Goal: Feedback & Contribution: Contribute content

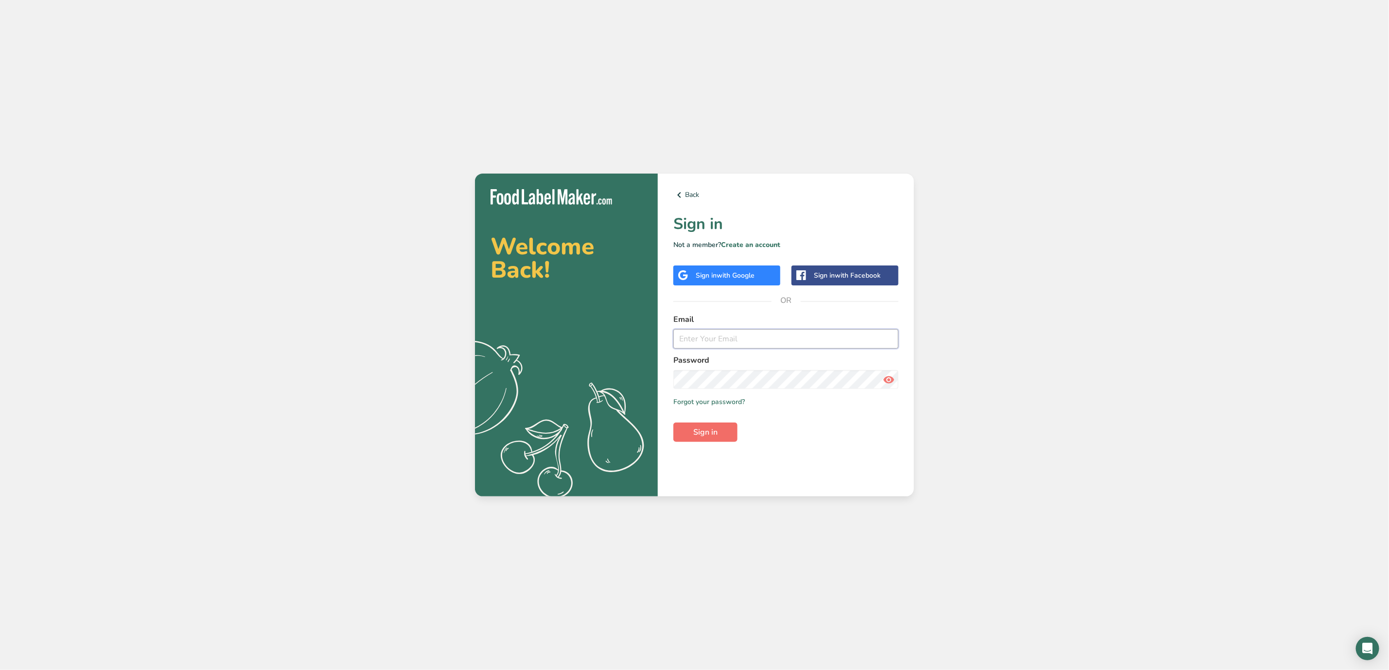
type input "[EMAIL_ADDRESS][DOMAIN_NAME]"
click at [725, 432] on button "Sign in" at bounding box center [705, 431] width 64 height 19
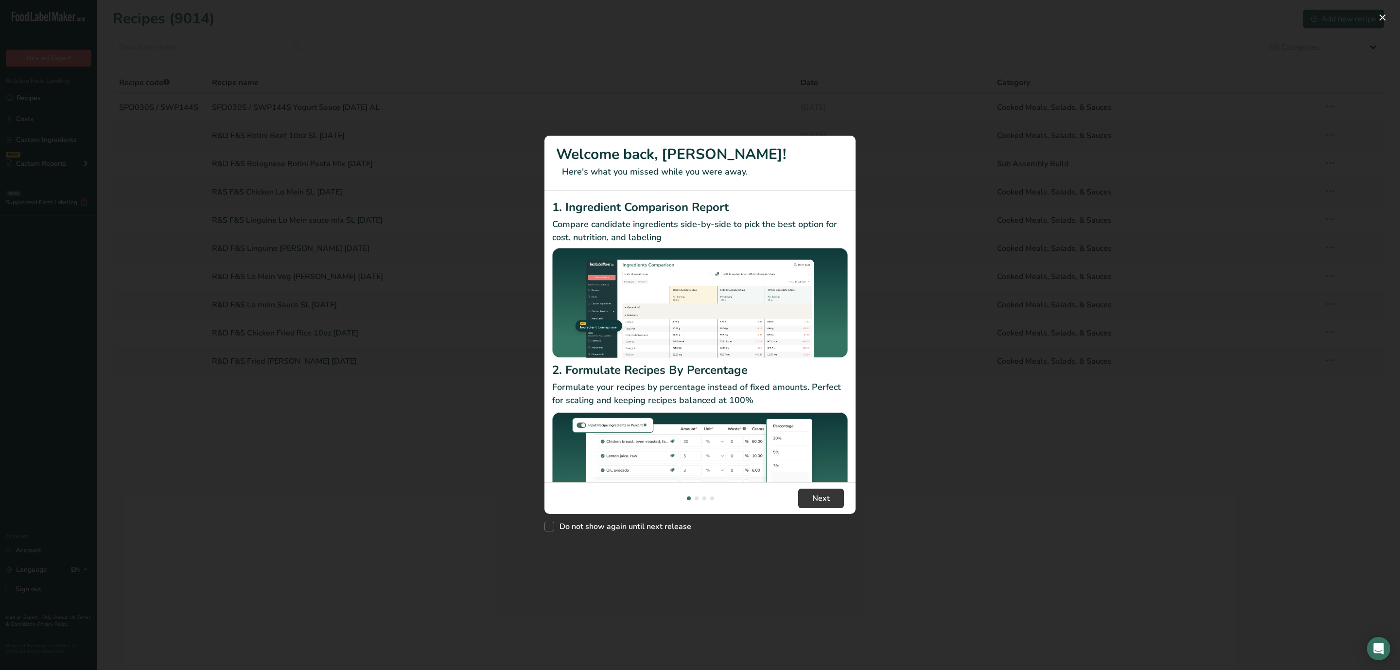
click at [1209, 388] on div "New Features" at bounding box center [700, 335] width 1400 height 670
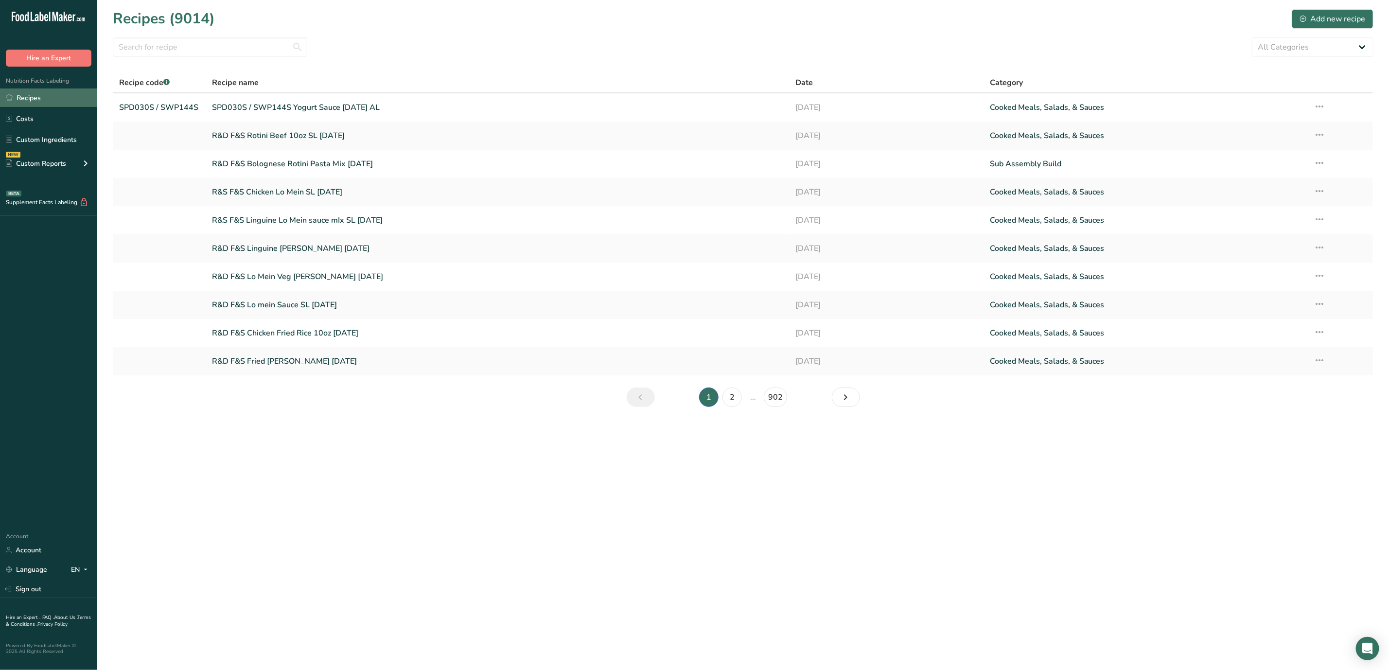
click at [41, 92] on link "Recipes" at bounding box center [48, 97] width 97 height 18
click at [1342, 19] on div "Add new recipe" at bounding box center [1332, 19] width 65 height 12
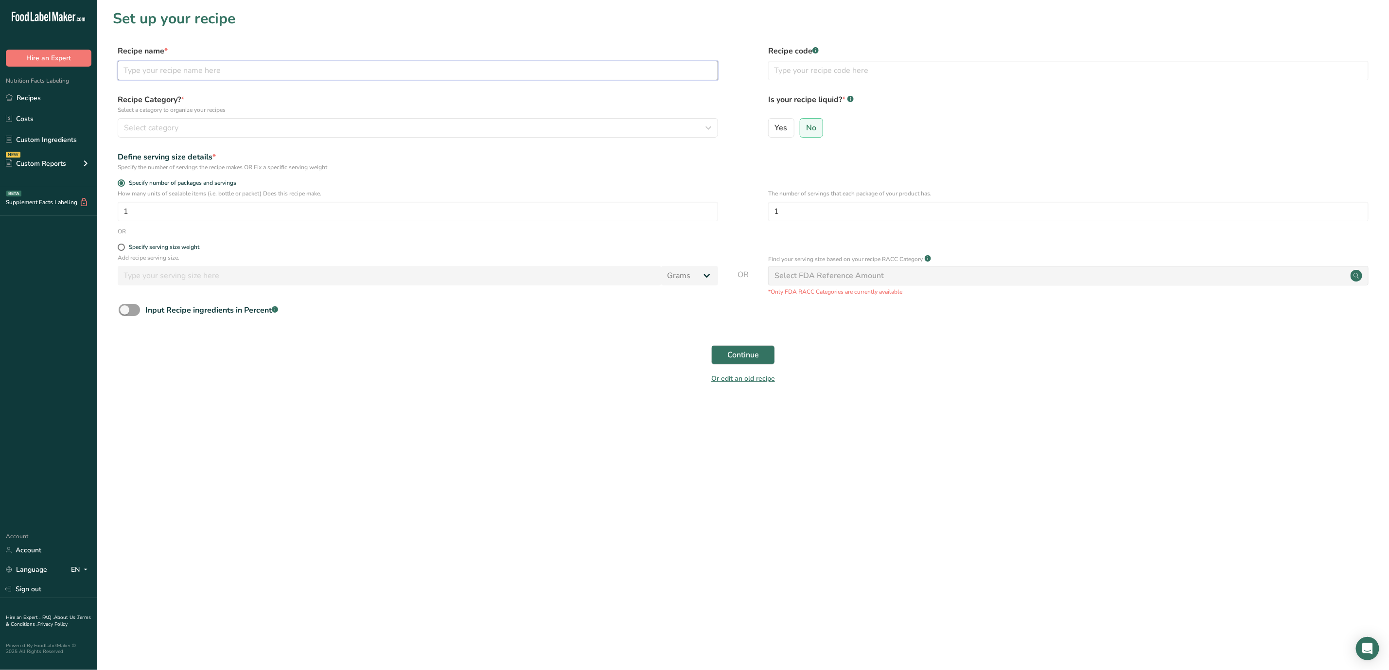
click at [413, 69] on input "text" at bounding box center [418, 70] width 600 height 19
type input "R&D Draft Walmart Lobster Bisque - 16oz"
click at [334, 132] on div "Select category" at bounding box center [415, 128] width 582 height 12
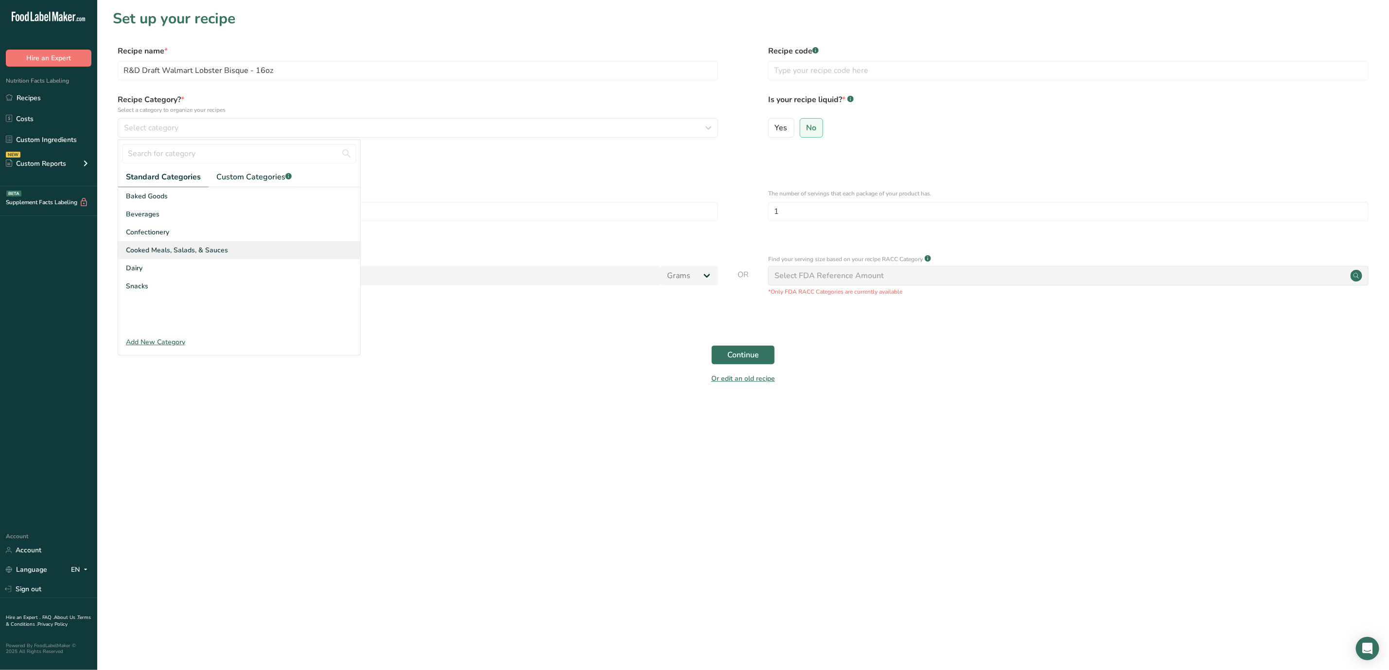
click at [224, 248] on span "Cooked Meals, Salads, & Sauces" at bounding box center [177, 250] width 102 height 10
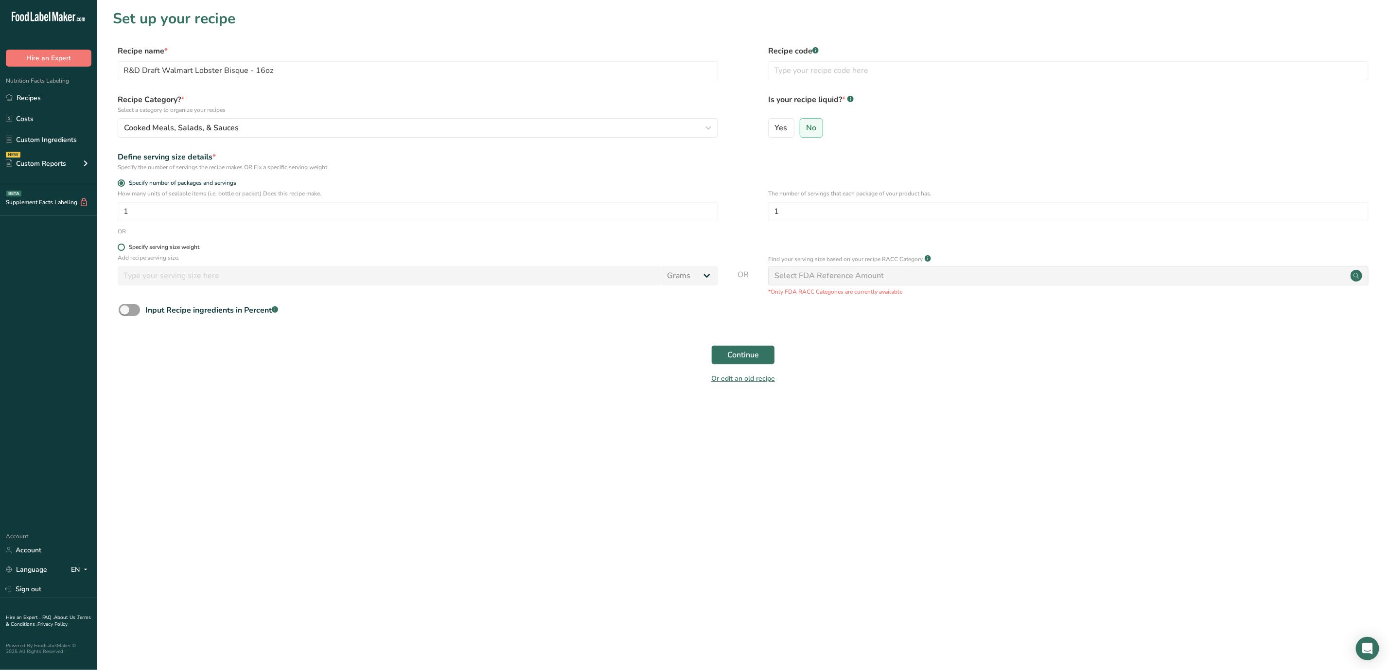
click at [123, 246] on span at bounding box center [121, 247] width 7 height 7
click at [123, 246] on input "Specify serving size weight" at bounding box center [121, 247] width 6 height 6
radio input "true"
radio input "false"
click at [181, 273] on input "number" at bounding box center [390, 275] width 544 height 19
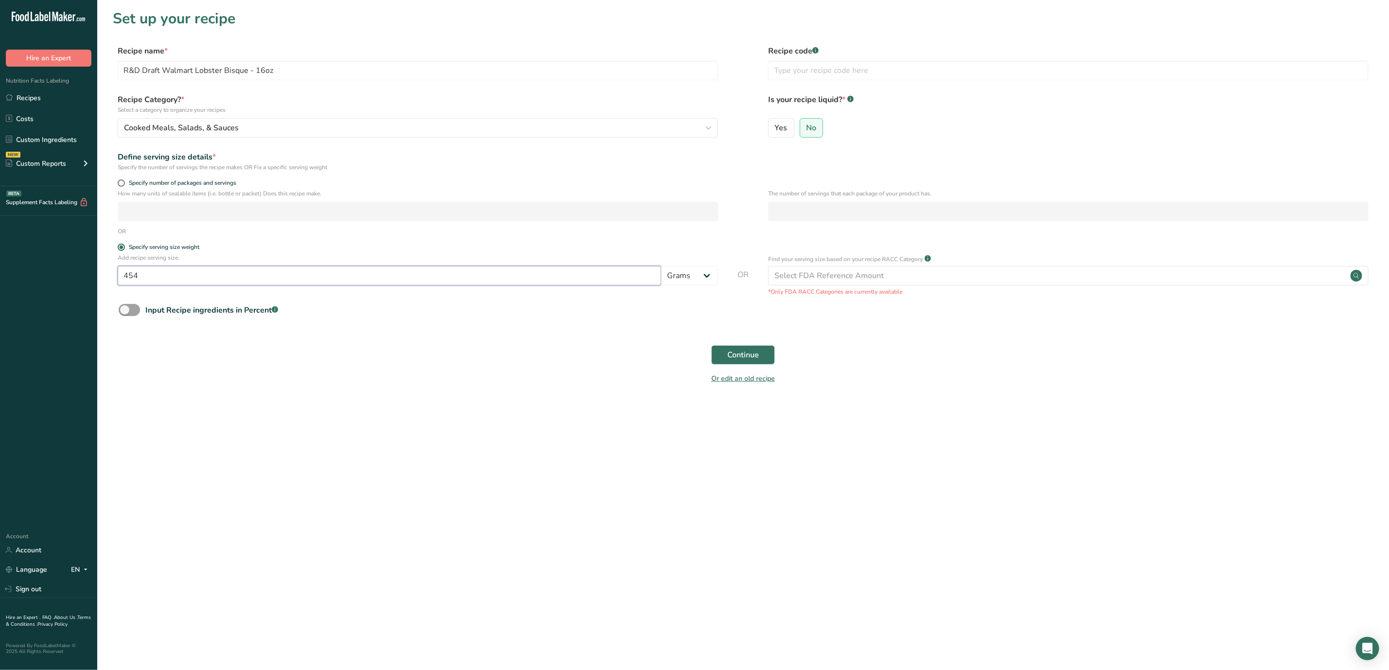
type input "454"
click at [1170, 461] on main "Set up your recipe Recipe name * R&D Draft Walmart Lobster Bisque - 16oz Recipe…" at bounding box center [694, 335] width 1389 height 670
click at [857, 158] on div "Define serving size details * Specify the number of servings the recipe makes O…" at bounding box center [743, 161] width 1261 height 20
click at [786, 124] on span "Yes" at bounding box center [781, 128] width 13 height 10
click at [775, 124] on input "Yes" at bounding box center [772, 127] width 6 height 6
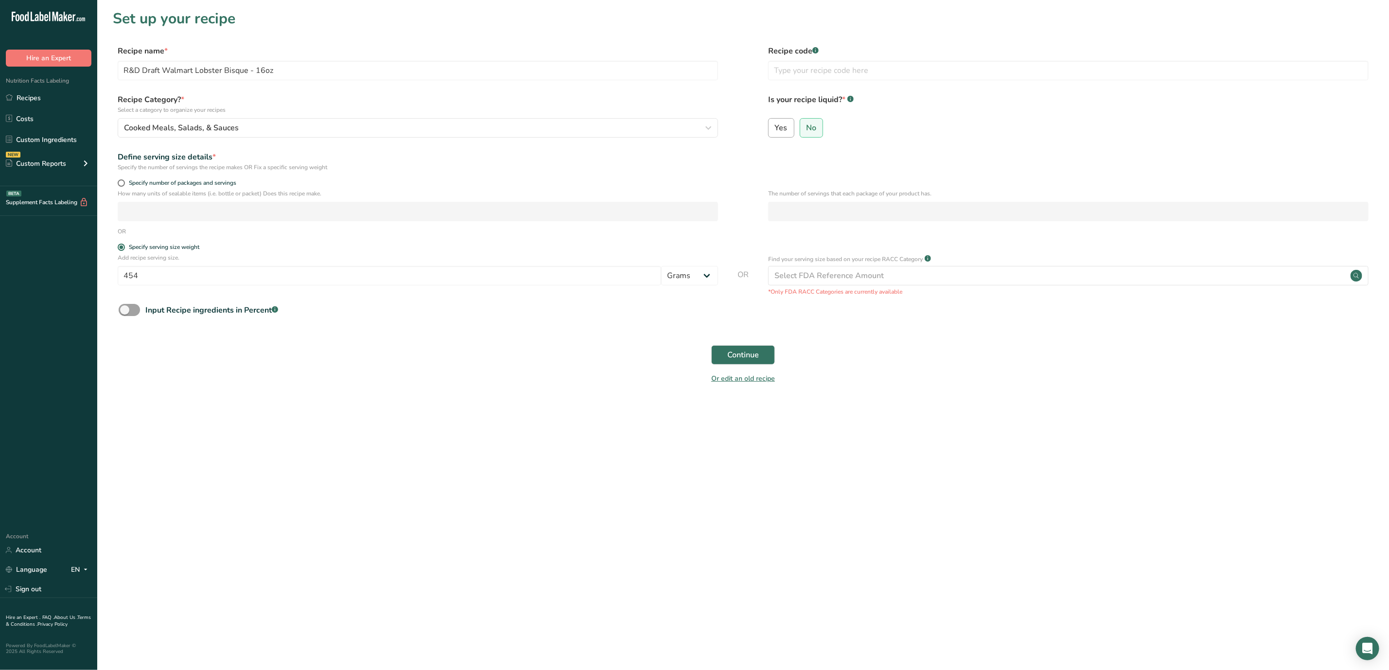
radio input "true"
radio input "false"
select select "22"
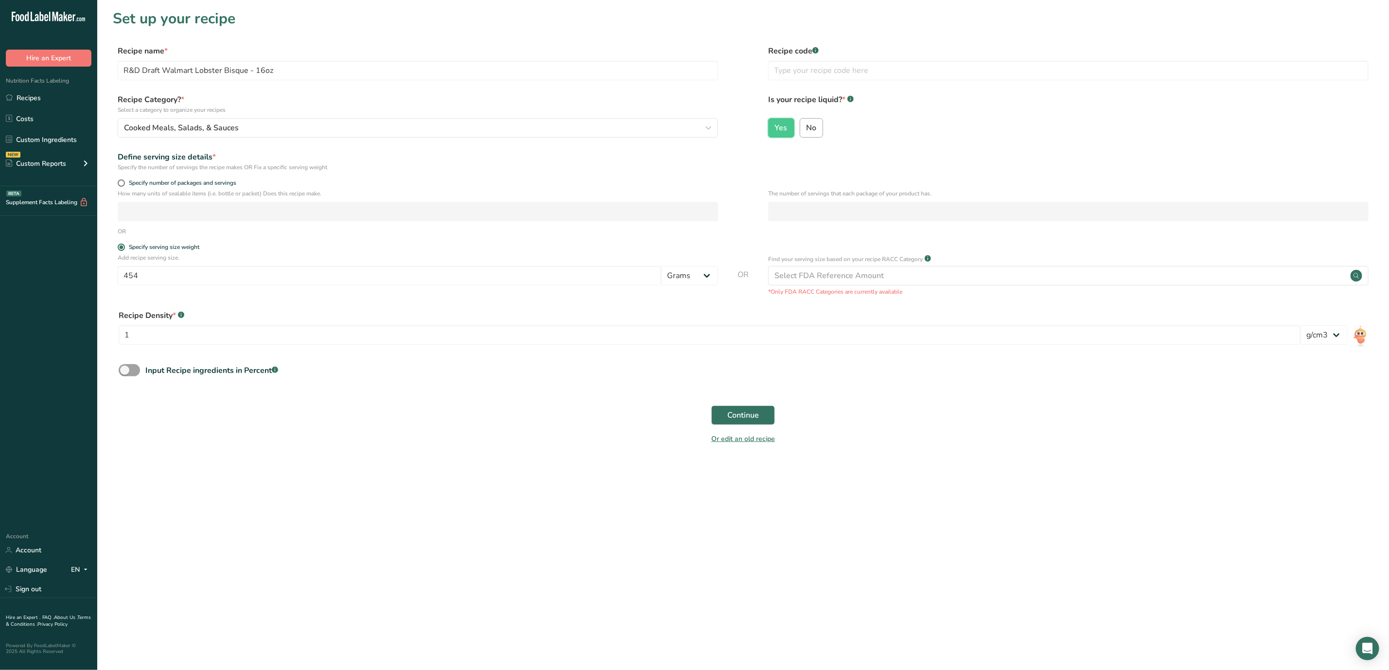
click at [812, 127] on span "No" at bounding box center [811, 128] width 10 height 10
click at [807, 127] on input "No" at bounding box center [803, 127] width 6 height 6
radio input "true"
radio input "false"
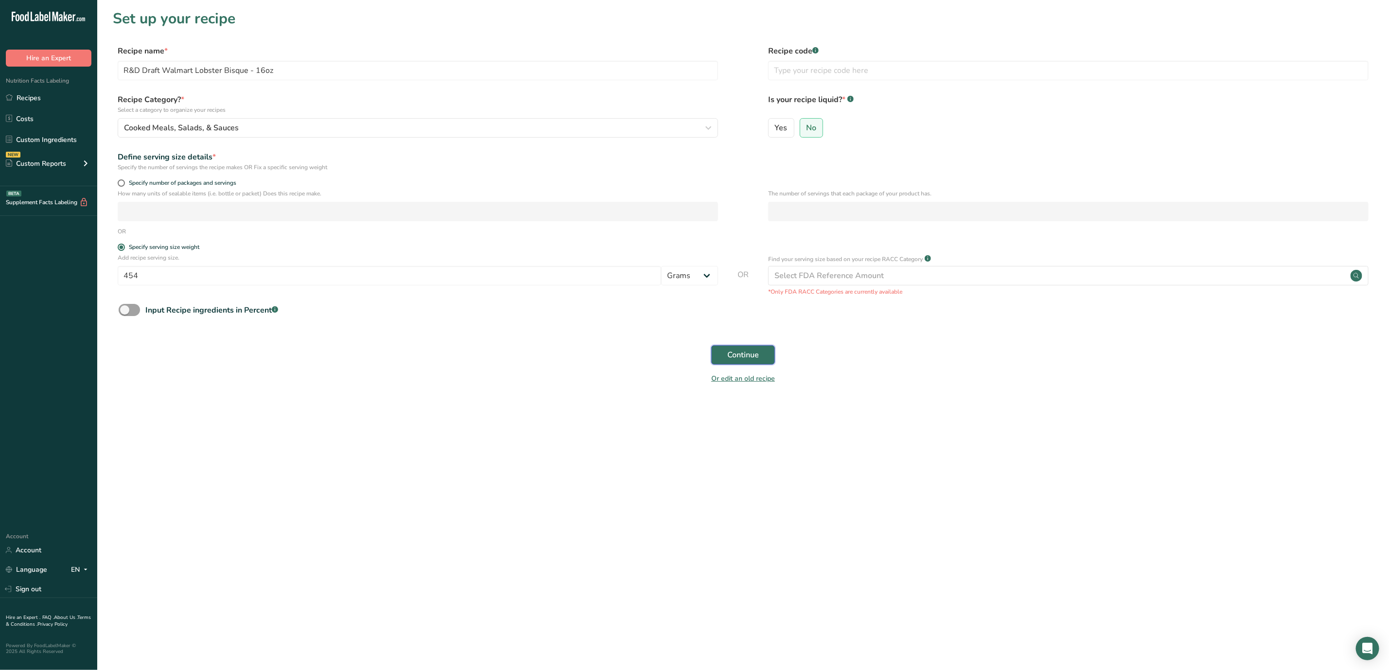
click at [753, 351] on span "Continue" at bounding box center [743, 355] width 32 height 12
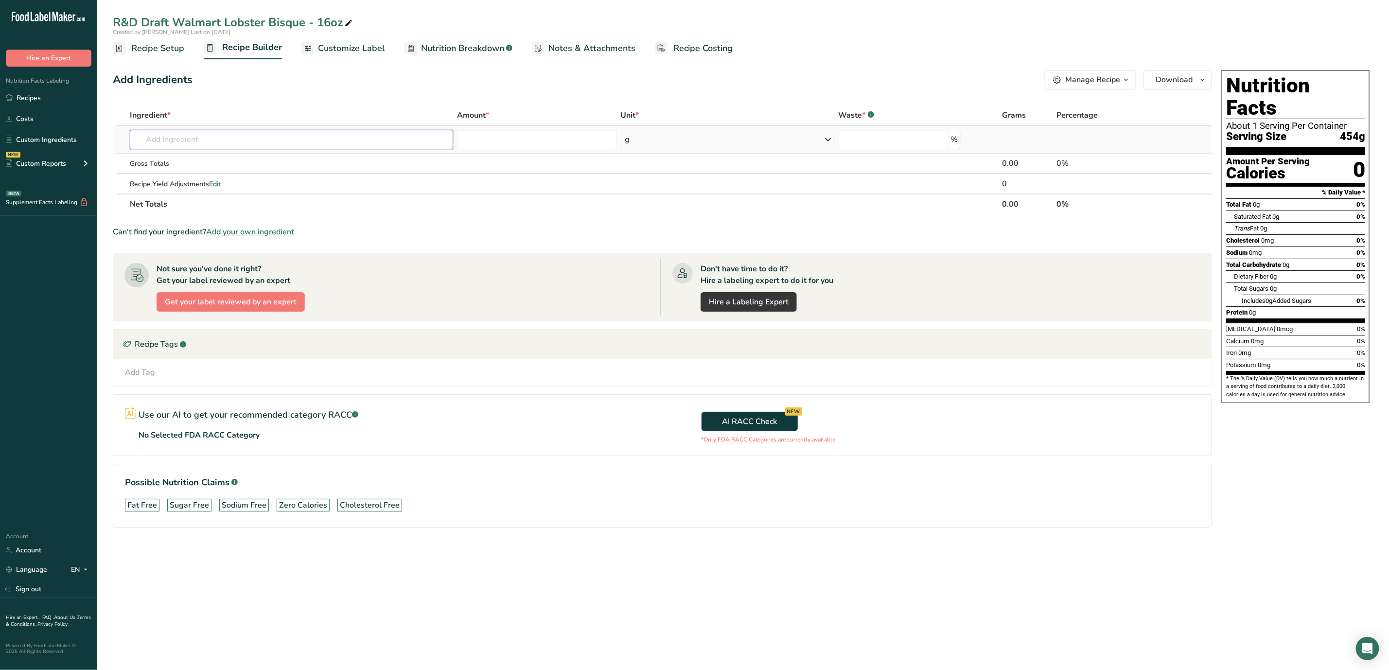
click at [267, 147] on input "text" at bounding box center [291, 139] width 323 height 19
click at [534, 139] on input "number" at bounding box center [536, 139] width 159 height 19
click at [340, 136] on input "text" at bounding box center [291, 139] width 323 height 19
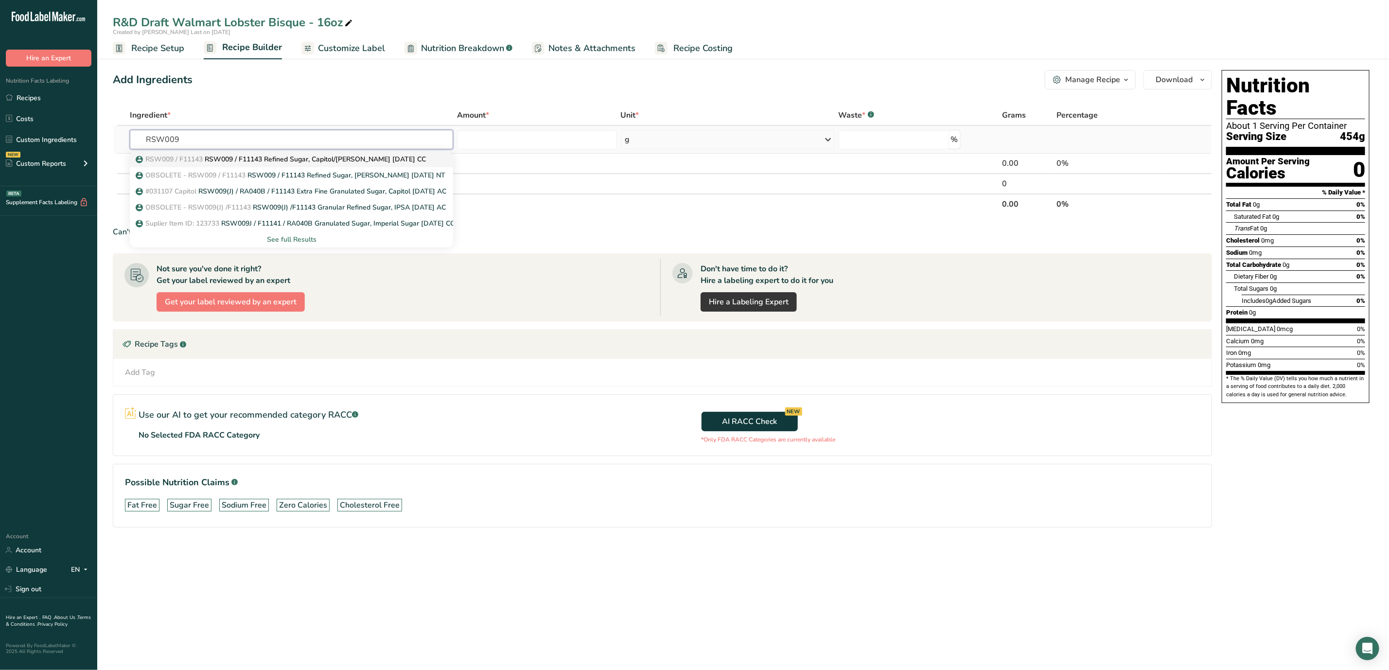
type input "RSW009"
click at [354, 159] on p "RSW009 / F11143 RSW009 / F11143 Refined Sugar, Capitol/[PERSON_NAME] [DATE] CC" at bounding box center [282, 159] width 288 height 10
type input "RSW009 / F11143 Refined Sugar, Capitol/[PERSON_NAME] [DATE] CC"
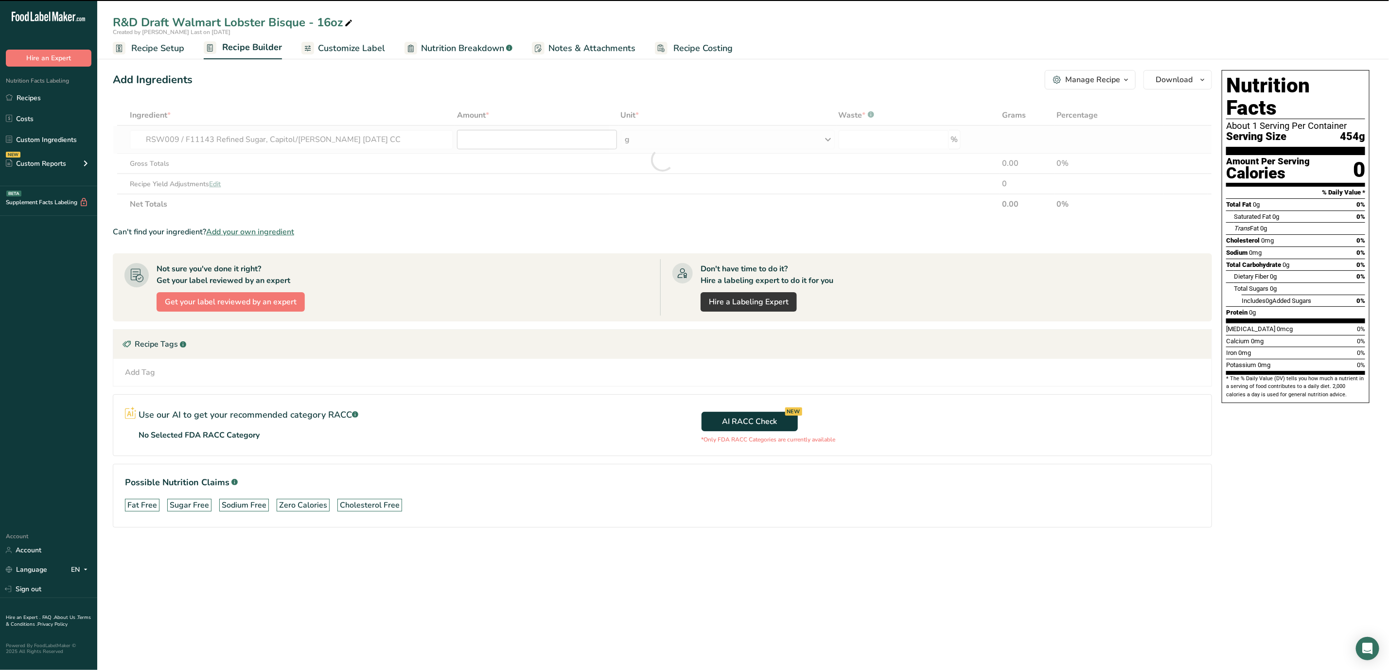
type input "0"
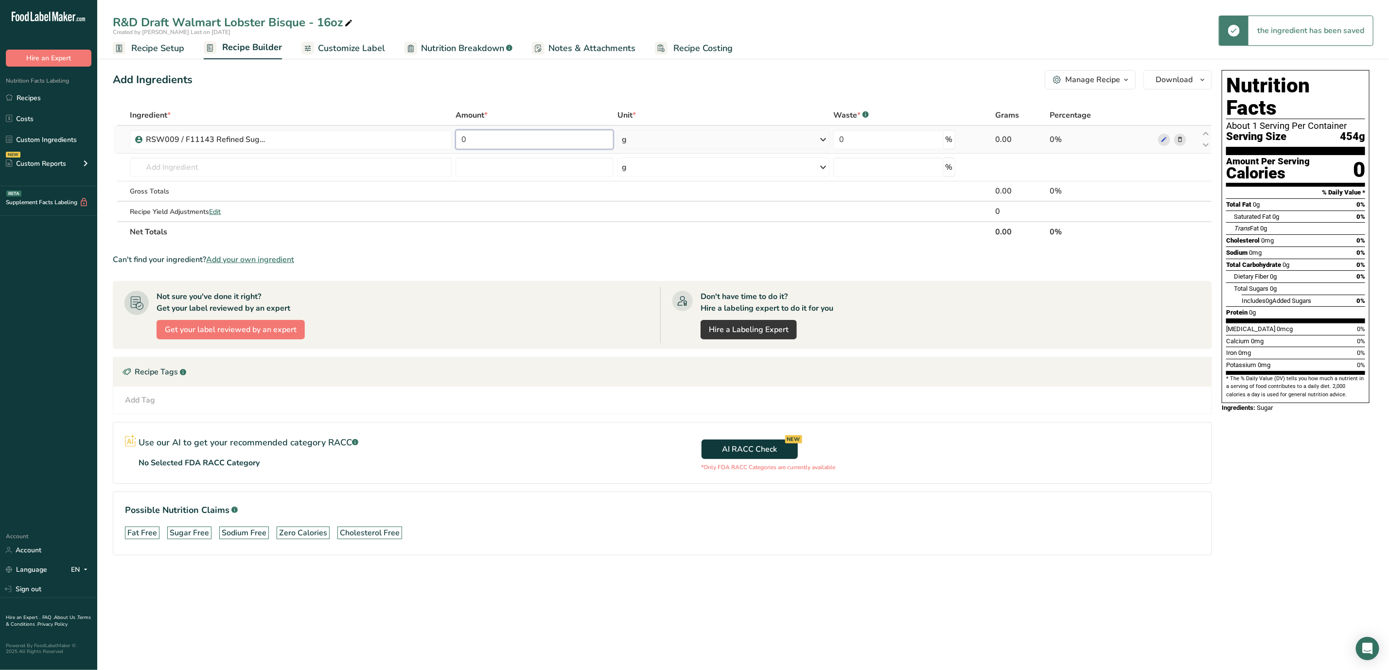
click at [506, 143] on input "0" at bounding box center [535, 139] width 158 height 19
type input "1.0078"
click at [267, 167] on div "Ingredient * Amount * Unit * Waste * .a-a{fill:#347362;}.b-a{fill:#fff;} Grams …" at bounding box center [662, 173] width 1099 height 137
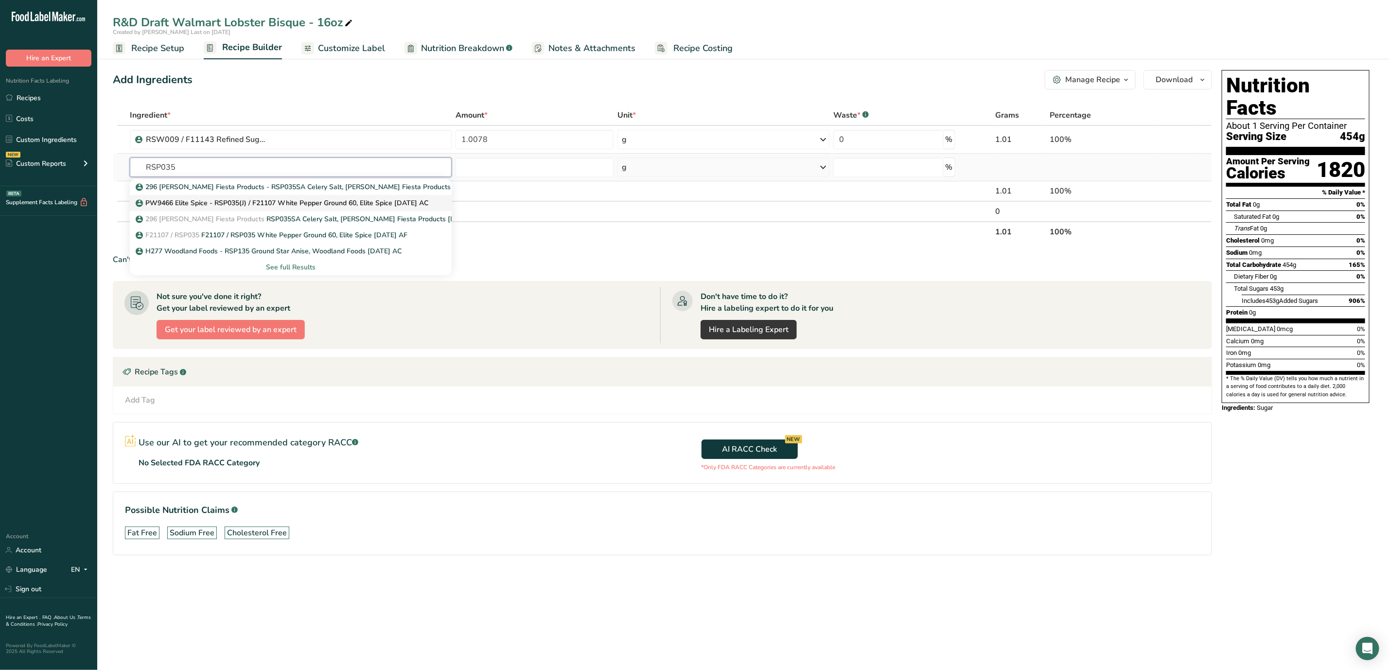
type input "RSP035"
click at [365, 203] on p "PW9466 Elite Spice - RSP035(J) / F21107 White Pepper Ground 60, Elite Spice [DA…" at bounding box center [283, 203] width 291 height 10
type input "PW9466 Elite Spice - RSP035(J) / F21107 White Pepper Ground 60, Elite Spice [DA…"
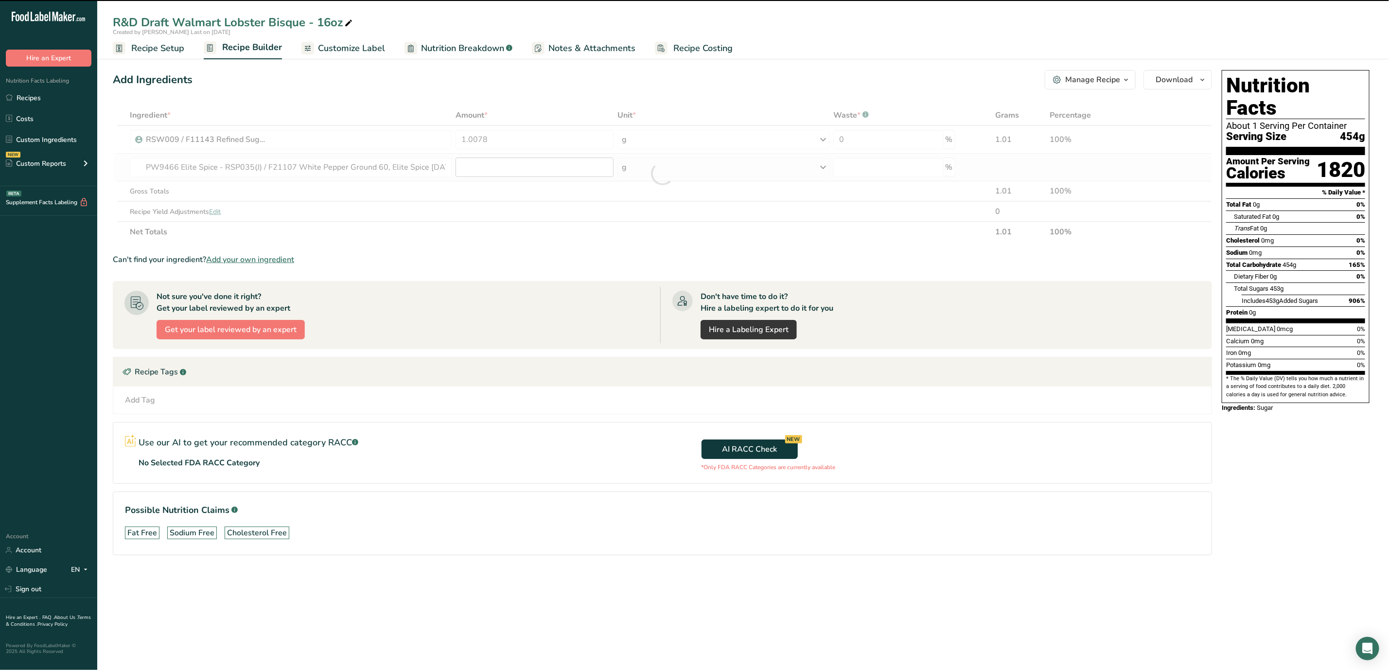
type input "0"
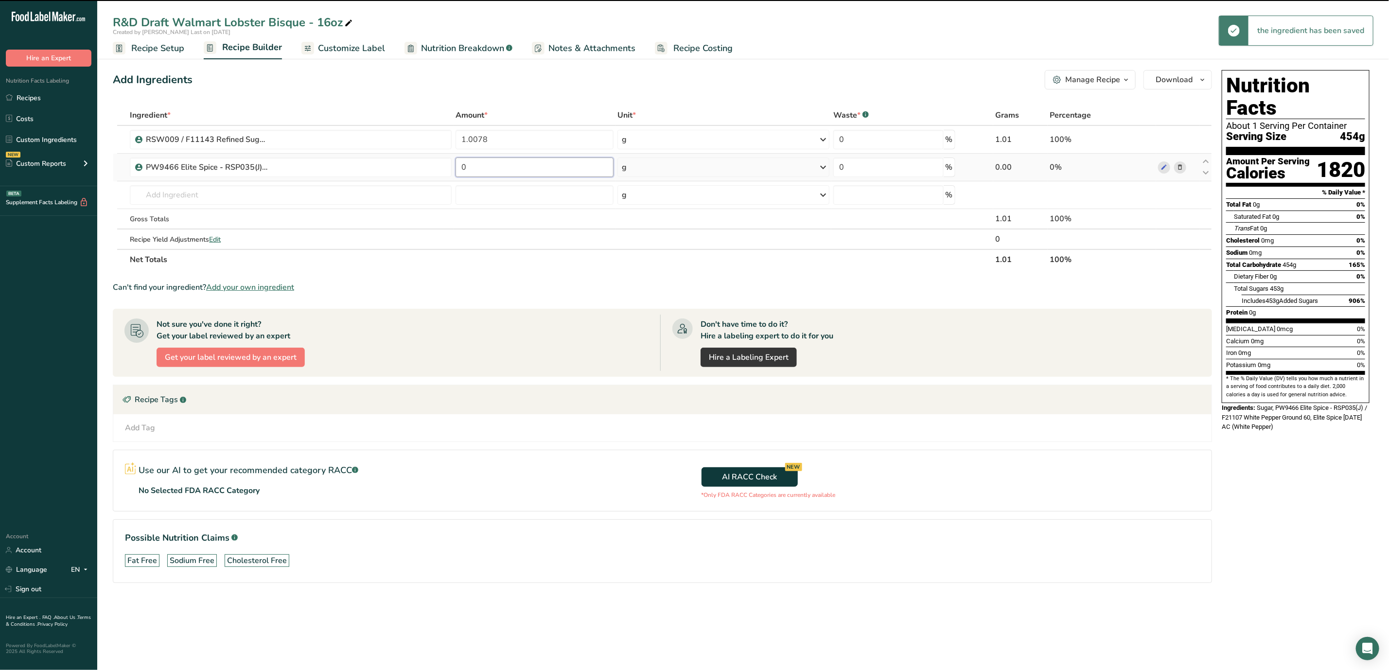
click at [502, 166] on input "0" at bounding box center [535, 167] width 158 height 19
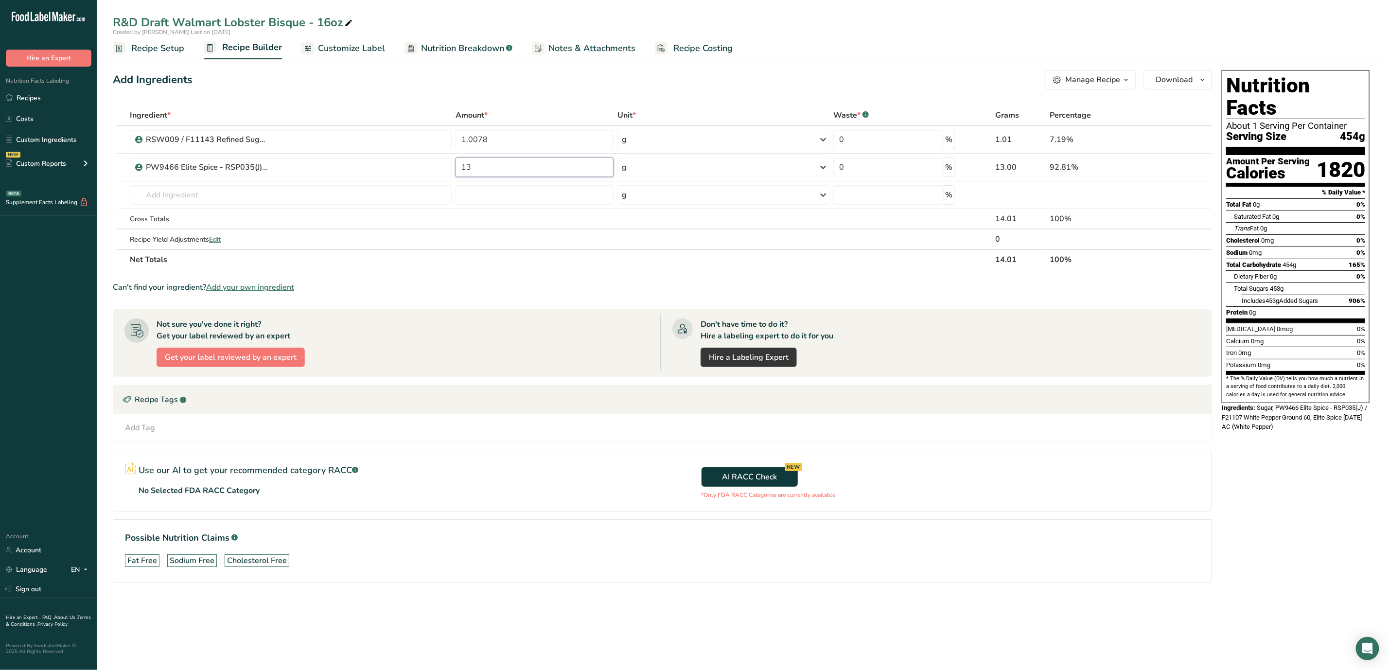
type input "1"
type input "0.0139"
click at [309, 200] on div "Ingredient * Amount * Unit * Waste * .a-a{fill:#347362;}.b-a{fill:#fff;} Grams …" at bounding box center [662, 187] width 1099 height 165
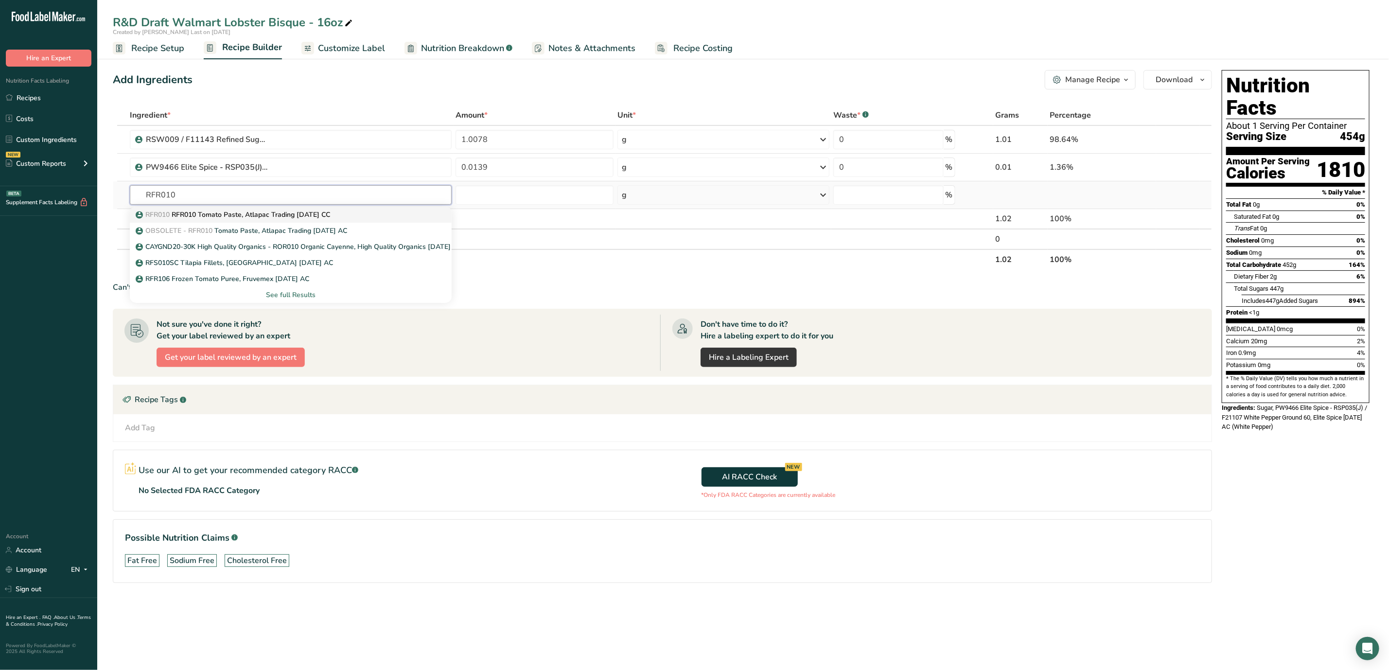
type input "RFR010"
click at [330, 217] on p "RFR010 RFR010 Tomato Paste, Atlapac Trading [DATE] CC" at bounding box center [234, 215] width 193 height 10
type input "RFR010 Tomato Paste, Atlapac Trading [DATE] CC"
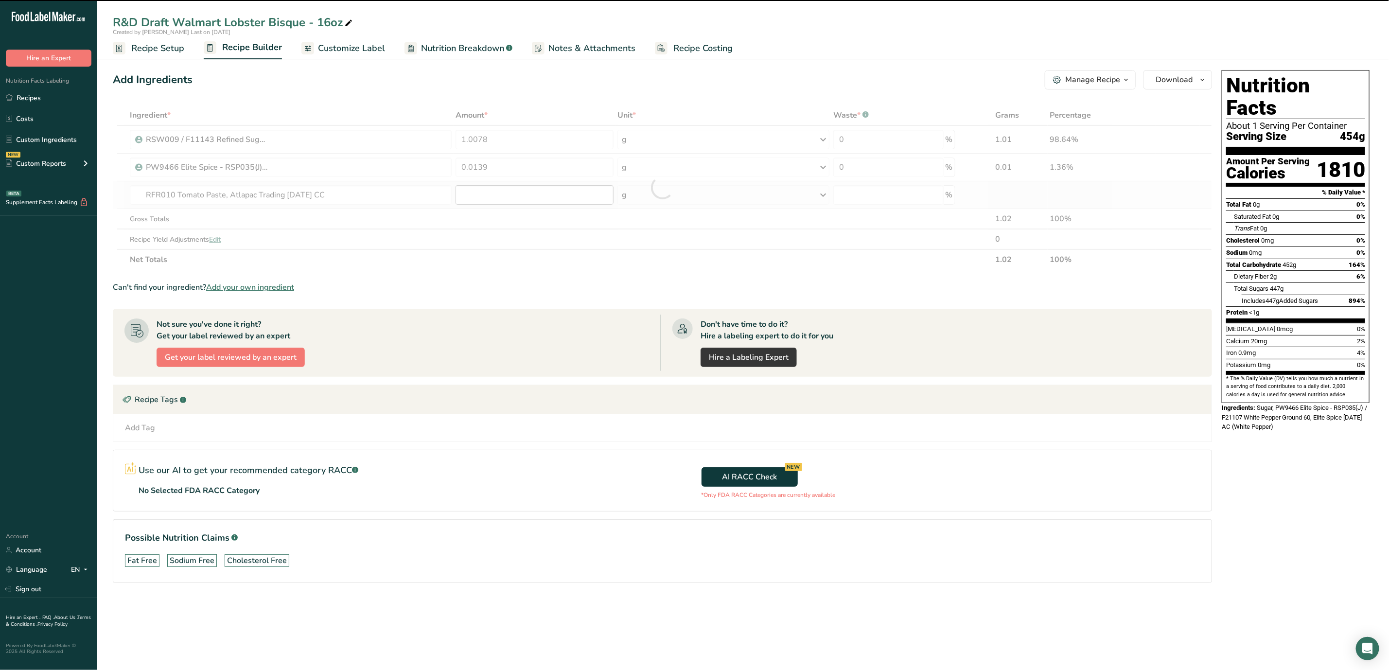
type input "0"
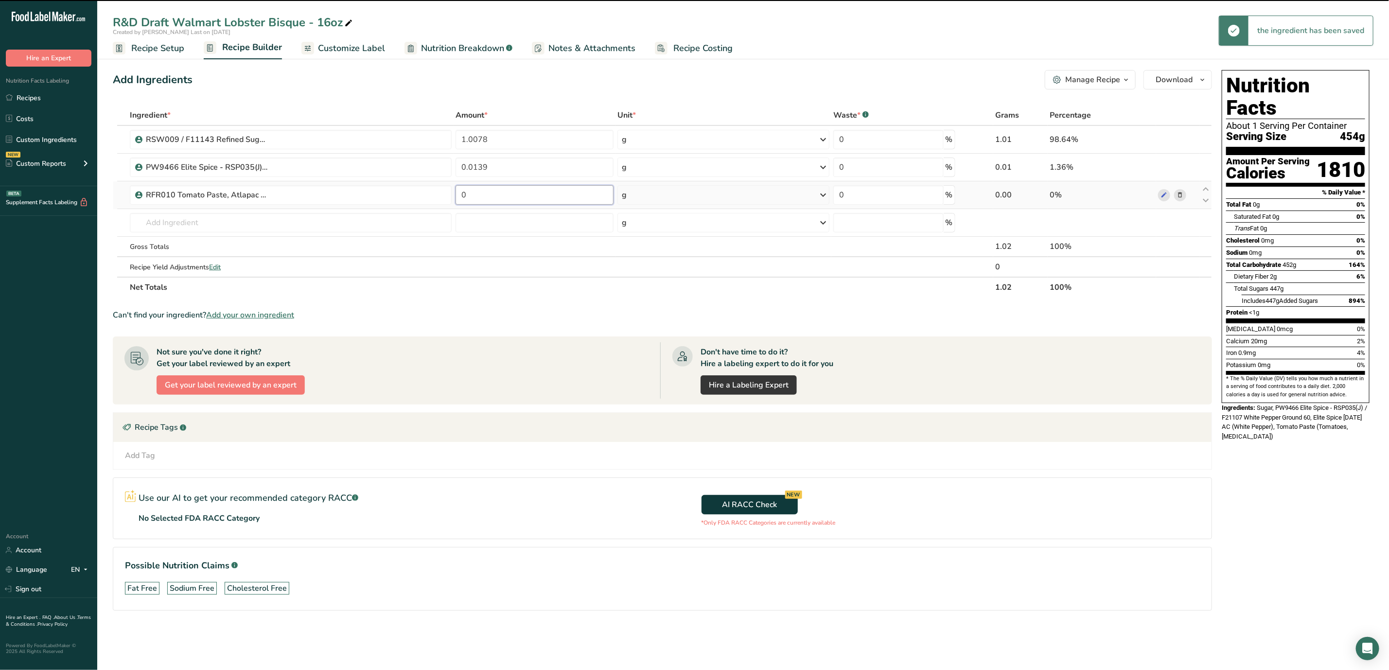
click at [551, 197] on input "0" at bounding box center [535, 194] width 158 height 19
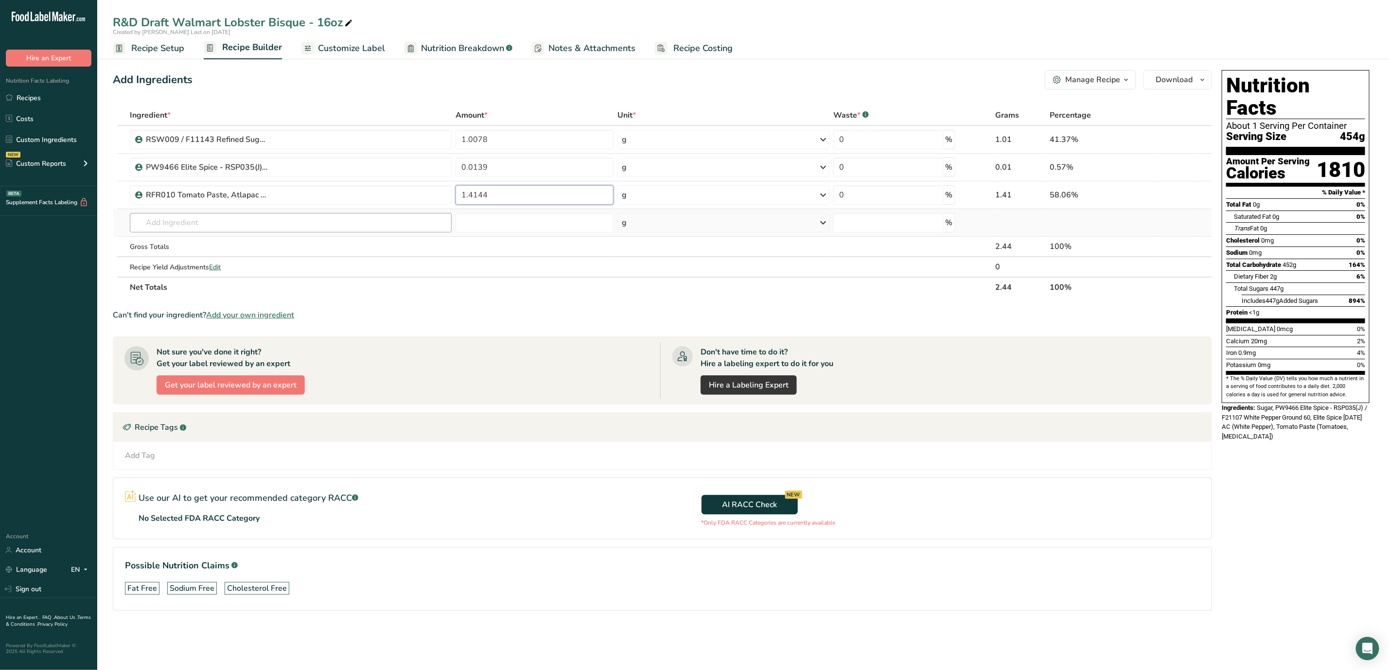
type input "1.4144"
click at [263, 221] on div "Ingredient * Amount * Unit * Waste * .a-a{fill:#347362;}.b-a{fill:#fff;} Grams …" at bounding box center [662, 201] width 1099 height 193
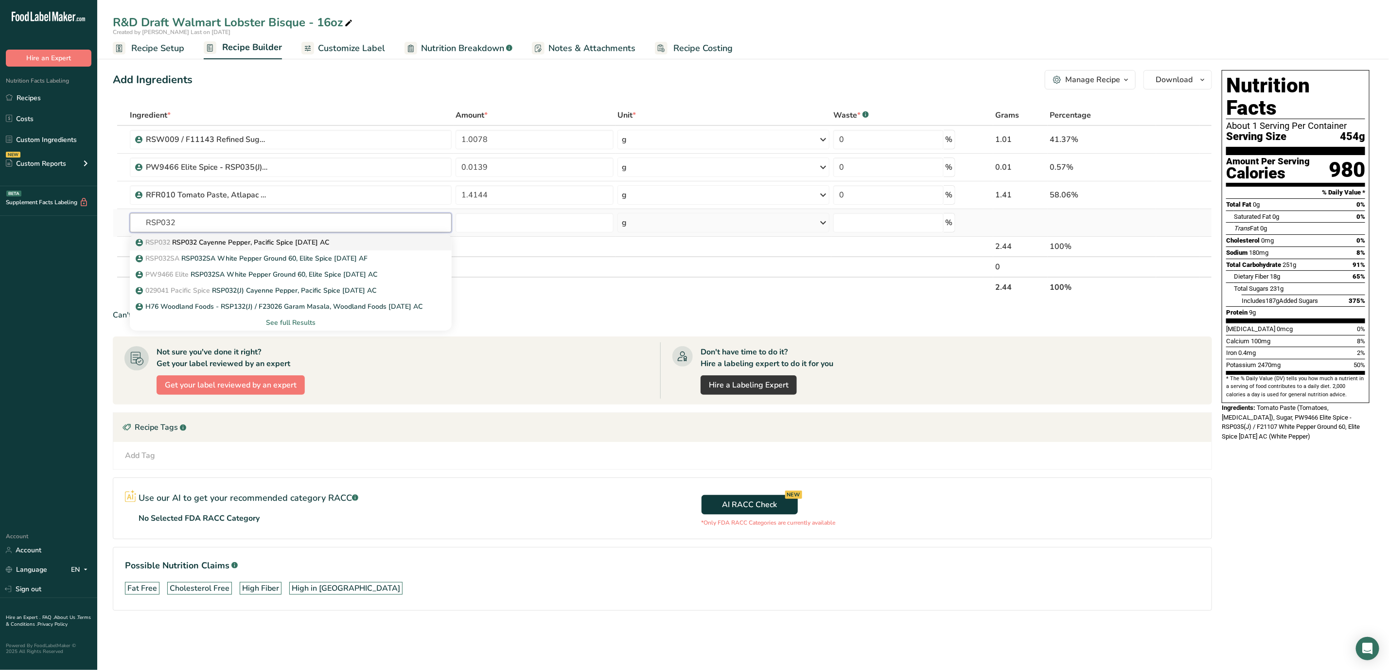
type input "RSP032"
click at [309, 244] on p "RSP032 RSP032 Cayenne Pepper, Pacific Spice [DATE] AC" at bounding box center [234, 242] width 192 height 10
type input "RSP032 Cayenne Pepper, Pacific Spice [DATE] AC"
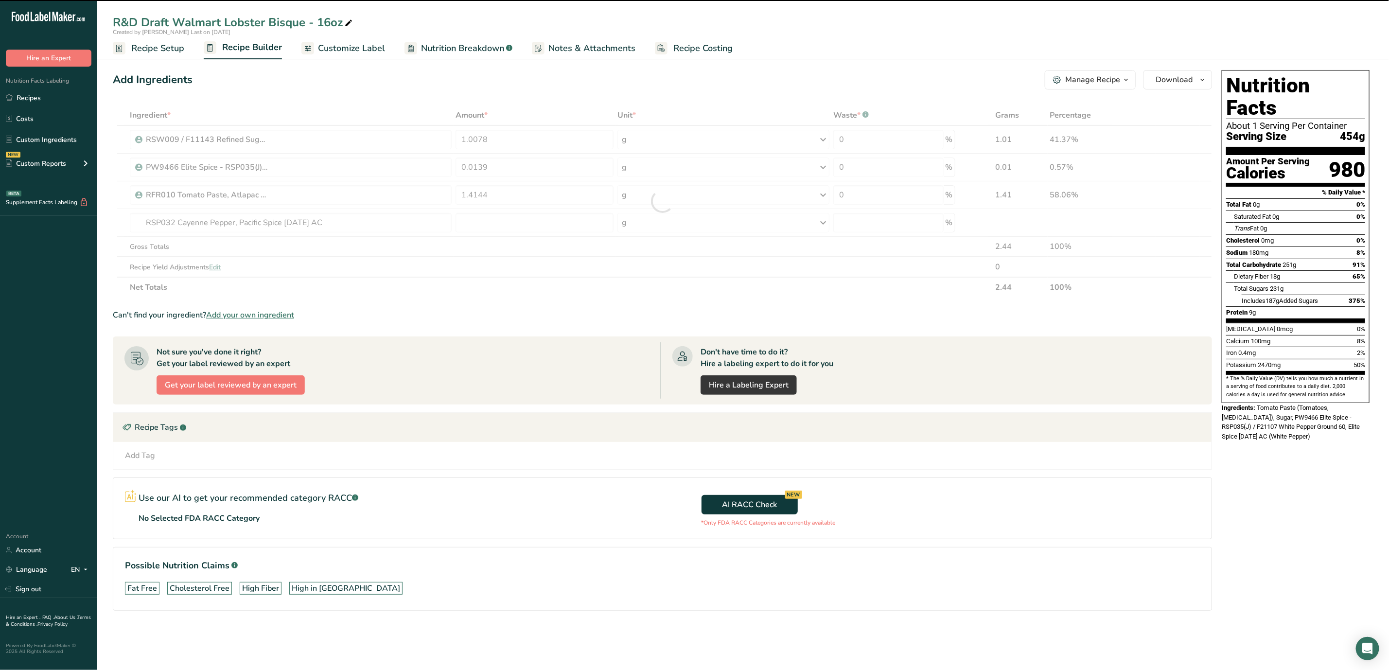
type input "0"
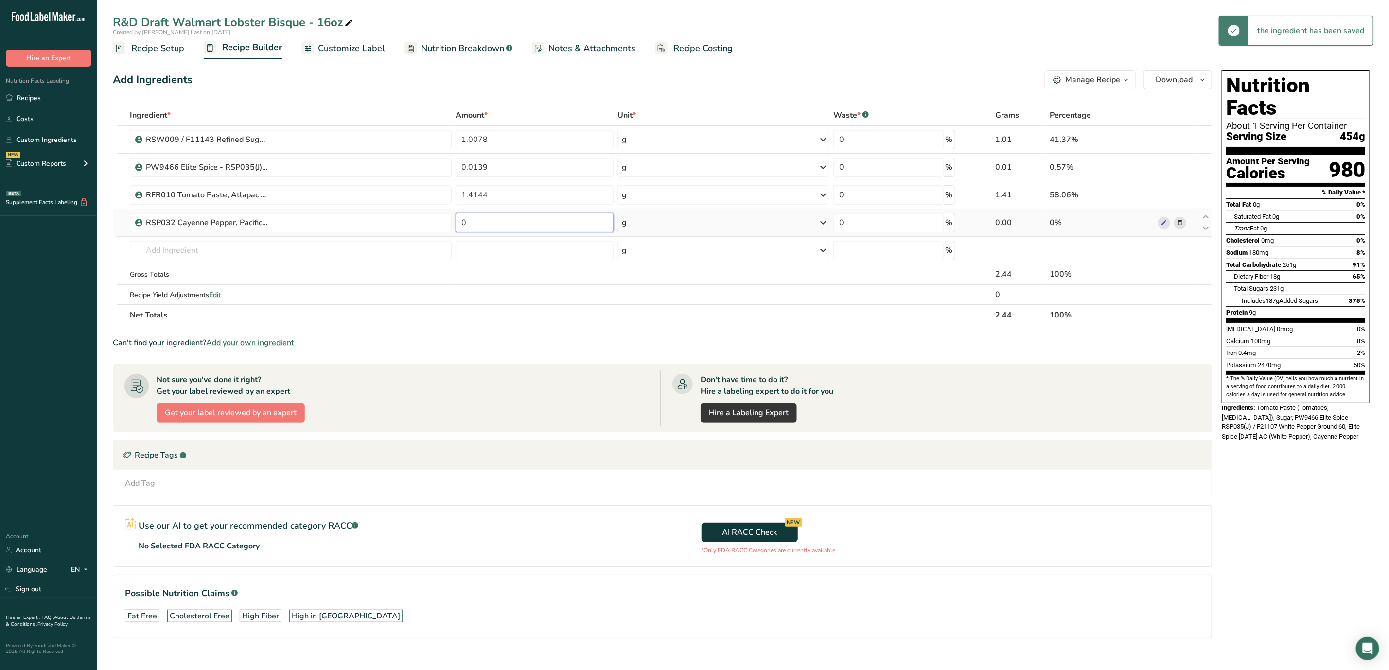
click at [521, 217] on input "0" at bounding box center [535, 222] width 158 height 19
type input "0.0139"
click at [237, 249] on div "Ingredient * Amount * Unit * Waste * .a-a{fill:#347362;}.b-a{fill:#fff;} Grams …" at bounding box center [662, 215] width 1099 height 220
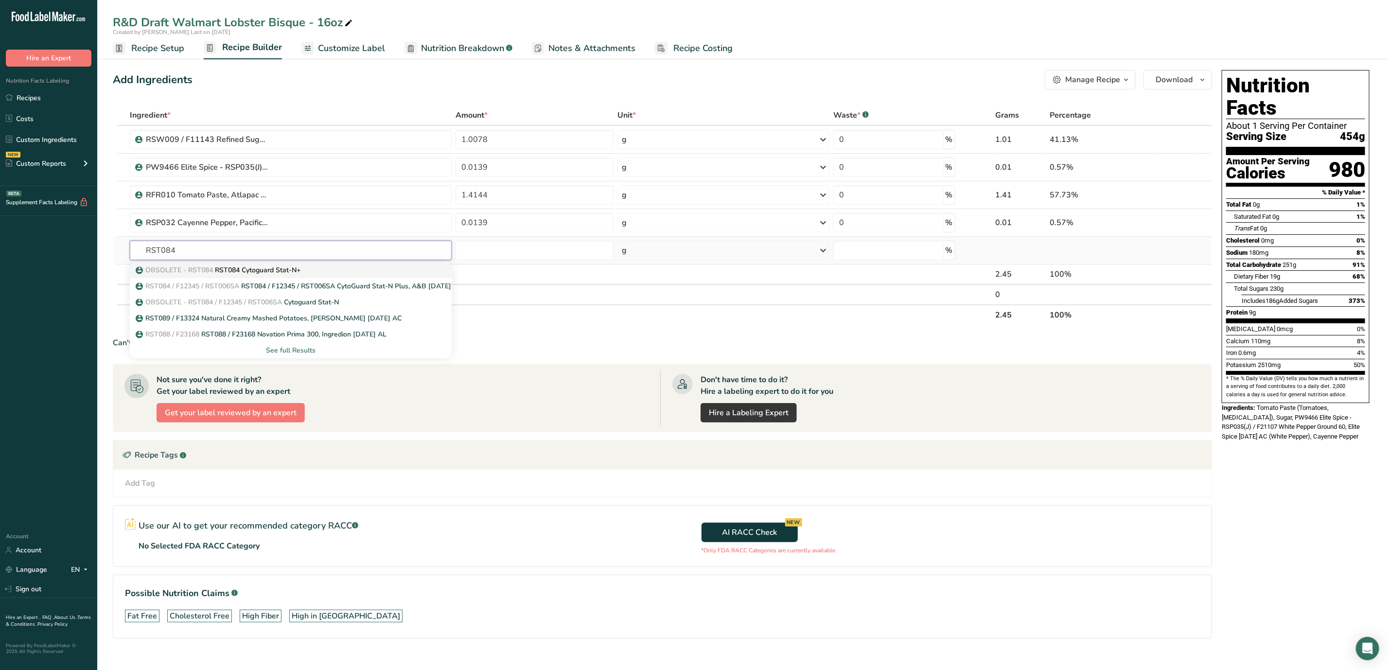
type input "RST084"
click at [279, 270] on p "OBSOLETE - RST084 RST084 Cytoguard Stat-N+" at bounding box center [219, 270] width 163 height 10
type input "RST084 Cytoguard Stat-N+"
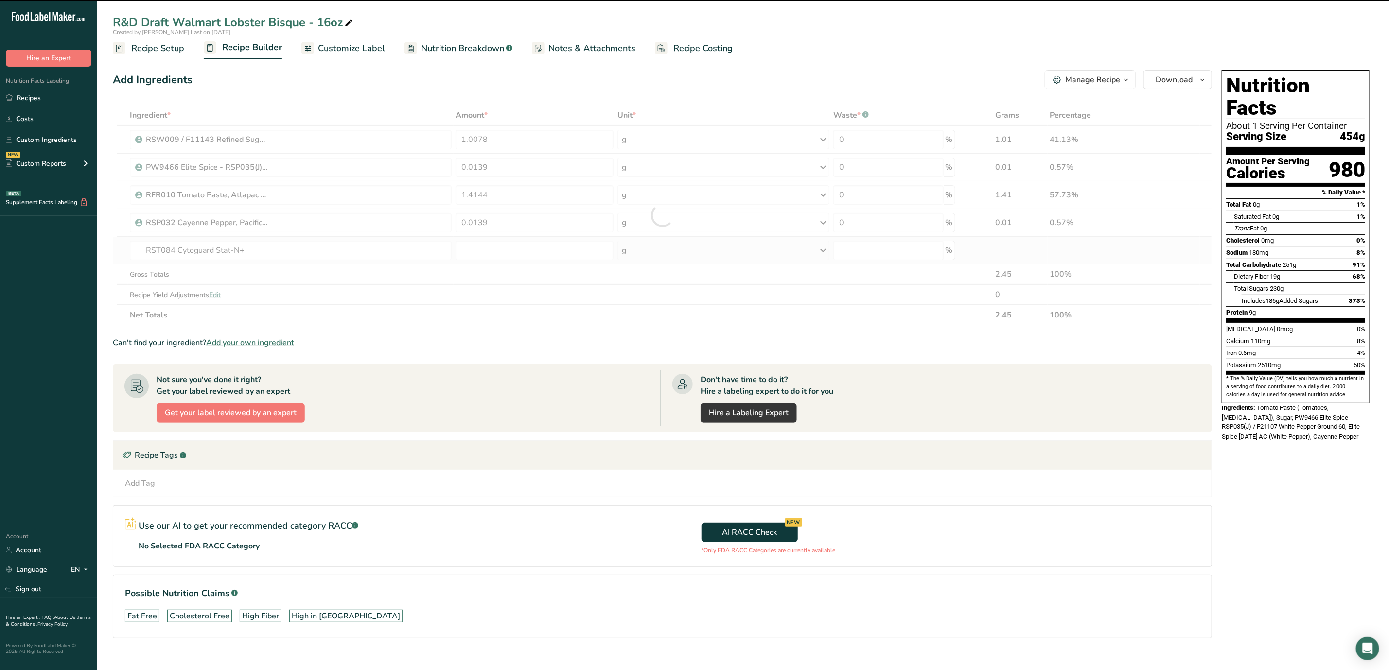
type input "0"
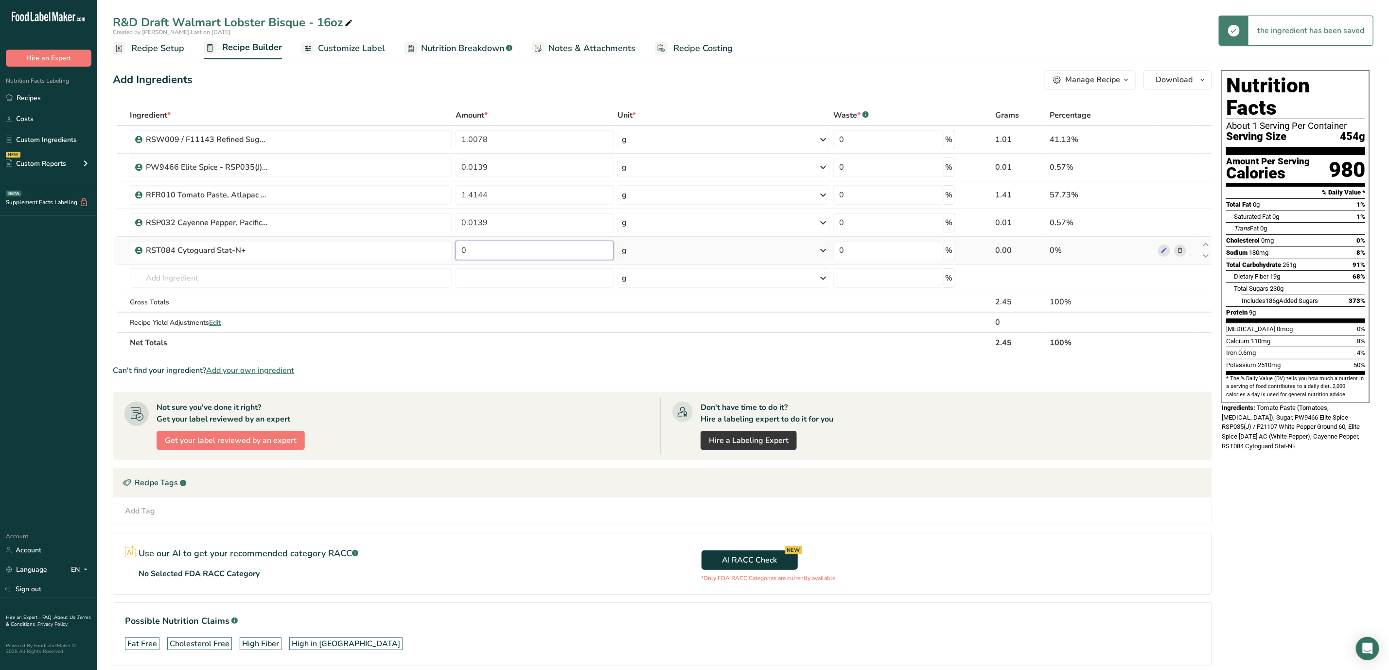
click at [506, 258] on input "0" at bounding box center [535, 250] width 158 height 19
click at [515, 239] on div "Ingredient * Amount * Unit * Waste * .a-a{fill:#347362;}.b-a{fill:#fff;} Grams …" at bounding box center [662, 229] width 1099 height 248
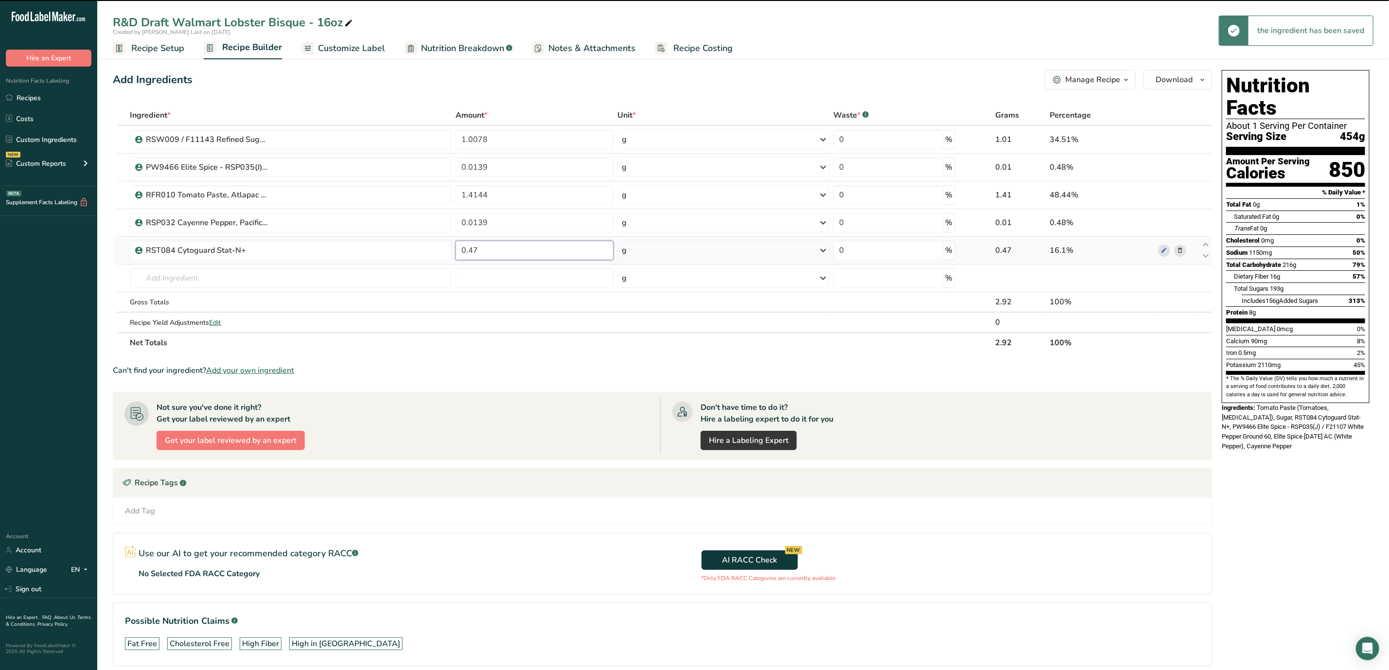
click at [534, 252] on input "0.47" at bounding box center [535, 250] width 158 height 19
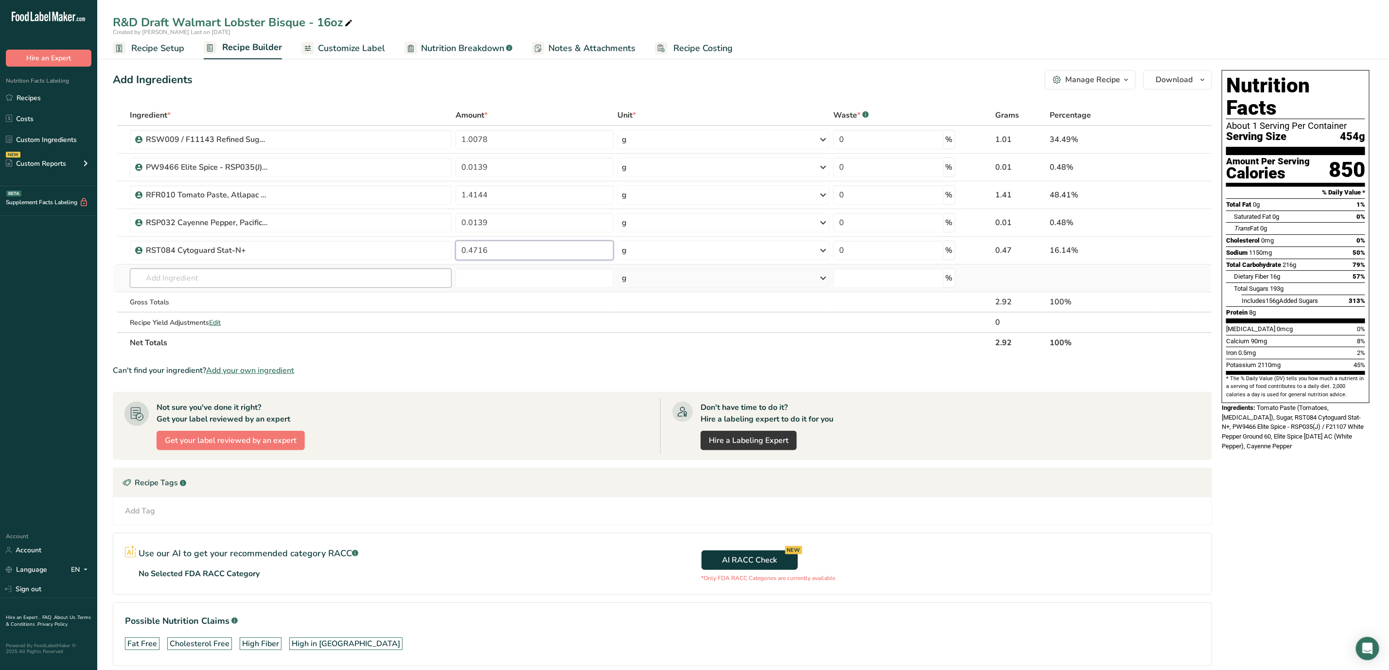
type input "0.4716"
click at [342, 286] on div "Ingredient * Amount * Unit * Waste * .a-a{fill:#347362;}.b-a{fill:#fff;} Grams …" at bounding box center [662, 229] width 1099 height 248
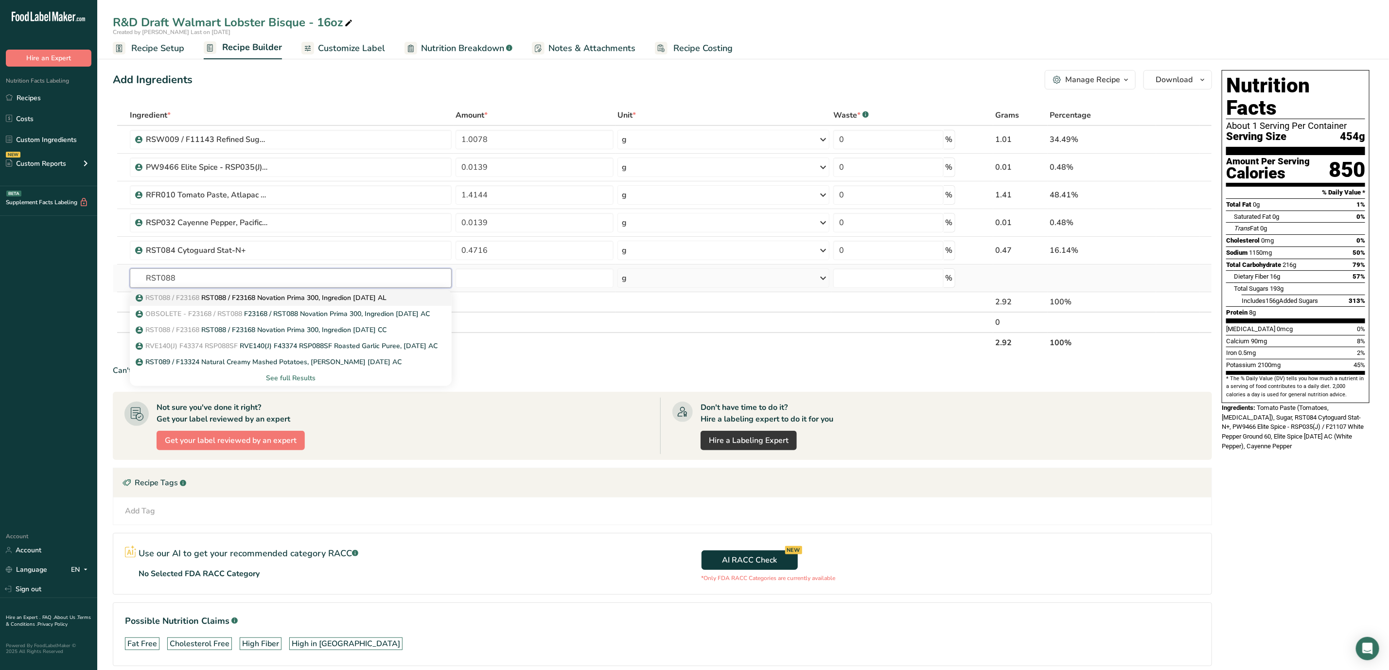
type input "RST088"
click at [286, 292] on link "RST088 / F23168 RST088 / F23168 Novation Prima 300, Ingredion [DATE] AL" at bounding box center [291, 298] width 322 height 16
type input "RST088 / F23168 Novation Prima 300, Ingredion [DATE] AL"
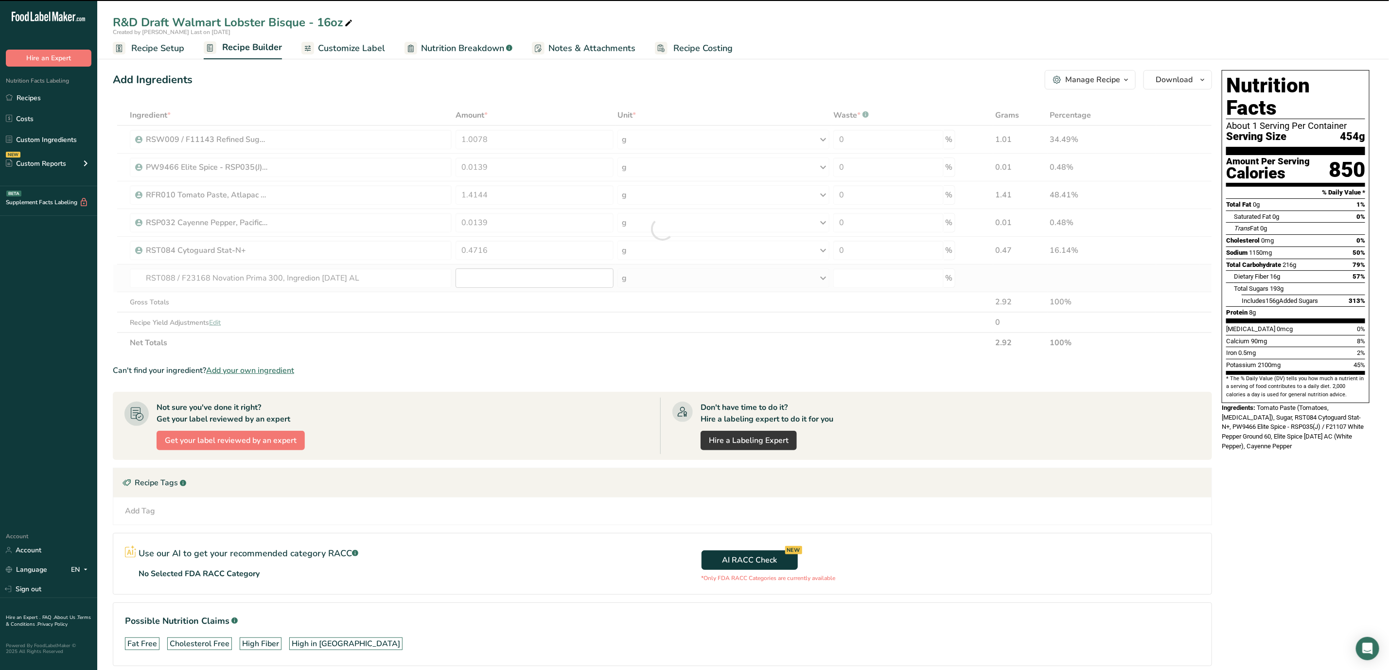
type input "0"
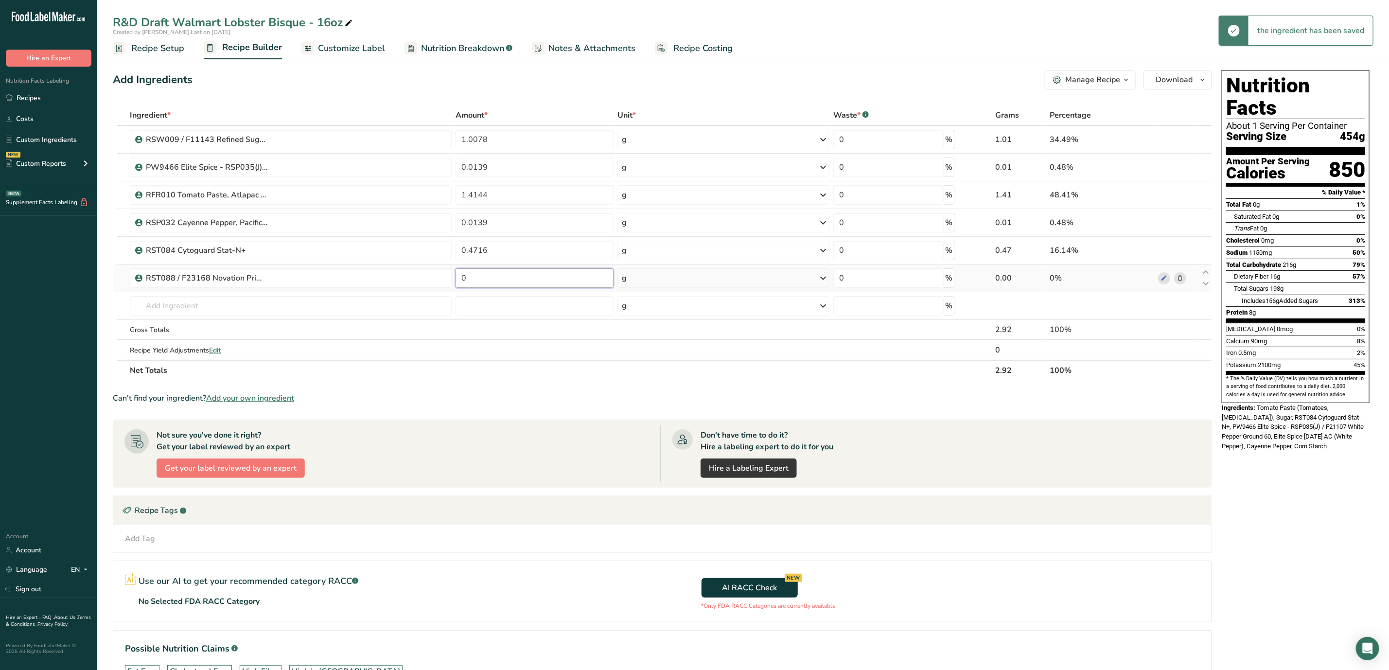
click at [516, 285] on input "0" at bounding box center [535, 277] width 158 height 19
type input "2.7901"
click at [193, 305] on div "Ingredient * Amount * Unit * Waste * .a-a{fill:#347362;}.b-a{fill:#fff;} Grams …" at bounding box center [662, 243] width 1099 height 276
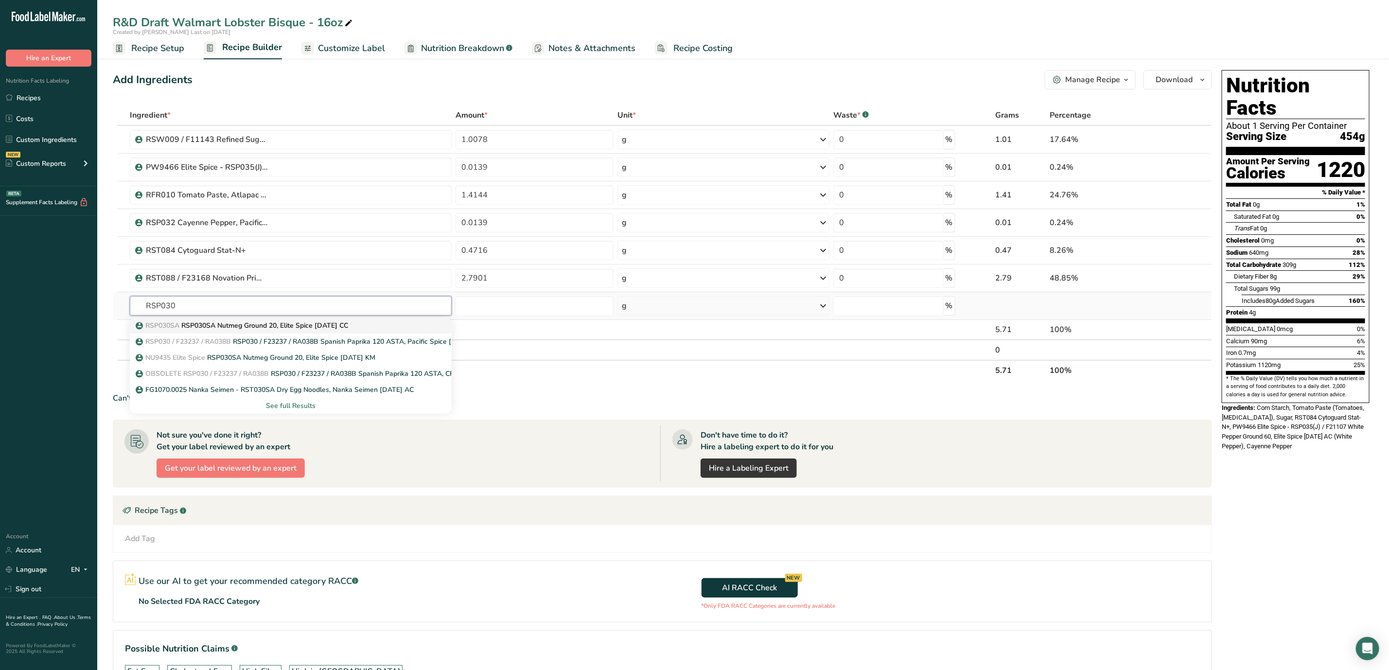
type input "RSP030"
click at [298, 327] on p "RSP030SA RSP030SA Nutmeg Ground 20, Elite Spice [DATE] CC" at bounding box center [243, 325] width 211 height 10
type input "RSP030SA Nutmeg Ground 20, Elite Spice [DATE] CC"
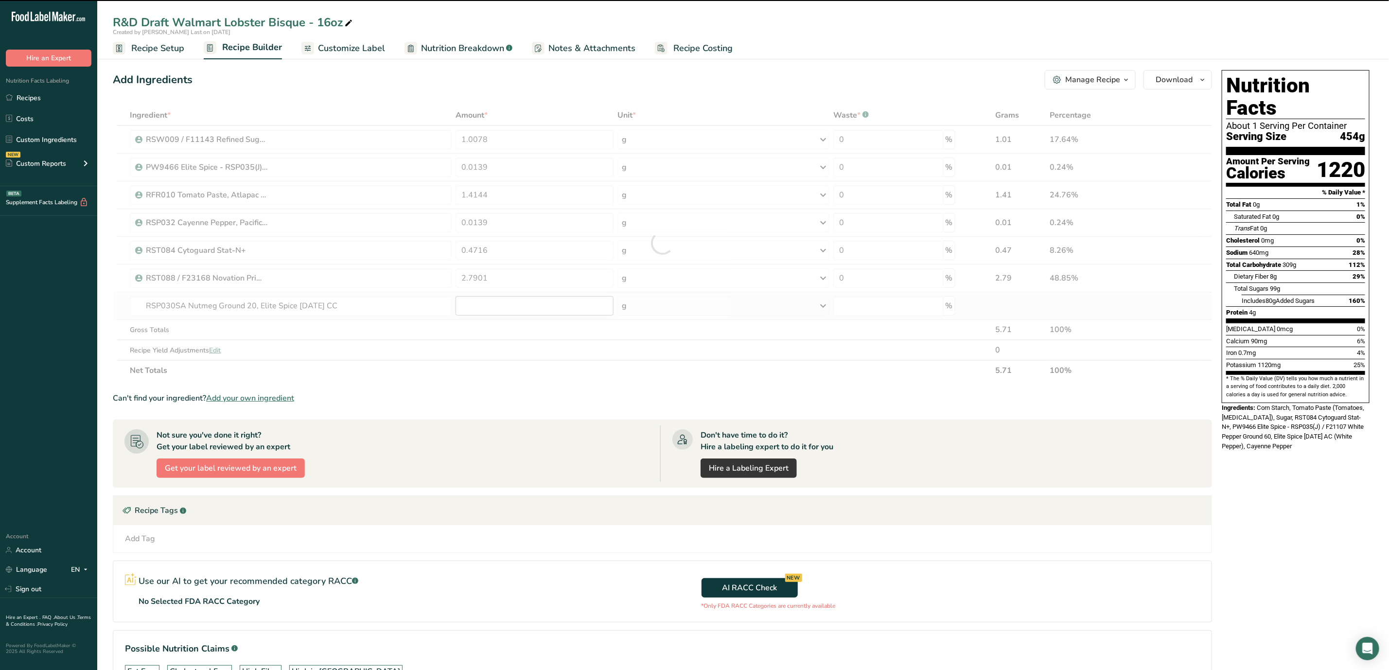
type input "0"
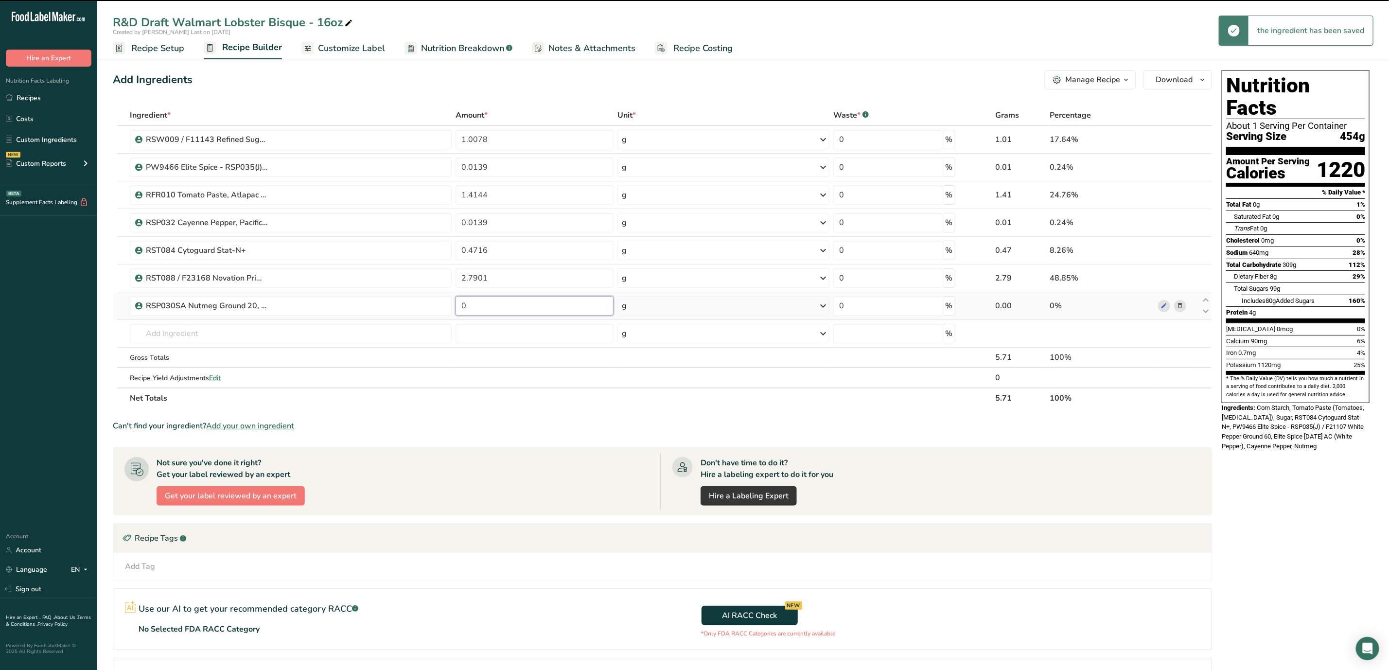
click at [513, 308] on input "0" at bounding box center [535, 305] width 158 height 19
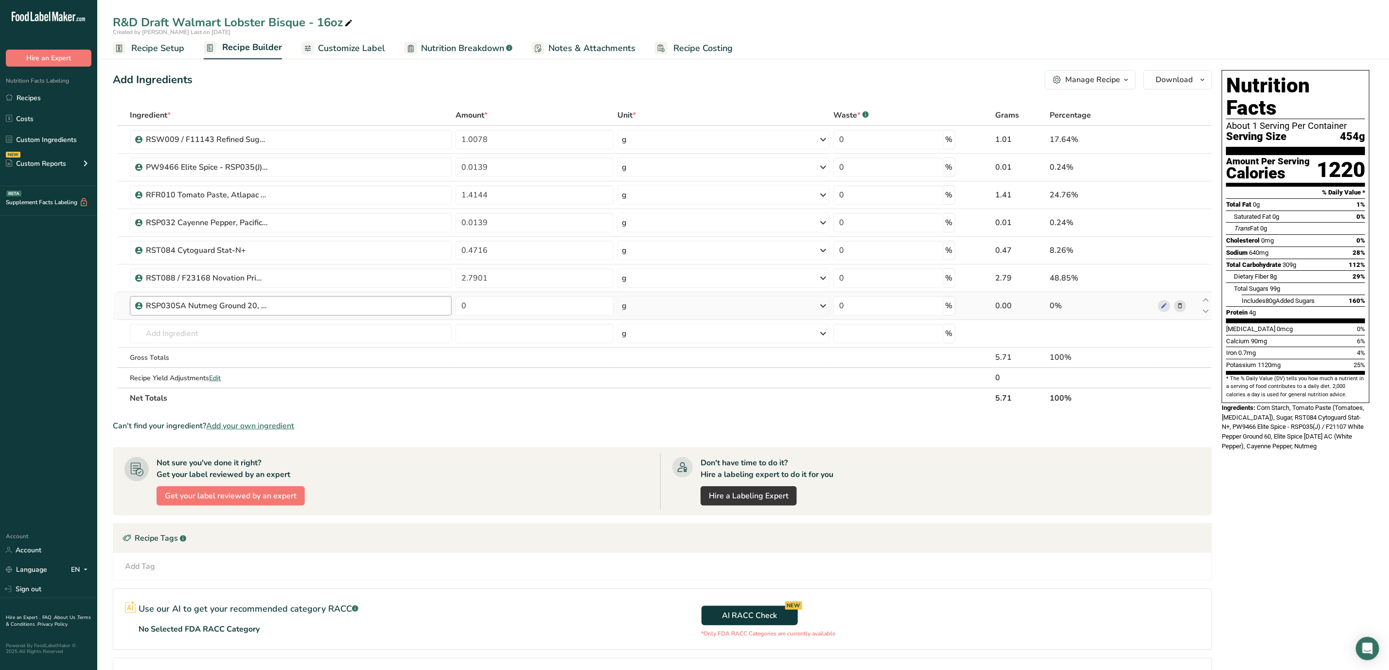
click at [306, 312] on div "Ingredient * Amount * Unit * Waste * .a-a{fill:#347362;}.b-a{fill:#fff;} Grams …" at bounding box center [662, 256] width 1099 height 303
click at [304, 302] on div "RSP030SA Nutmeg Ground 20, Elite Spice [DATE] CC" at bounding box center [296, 306] width 300 height 12
click at [304, 303] on div "RSP030SA Nutmeg Ground 20, Elite Spice [DATE] CC" at bounding box center [296, 306] width 300 height 12
click at [1180, 302] on icon at bounding box center [1180, 306] width 7 height 10
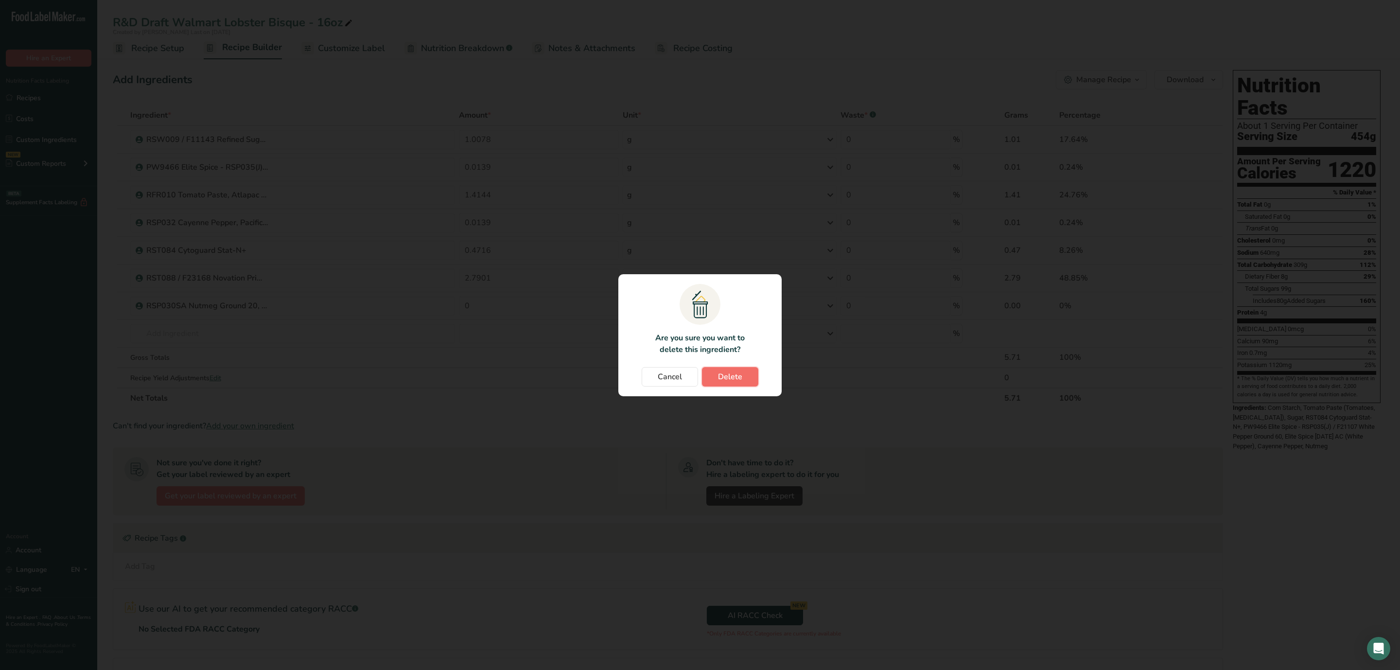
click at [734, 378] on span "Delete" at bounding box center [730, 377] width 24 height 12
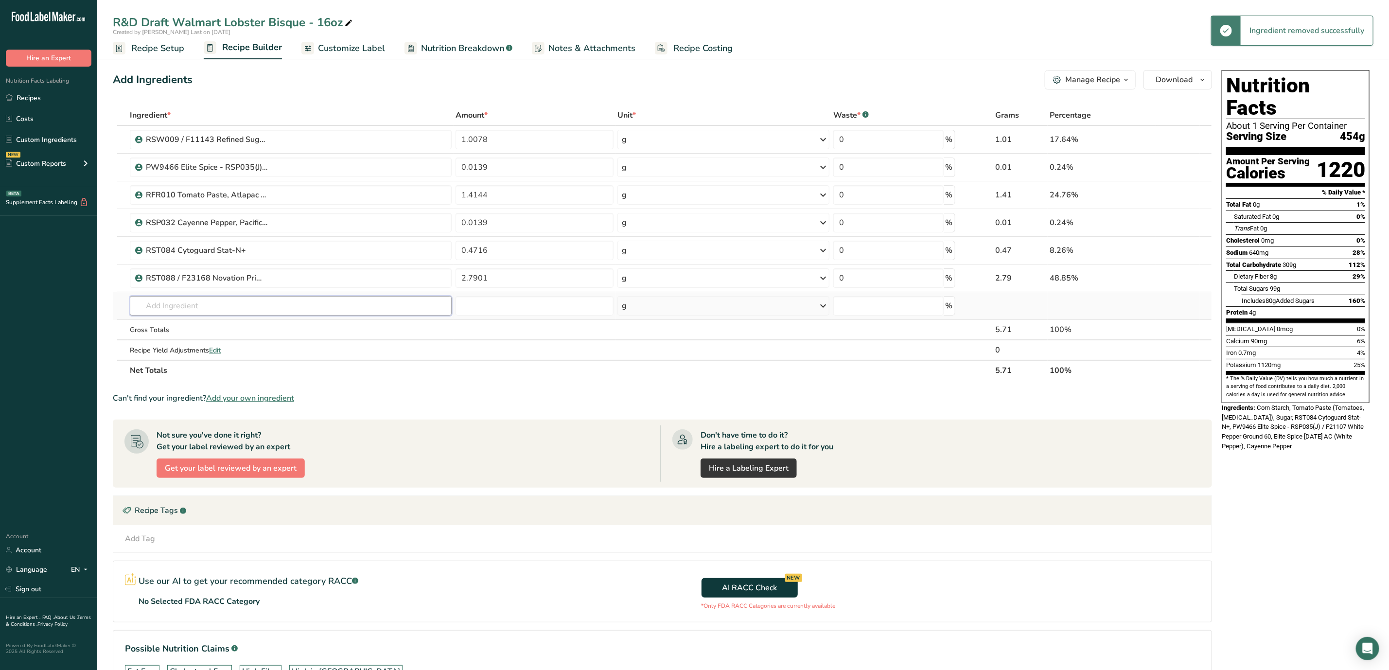
click at [313, 306] on input "text" at bounding box center [291, 305] width 322 height 19
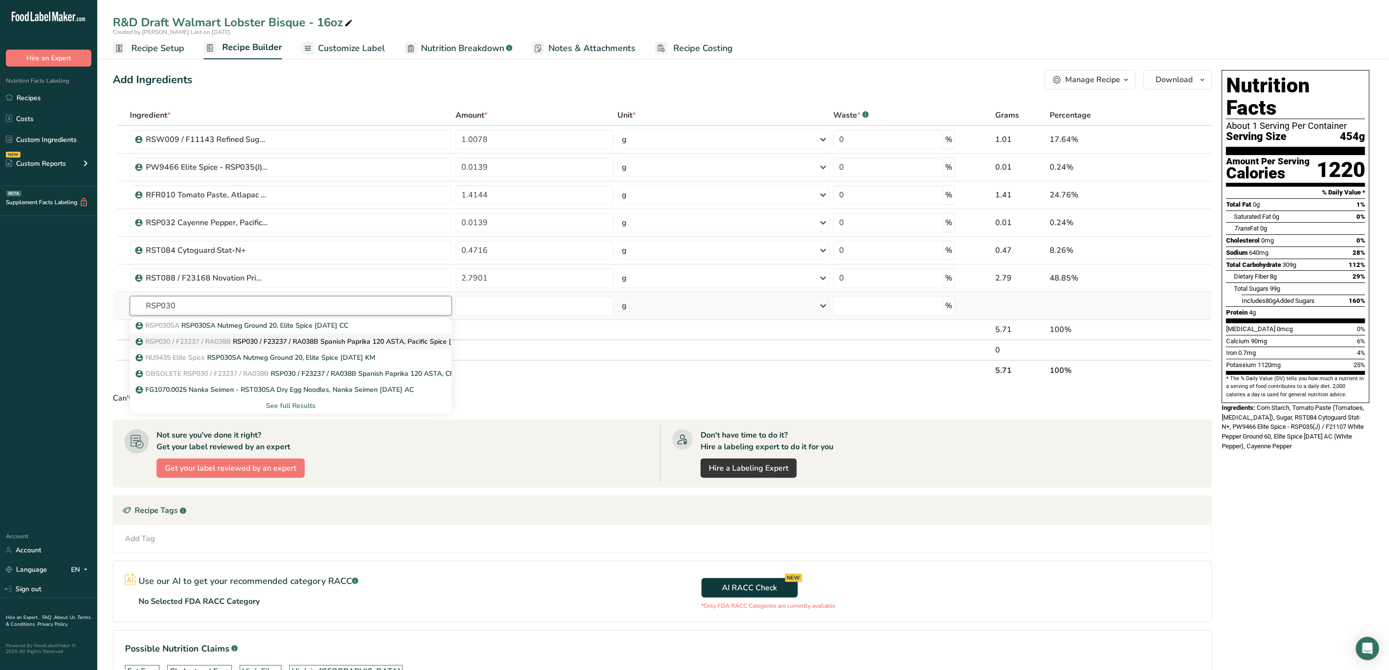
type input "RSP030"
click at [375, 344] on p "RSP030 / F23237 / RA038B RSP030 / F23237 / RA038B Spanish Paprika 120 ASTA, Pac…" at bounding box center [310, 341] width 345 height 10
type input "RSP030 / F23237 / RA038B Spanish Paprika 120 ASTA, Pacific Spice [DATE] CC"
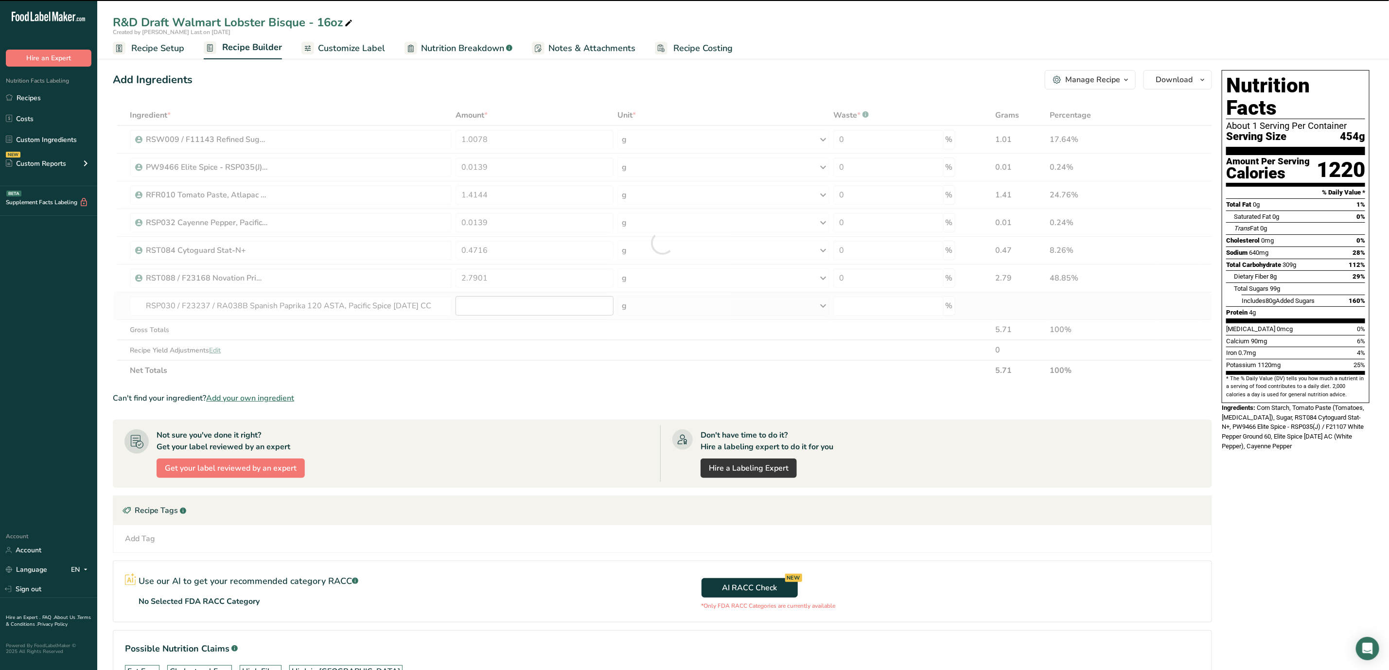
type input "0"
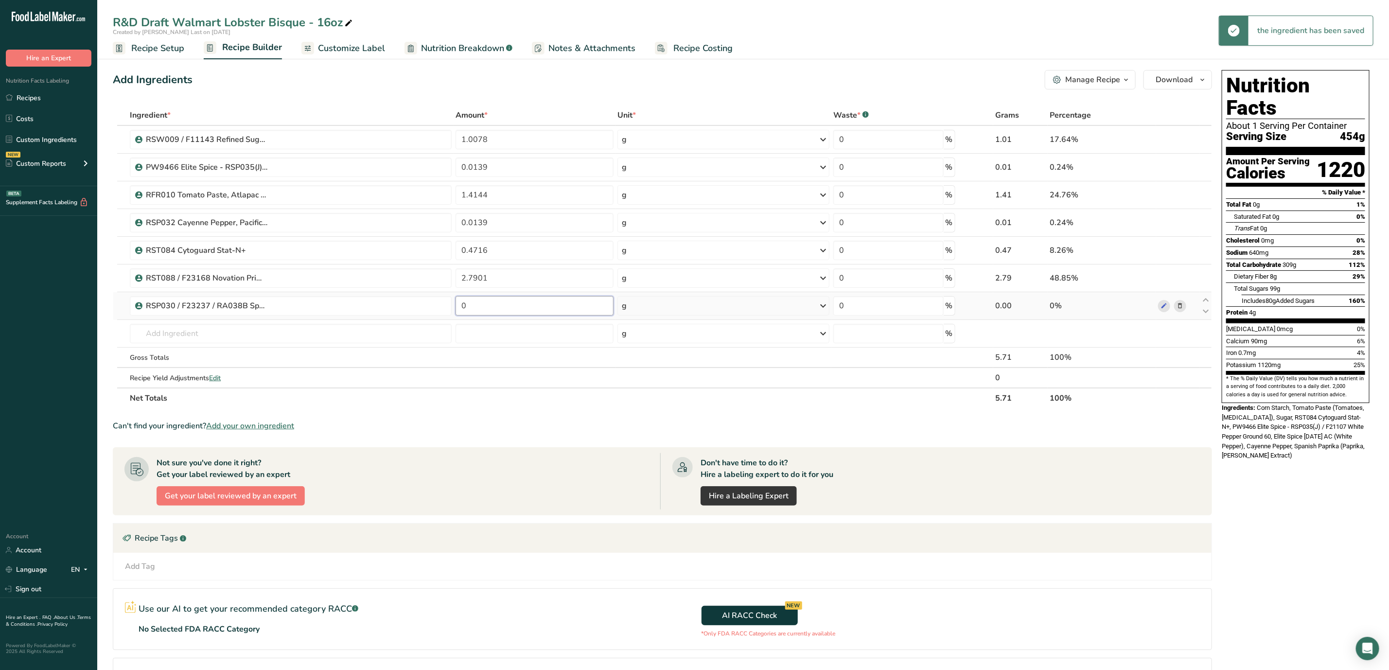
click at [526, 314] on input "0" at bounding box center [535, 305] width 158 height 19
type input "4"
type input "0.0416"
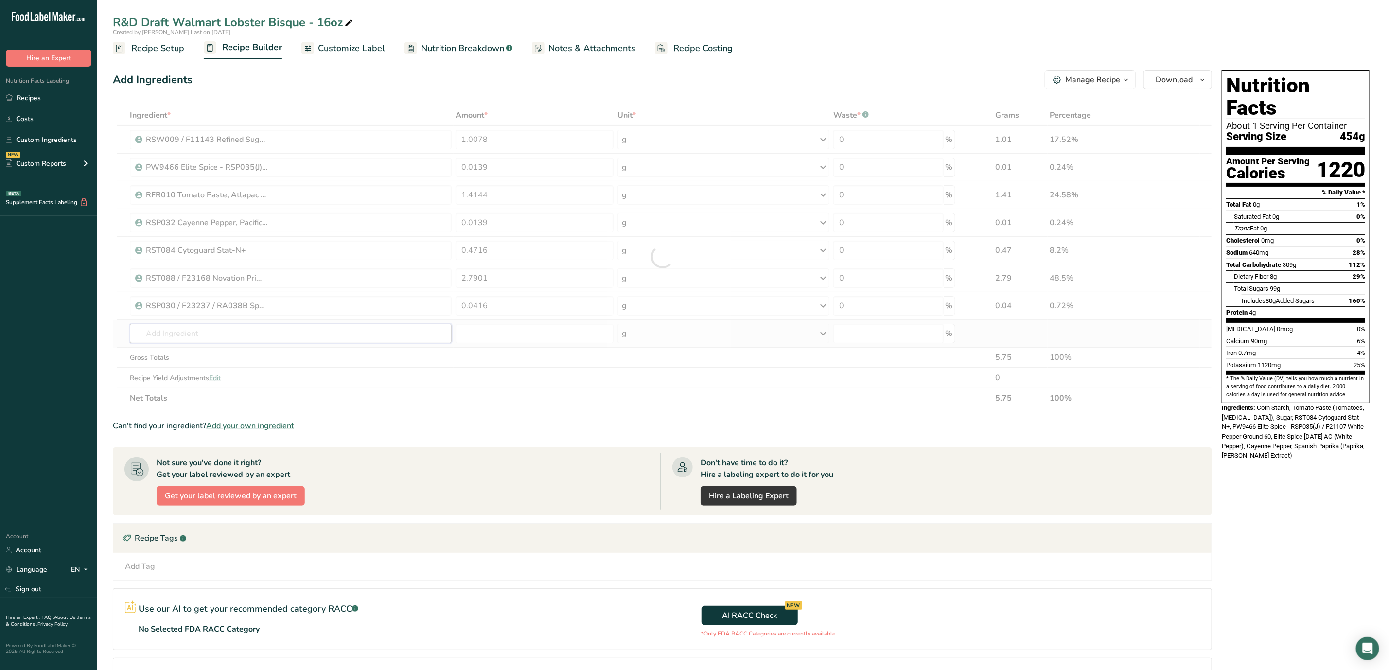
click at [175, 337] on div "Ingredient * Amount * Unit * Waste * .a-a{fill:#347362;}.b-a{fill:#fff;} Grams …" at bounding box center [662, 256] width 1099 height 303
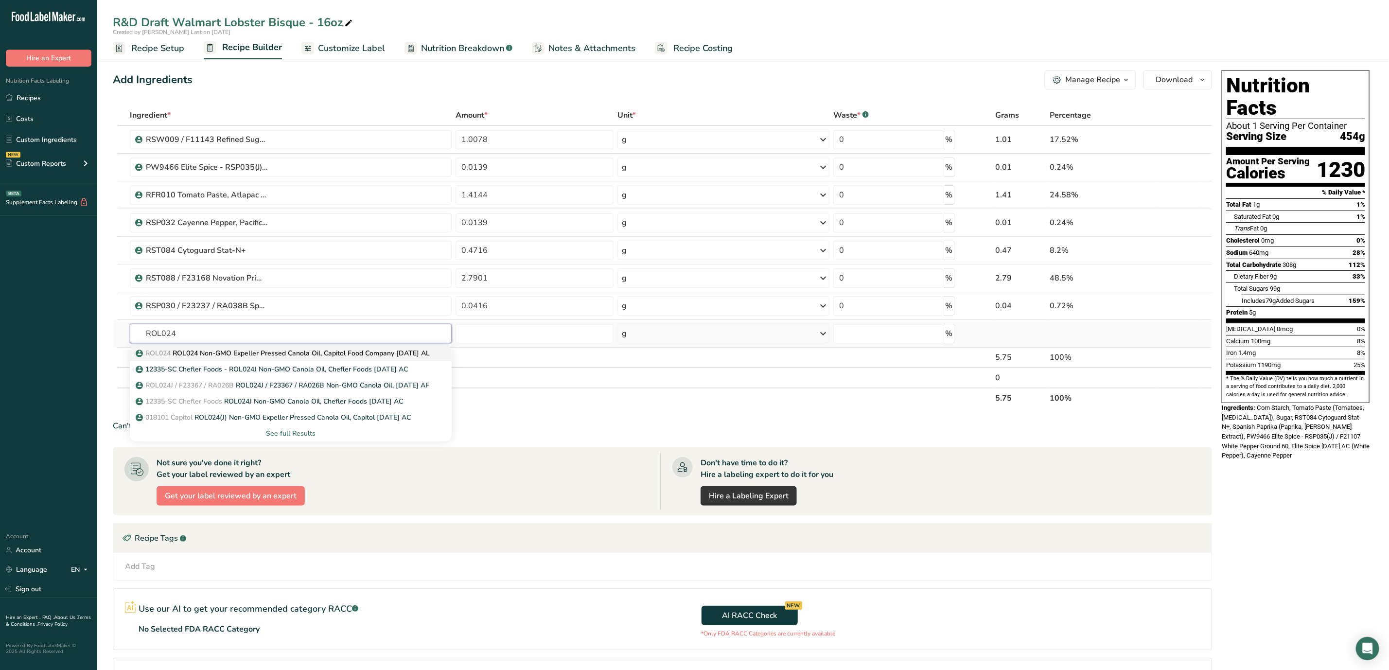
type input "ROL024"
click at [264, 357] on p "ROL024 ROL024 Non-GMO Expeller Pressed Canola Oil, Capitol Food Company [DATE] …" at bounding box center [284, 353] width 292 height 10
type input "ROL024 Non-GMO Expeller Pressed Canola Oil, Capitol Food Company [DATE] AL"
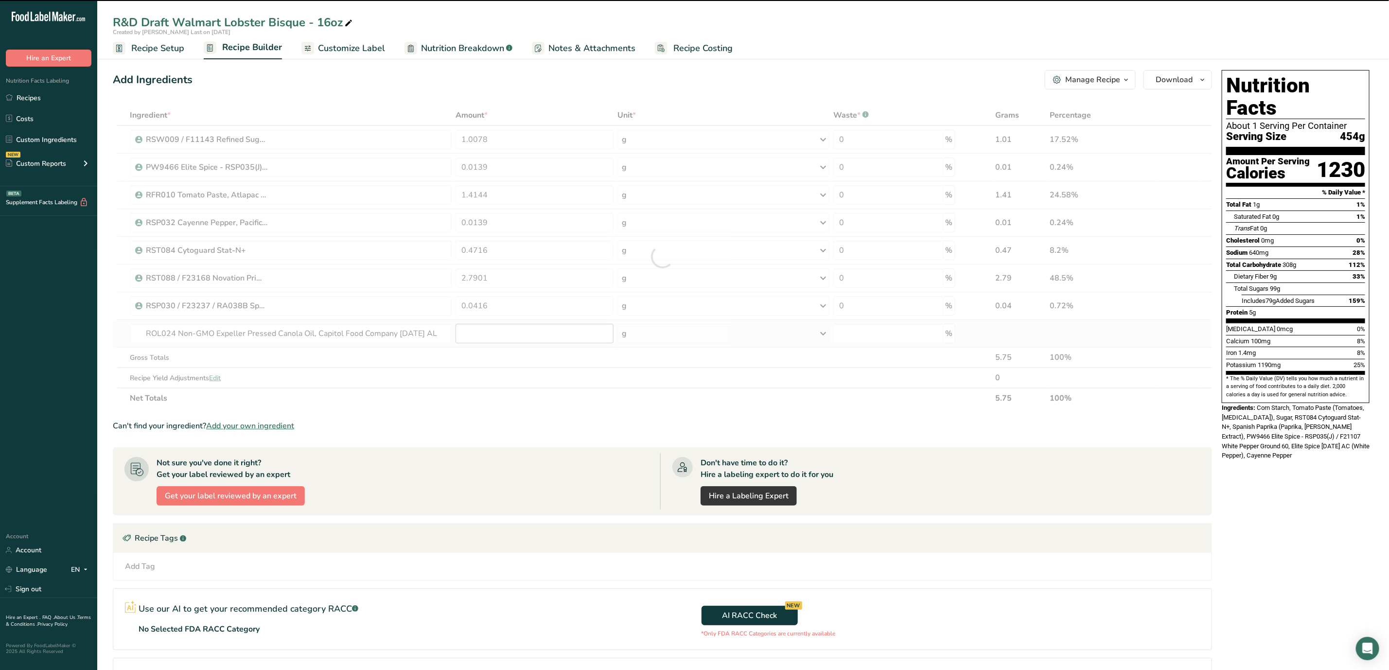
type input "0"
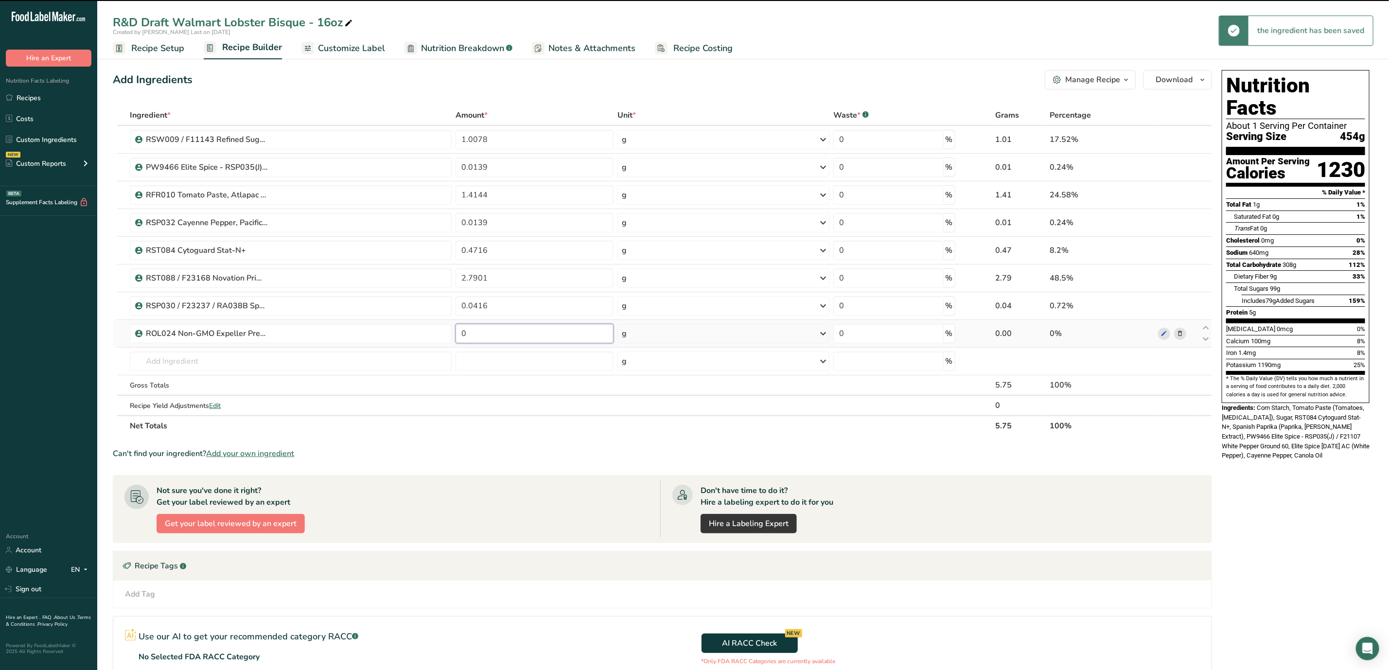
click at [533, 340] on input "0" at bounding box center [535, 333] width 158 height 19
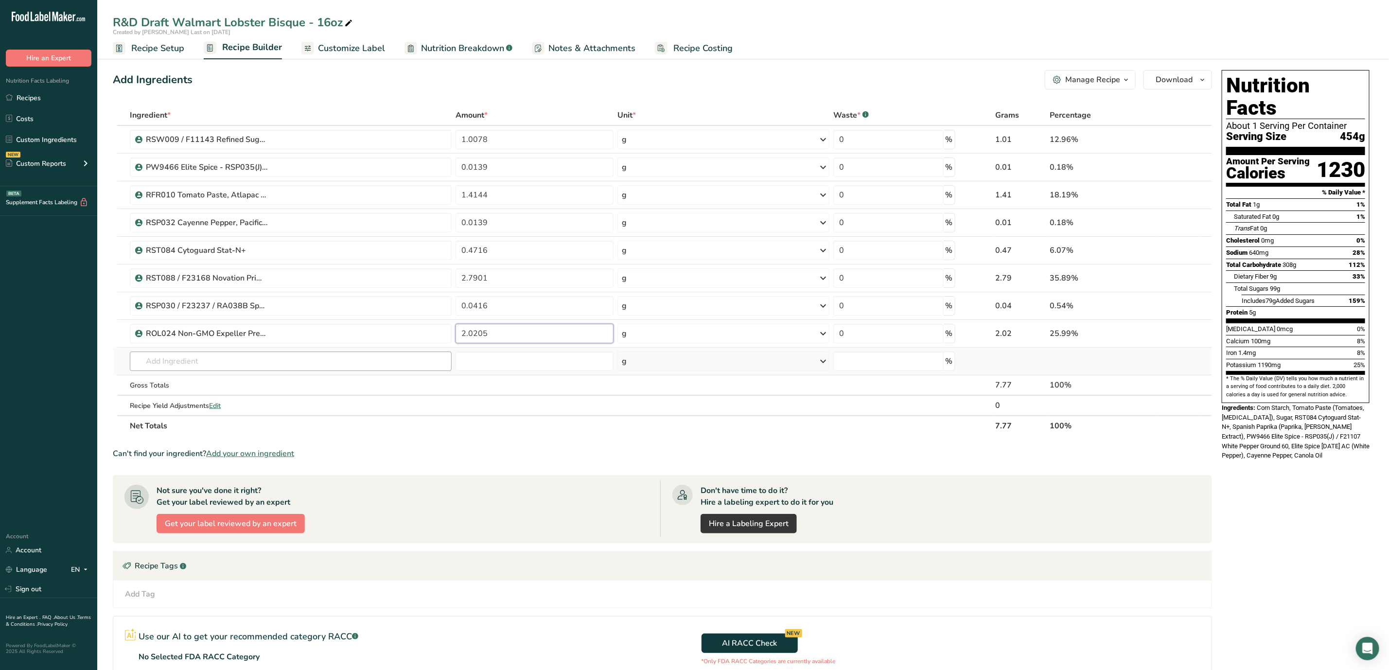
type input "2.0205"
click at [406, 362] on div "Ingredient * Amount * Unit * Waste * .a-a{fill:#347362;}.b-a{fill:#fff;} Grams …" at bounding box center [662, 270] width 1099 height 331
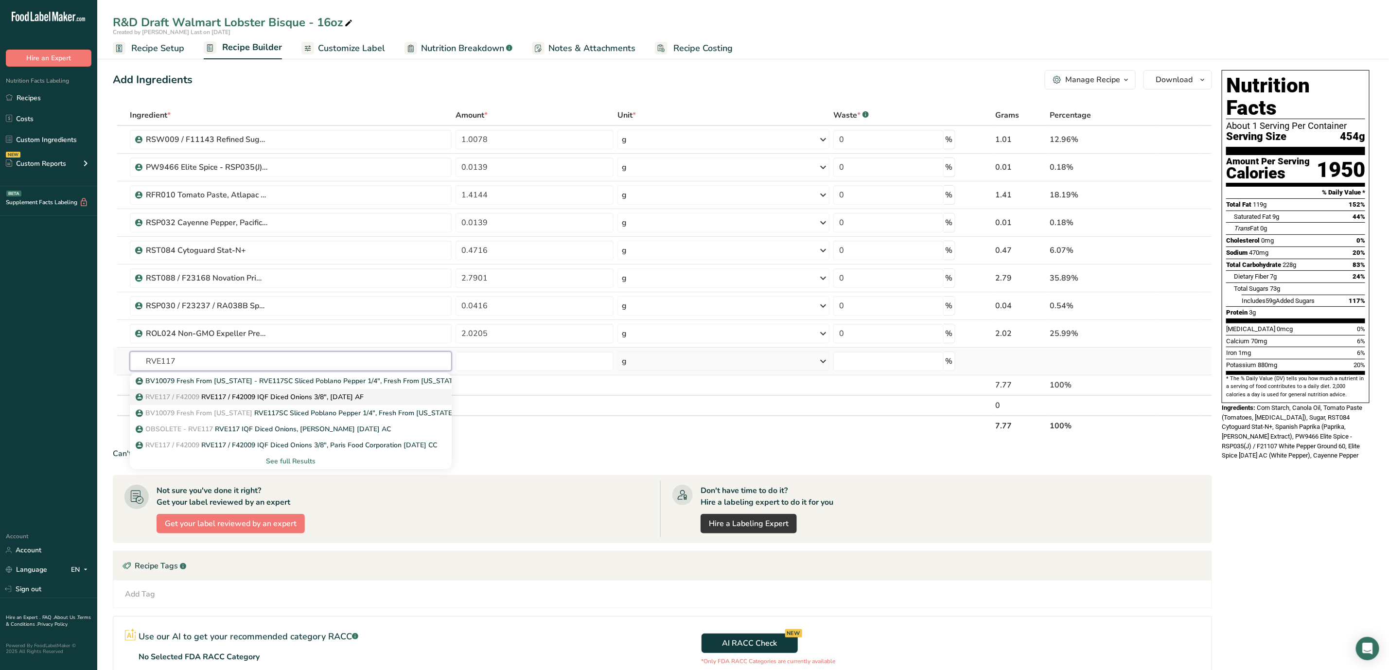
type input "RVE117"
click at [402, 400] on div "RVE117 / F42009 RVE117 / F42009 IQF Diced Onions 3/8", [DATE] AF" at bounding box center [283, 397] width 291 height 10
type input "RVE117 / F42009 IQF Diced Onions 3/8", [DATE] AF"
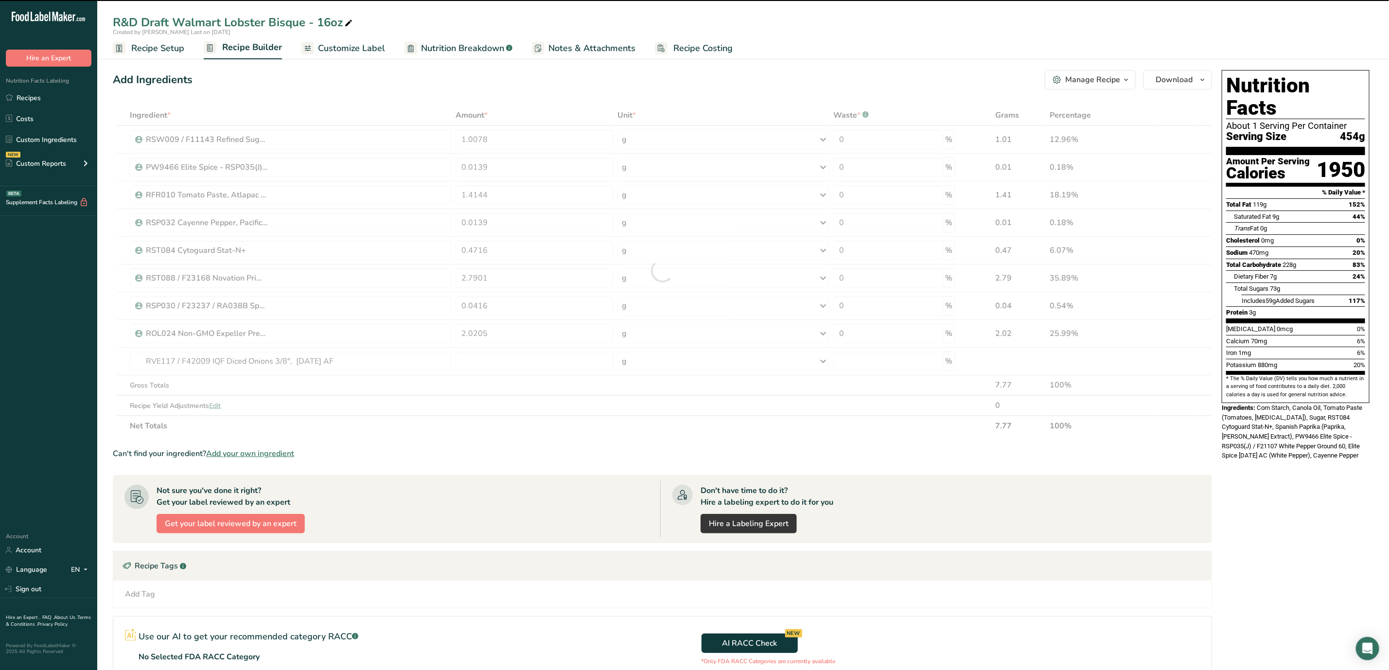
type input "0"
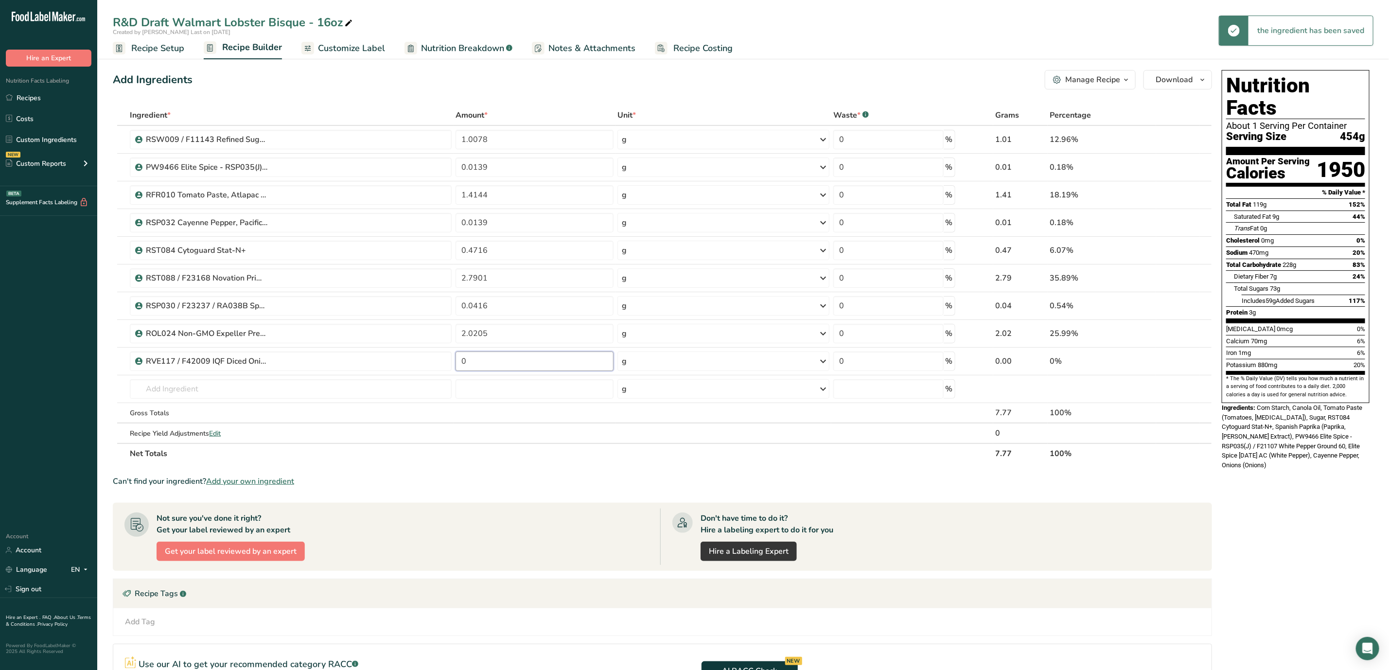
click at [515, 362] on input "0" at bounding box center [535, 360] width 158 height 19
type input "2.0205"
click at [309, 387] on div "Ingredient * Amount * Unit * Waste * .a-a{fill:#347362;}.b-a{fill:#fff;} Grams …" at bounding box center [662, 284] width 1099 height 359
click at [355, 397] on input "text" at bounding box center [291, 388] width 322 height 19
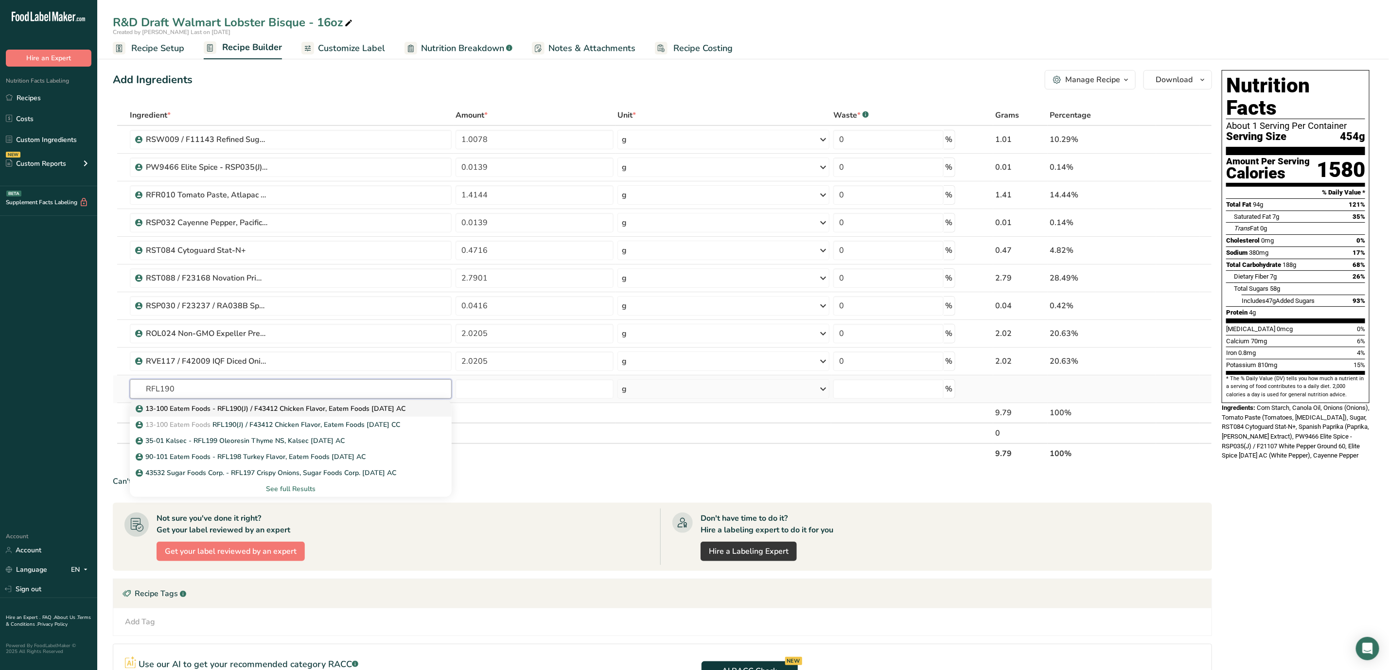
type input "RFL190"
click at [365, 413] on p "13-100 Eatem Foods - RFL190(J) / F43412 Chicken Flavor, Eatem Foods [DATE] AC" at bounding box center [272, 409] width 268 height 10
type input "13-100 Eatem Foods - RFL190(J) / F43412 Chicken Flavor, Eatem Foods [DATE] AC"
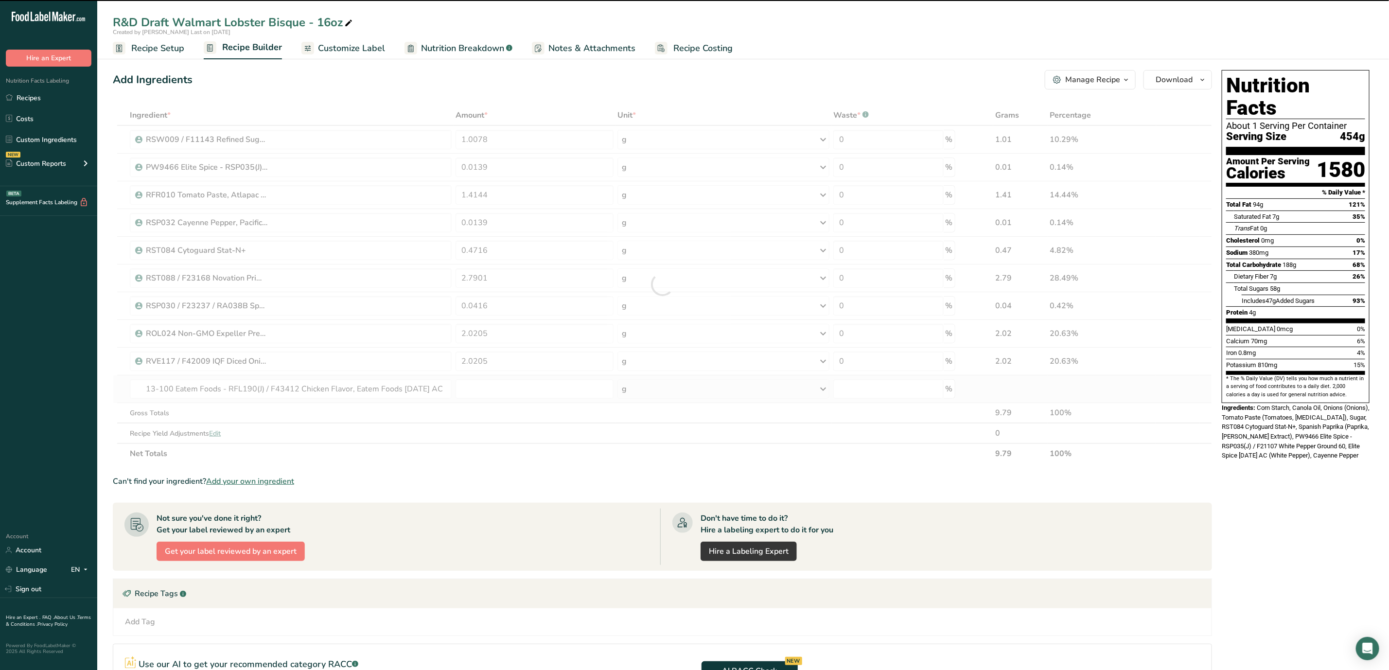
type input "0"
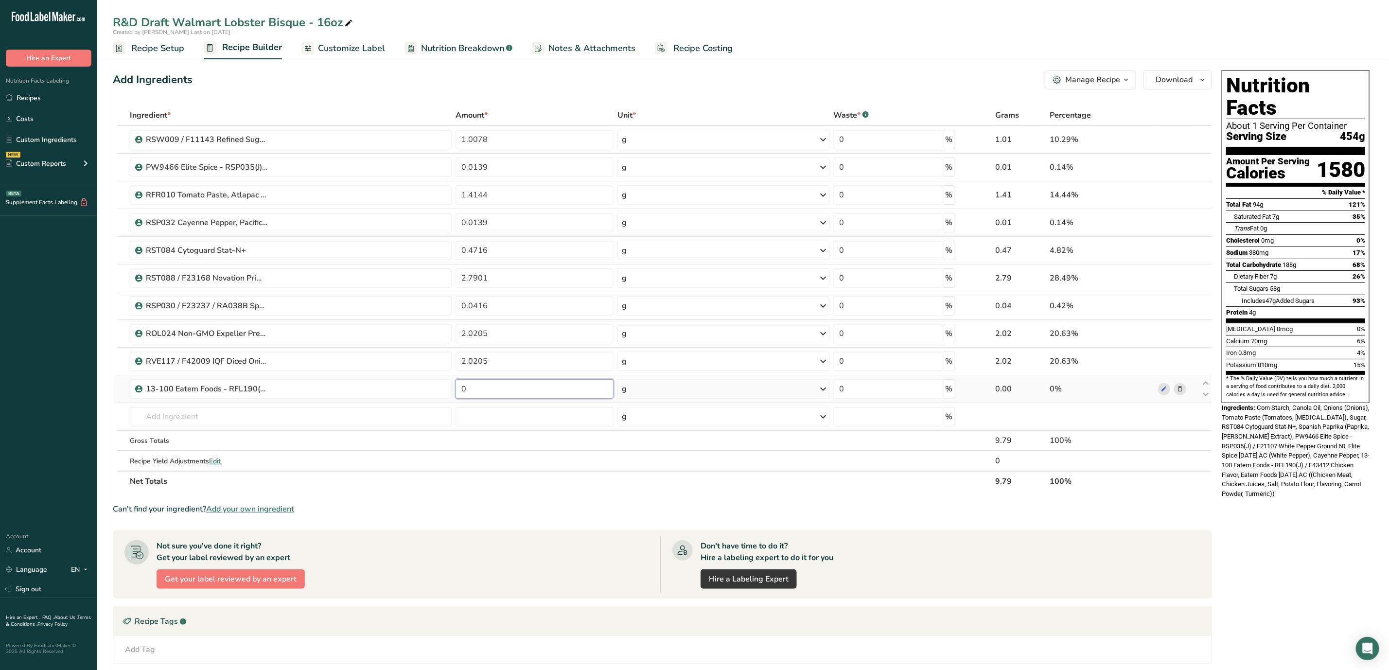
click at [505, 395] on input "0" at bounding box center [535, 388] width 158 height 19
type input "0.2635"
click at [330, 414] on div "Ingredient * Amount * Unit * Waste * .a-a{fill:#347362;}.b-a{fill:#fff;} Grams …" at bounding box center [662, 298] width 1099 height 386
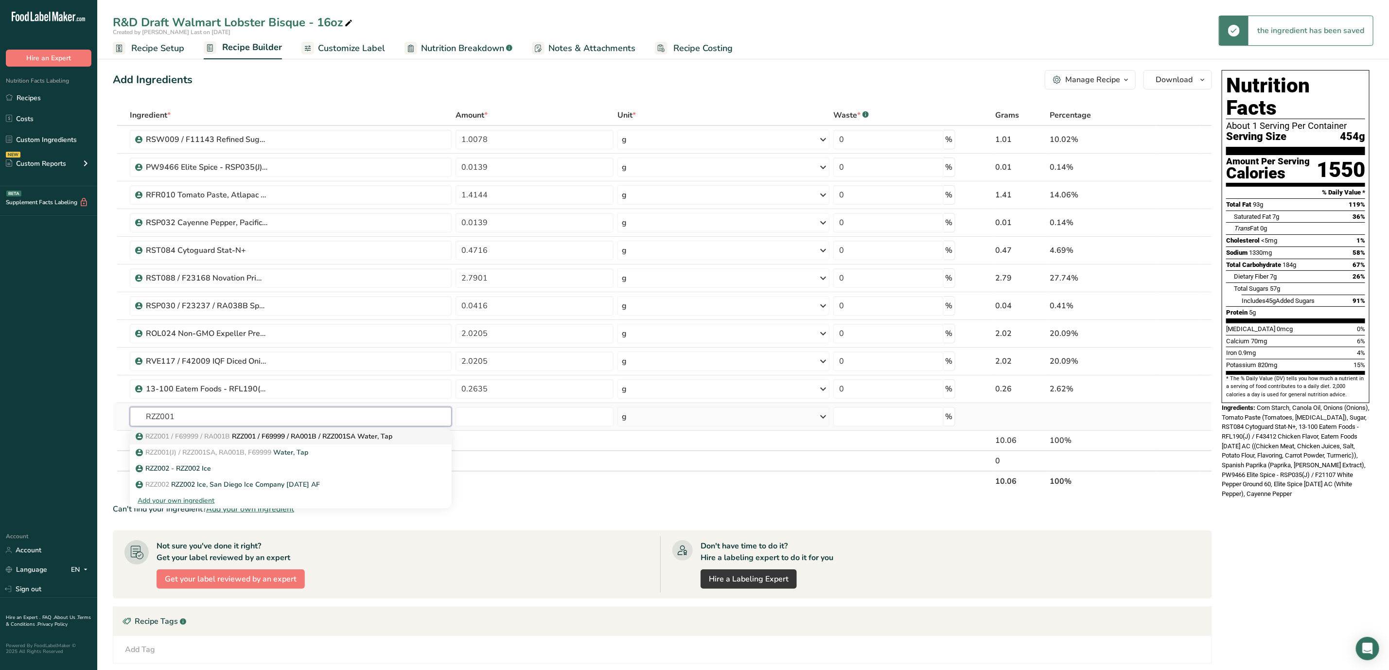
type input "RZZ001"
click at [345, 436] on p "RZZ001 / F69999 / RA001B RZZ001 / F69999 / RA001B / RZZ001SA Water, Tap" at bounding box center [265, 436] width 255 height 10
type input "RZZ001 / F69999 / RA001B / RZZ001SA Water, Tap"
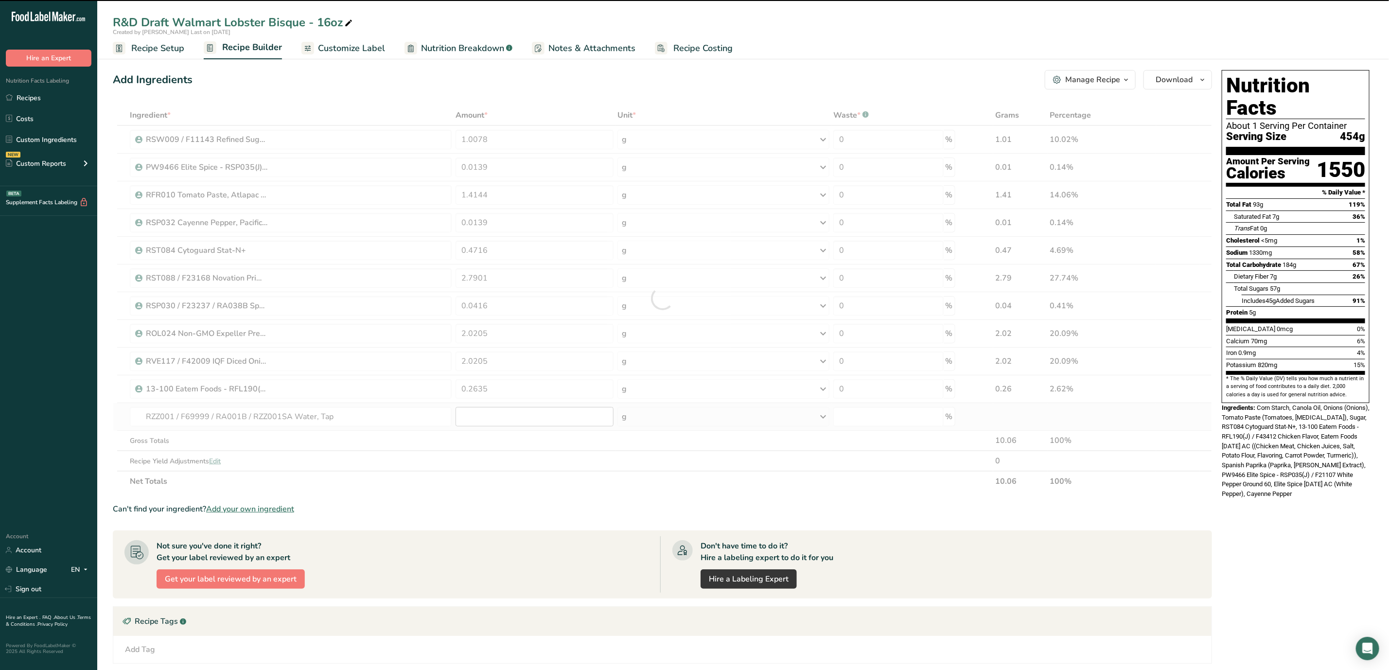
type input "0"
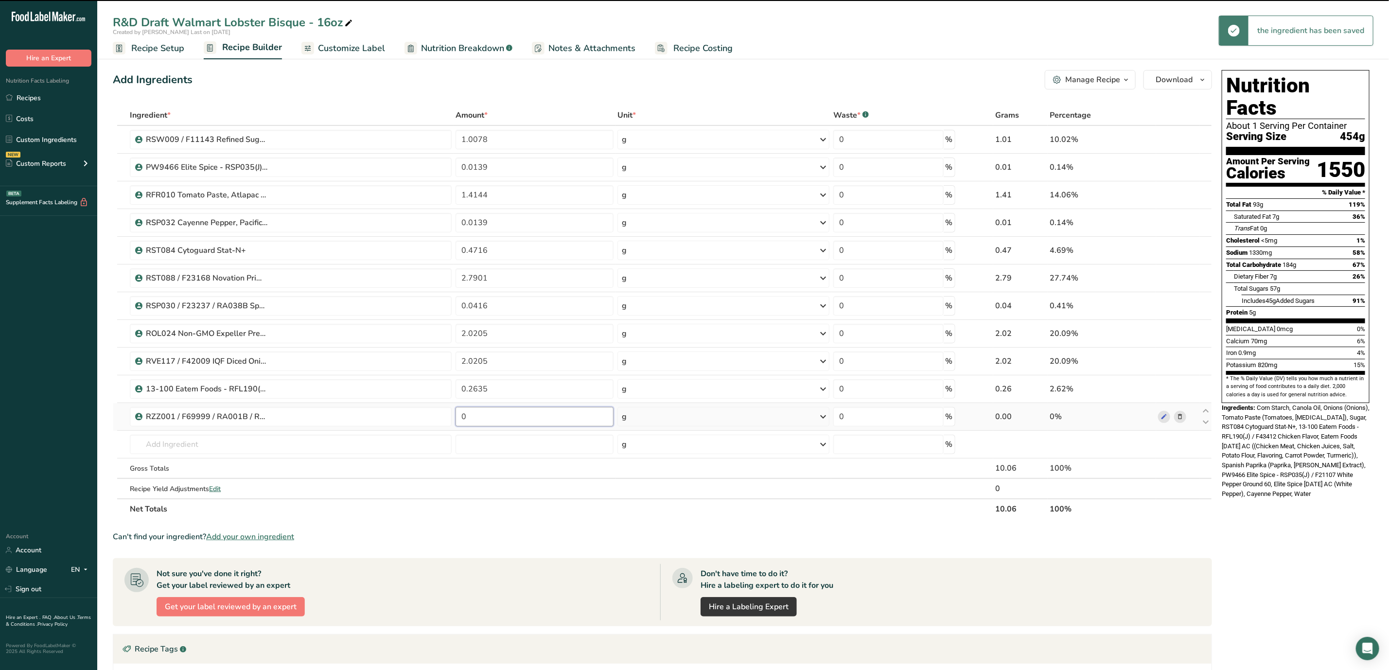
click at [508, 423] on input "0" at bounding box center [535, 416] width 158 height 19
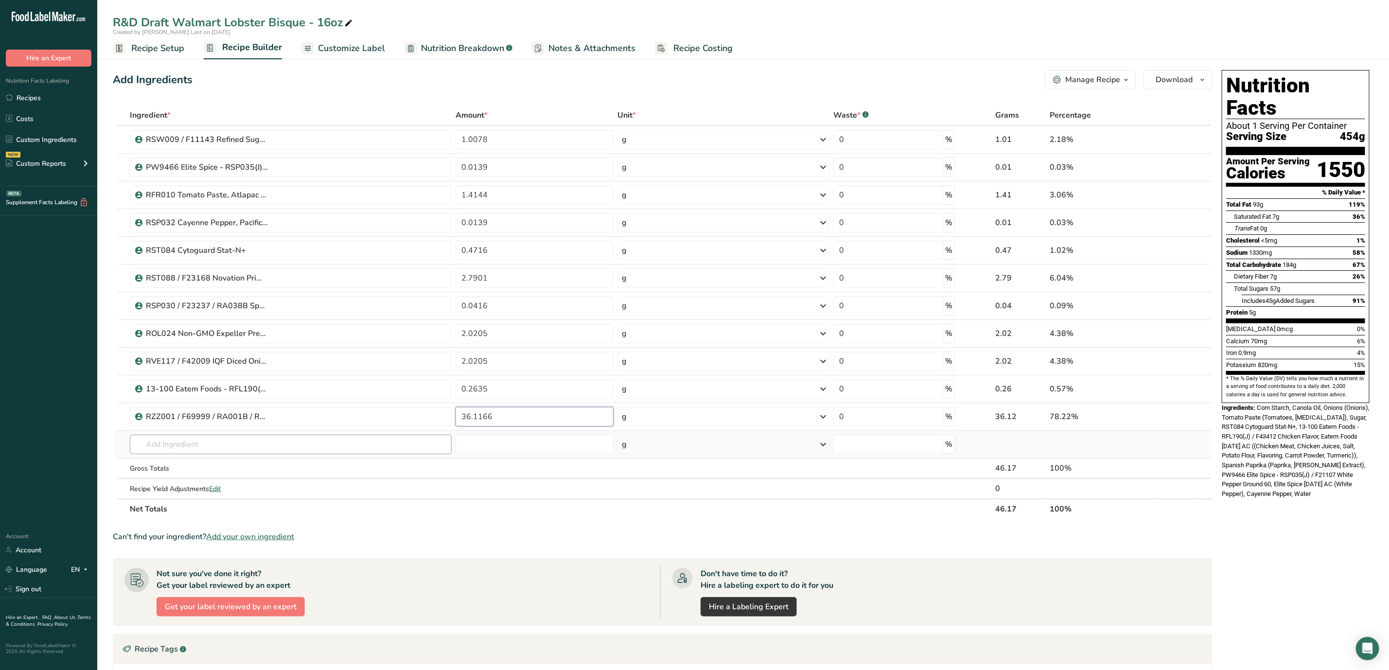
type input "36.1166"
click at [378, 442] on div "Ingredient * Amount * Unit * Waste * .a-a{fill:#347362;}.b-a{fill:#fff;} Grams …" at bounding box center [662, 312] width 1099 height 414
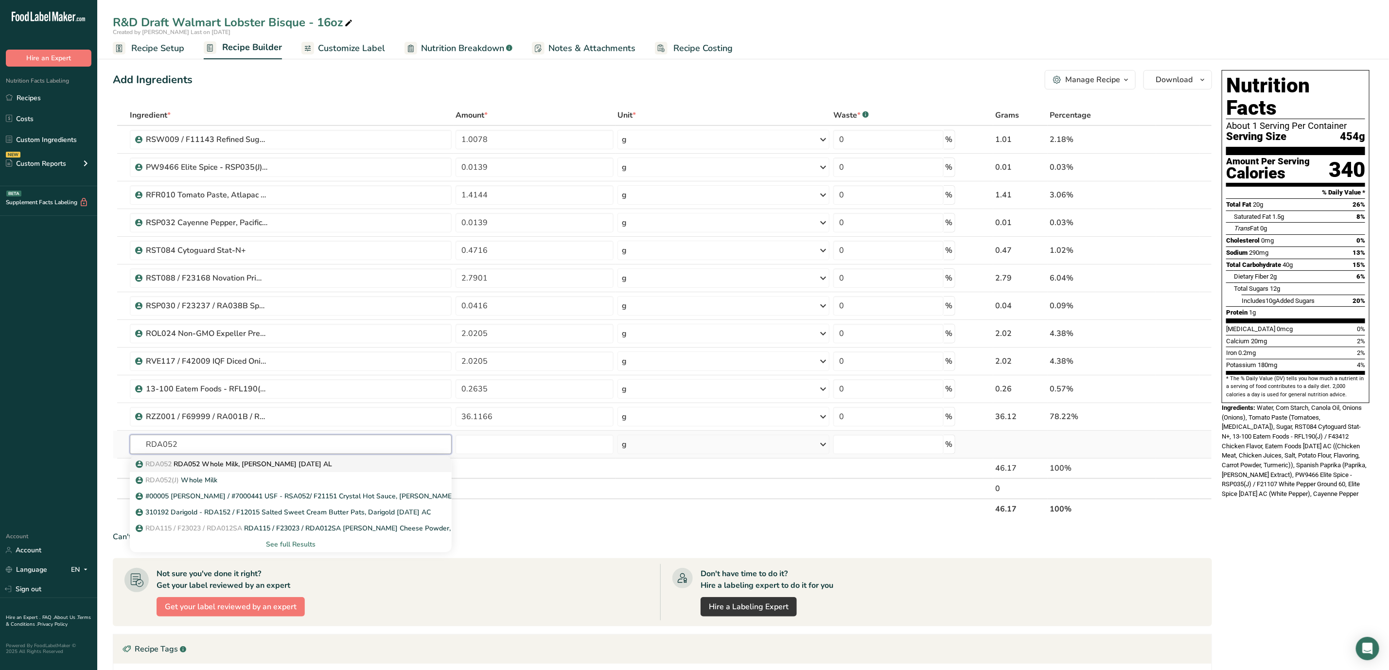
type input "RDA052"
click at [368, 472] on link "RDA052 RDA052 Whole Milk, [PERSON_NAME] [DATE] AL" at bounding box center [291, 464] width 322 height 16
type input "RDA052 Whole Milk, [PERSON_NAME] [DATE] AL"
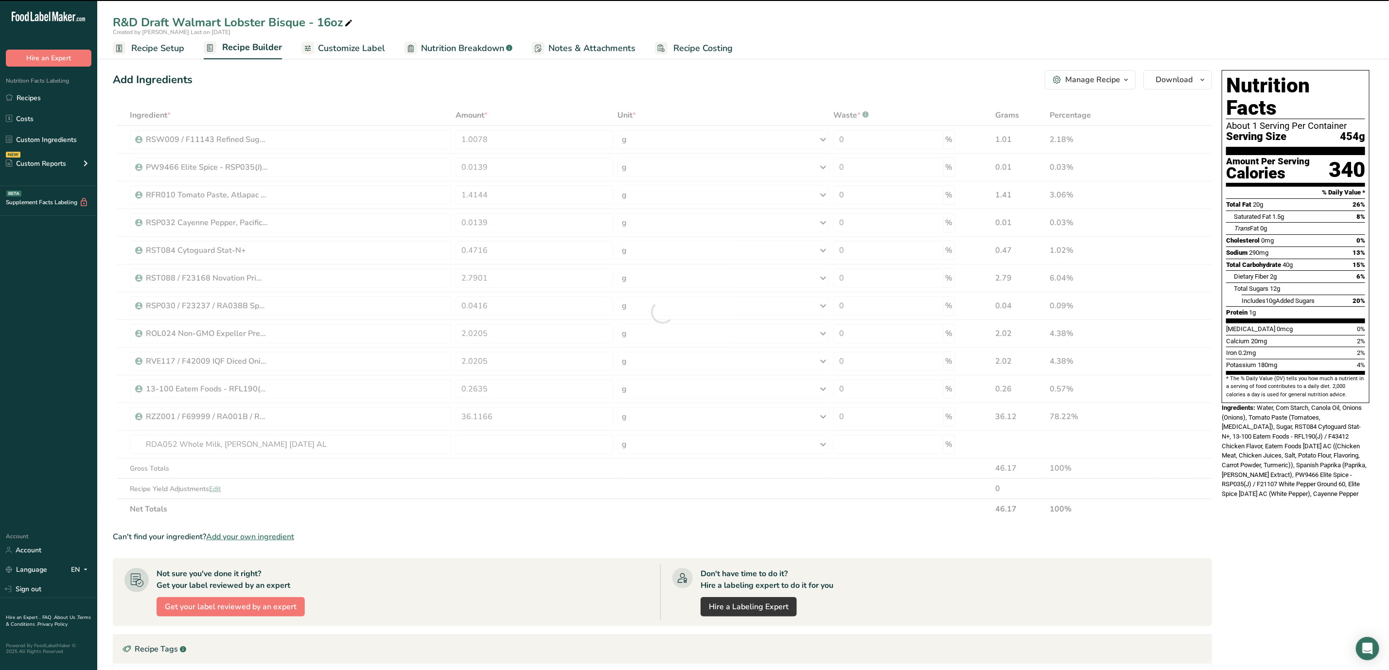
type input "0"
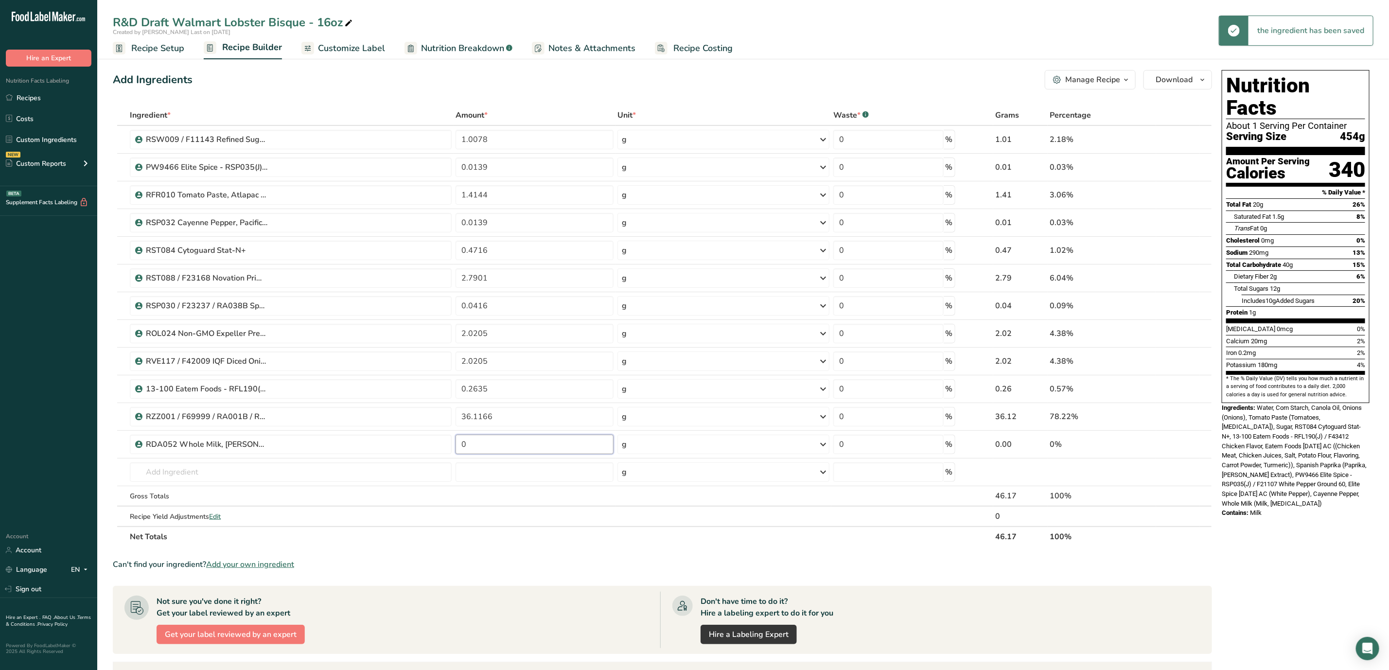
click at [518, 454] on input "0" at bounding box center [535, 444] width 158 height 19
type input "40.7966"
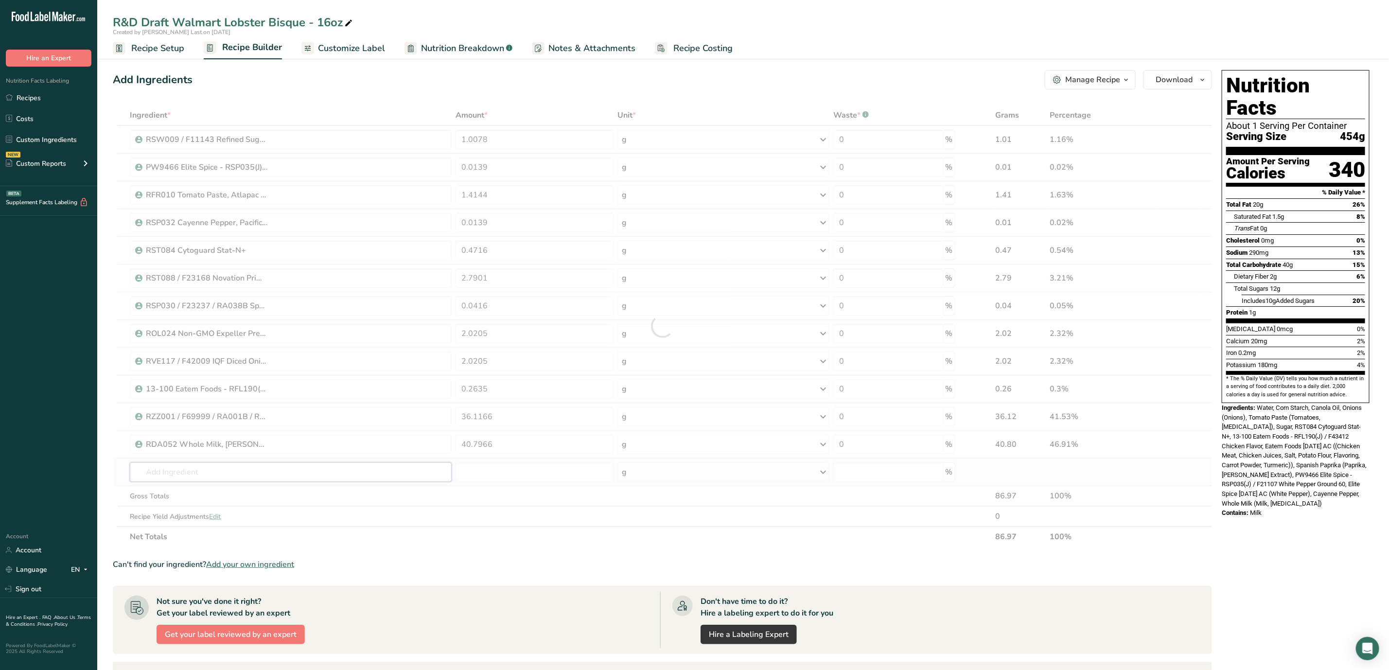
click at [362, 473] on div "Ingredient * Amount * Unit * Waste * .a-a{fill:#347362;}.b-a{fill:#fff;} Grams …" at bounding box center [662, 326] width 1099 height 442
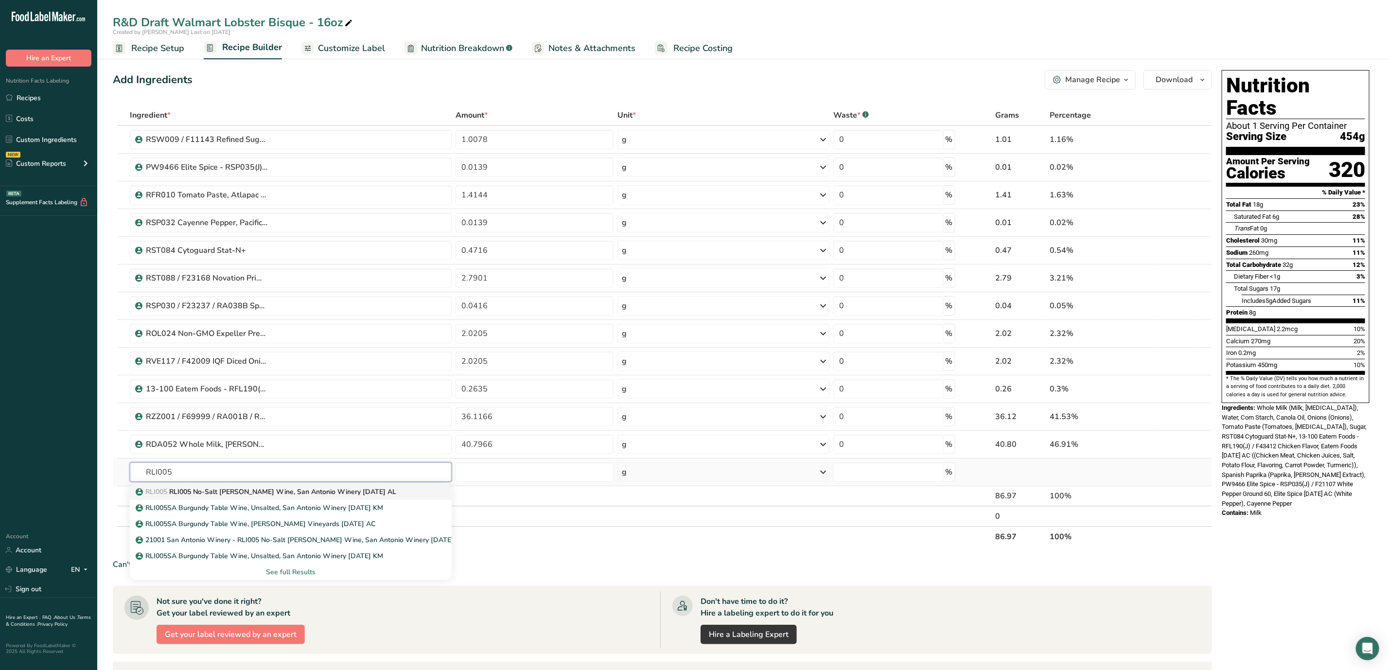
type input "RLI005"
click at [361, 496] on p "RLI005 RLI005 No-Salt [PERSON_NAME] Wine, San Antonio Winery [DATE] AL" at bounding box center [267, 492] width 259 height 10
type input "RLI005 No-Salt [PERSON_NAME] Wine, San Antonio Winery [DATE] AL"
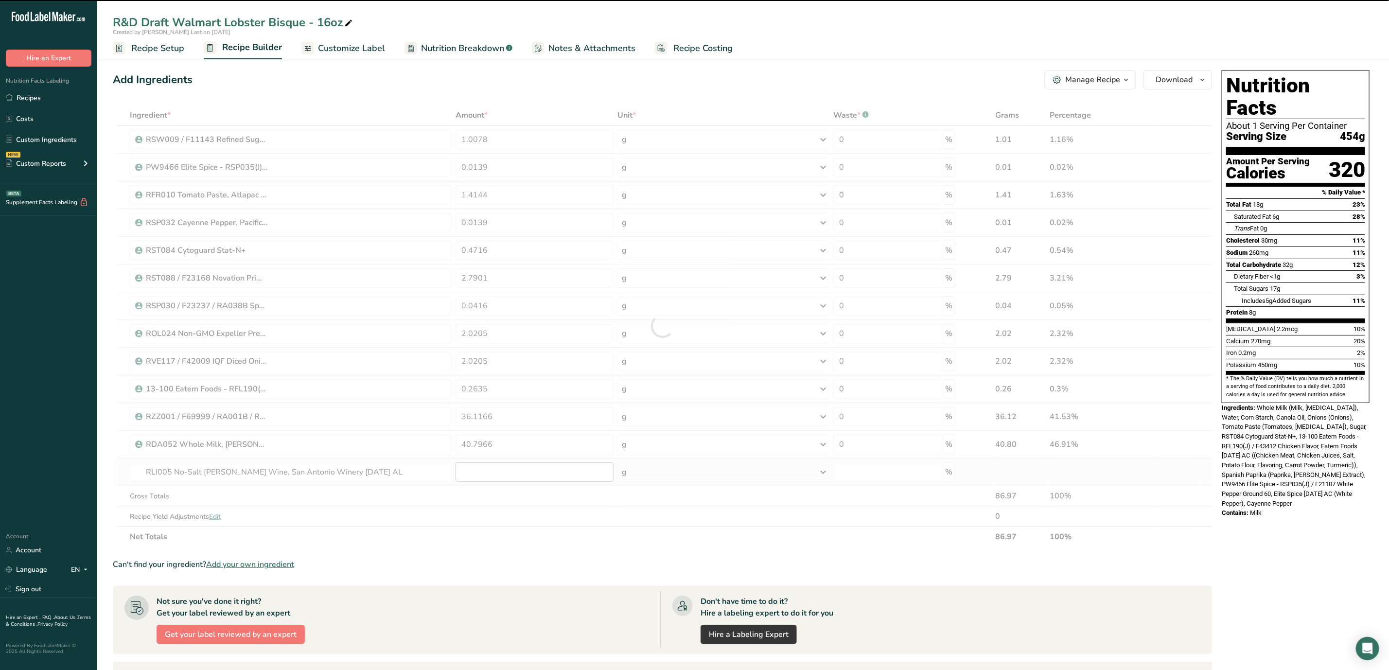
type input "0"
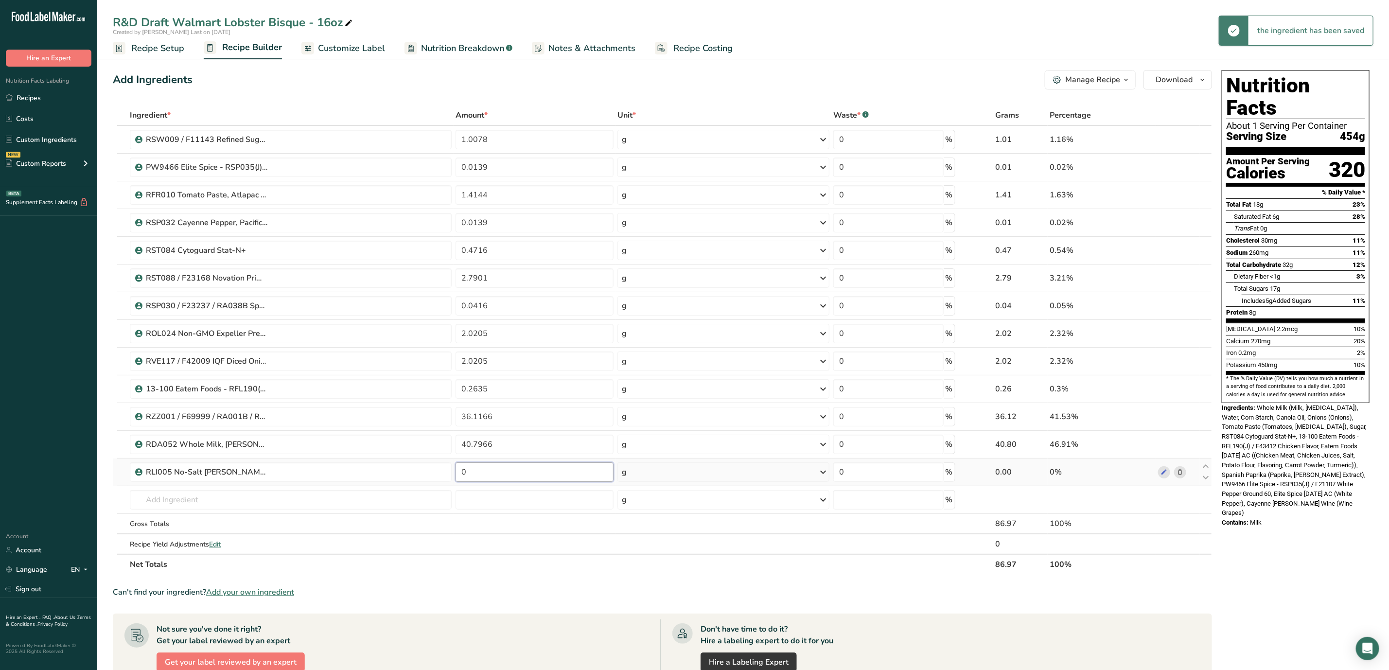
click at [504, 473] on input "0" at bounding box center [535, 471] width 158 height 19
type input "5.0158"
click at [307, 502] on div "Ingredient * Amount * Unit * Waste * .a-a{fill:#347362;}.b-a{fill:#fff;} Grams …" at bounding box center [662, 340] width 1099 height 470
click at [279, 514] on td "RLI005 RLI005 No-Salt [PERSON_NAME] Wine, San Antonio Winery [DATE] AL RLI005SA…" at bounding box center [291, 500] width 326 height 28
click at [270, 502] on input "text" at bounding box center [291, 499] width 322 height 19
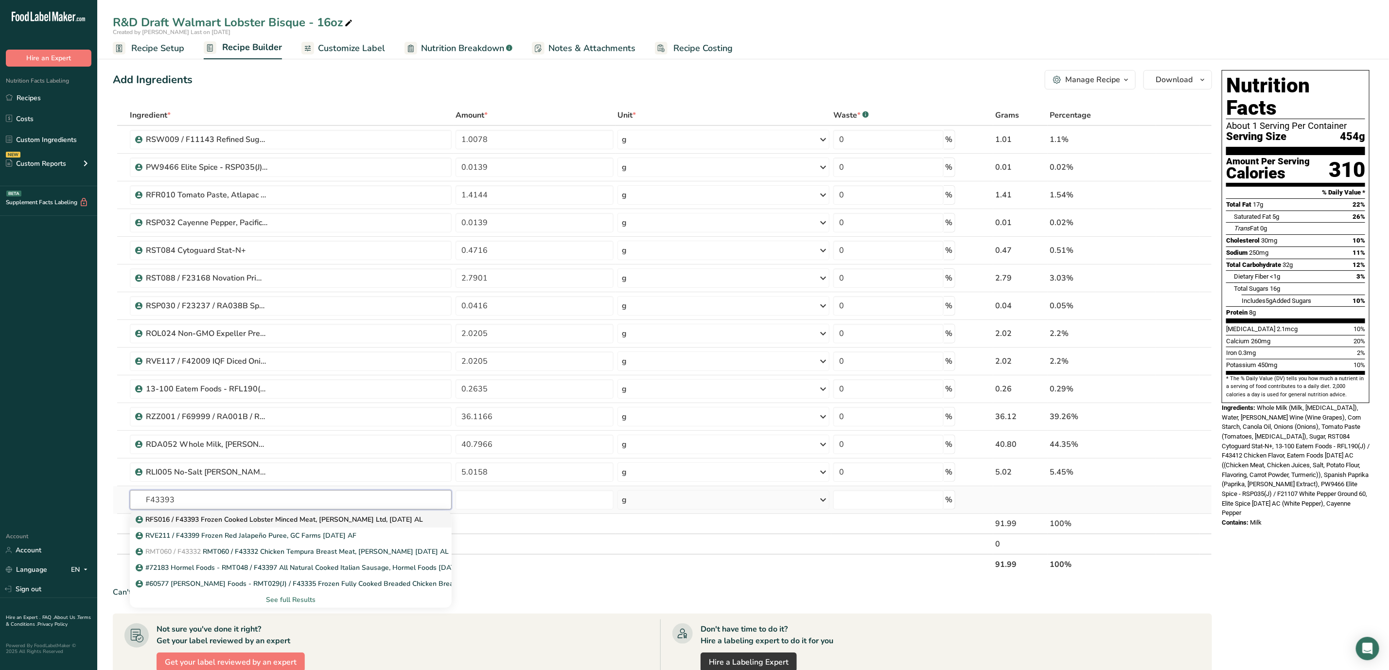
type input "F43393"
click at [368, 523] on p "RFS016 / F43393 Frozen Cooked Lobster Minced Meat, [PERSON_NAME] Ltd, [DATE] AL" at bounding box center [280, 519] width 285 height 10
type input "RFS016 / F43393 Frozen Cooked Lobster Minced Meat, [PERSON_NAME] Ltd, [DATE] AL"
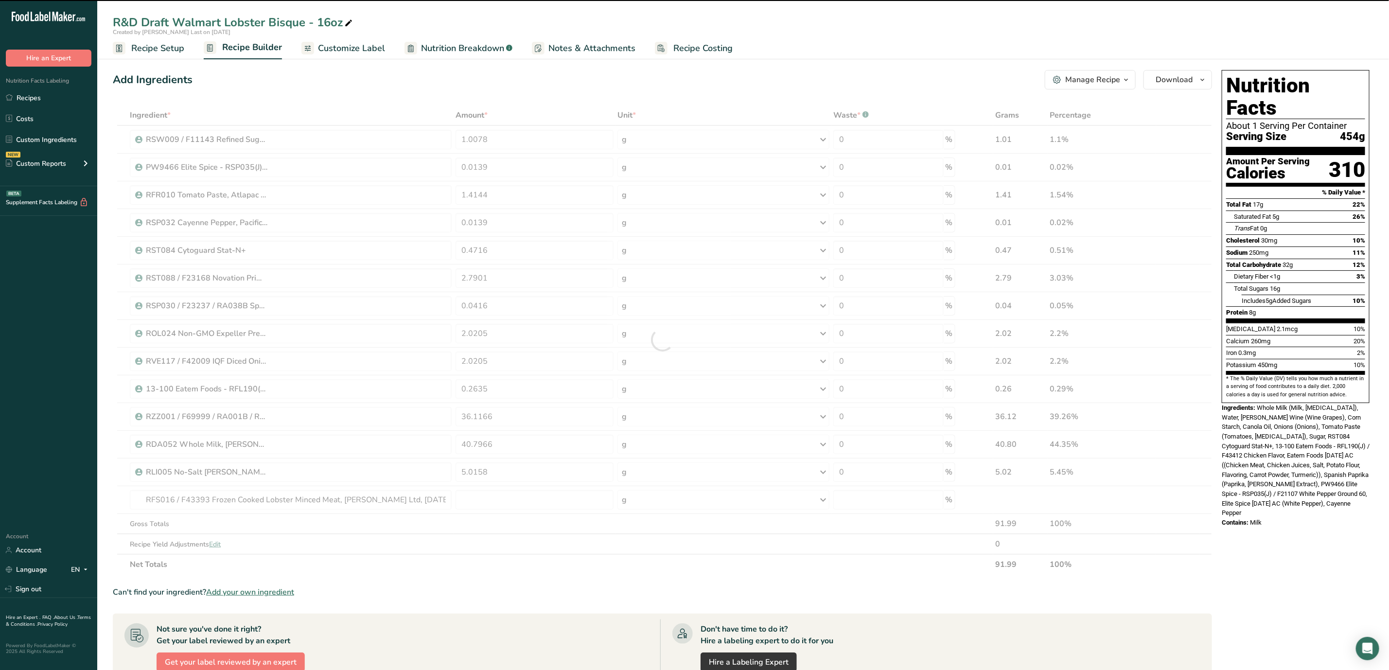
type input "0"
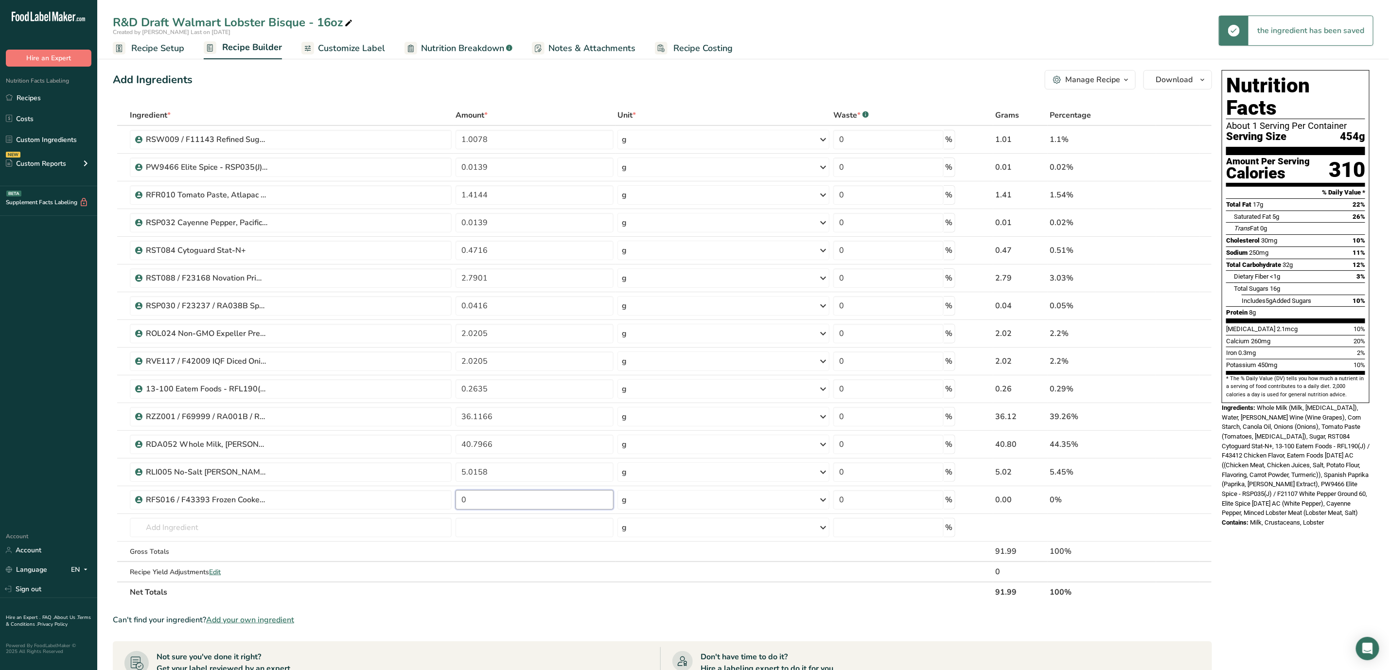
click at [526, 506] on input "0" at bounding box center [535, 499] width 158 height 19
type input "5.5340"
click at [315, 530] on div "Ingredient * Amount * Unit * Waste * .a-a{fill:#347362;}.b-a{fill:#fff;} Grams …" at bounding box center [662, 353] width 1099 height 497
click at [213, 532] on input "text" at bounding box center [291, 527] width 322 height 19
click at [240, 531] on input "text" at bounding box center [291, 527] width 322 height 19
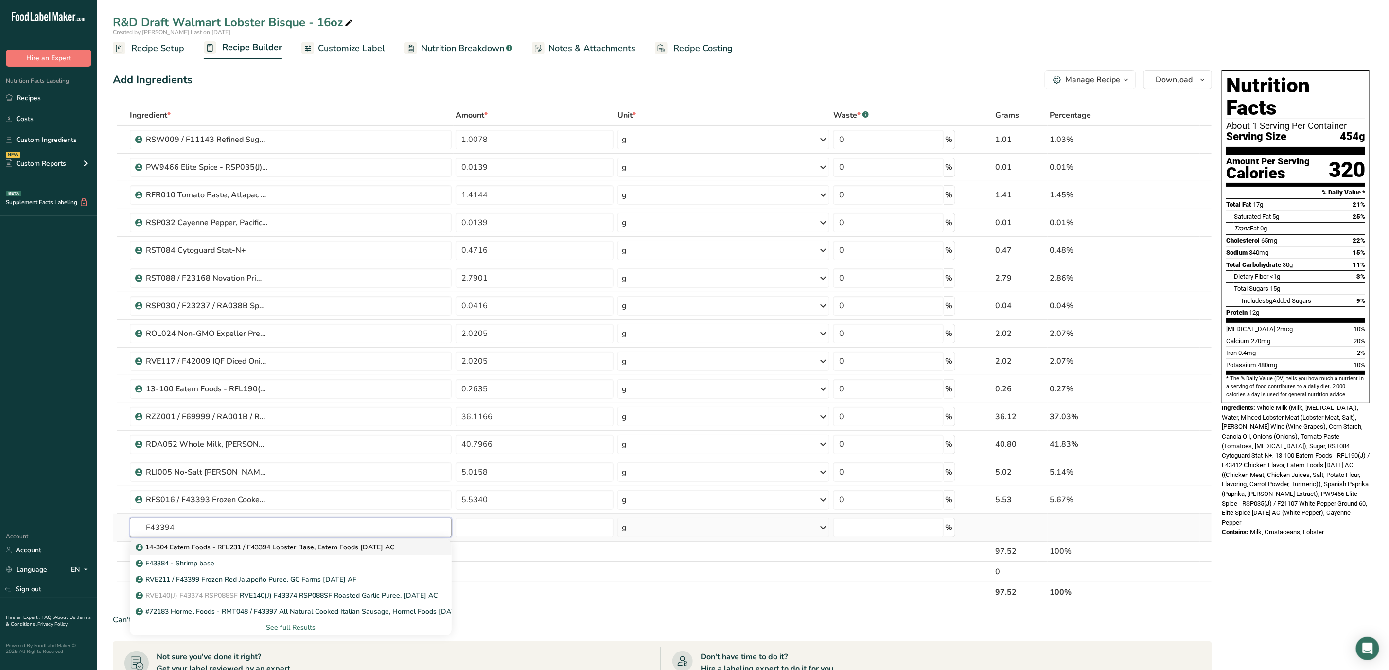
type input "F43394"
click at [283, 552] on p "14-304 Eatem Foods - RFL231 / F43394 Lobster Base, Eatem Foods [DATE] AC" at bounding box center [266, 547] width 257 height 10
type input "14-304 Eatem Foods - RFL231 / F43394 Lobster Base, Eatem Foods [DATE] AC"
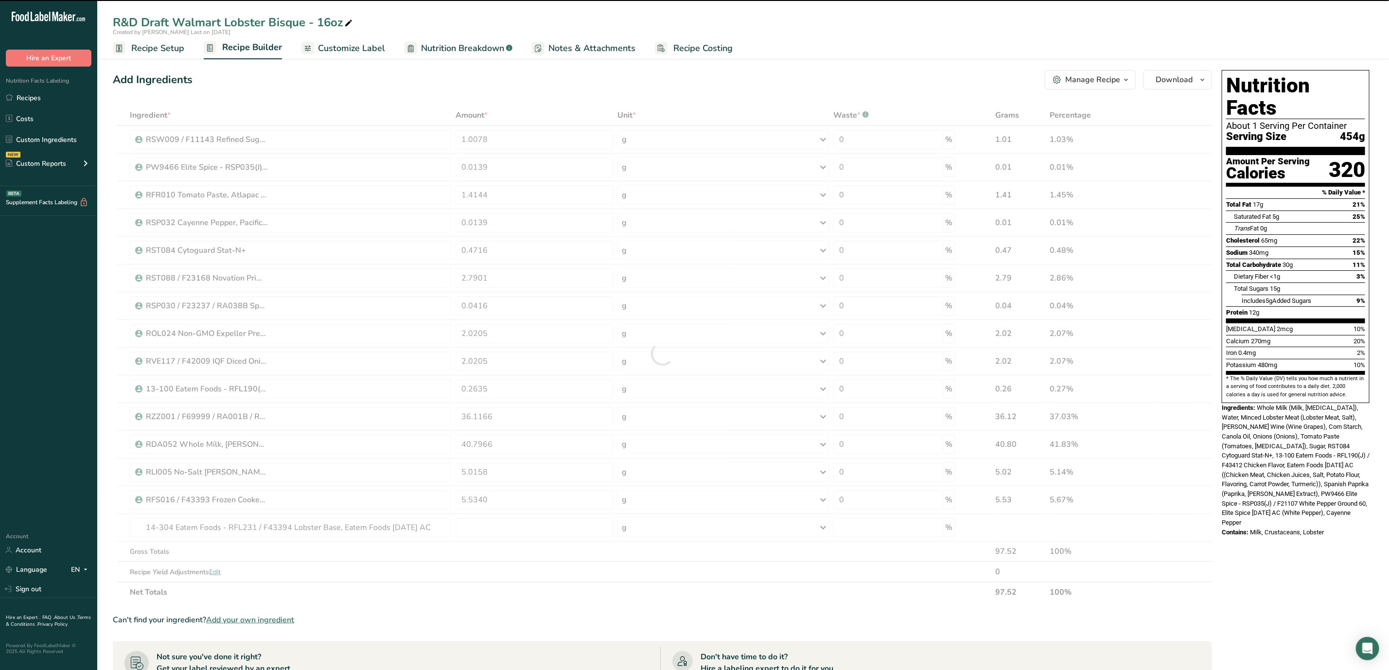
type input "0"
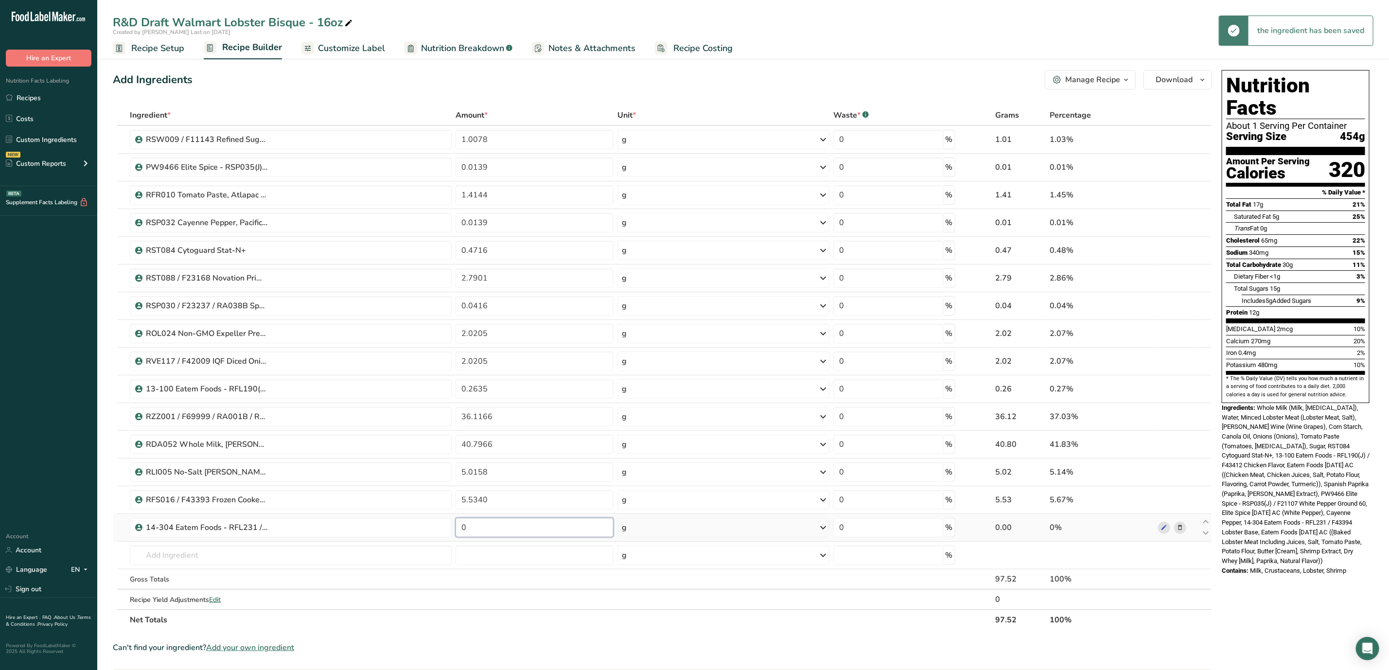
click at [527, 530] on input "0" at bounding box center [535, 527] width 158 height 19
type input "0.5016"
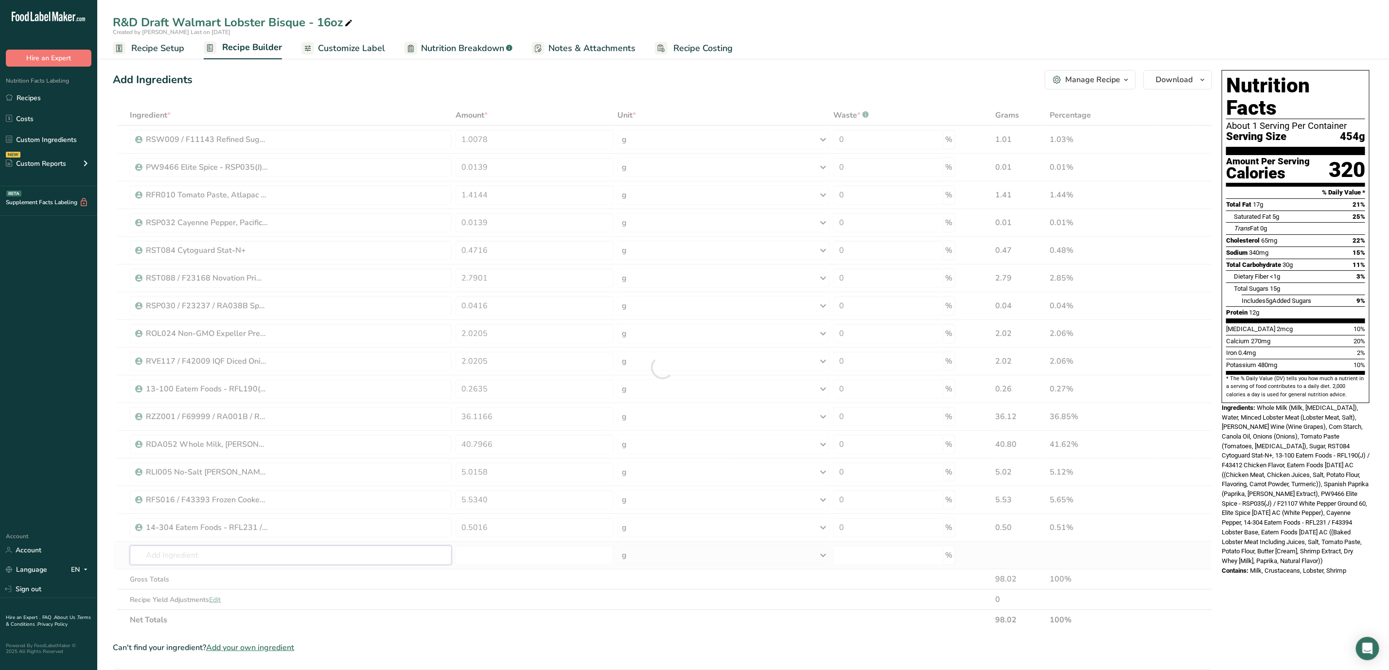
click at [418, 562] on div "Ingredient * Amount * Unit * Waste * .a-a{fill:#347362;}.b-a{fill:#fff;} Grams …" at bounding box center [662, 367] width 1099 height 525
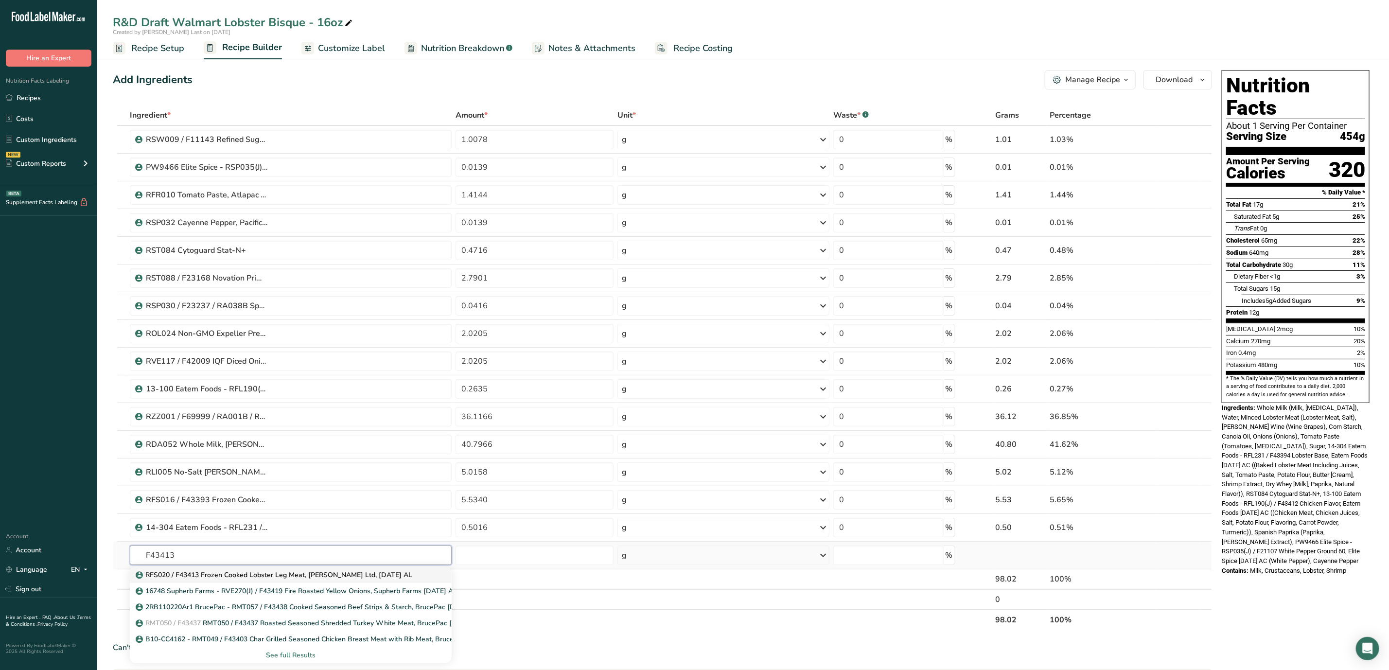
type input "F43413"
click at [372, 580] on p "RFS020 / F43413 Frozen Cooked Lobster Leg Meat, [PERSON_NAME] Ltd, [DATE] AL" at bounding box center [275, 575] width 275 height 10
type input "RFS020 / F43413 Frozen Cooked Lobster Leg Meat, [PERSON_NAME] Ltd, [DATE] AL"
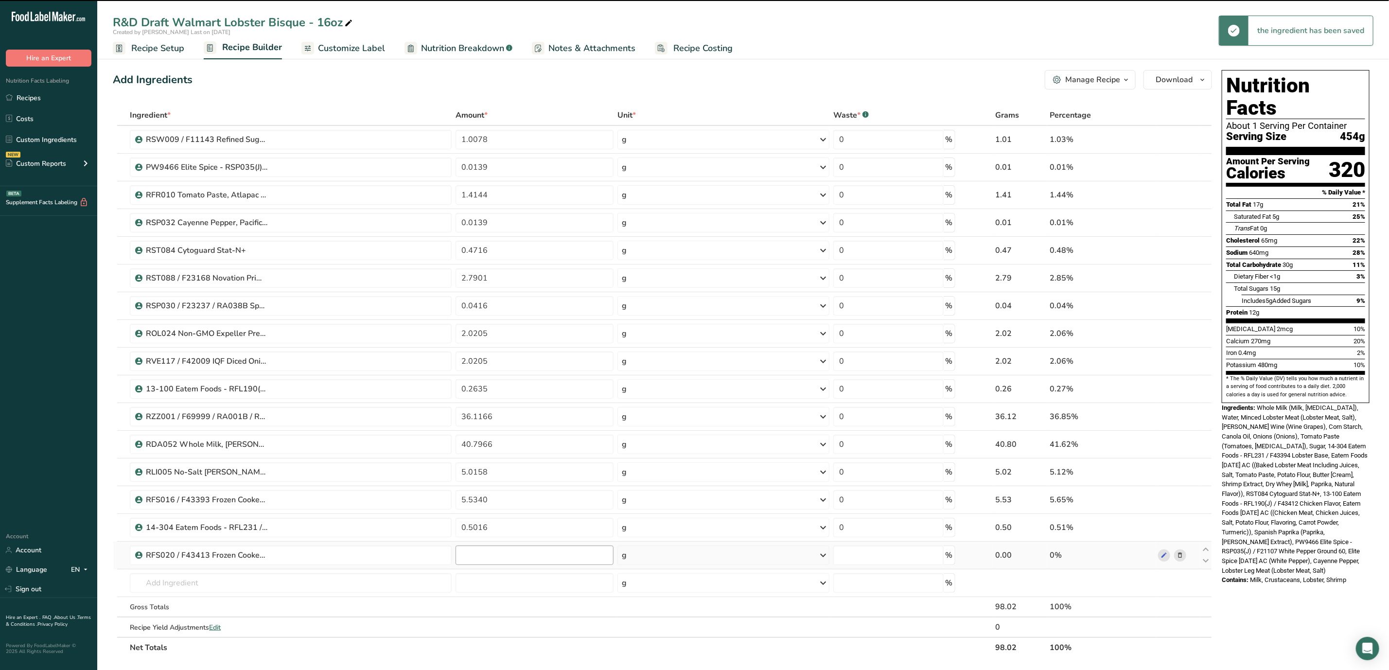
type input "0"
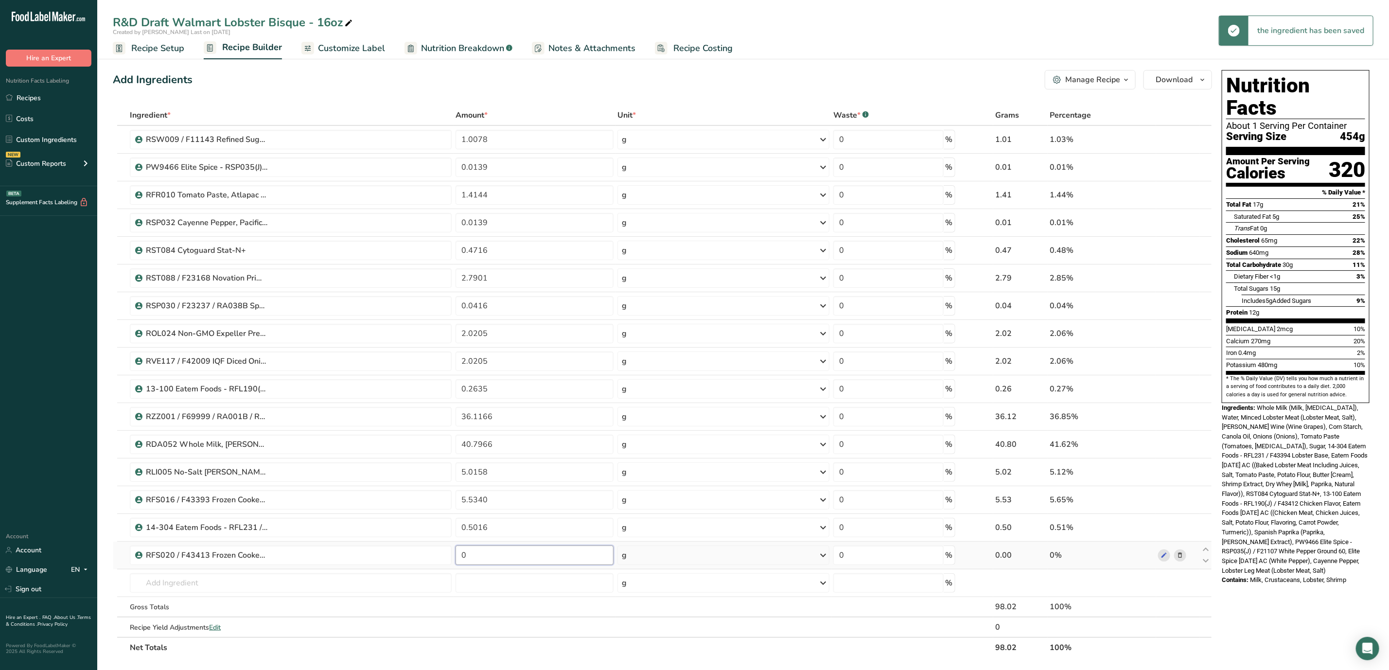
click at [524, 556] on input "0" at bounding box center [535, 554] width 158 height 19
type input "0.5091"
click at [262, 589] on div "Ingredient * Amount * Unit * Waste * .a-a{fill:#347362;}.b-a{fill:#fff;} Grams …" at bounding box center [662, 381] width 1099 height 553
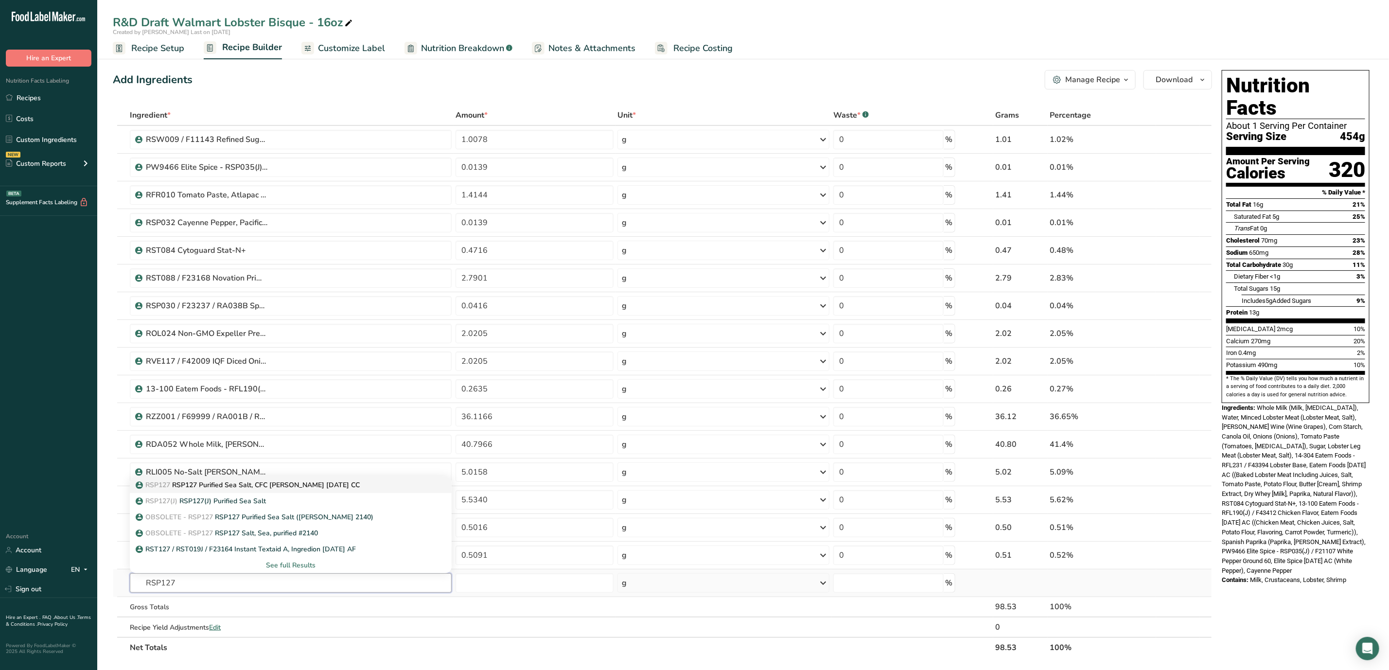
type input "RSP127"
click at [249, 490] on p "RSP127 RSP127 Purified Sea Salt, CFC [PERSON_NAME] [DATE] CC" at bounding box center [249, 485] width 222 height 10
type input "RSP127 Purified Sea Salt, CFC [PERSON_NAME] [DATE] CC"
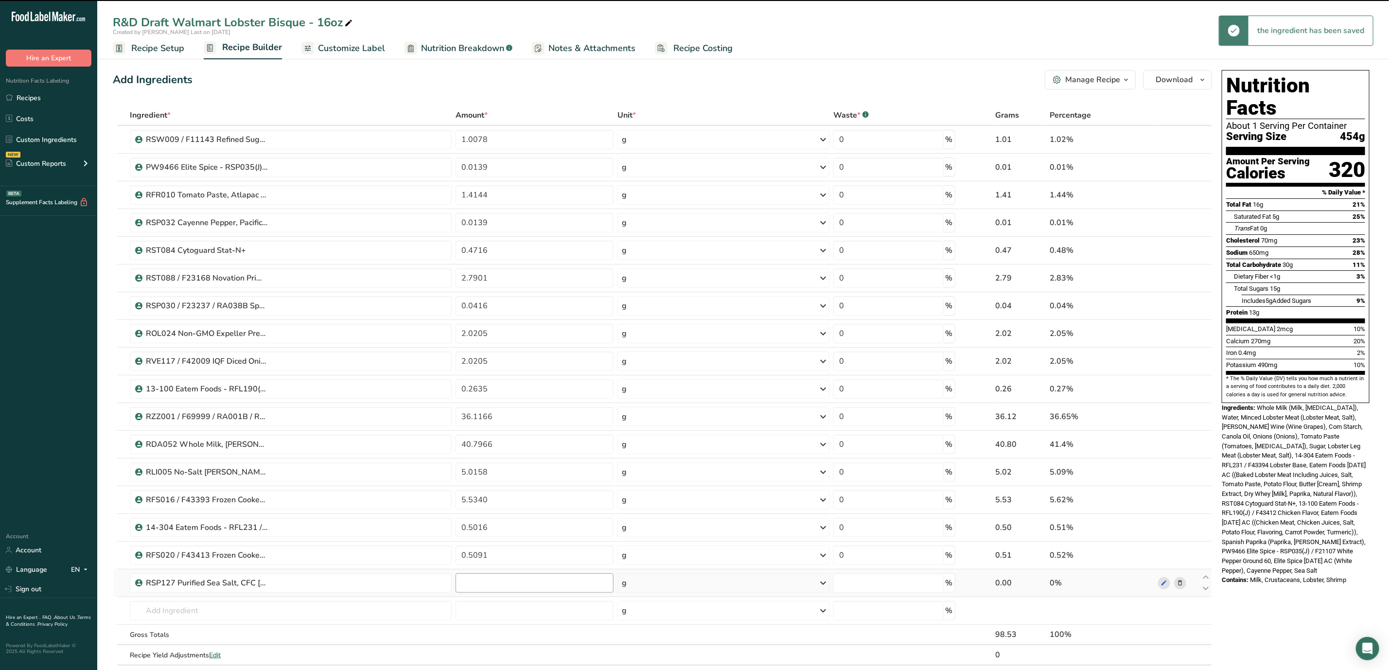
type input "0"
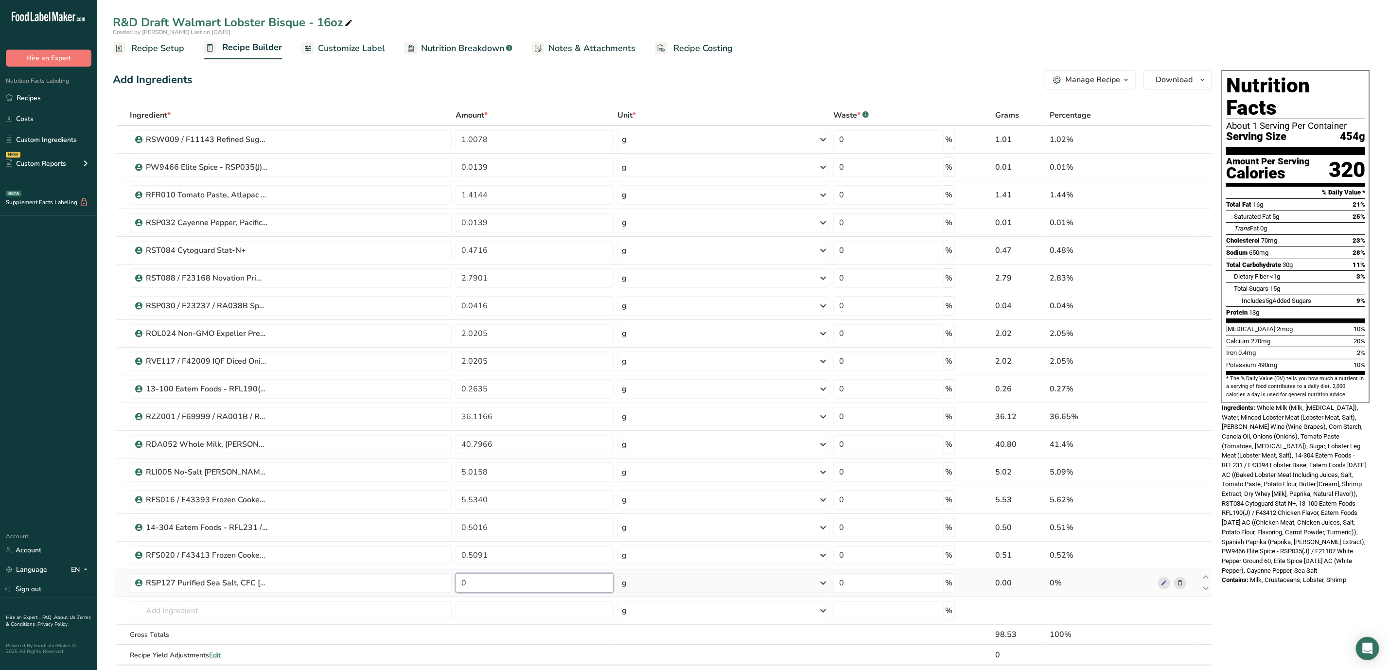
click at [540, 588] on input "0" at bounding box center [535, 582] width 158 height 19
type input "0.2563"
click at [302, 606] on div "Ingredient * Amount * Unit * Waste * .a-a{fill:#347362;}.b-a{fill:#fff;} Grams …" at bounding box center [662, 395] width 1099 height 580
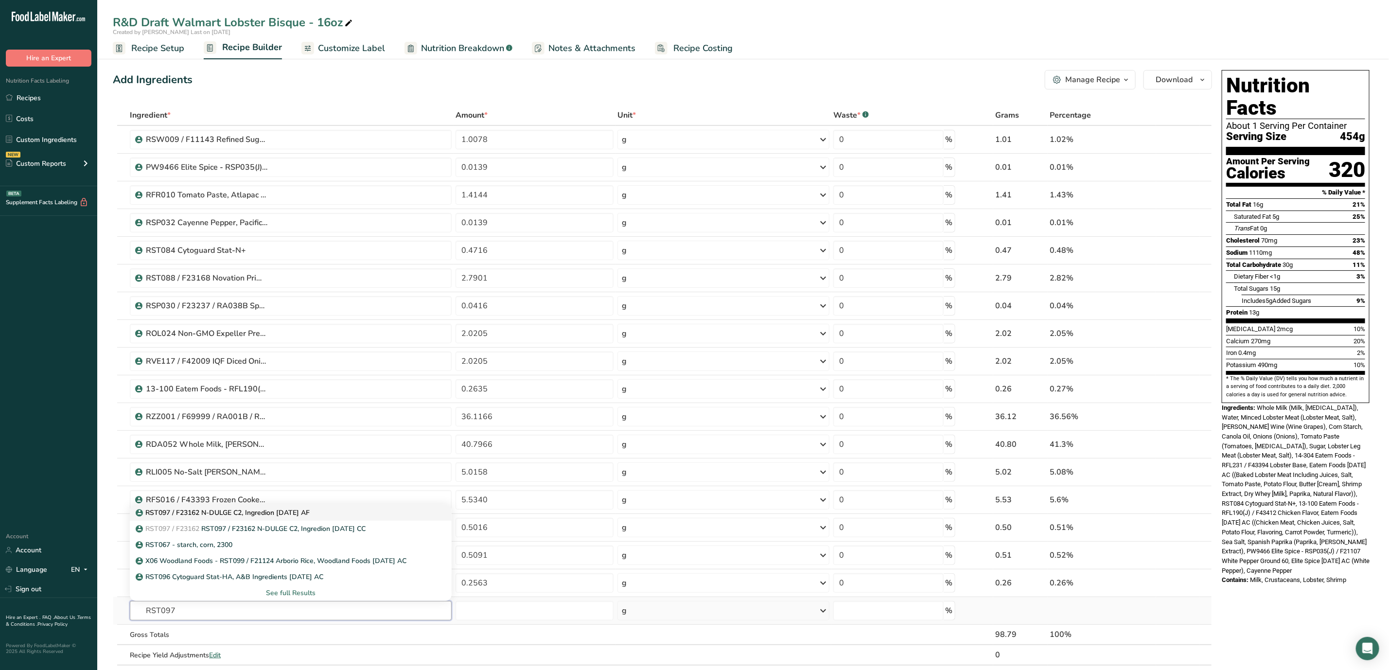
type input "RST097"
click at [330, 515] on div "RST097 / F23162 N-DULGE C2, Ingredion [DATE] AF" at bounding box center [283, 513] width 291 height 10
type input "RST097 / F23162 N-DULGE C2, Ingredion [DATE] AF"
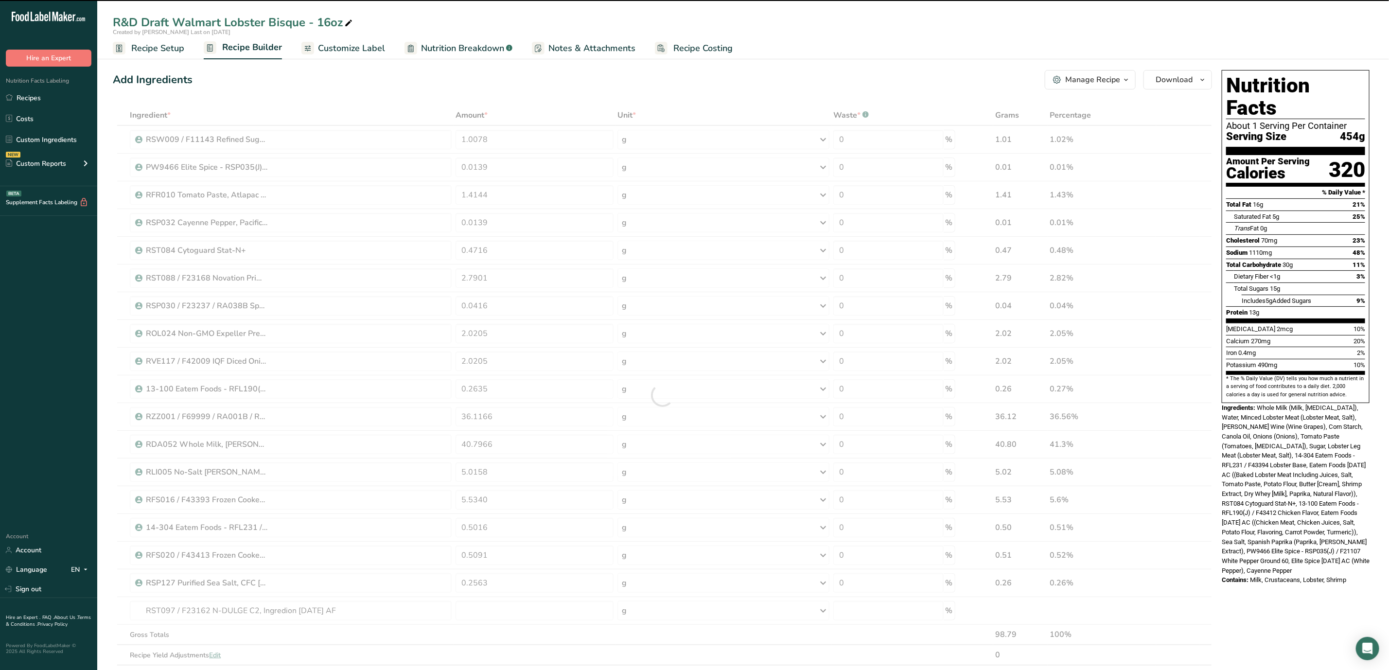
type input "0"
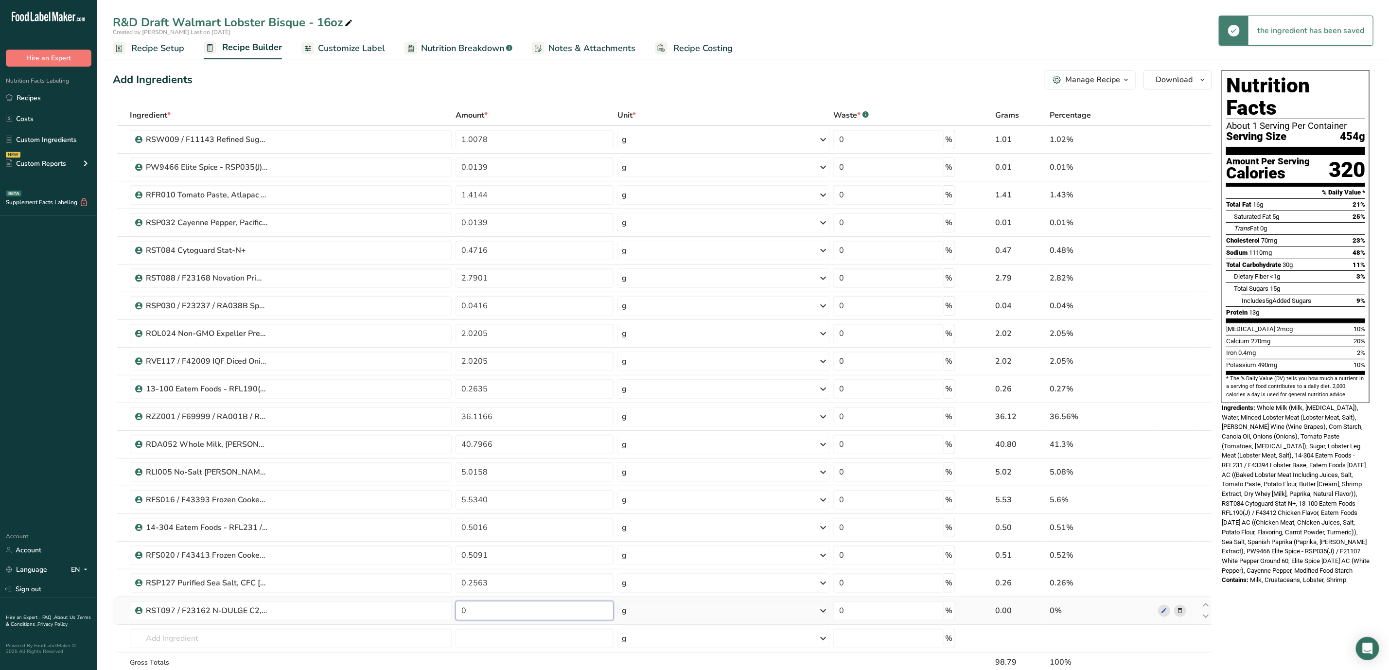
click at [530, 615] on input "0" at bounding box center [535, 610] width 158 height 19
type input "1.2123"
click at [115, 541] on div "Ingredient * Amount * Unit * Waste * .a-a{fill:#347362;}.b-a{fill:#fff;} Grams …" at bounding box center [662, 409] width 1099 height 608
click at [1118, 80] on div "Manage Recipe" at bounding box center [1092, 80] width 55 height 12
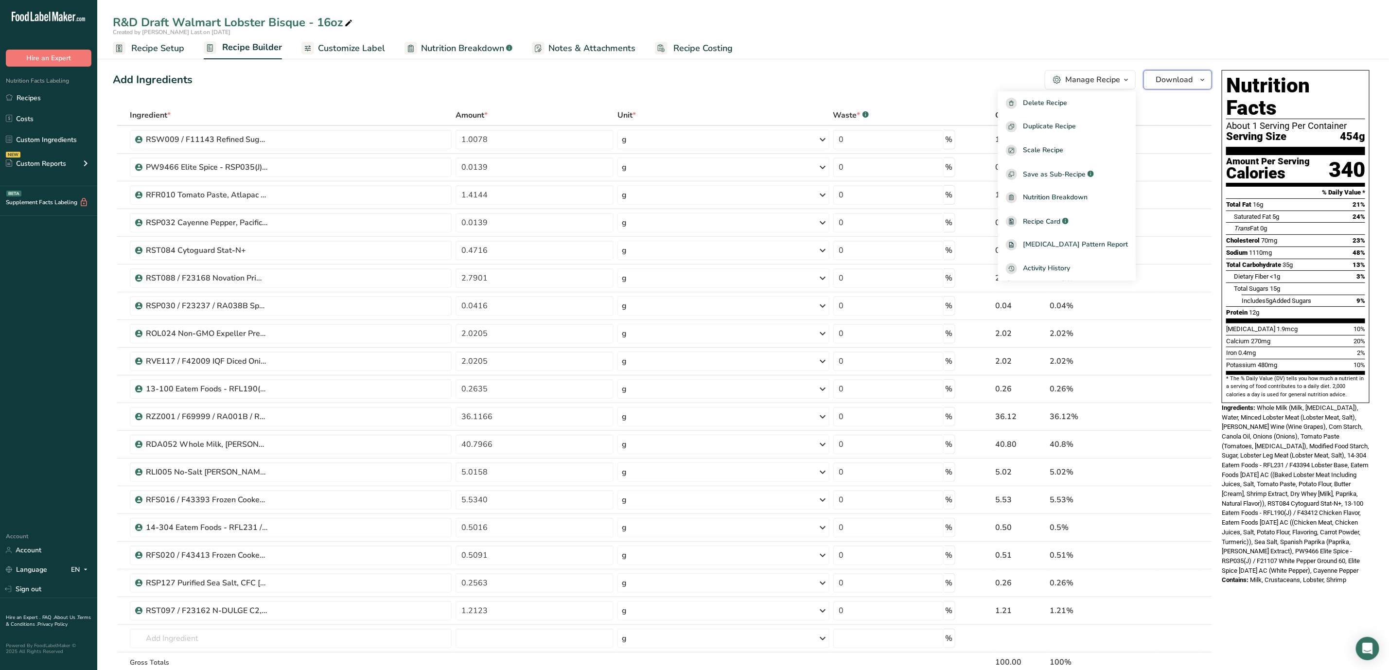
click at [1193, 81] on button "Download" at bounding box center [1177, 79] width 69 height 19
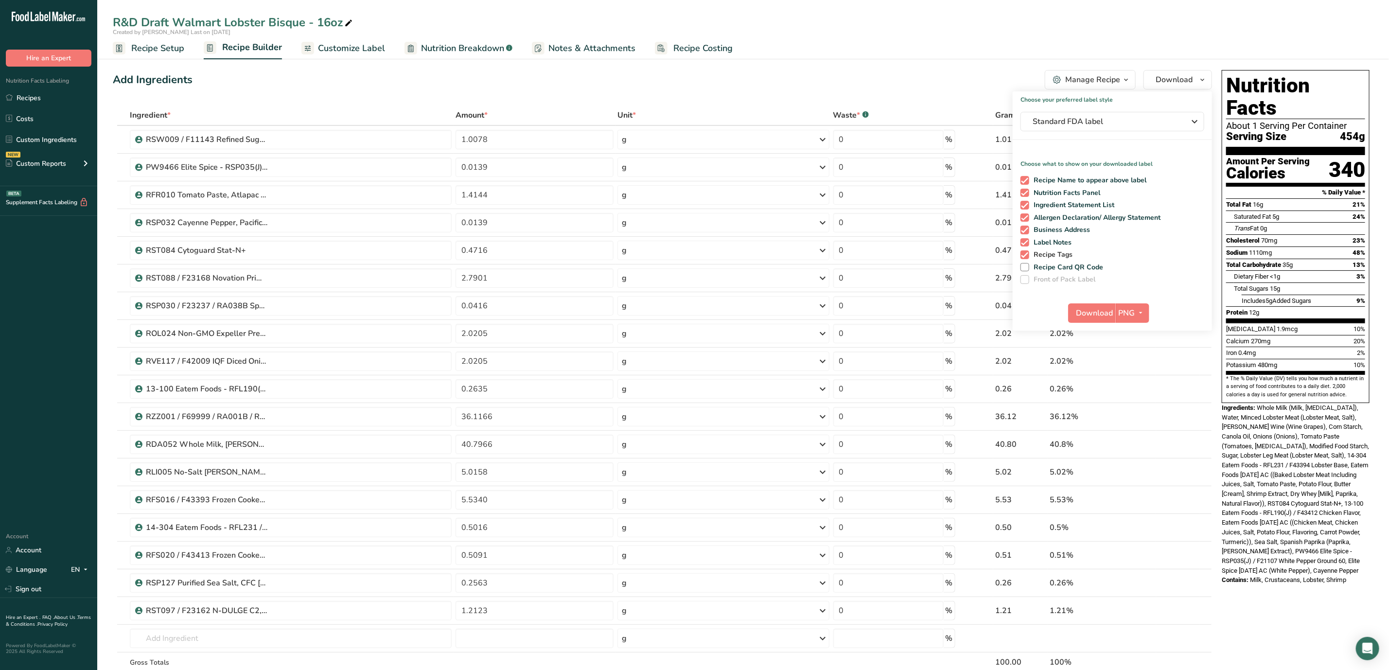
click at [1060, 254] on span "Recipe Tags" at bounding box center [1051, 254] width 44 height 9
click at [1027, 254] on input "Recipe Tags" at bounding box center [1023, 254] width 6 height 6
checkbox input "false"
click at [1049, 240] on span "Label Notes" at bounding box center [1050, 242] width 43 height 9
click at [1027, 240] on input "Label Notes" at bounding box center [1023, 242] width 6 height 6
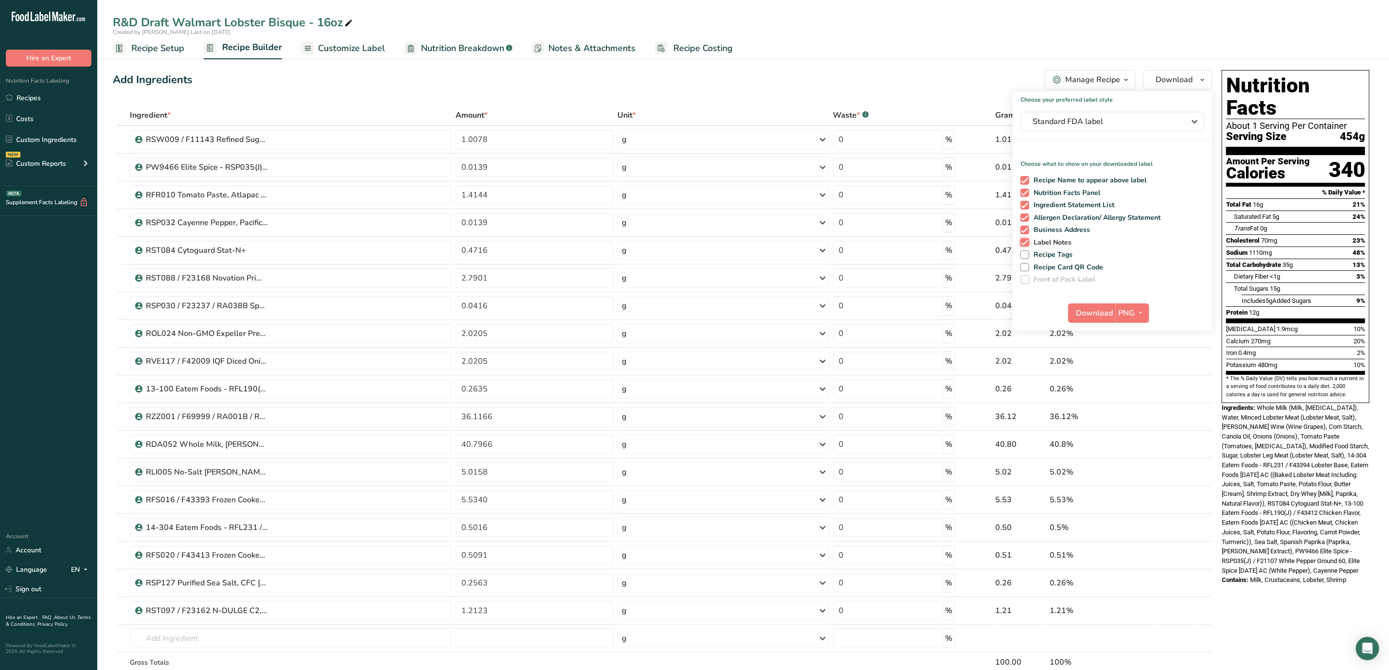
checkbox input "false"
click at [1041, 226] on span "Business Address" at bounding box center [1059, 230] width 61 height 9
click at [1027, 227] on input "Business Address" at bounding box center [1023, 230] width 6 height 6
checkbox input "false"
click at [1135, 309] on span "button" at bounding box center [1141, 313] width 12 height 12
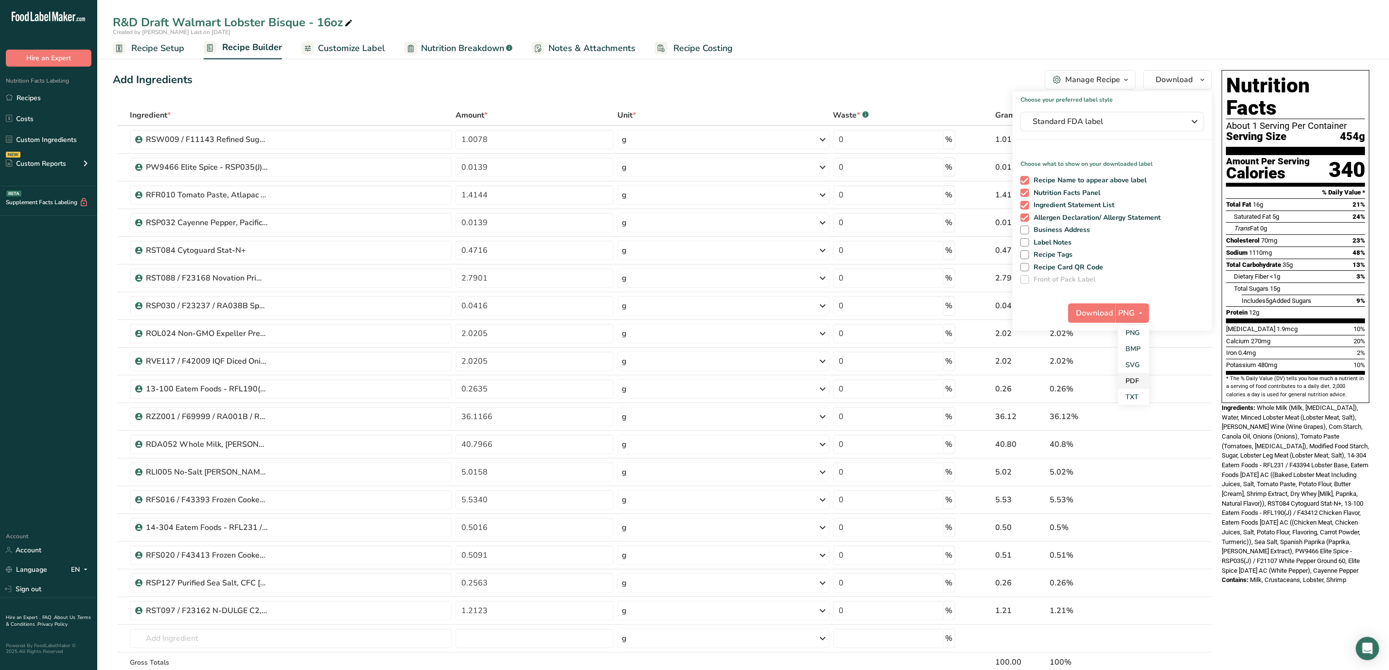
click at [1141, 377] on link "PDF" at bounding box center [1133, 381] width 31 height 16
click at [1095, 307] on span "Download" at bounding box center [1095, 313] width 37 height 12
click at [160, 51] on span "Recipe Setup" at bounding box center [157, 48] width 53 height 13
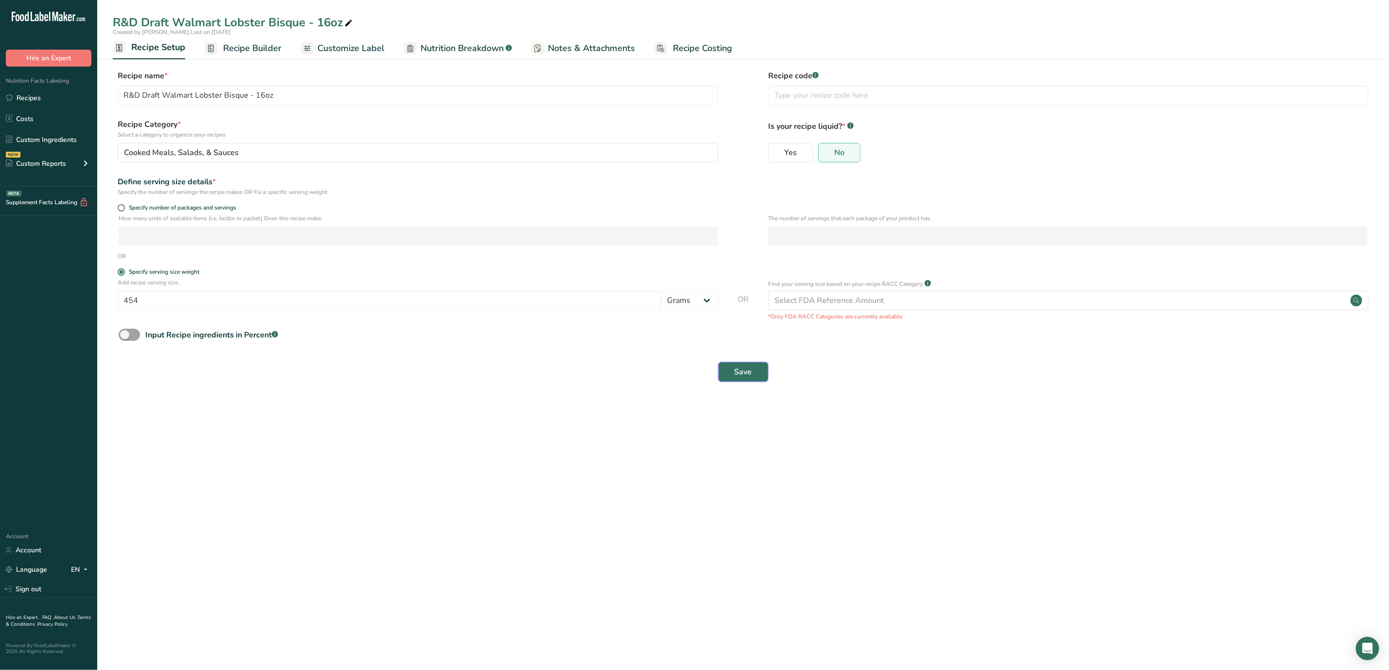
click at [751, 377] on span "Save" at bounding box center [744, 372] width 18 height 12
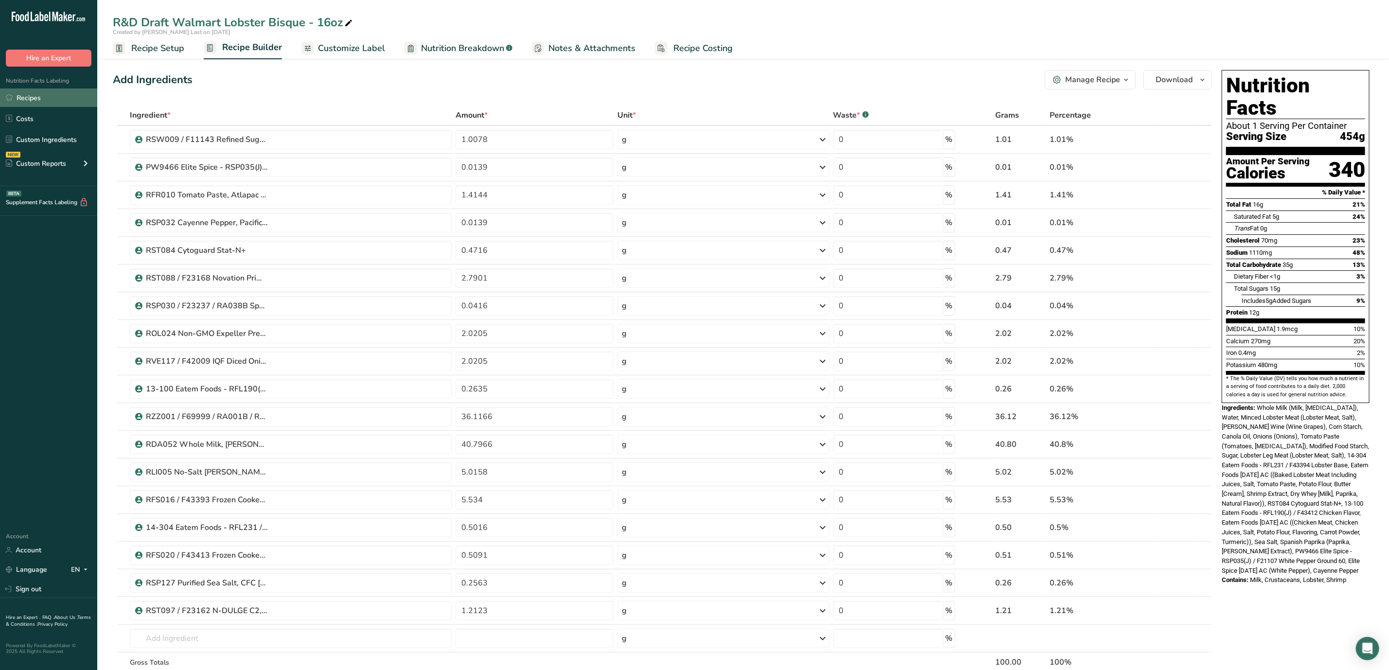
click at [50, 93] on link "Recipes" at bounding box center [48, 97] width 97 height 18
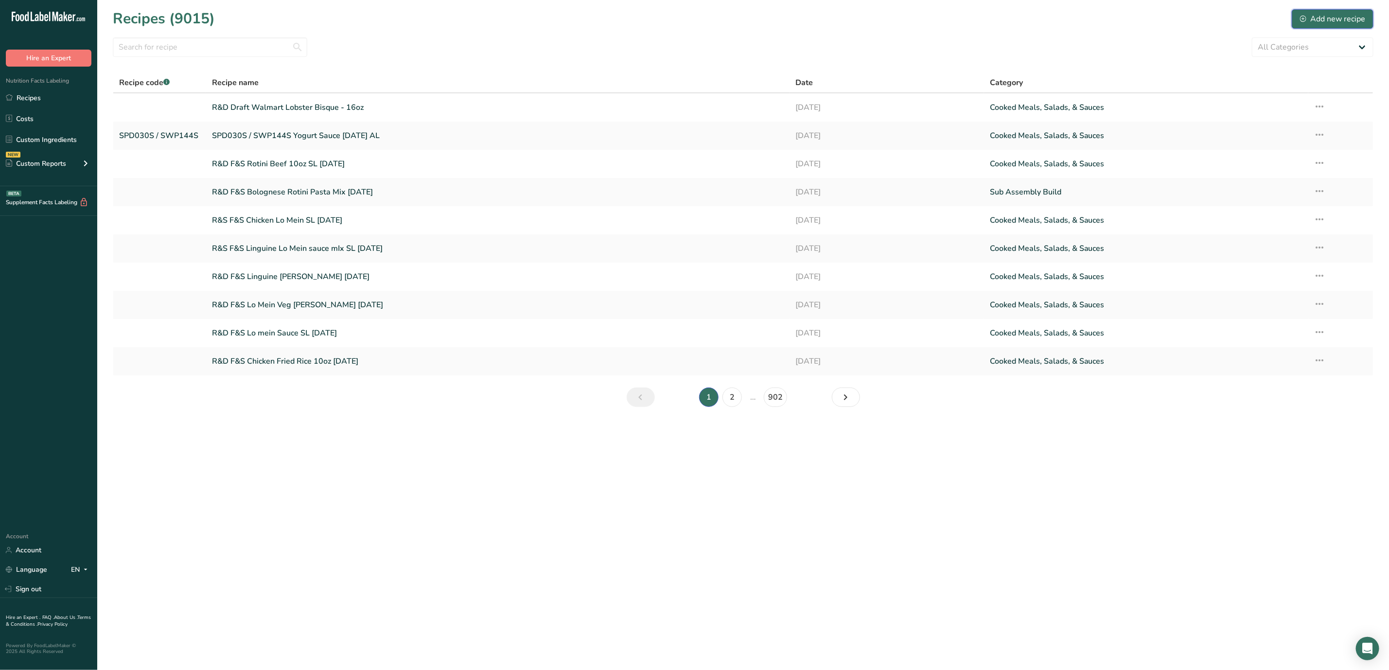
click at [1321, 10] on button "Add new recipe" at bounding box center [1333, 18] width 82 height 19
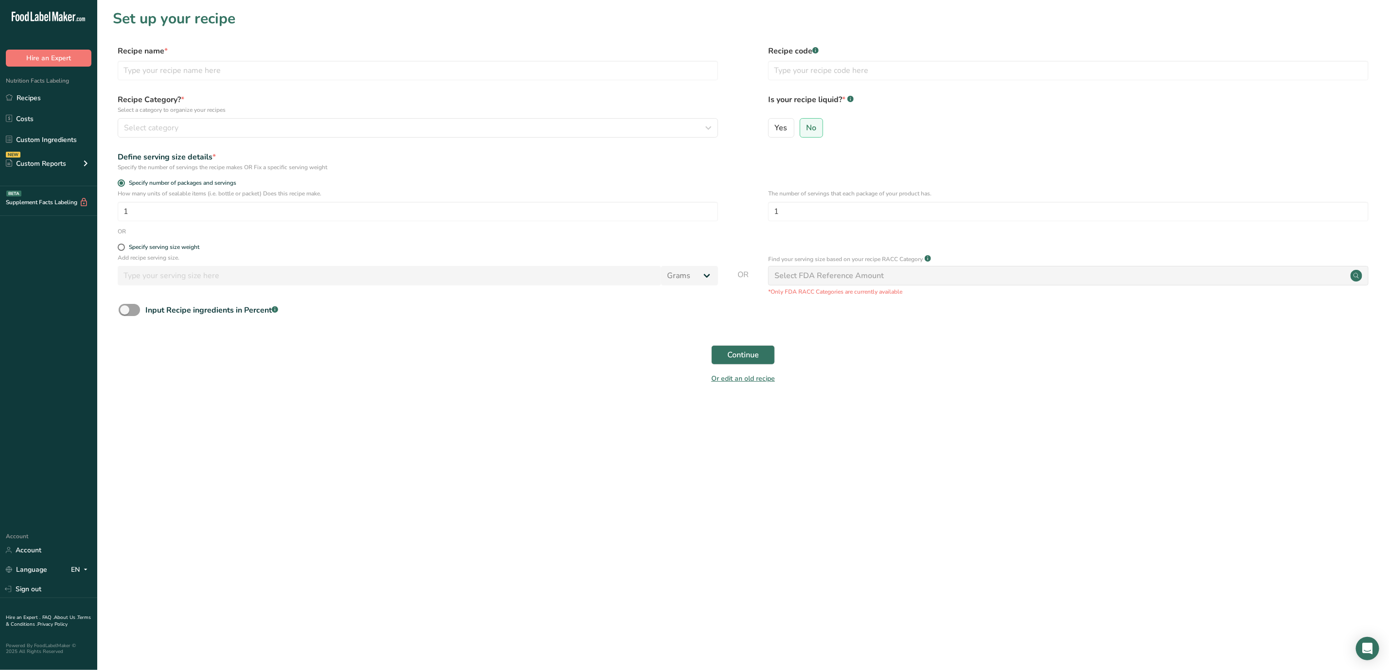
click at [719, 458] on main "Set up your recipe Recipe name * Recipe code .a-a{fill:#347362;}.b-a{fill:#fff;…" at bounding box center [694, 335] width 1389 height 670
click at [211, 69] on input "text" at bounding box center [418, 70] width 600 height 19
type input "R&D Draft Walmart Butternut Squash Soup"
click at [198, 129] on div "Select category" at bounding box center [415, 128] width 582 height 12
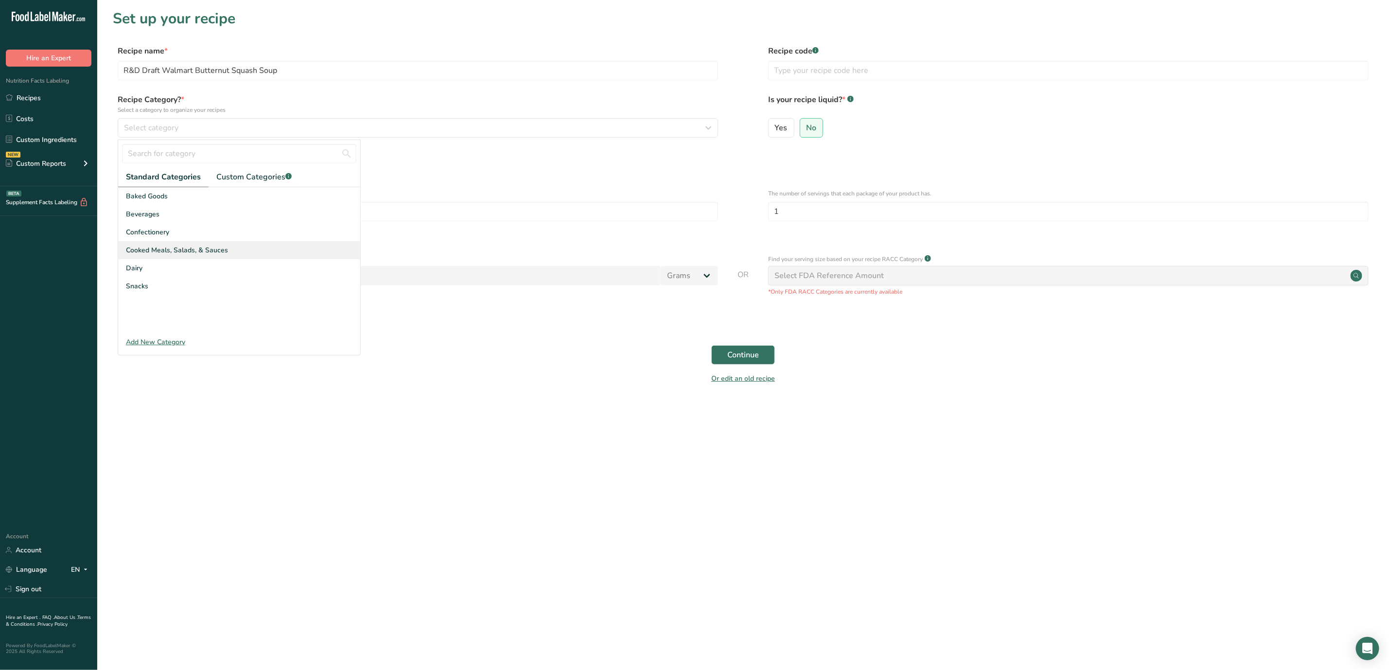
click at [203, 255] on span "Cooked Meals, Salads, & Sauces" at bounding box center [177, 250] width 102 height 10
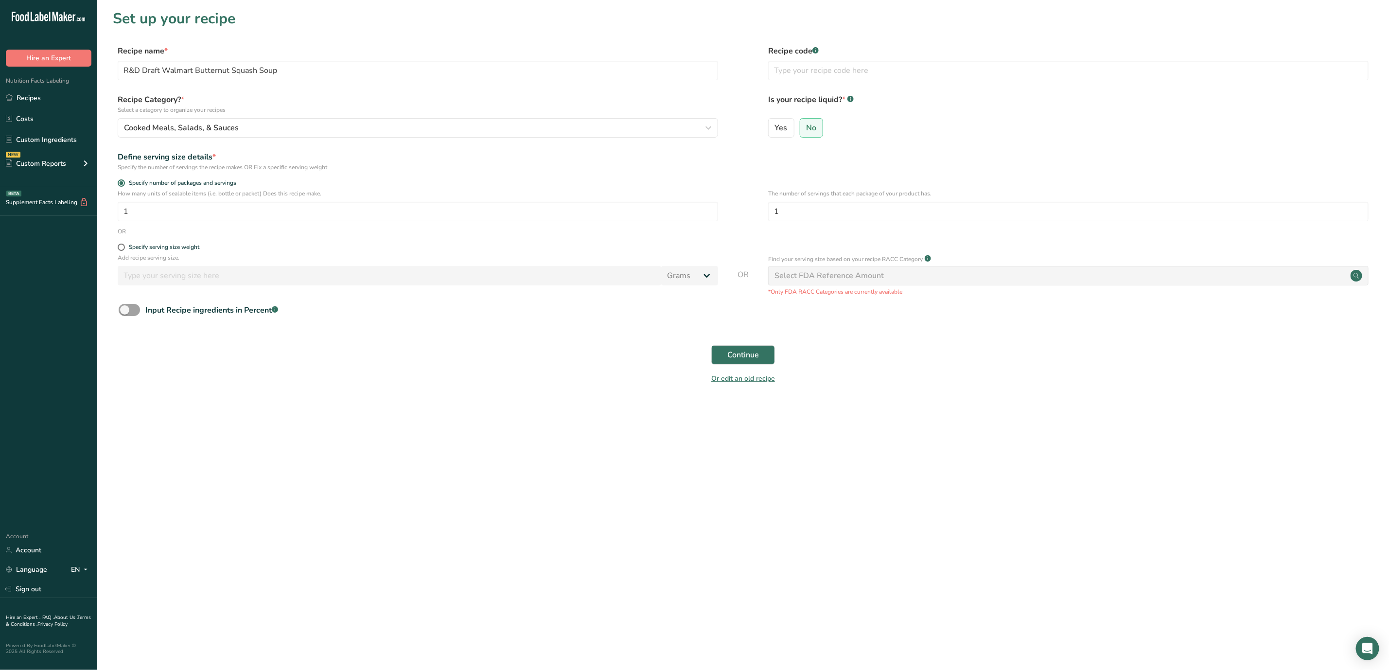
drag, startPoint x: 120, startPoint y: 253, endPoint x: 149, endPoint y: 260, distance: 29.5
click at [122, 253] on div "Specify serving size weight" at bounding box center [418, 249] width 600 height 10
click at [131, 249] on div "Specify serving size weight" at bounding box center [164, 247] width 70 height 7
click at [124, 249] on input "Specify serving size weight" at bounding box center [121, 247] width 6 height 6
radio input "true"
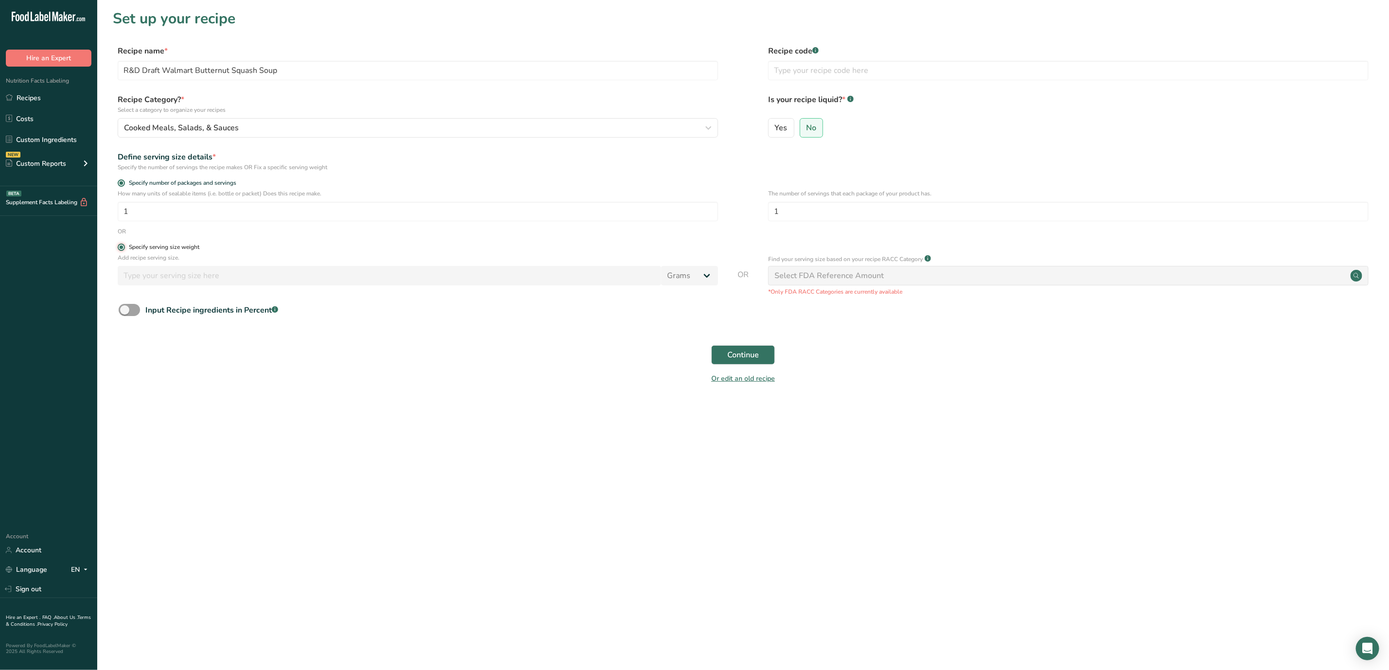
radio input "false"
click at [197, 273] on input "number" at bounding box center [390, 275] width 544 height 19
type input "454"
click at [738, 357] on span "Continue" at bounding box center [743, 355] width 32 height 12
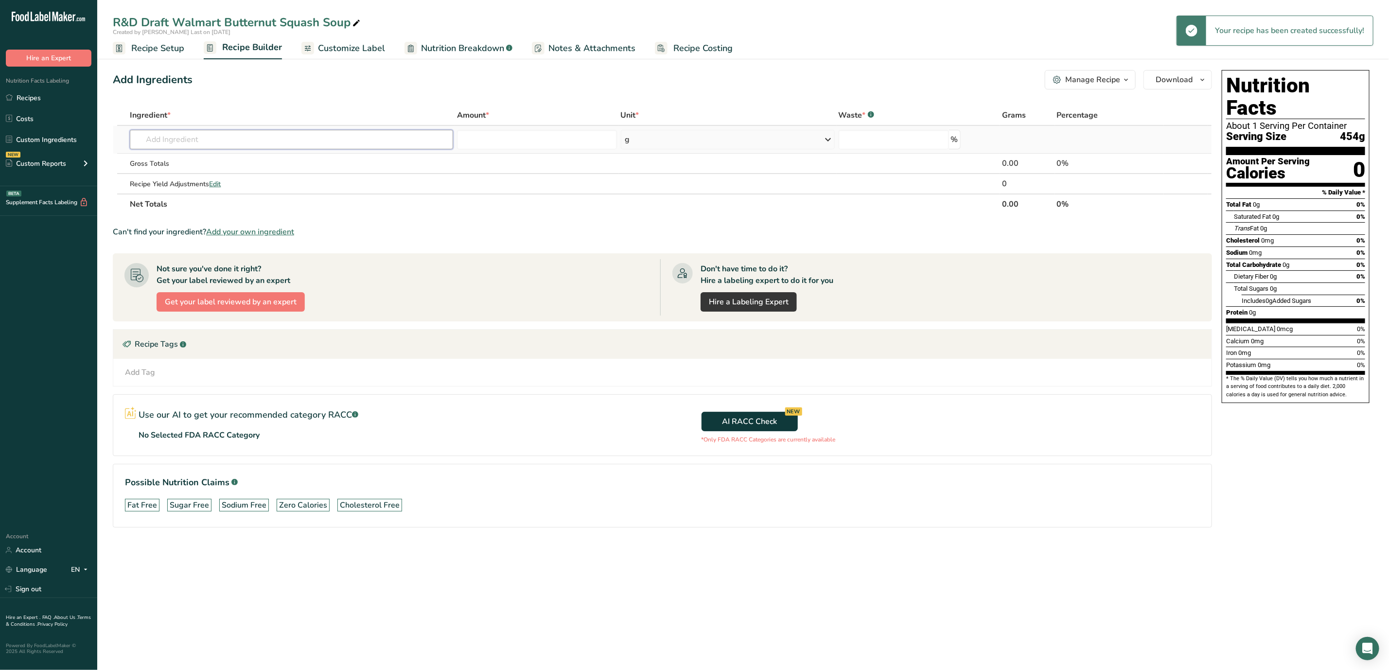
click at [213, 143] on input "text" at bounding box center [291, 139] width 323 height 19
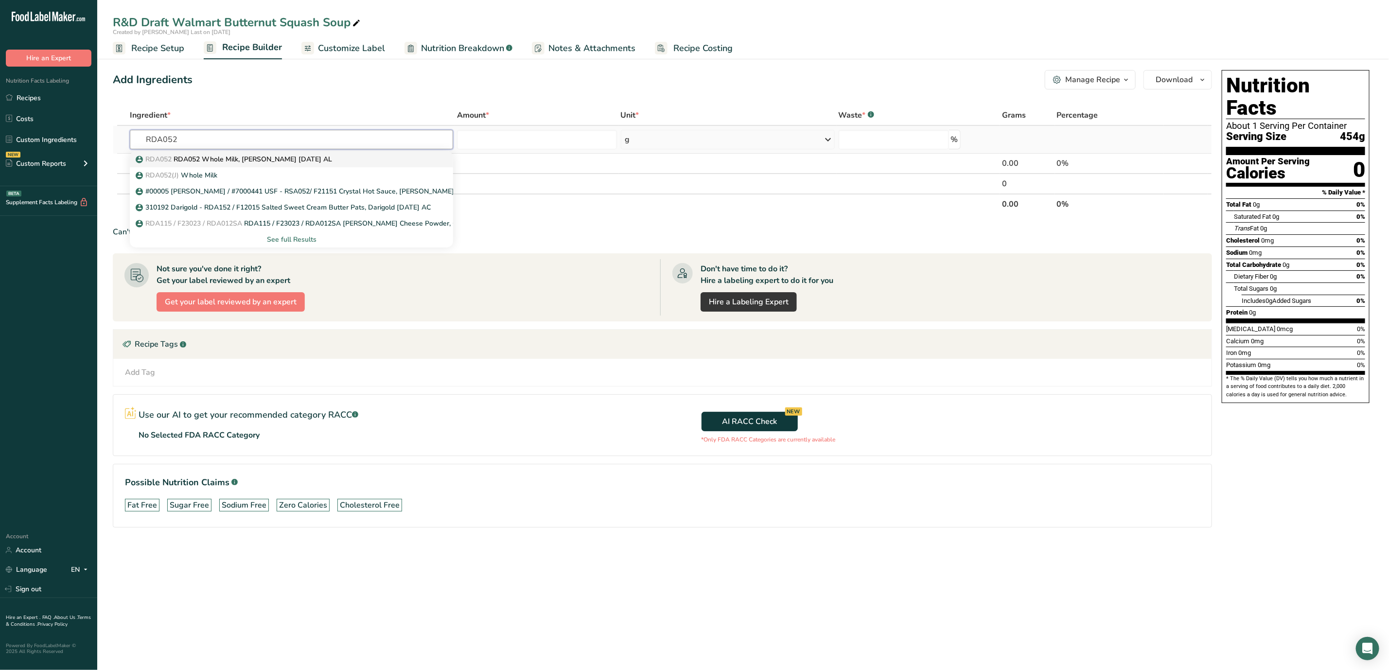
type input "RDA052"
click at [223, 158] on p "RDA052 RDA052 Whole Milk, [PERSON_NAME] [DATE] AL" at bounding box center [235, 159] width 194 height 10
type input "RDA052 Whole Milk, [PERSON_NAME] [DATE] AL"
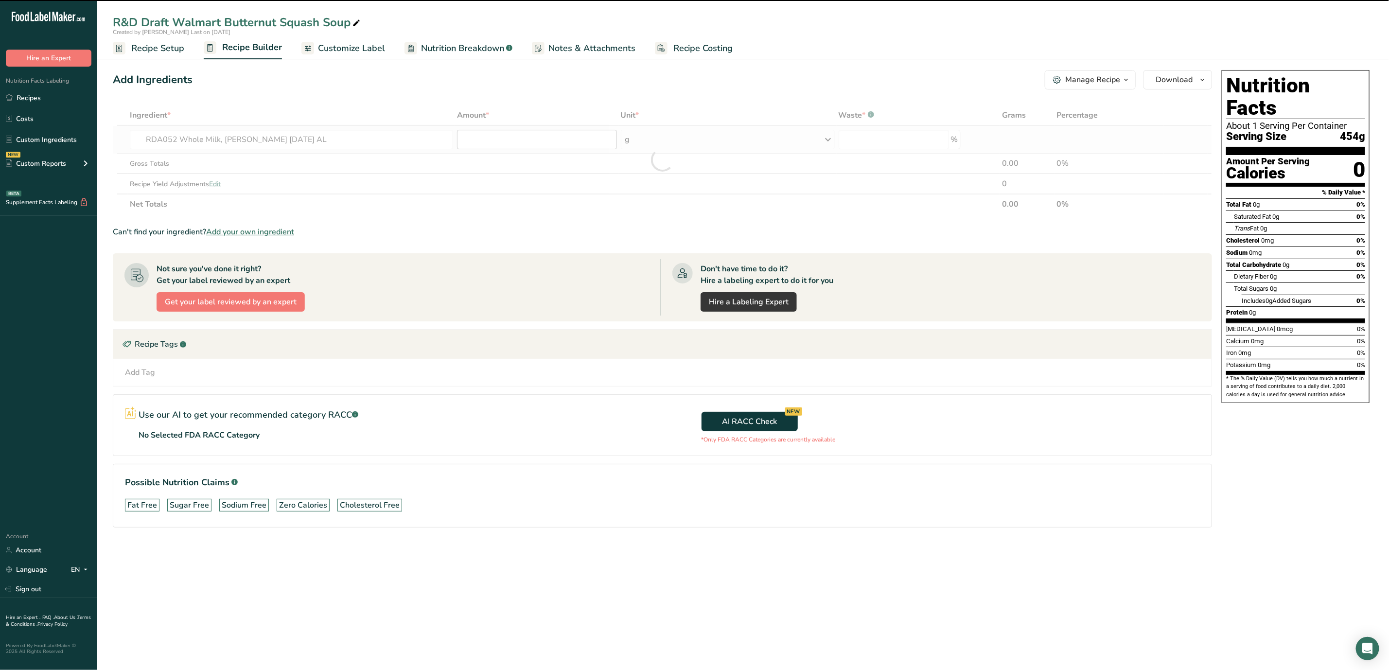
type input "0"
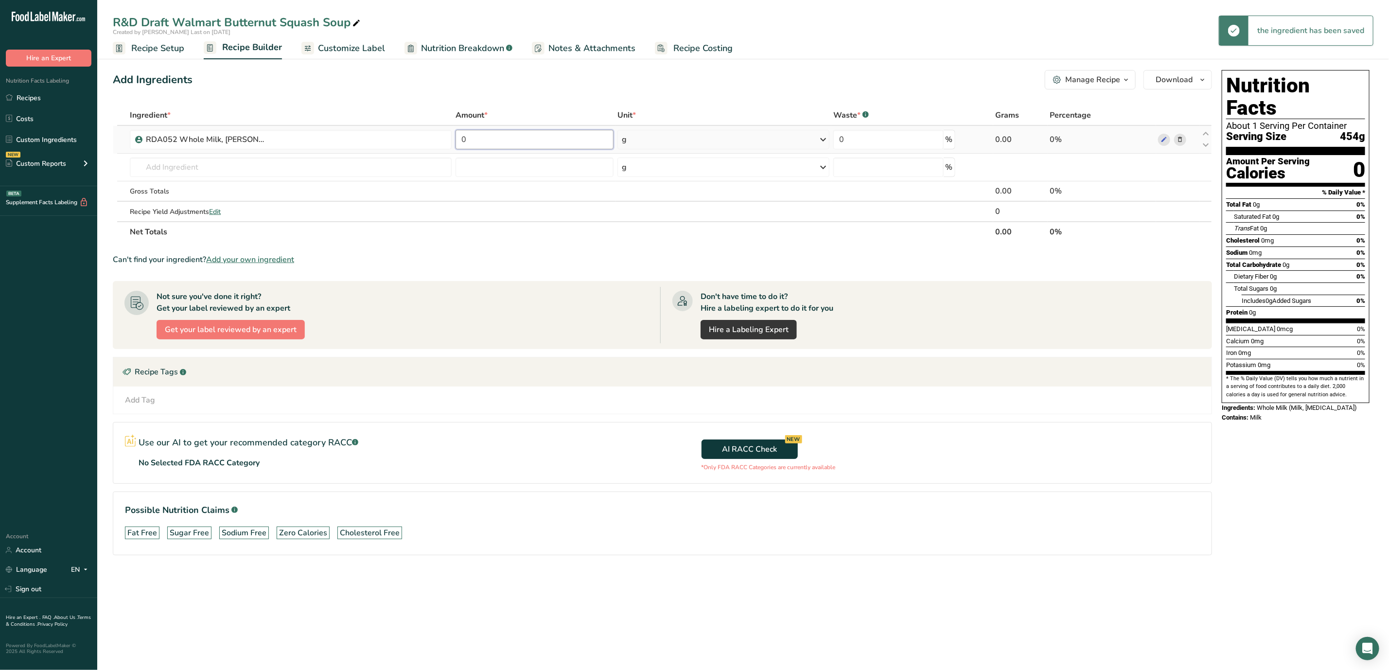
click at [534, 141] on input "0" at bounding box center [535, 139] width 158 height 19
click at [238, 158] on div "Ingredient * Amount * Unit * Waste * .a-a{fill:#347362;}.b-a{fill:#fff;} Grams …" at bounding box center [662, 173] width 1099 height 137
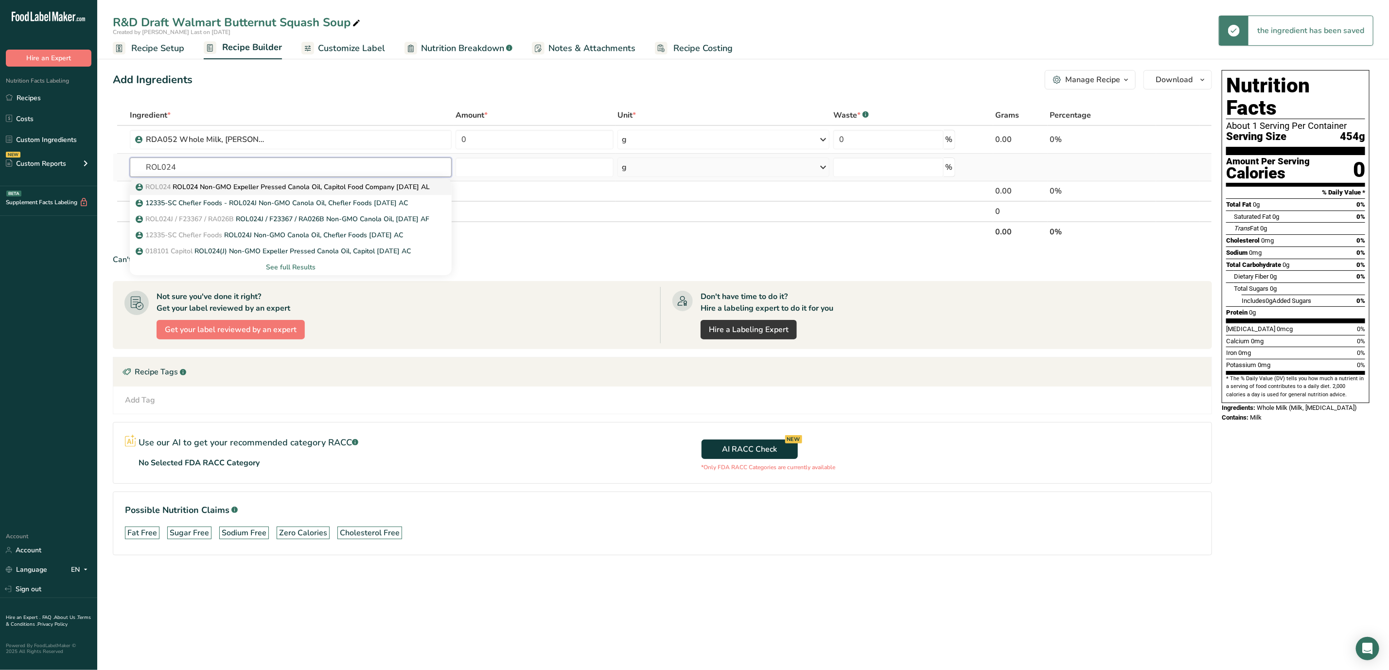
type input "ROL024"
click at [264, 193] on link "ROL024 ROL024 Non-GMO Expeller Pressed Canola Oil, Capitol Food Company [DATE] …" at bounding box center [291, 187] width 322 height 16
type input "ROL024 Non-GMO Expeller Pressed Canola Oil, Capitol Food Company [DATE] AL"
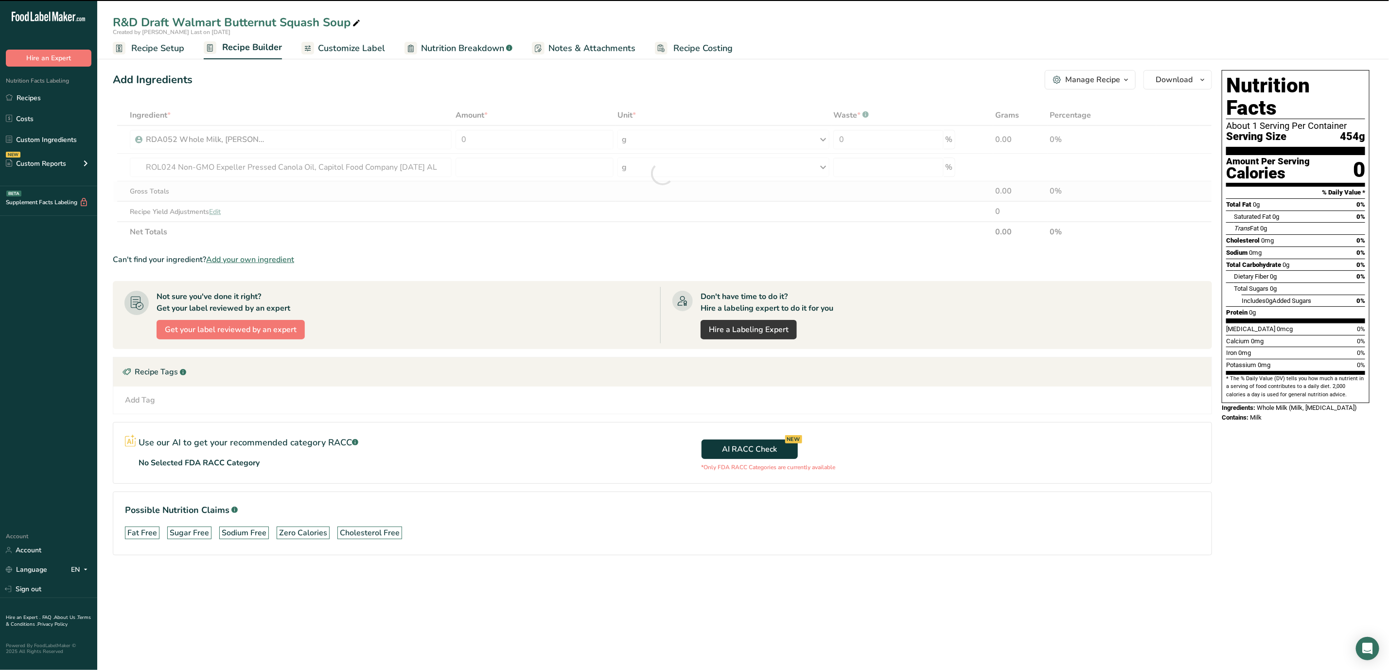
type input "0"
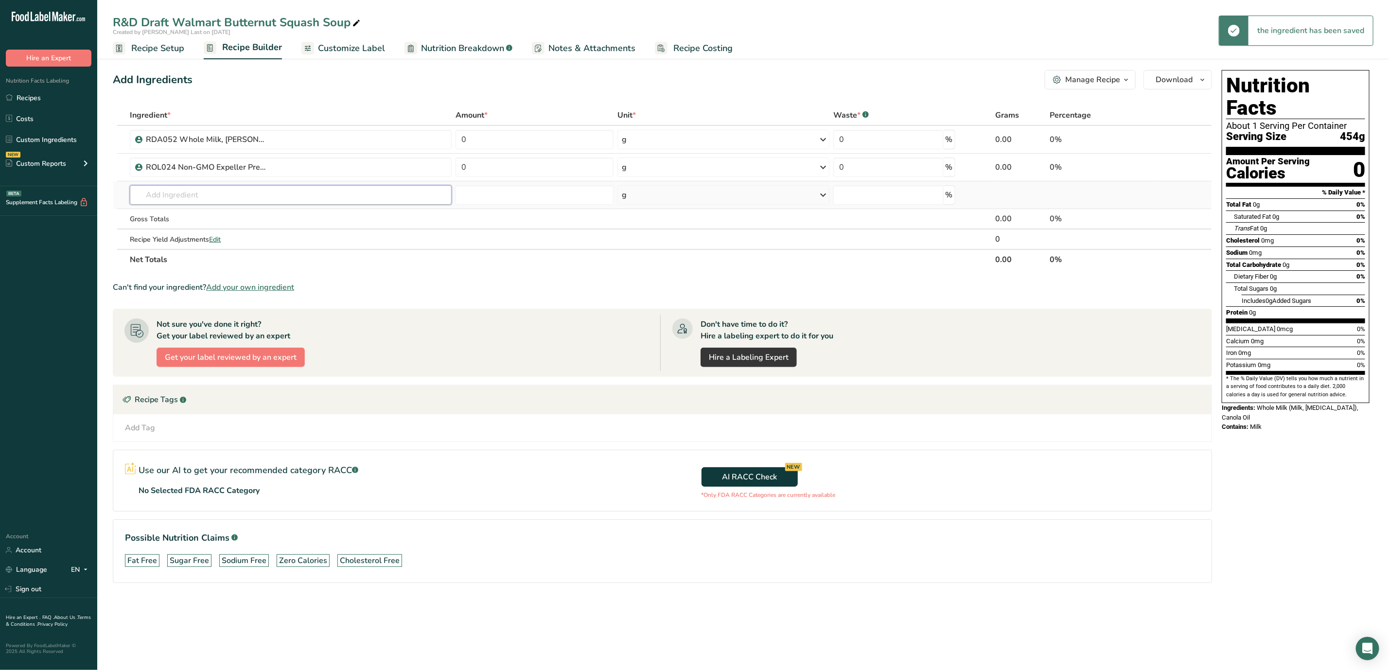
click at [217, 194] on input "text" at bounding box center [291, 194] width 322 height 19
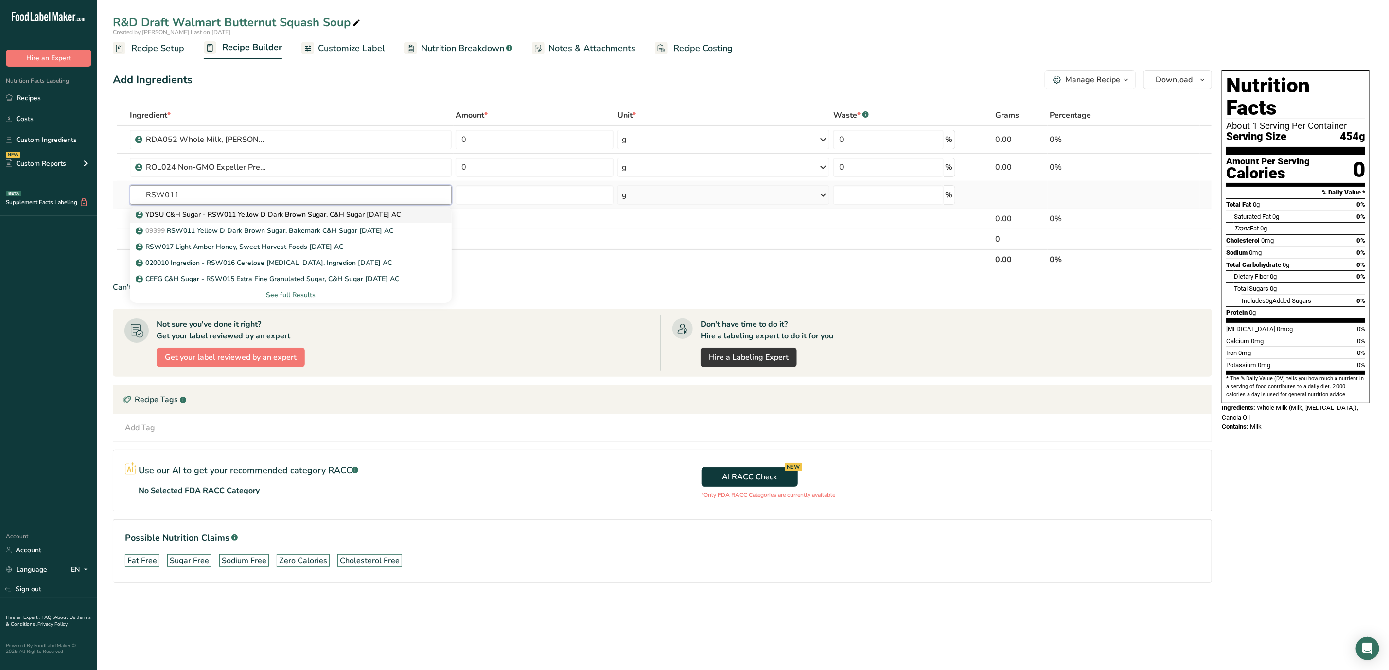
type input "RSW011"
click at [273, 217] on p "YDSU C&H Sugar - RSW011 Yellow D Dark Brown Sugar, C&H Sugar [DATE] AC" at bounding box center [269, 215] width 263 height 10
type input "YDSU C&H Sugar - RSW011 Yellow D Dark Brown Sugar, C&H Sugar [DATE] AC"
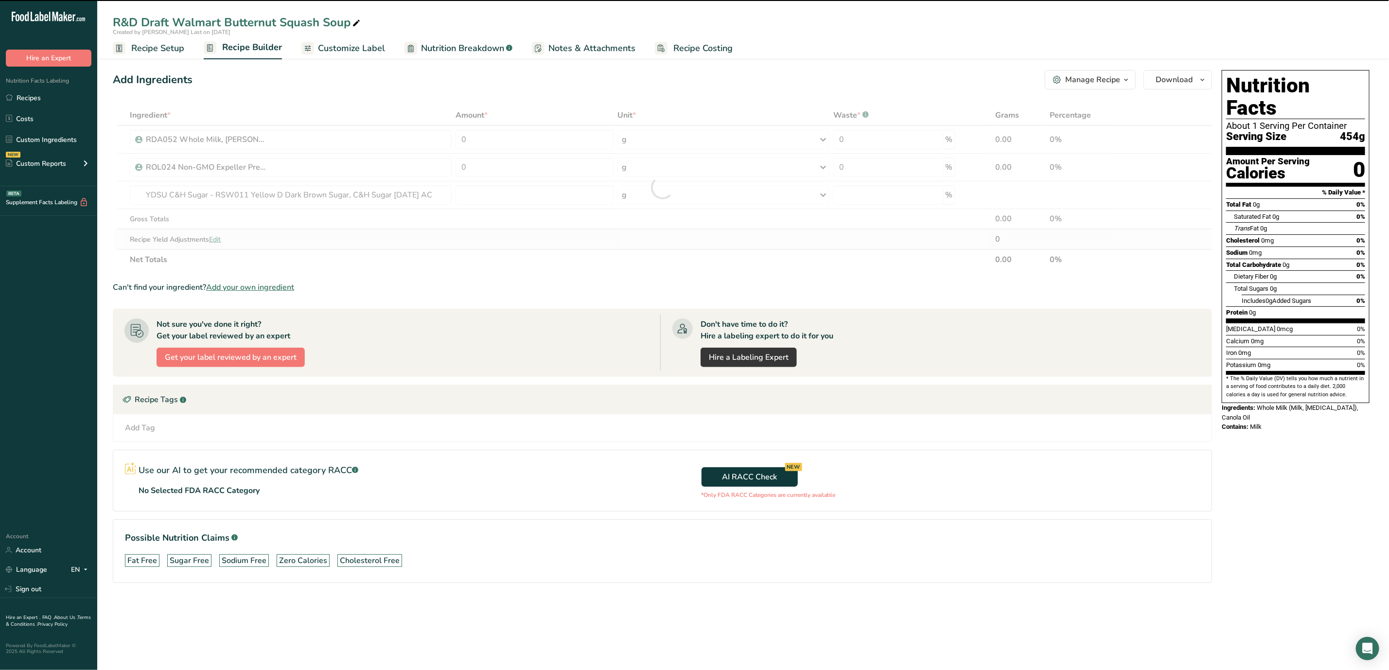
type input "0"
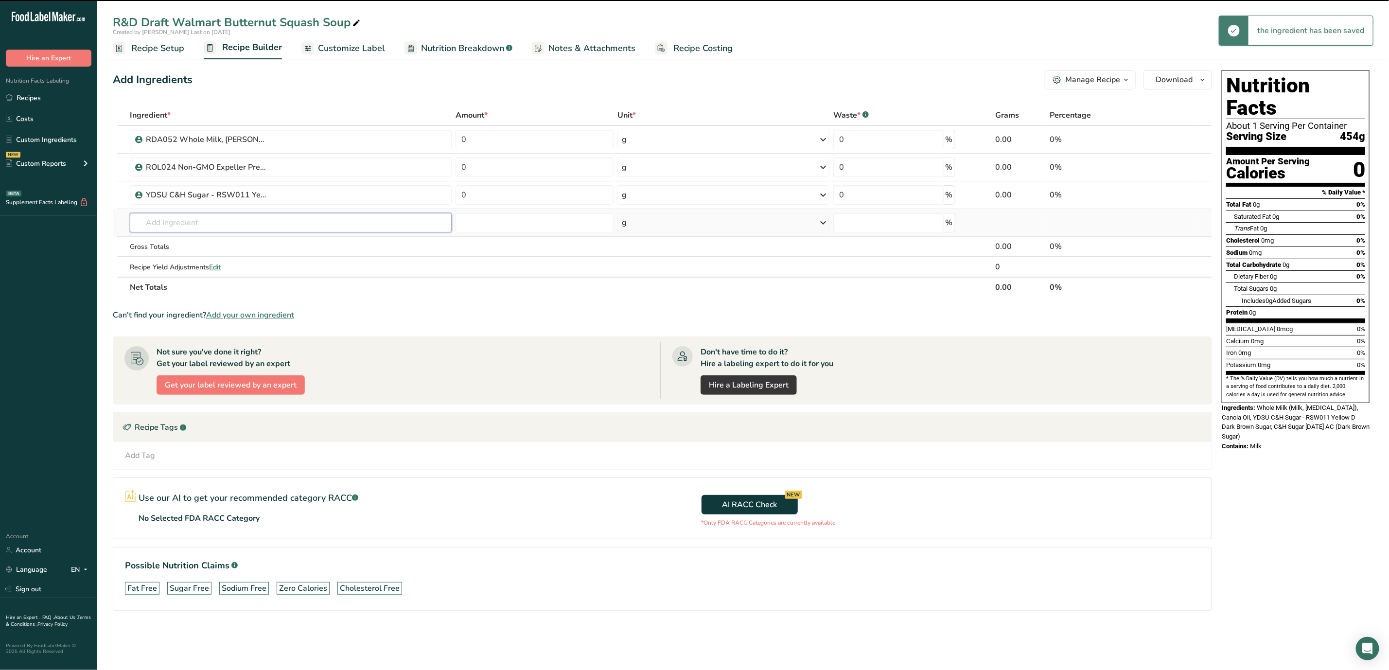
click at [292, 231] on input "text" at bounding box center [291, 222] width 322 height 19
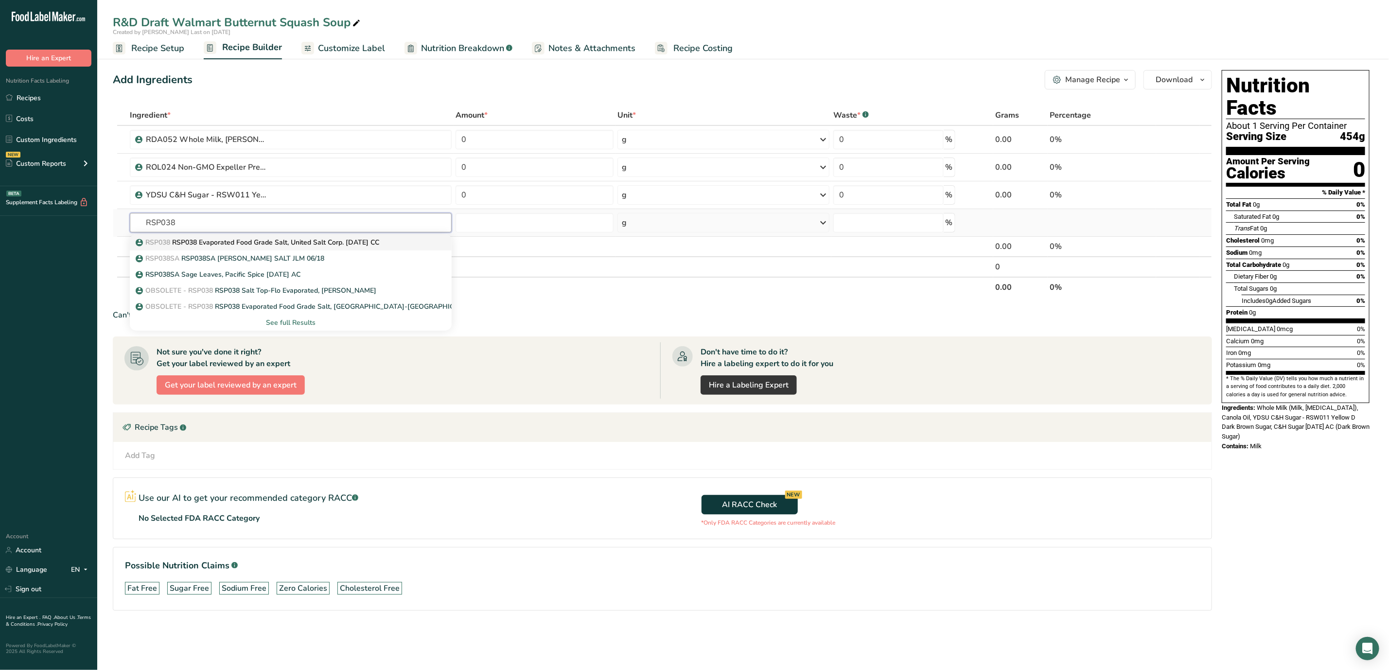
type input "RSP038"
click at [311, 241] on p "RSP038 RSP038 Evaporated Food Grade Salt, United Salt Corp. [DATE] CC" at bounding box center [259, 242] width 242 height 10
type input "RSP038 Evaporated Food Grade Salt, United Salt Corp. [DATE] CC"
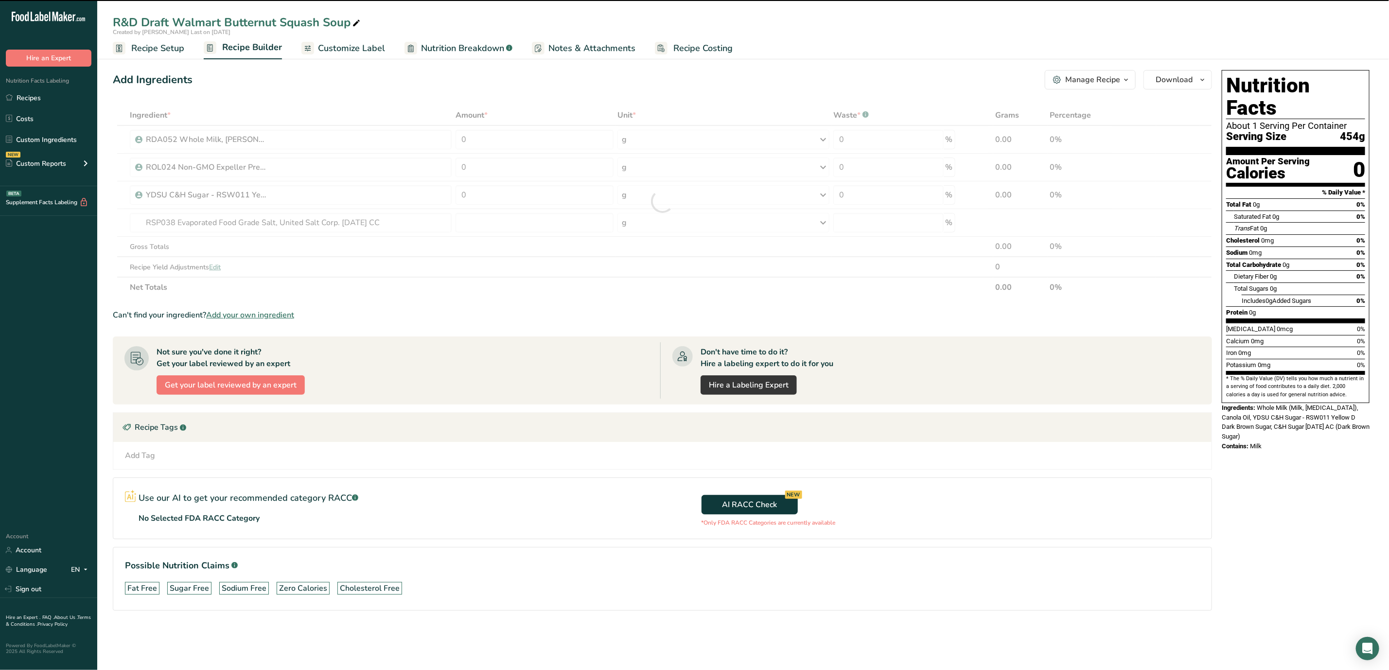
type input "0"
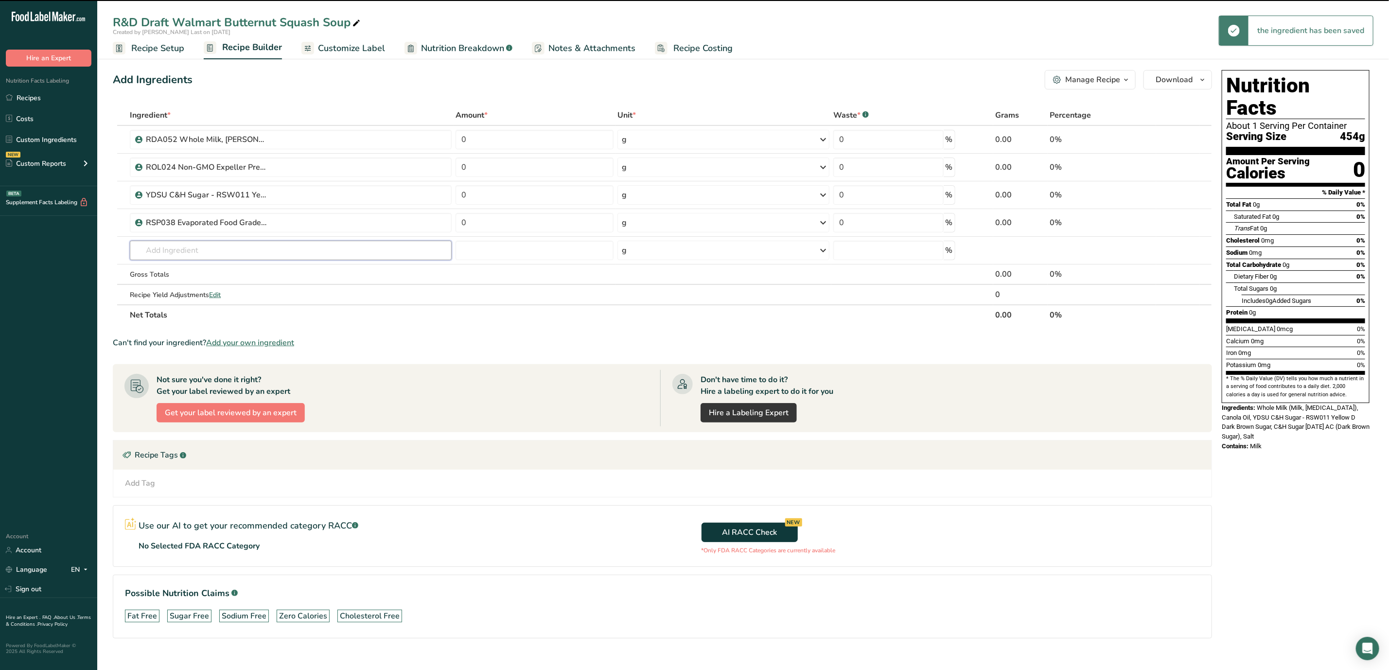
click at [263, 251] on input "text" at bounding box center [291, 250] width 322 height 19
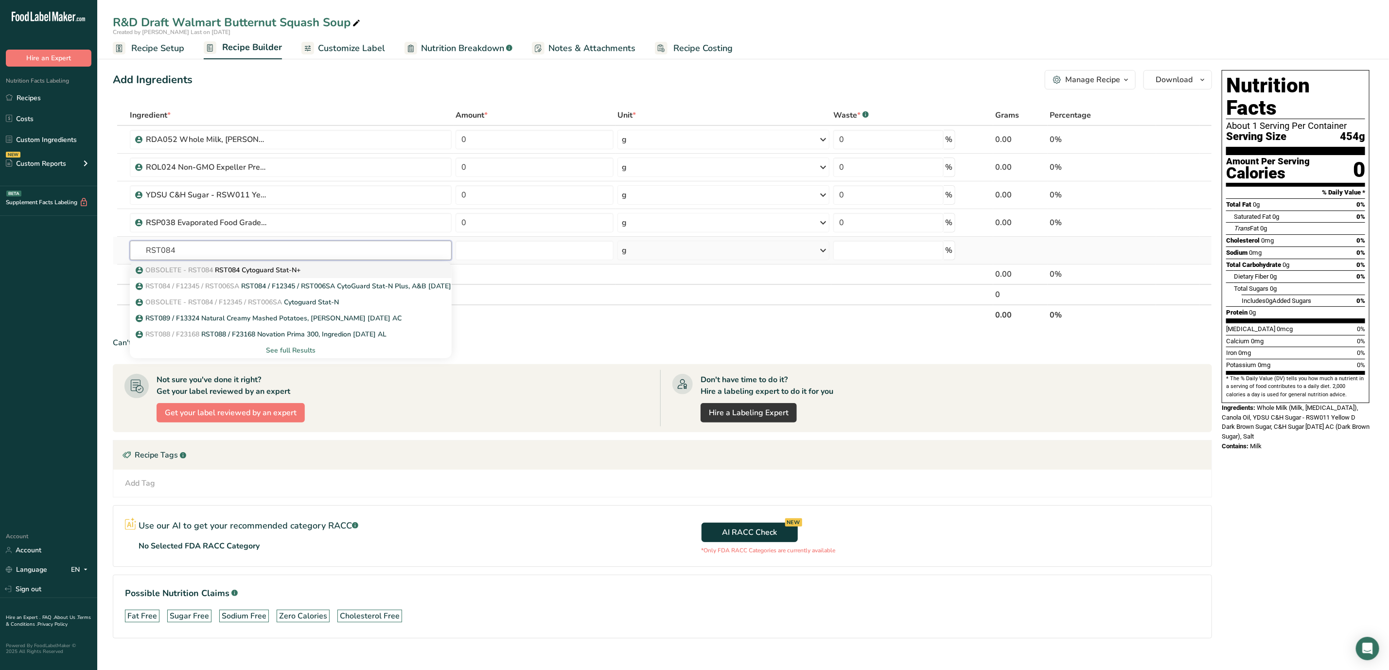
type input "RST084"
click at [292, 275] on p "OBSOLETE - RST084 RST084 Cytoguard Stat-N+" at bounding box center [219, 270] width 163 height 10
type input "RST084 Cytoguard Stat-N+"
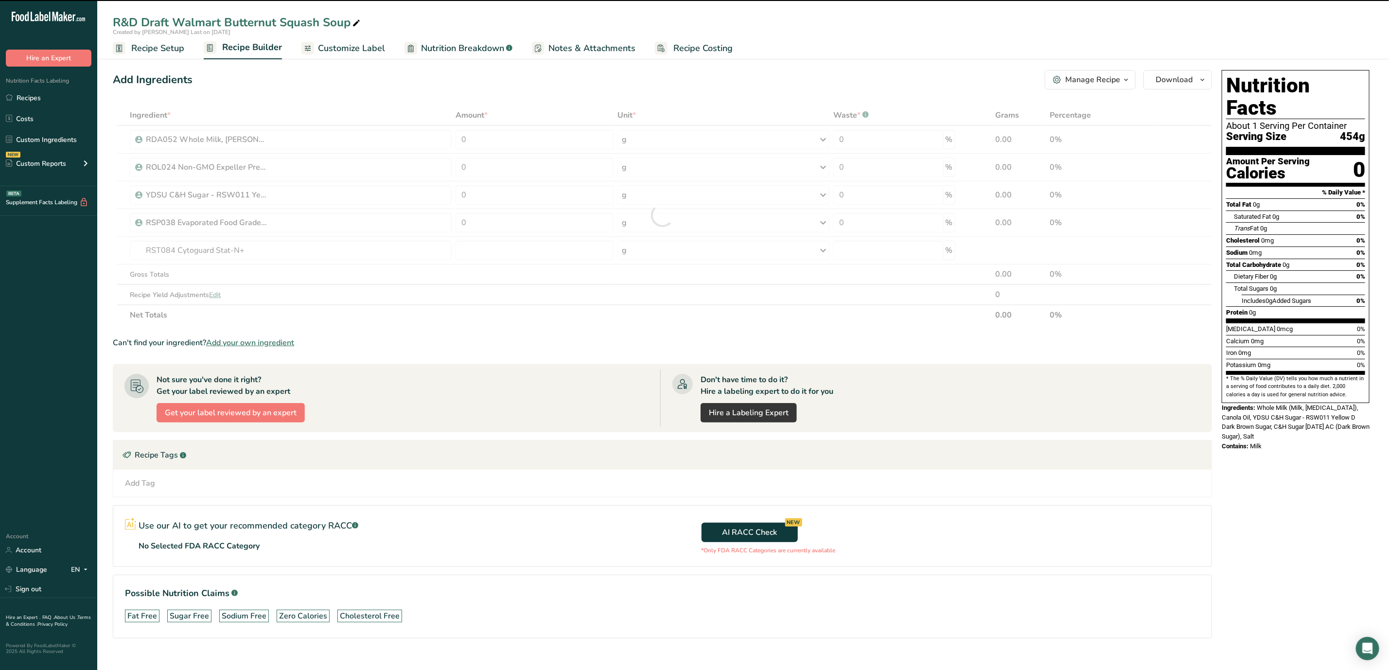
type input "0"
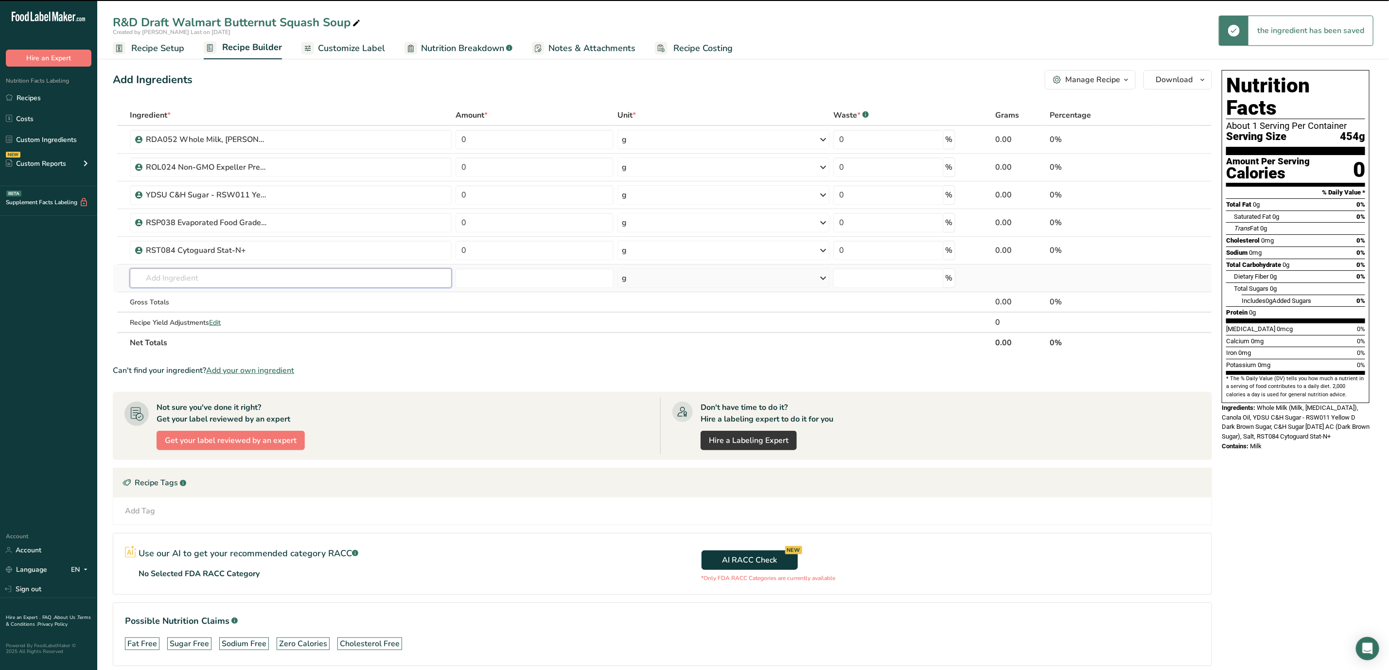
click at [221, 282] on input "text" at bounding box center [291, 277] width 322 height 19
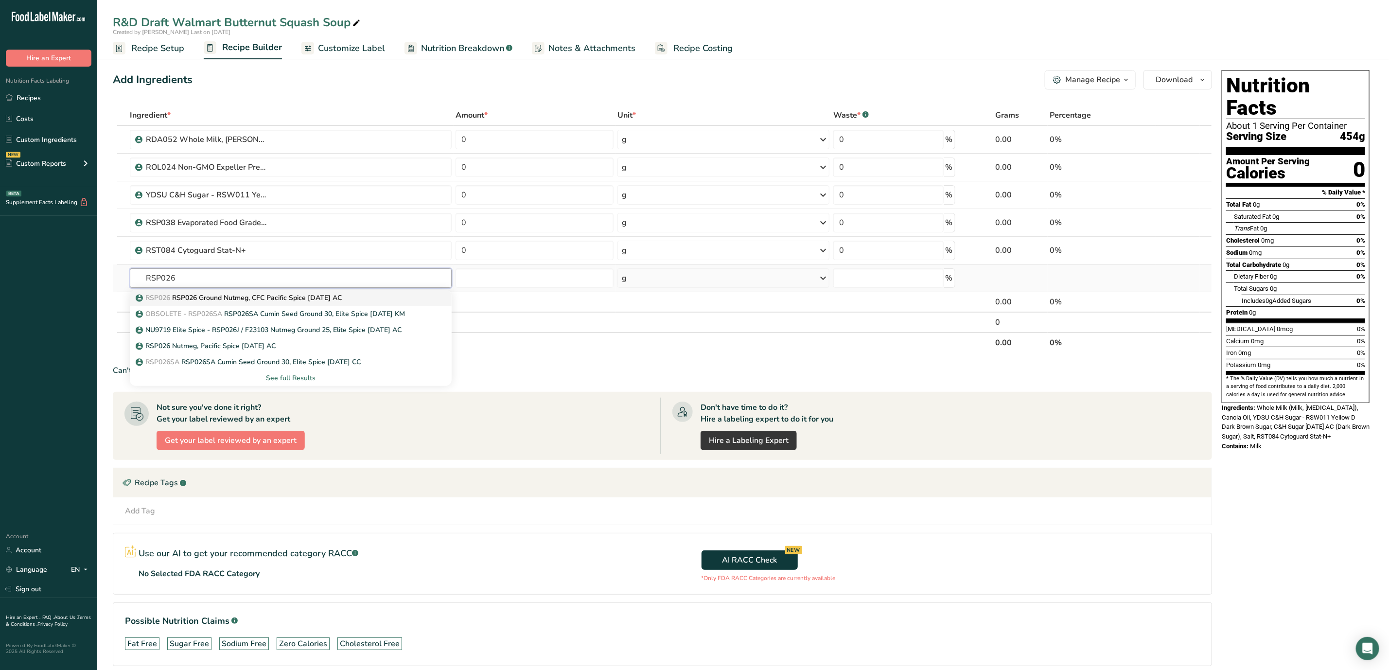
type input "RSP026"
click at [248, 301] on p "RSP026 RSP026 Ground Nutmeg, CFC Pacific Spice [DATE] AC" at bounding box center [240, 298] width 204 height 10
type input "RSP026 Ground Nutmeg, CFC Pacific Spice [DATE] AC"
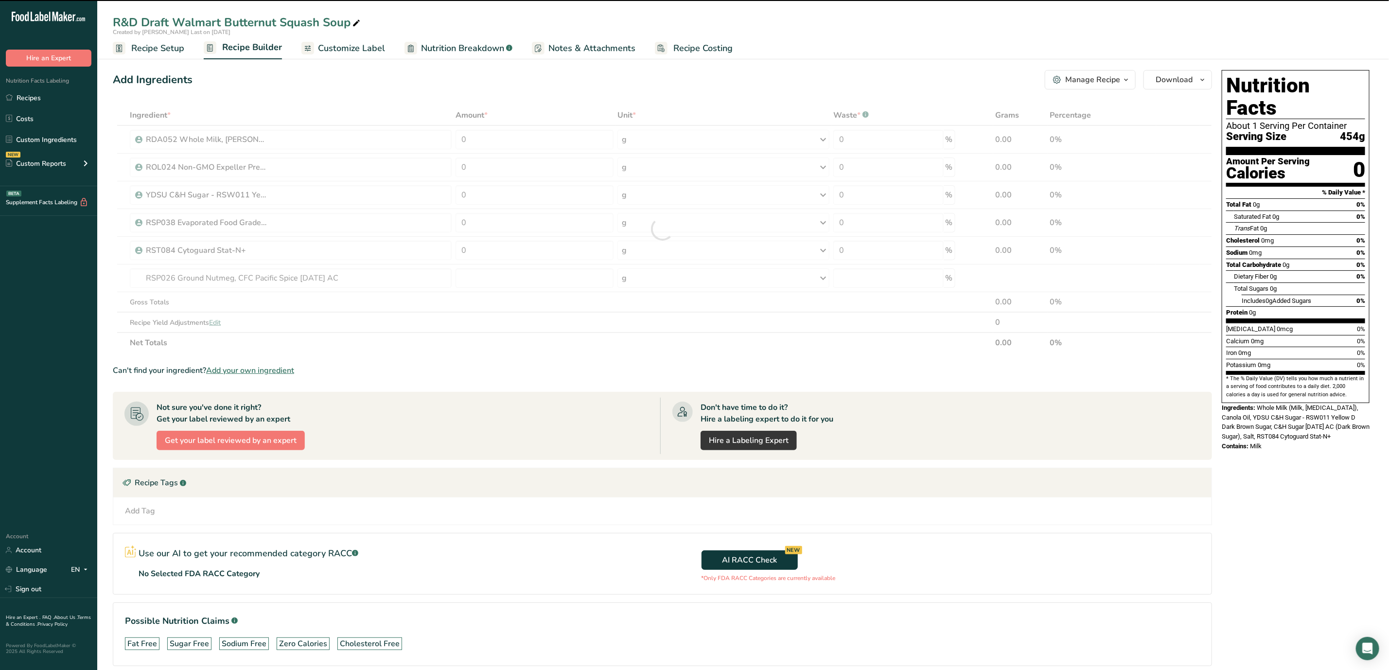
type input "0"
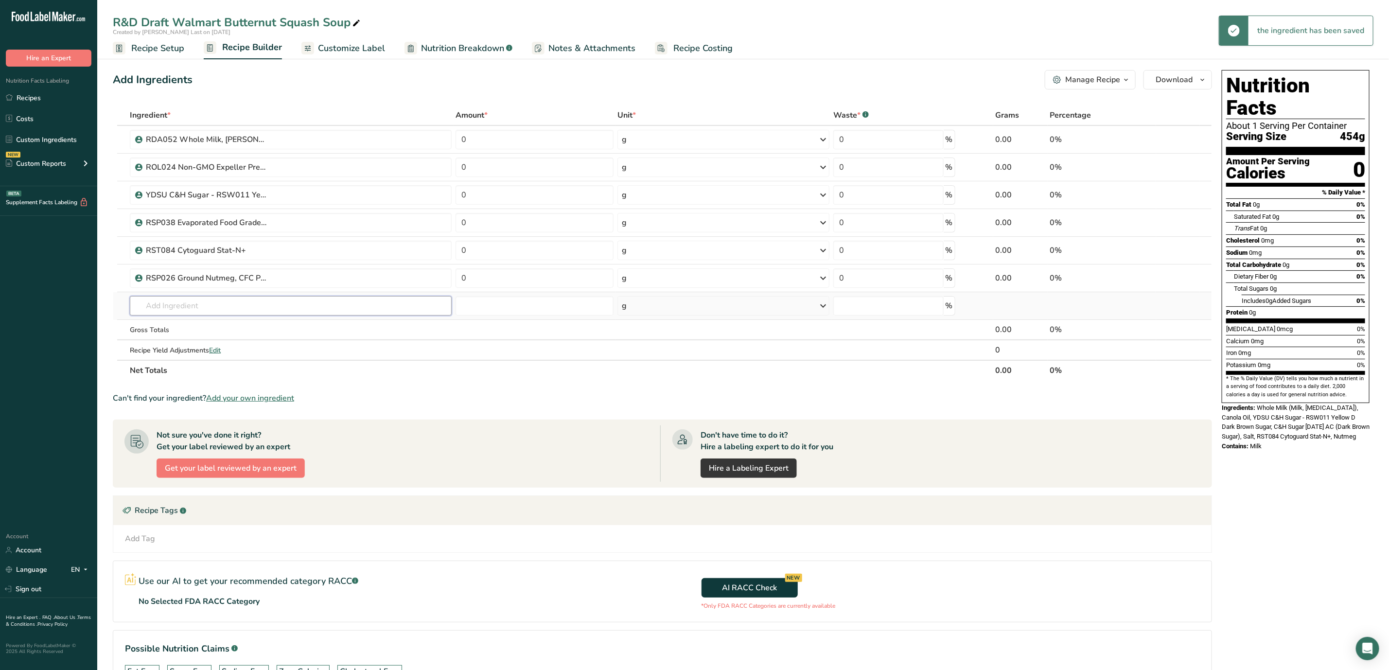
click at [225, 308] on input "text" at bounding box center [291, 305] width 322 height 19
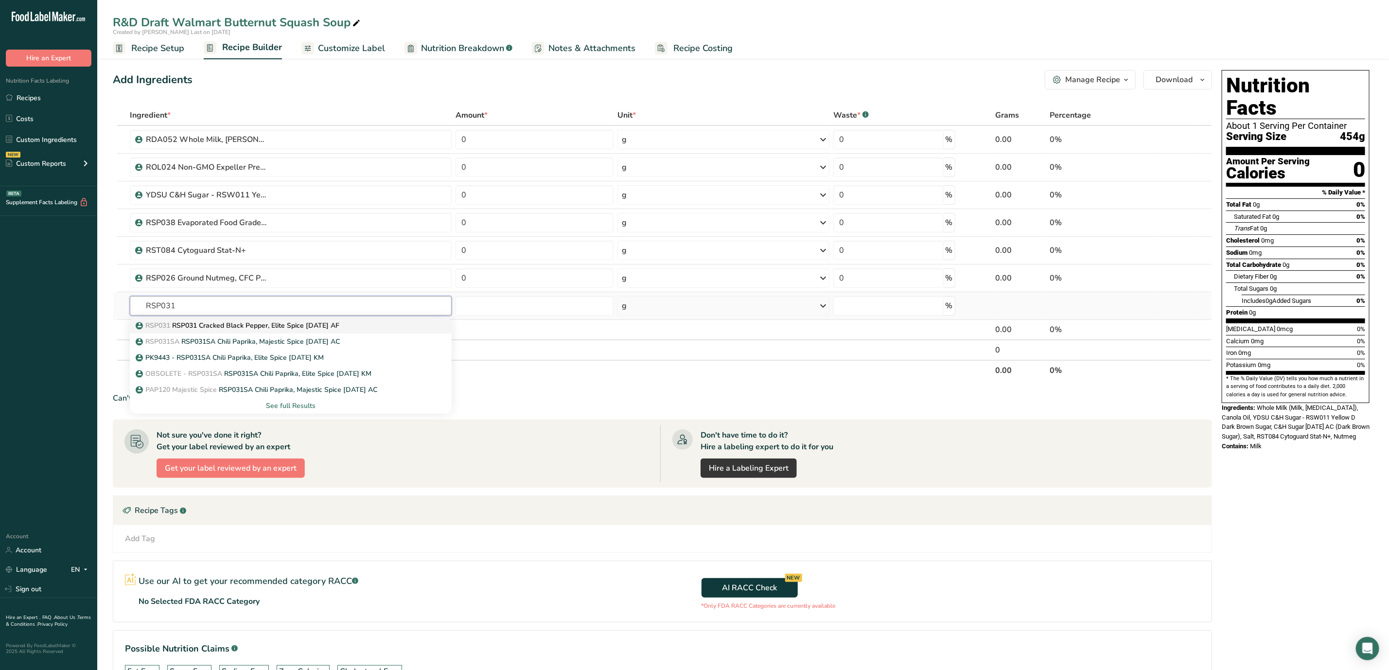
type input "RSP031"
click at [238, 327] on p "RSP031 RSP031 Cracked Black Pepper, Elite Spice [DATE] AF" at bounding box center [239, 325] width 202 height 10
type input "RSP031 Cracked Black Pepper, Elite Spice [DATE] AF"
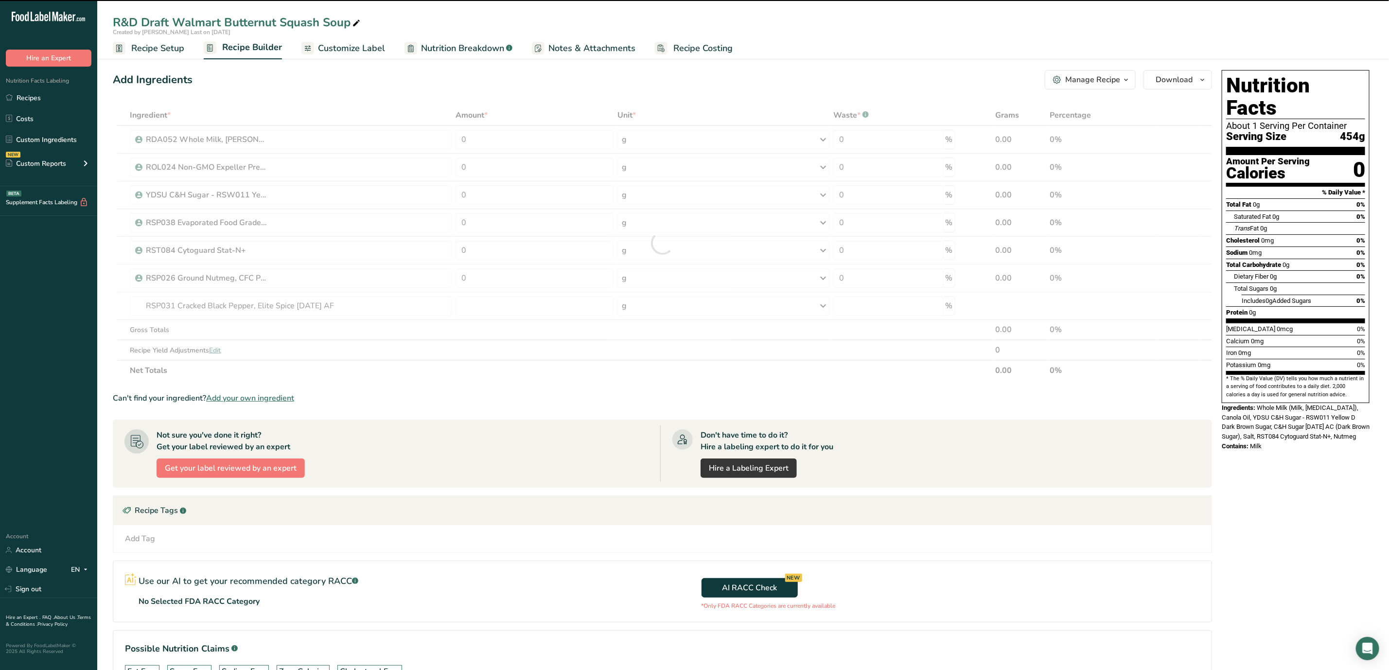
type input "0"
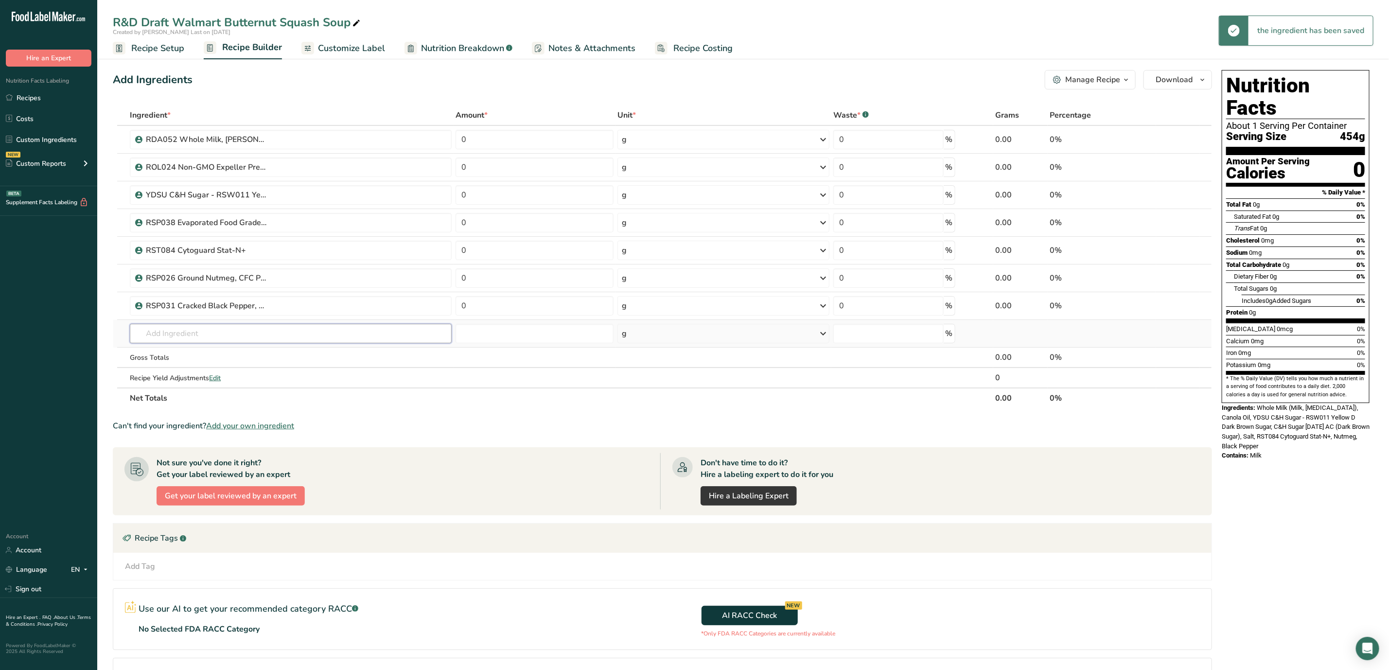
click at [220, 328] on input "text" at bounding box center [291, 333] width 322 height 19
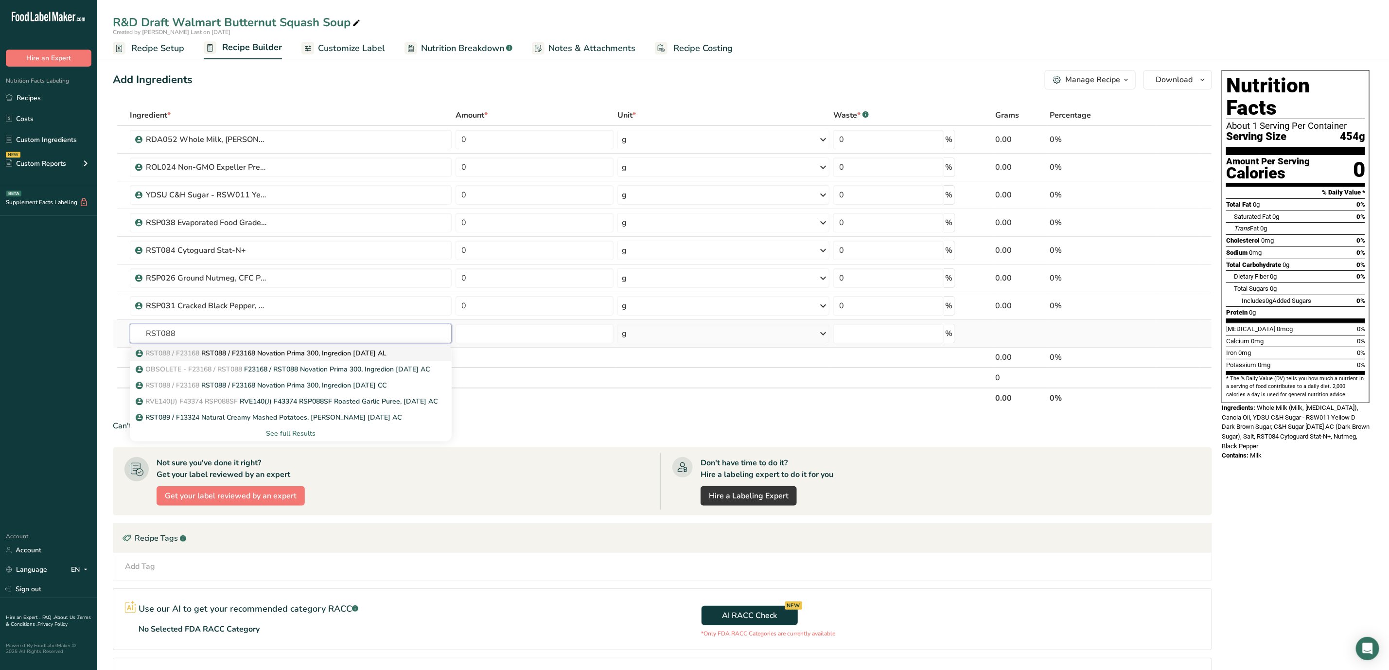
type input "RST088"
click at [219, 353] on p "RST088 / F23168 RST088 / F23168 Novation Prima 300, Ingredion [DATE] AL" at bounding box center [262, 353] width 249 height 10
type input "RST088 / F23168 Novation Prima 300, Ingredion [DATE] AL"
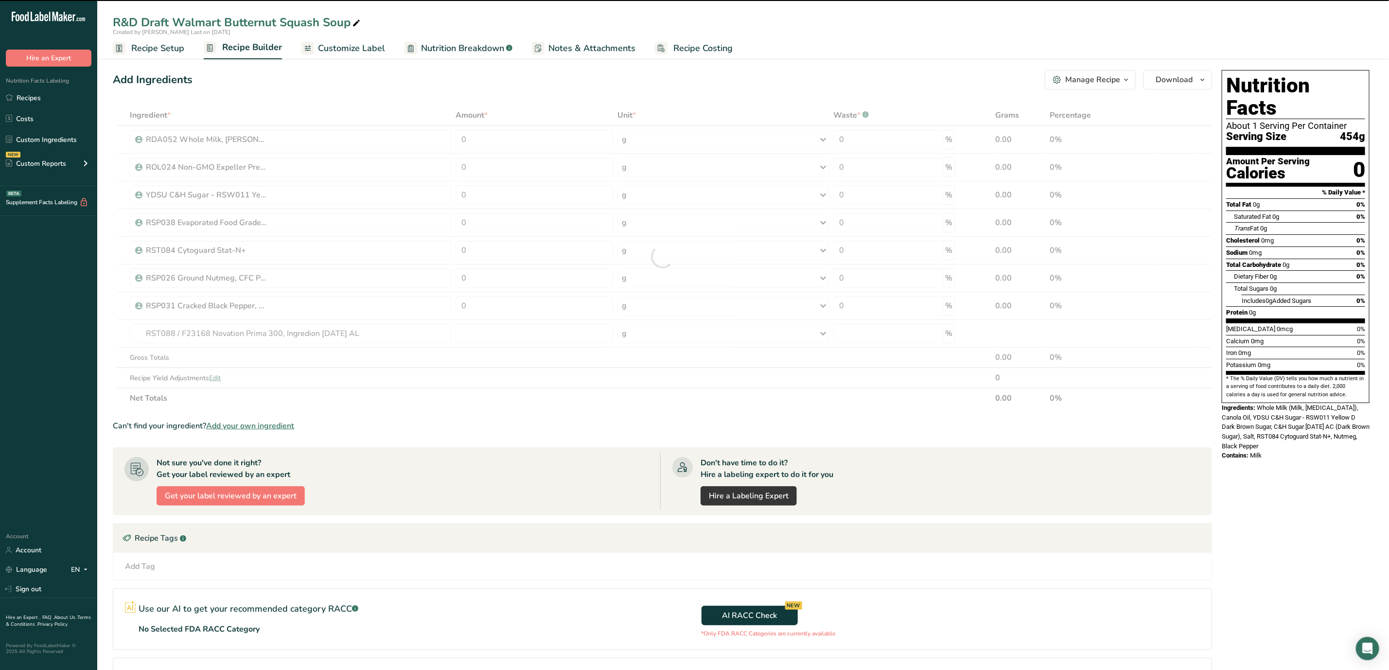
type input "0"
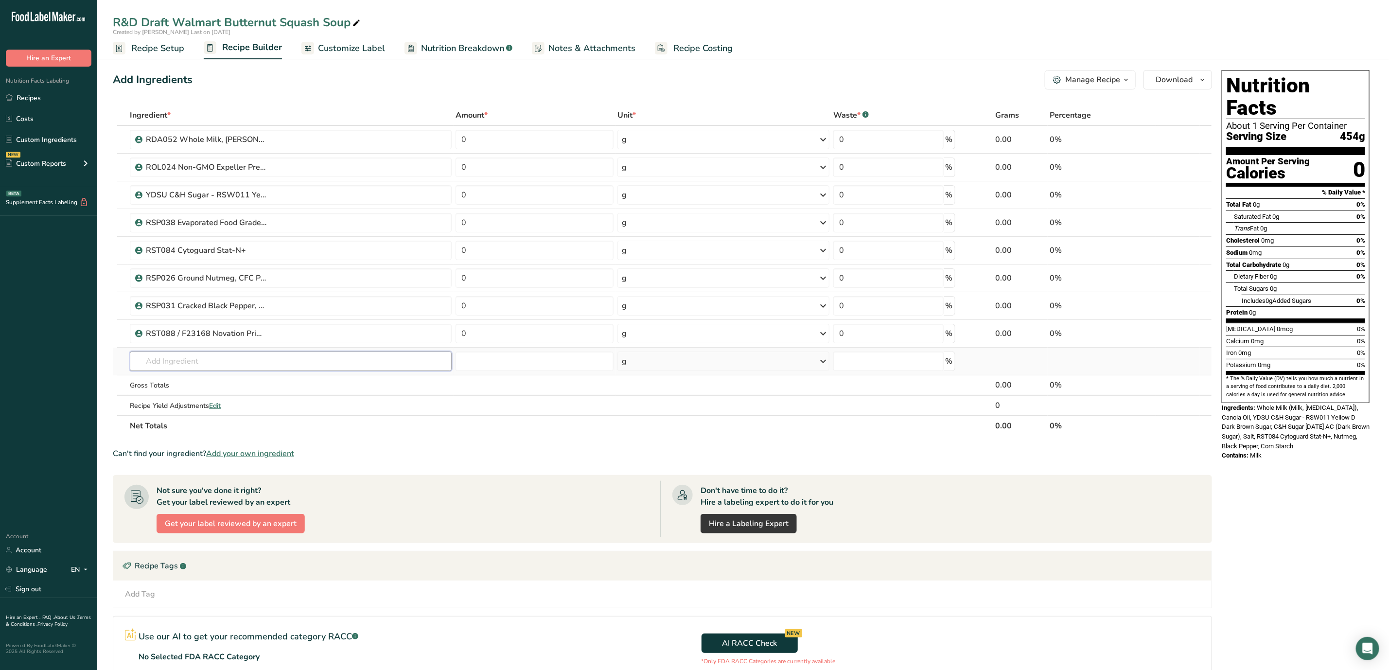
click at [228, 361] on input "text" at bounding box center [291, 360] width 322 height 19
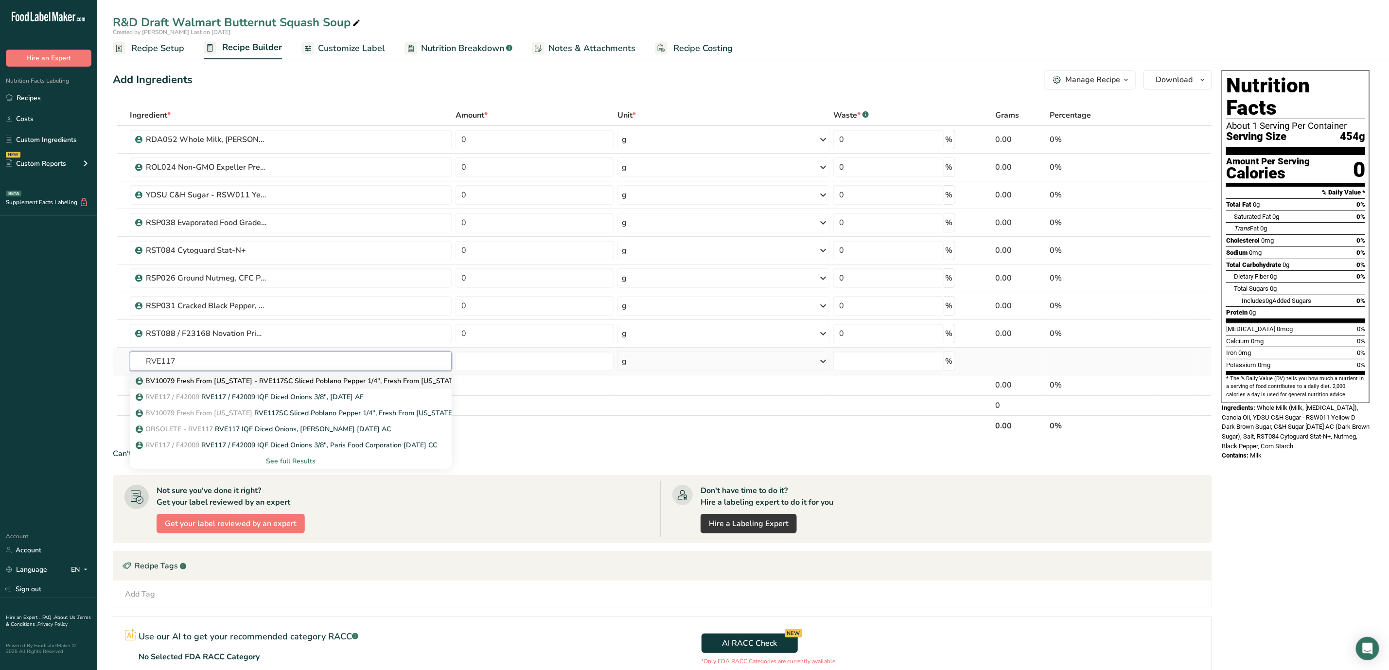
type input "RVE117"
click at [246, 386] on p "BV10079 Fresh From [US_STATE] - RVE117SC Sliced Poblano Pepper 1/4", Fresh From…" at bounding box center [317, 381] width 358 height 10
type input "BV10079 Fresh From [US_STATE] - RVE117SC Sliced Poblano Pepper 1/4", Fresh From…"
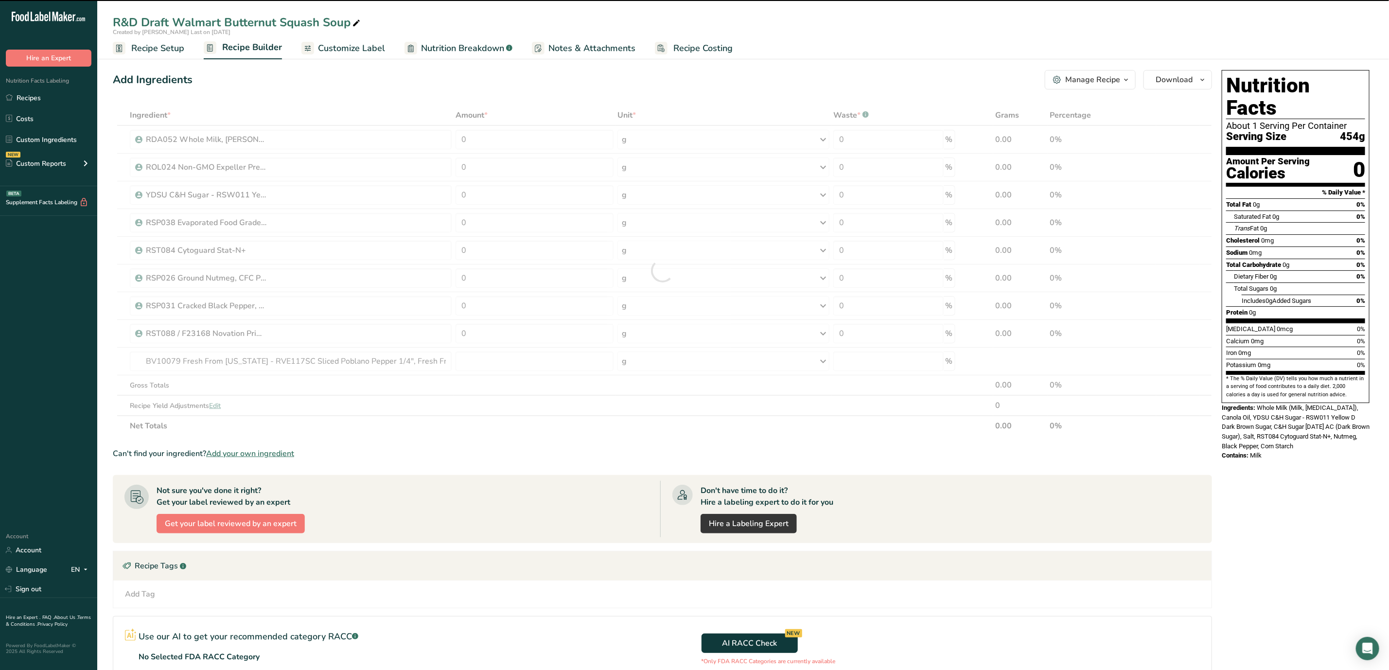
type input "0"
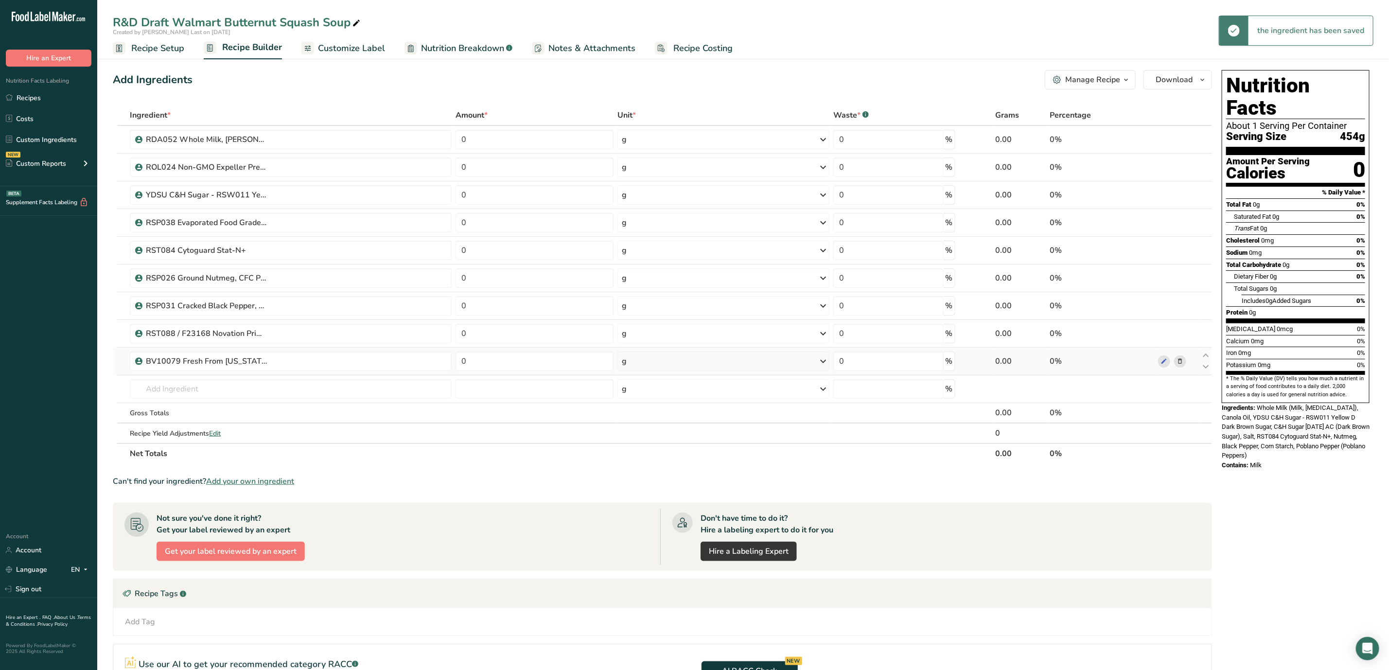
click at [1181, 359] on icon at bounding box center [1180, 361] width 7 height 10
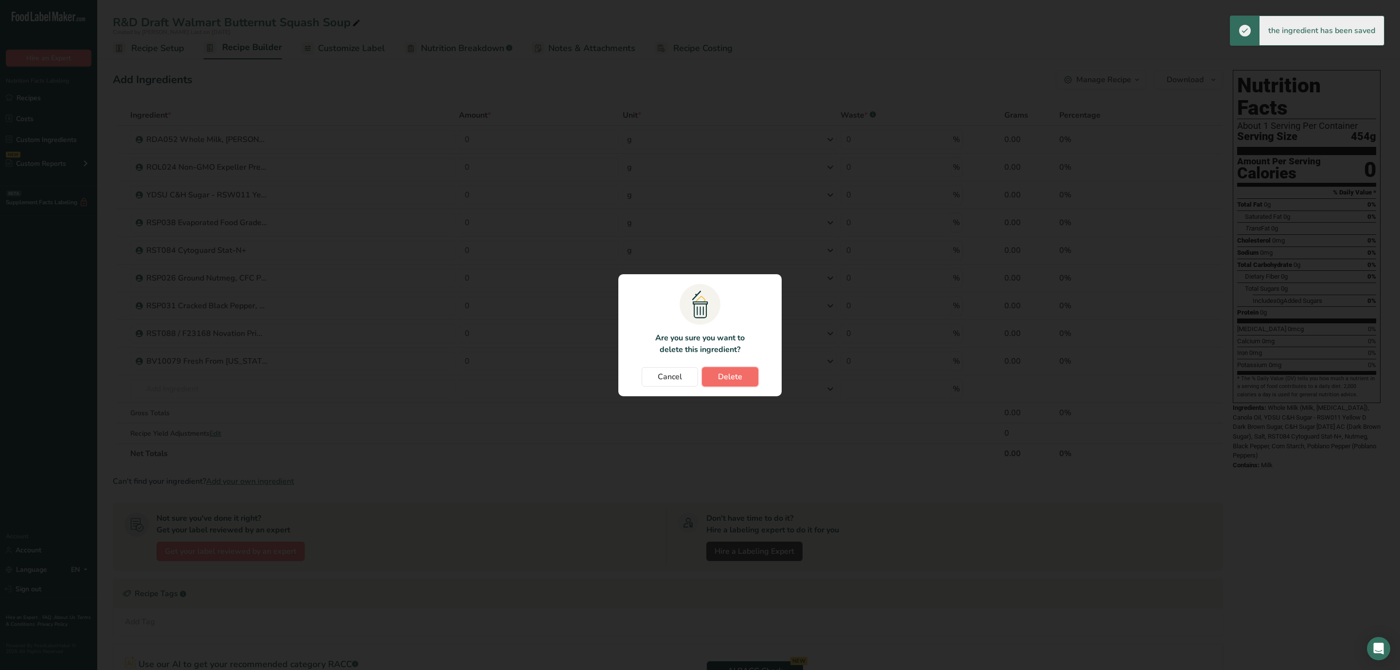
click at [752, 375] on button "Delete" at bounding box center [730, 376] width 56 height 19
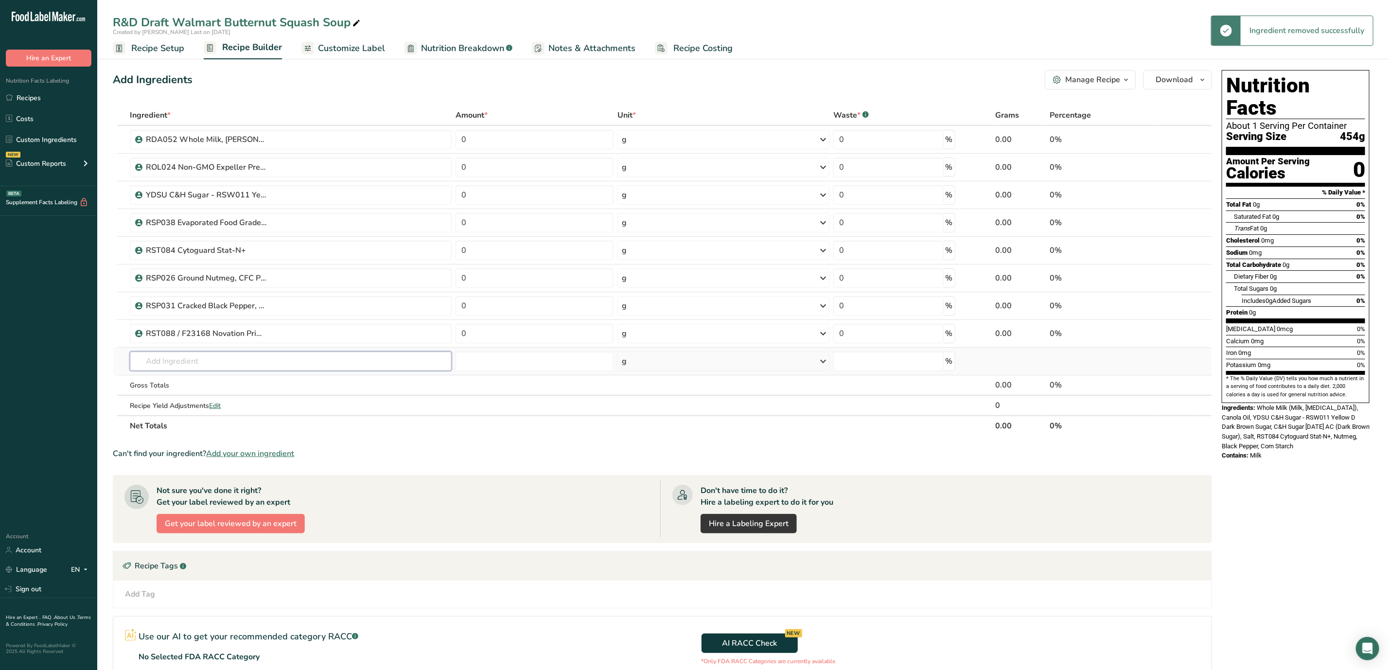
click at [209, 365] on input "text" at bounding box center [291, 360] width 322 height 19
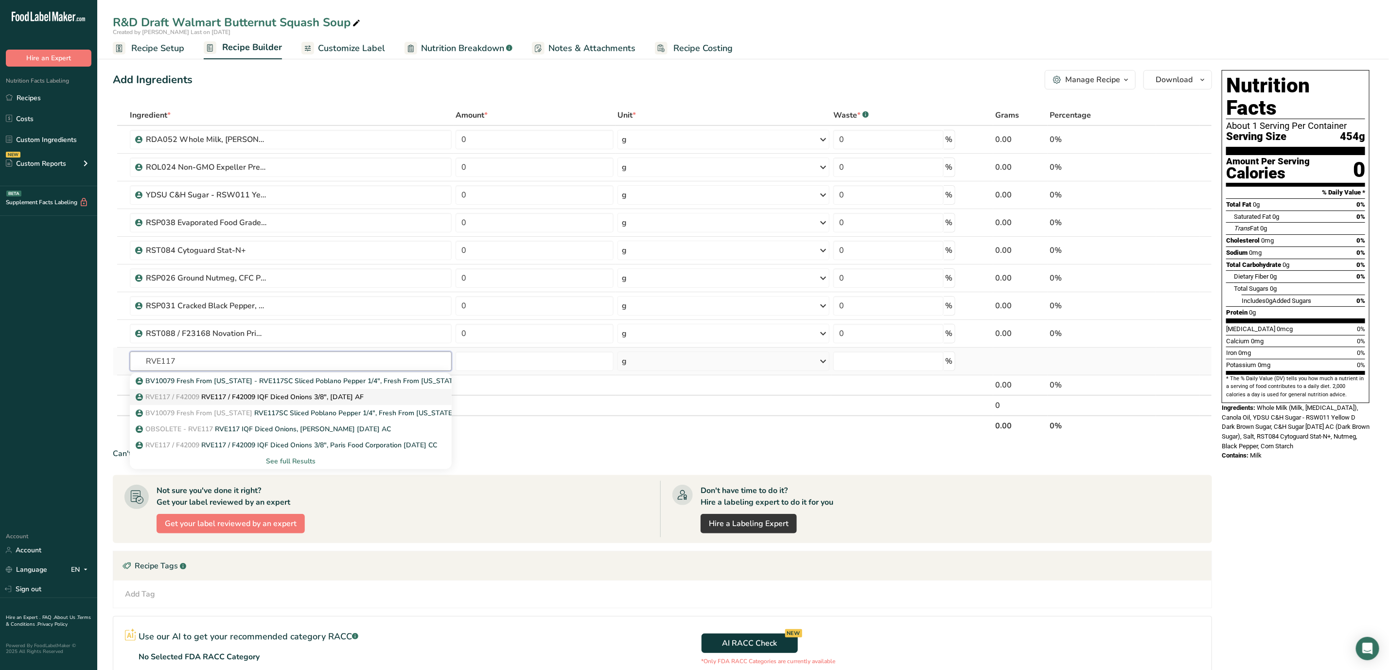
type input "RVE117"
click at [346, 400] on p "RVE117 / F42009 RVE117 / F42009 IQF Diced Onions 3/8", [DATE] AF" at bounding box center [251, 397] width 226 height 10
type input "RVE117 / F42009 IQF Diced Onions 3/8", [DATE] AF"
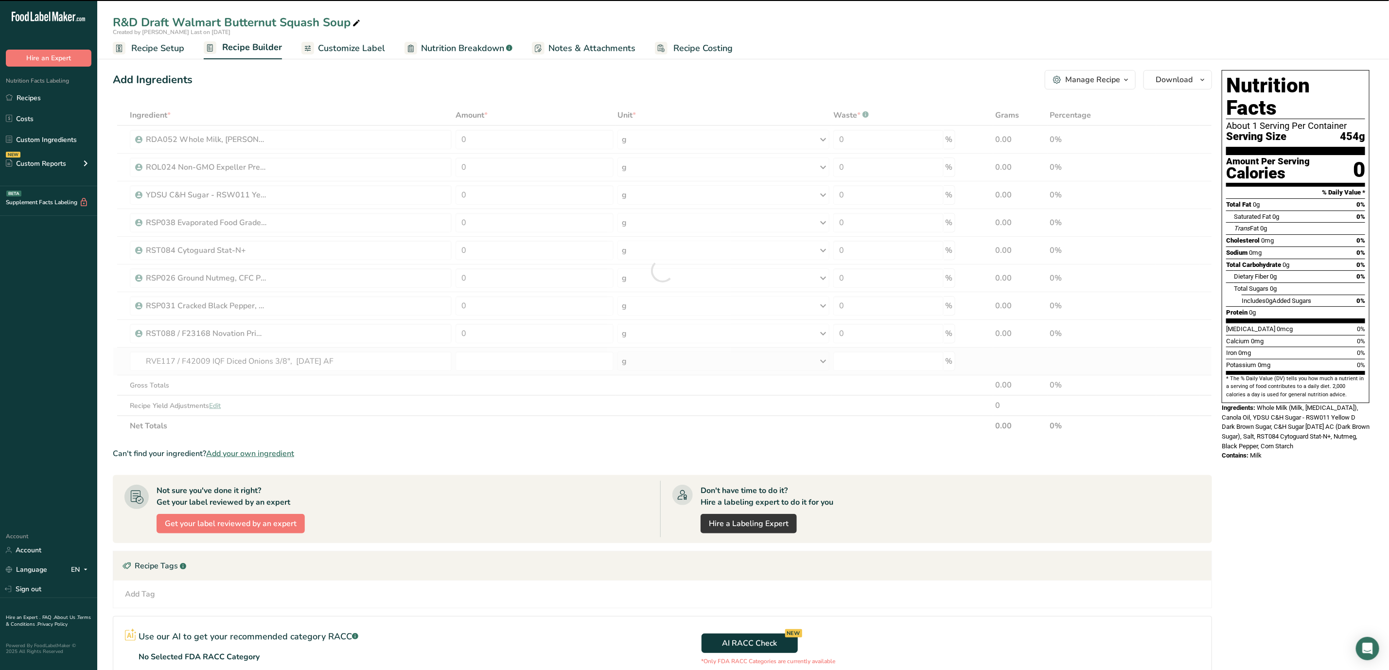
type input "0"
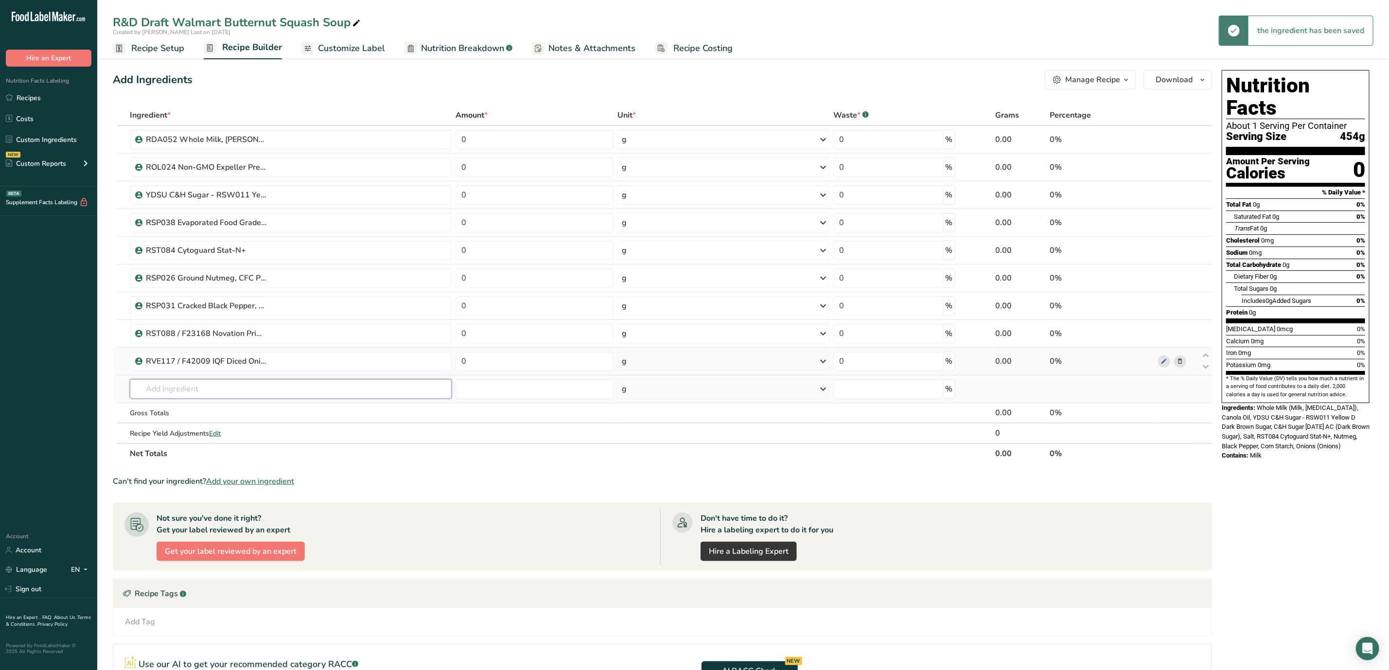
click at [310, 396] on input "text" at bounding box center [291, 388] width 322 height 19
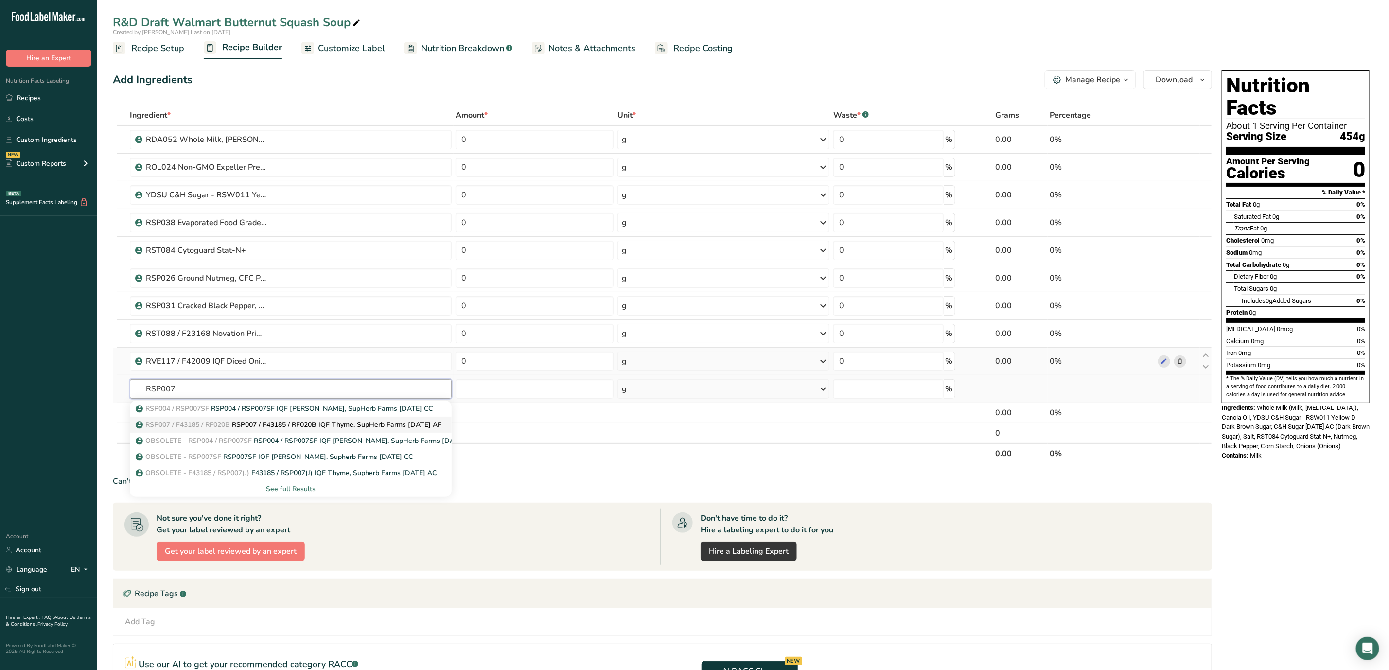
type input "RSP007"
click at [363, 427] on p "RSP007 / F43185 / RF020B RSP007 / F43185 / RF020B IQF Thyme, SupHerb Farms [DAT…" at bounding box center [290, 425] width 304 height 10
type input "RSP007 / F43185 / RF020B IQF Thyme, SupHerb Farms [DATE] AF"
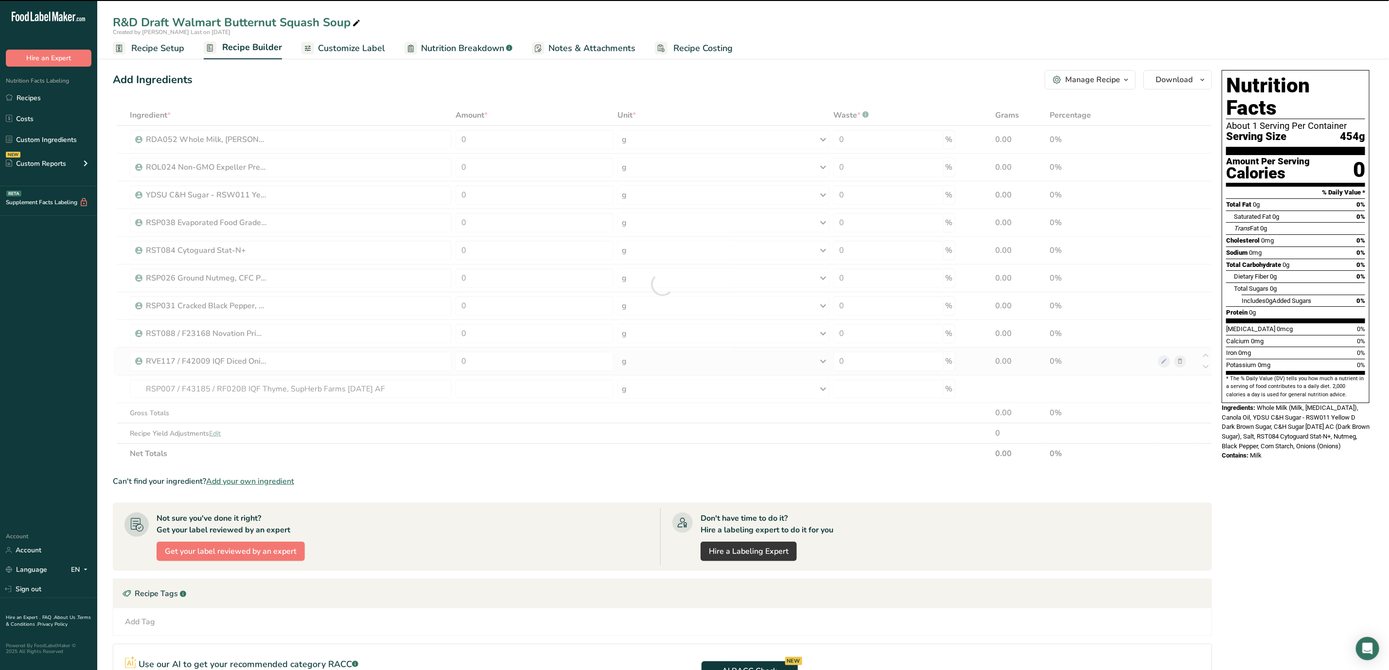
type input "0"
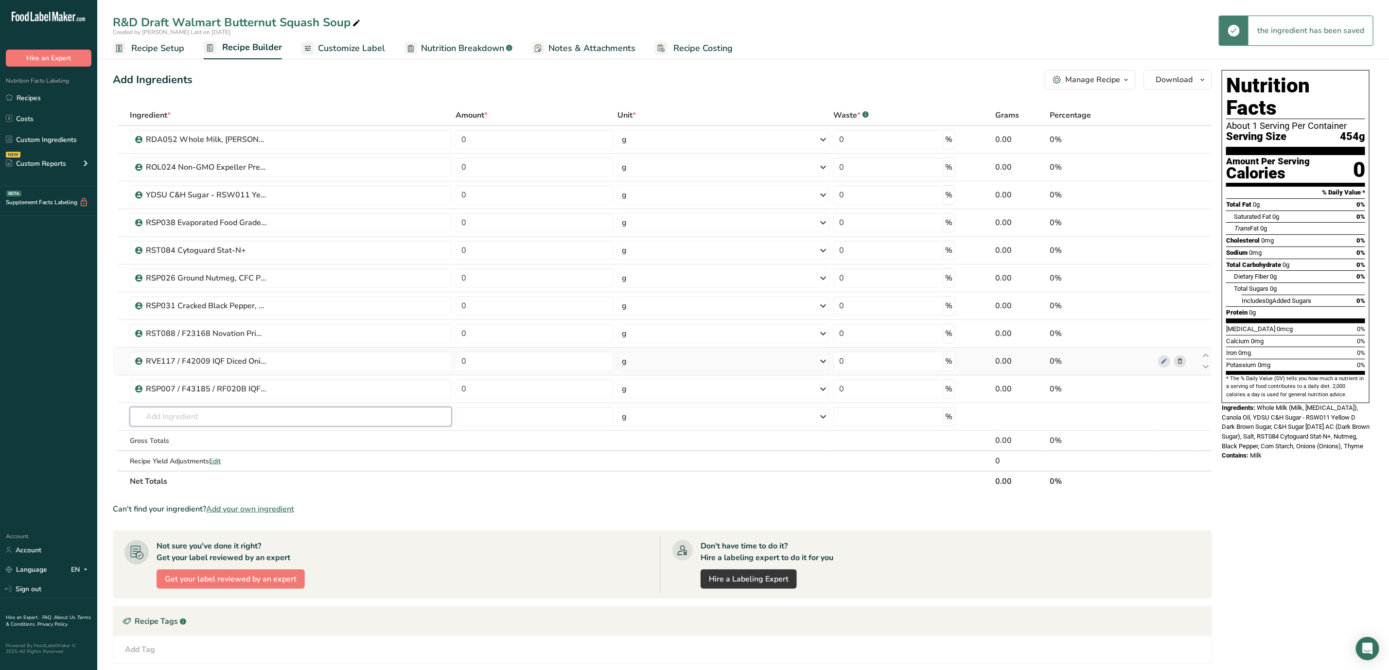
click at [199, 415] on input "text" at bounding box center [291, 416] width 322 height 19
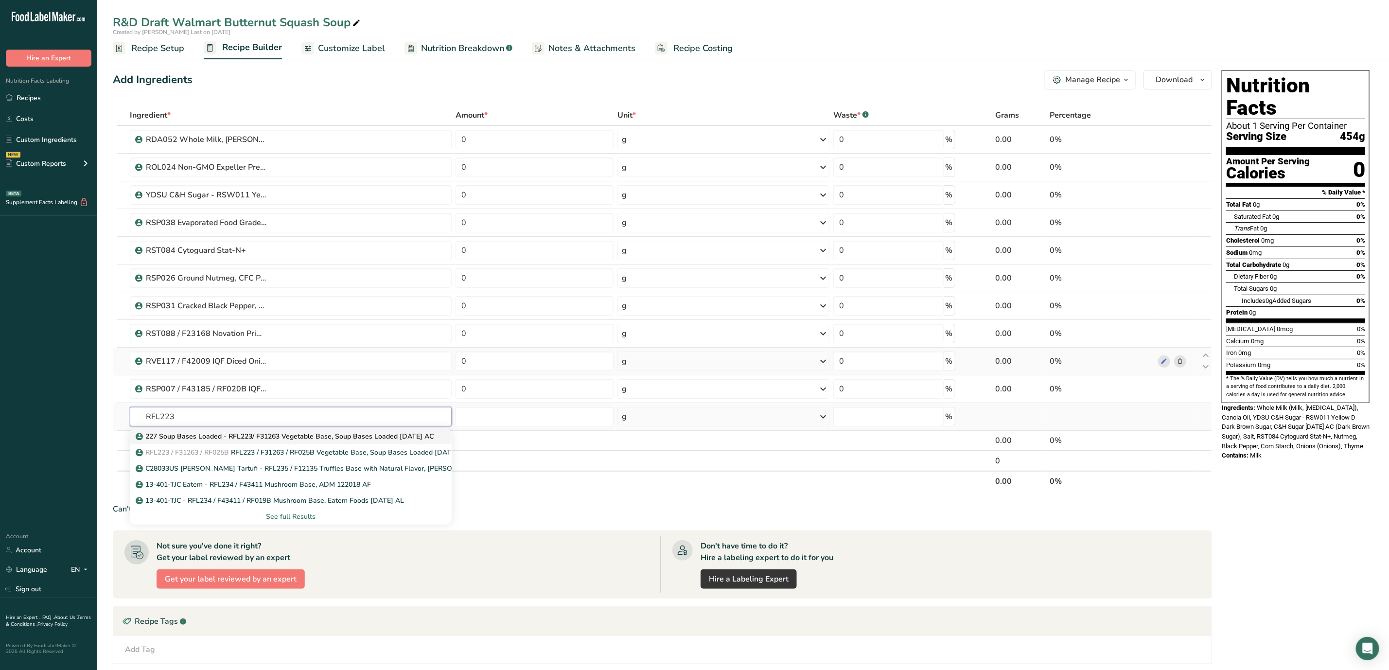
type input "RFL223"
click at [368, 435] on p "227 Soup Bases Loaded - RFL223/ F31263 Vegetable Base, Soup Bases Loaded [DATE]…" at bounding box center [286, 436] width 296 height 10
type input "227 Soup Bases Loaded - RFL223/ F31263 Vegetable Base, Soup Bases Loaded [DATE]…"
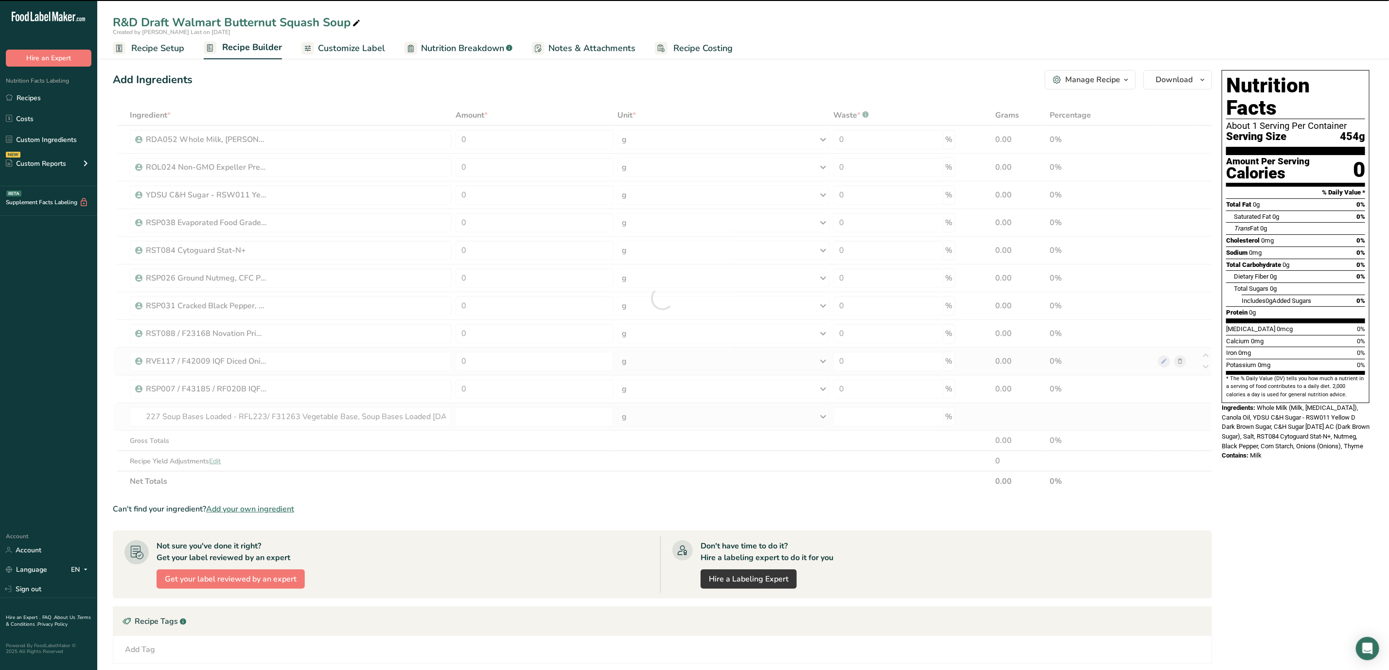
type input "0"
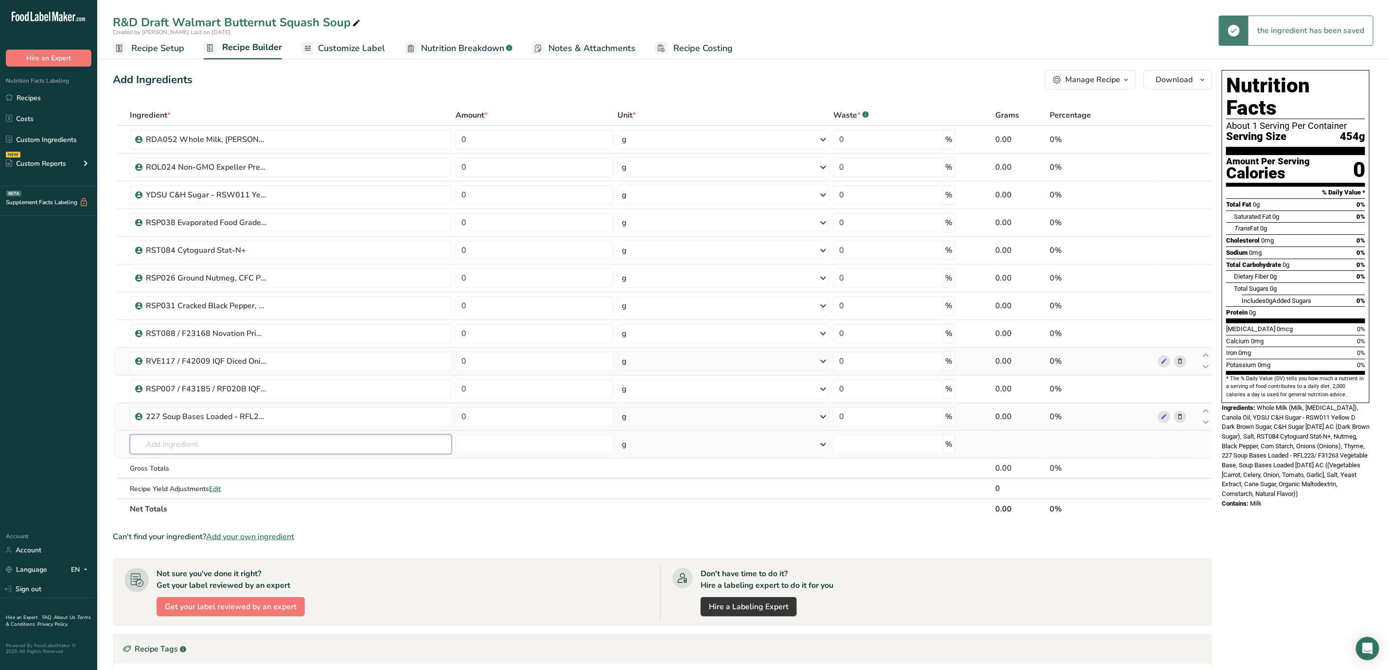
click at [264, 451] on input "text" at bounding box center [291, 444] width 322 height 19
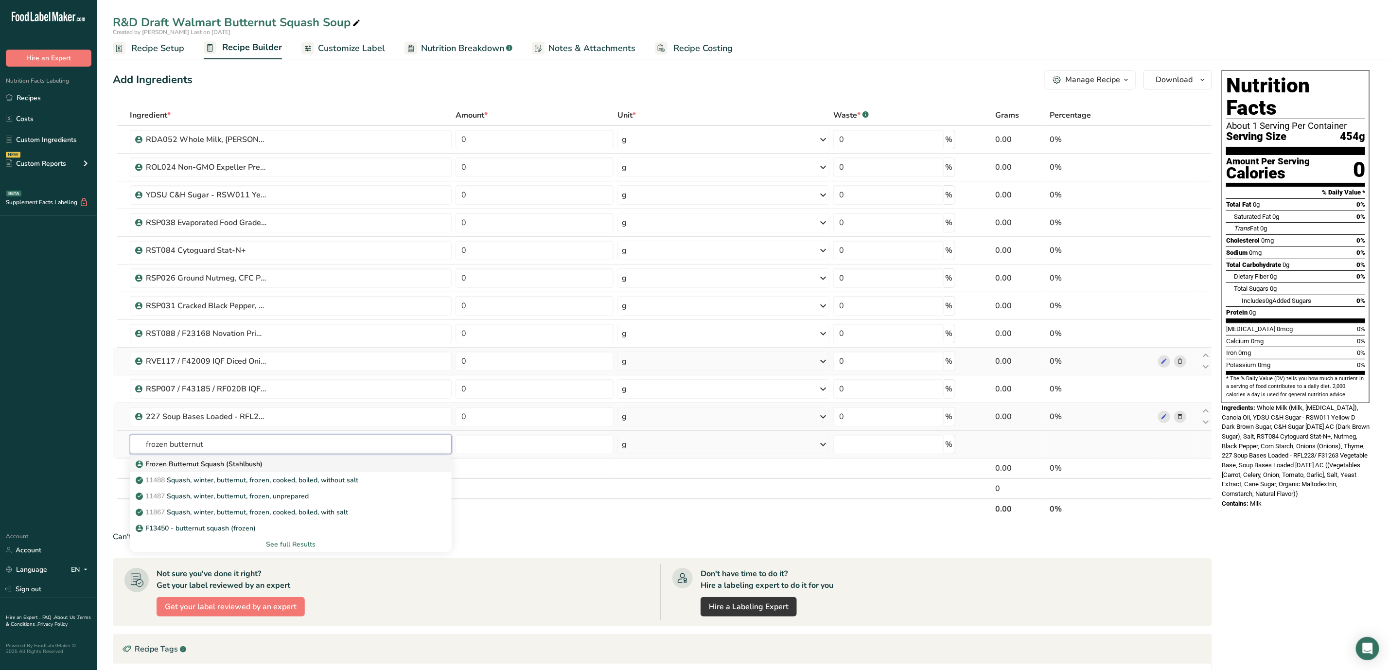
type input "frozen butternut"
click at [263, 467] on div "Frozen Butternut Squash (Stahlbush)" at bounding box center [283, 464] width 291 height 10
type input "Frozen Butternut Squash (Stahlbush)"
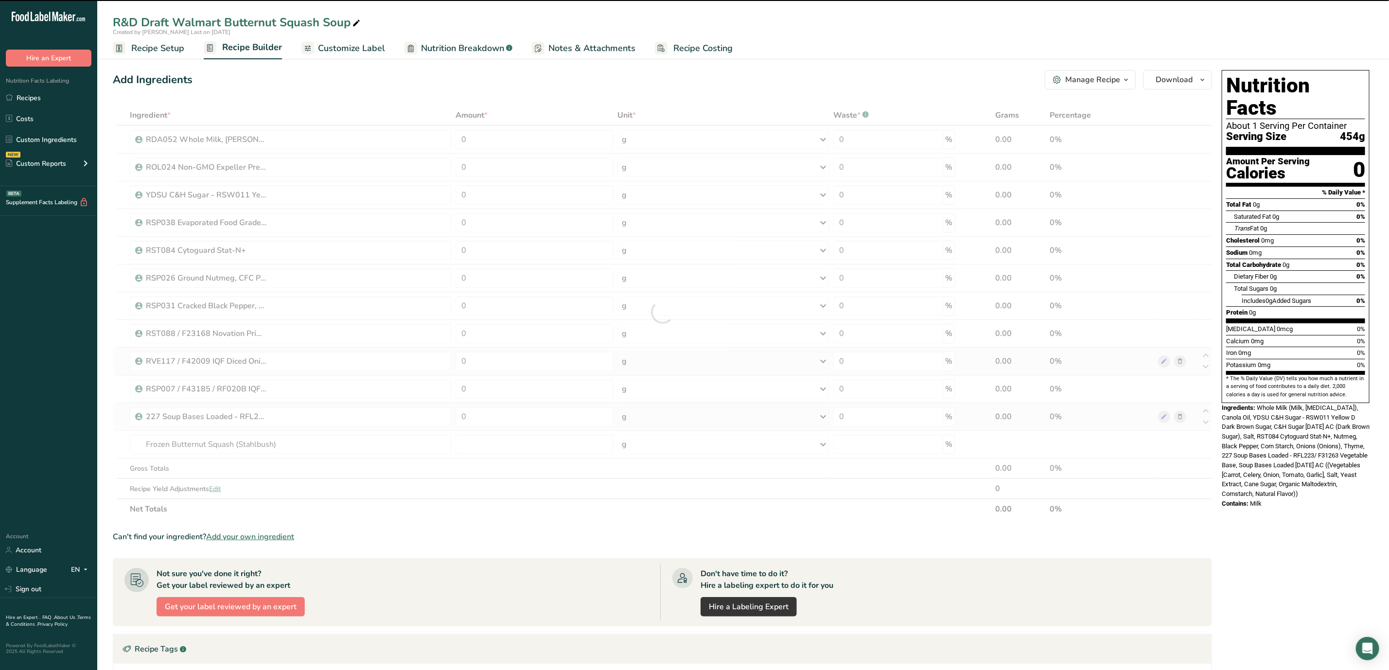
type input "0"
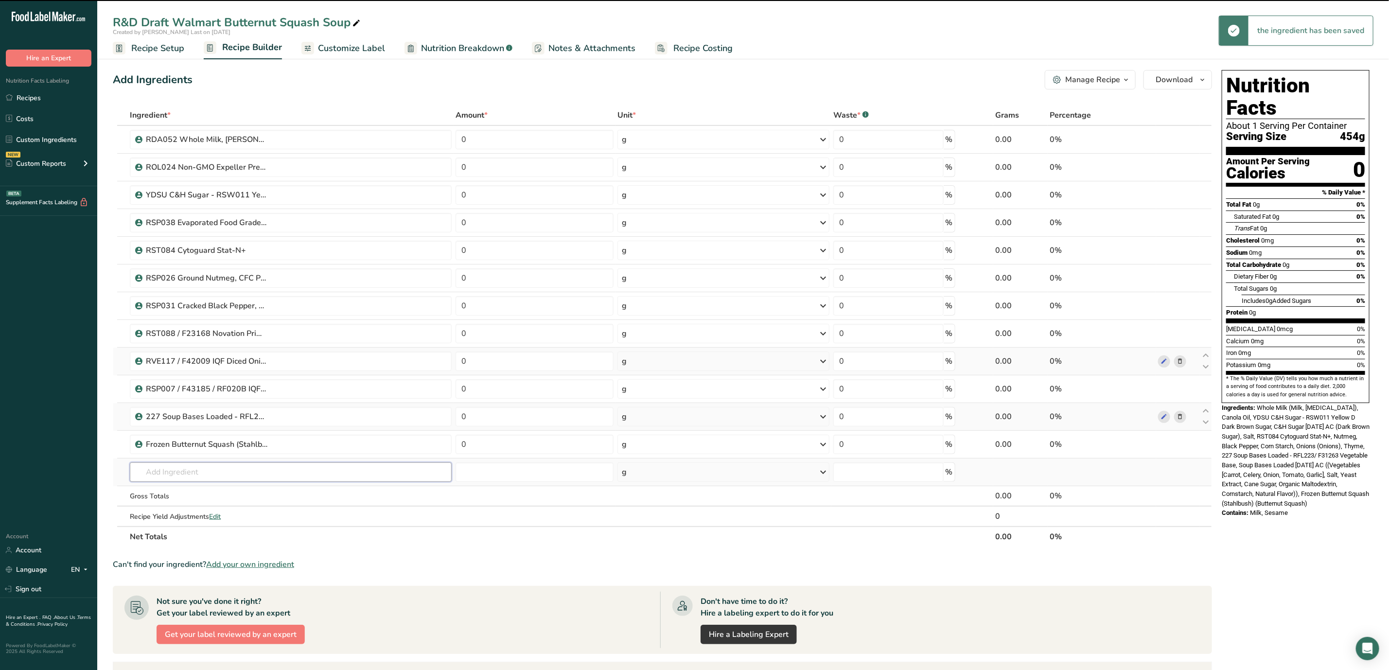
click at [267, 474] on input "text" at bounding box center [291, 471] width 322 height 19
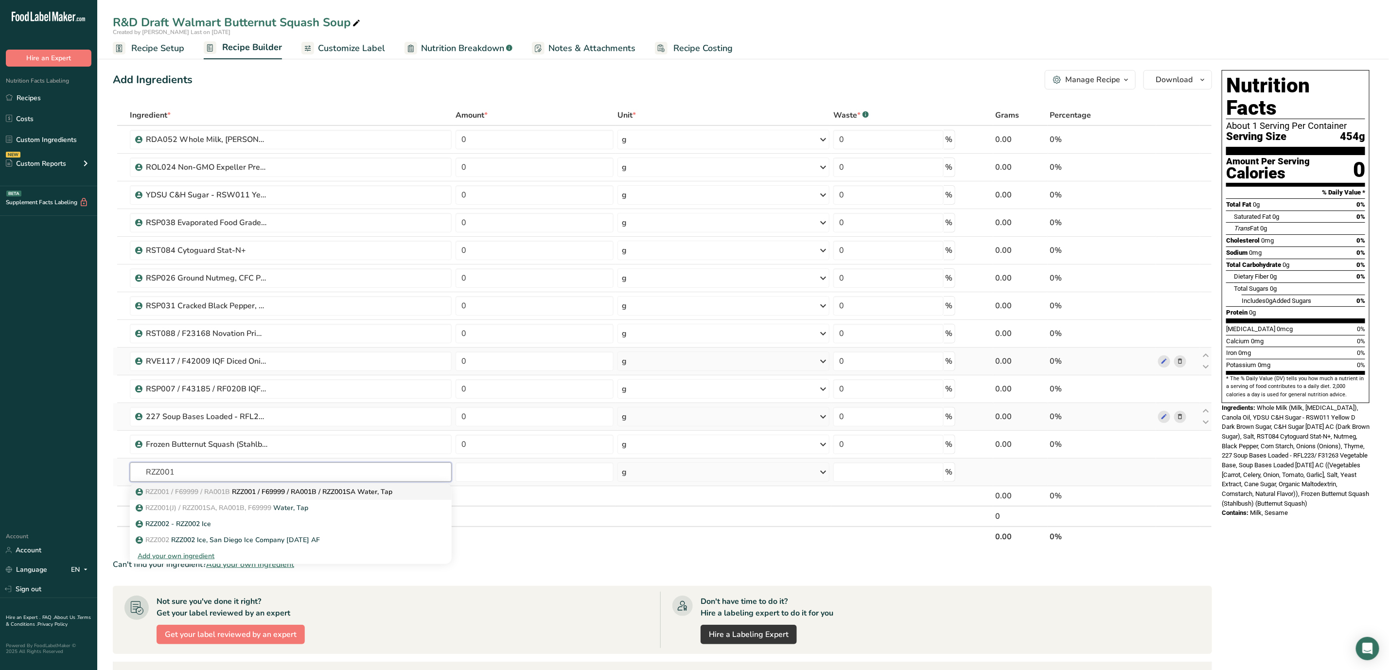
type input "RZZ001"
click at [262, 493] on p "RZZ001 / F69999 / RA001B RZZ001 / F69999 / RA001B / RZZ001SA Water, Tap" at bounding box center [265, 492] width 255 height 10
type input "RZZ001 / F69999 / RA001B / RZZ001SA Water, Tap"
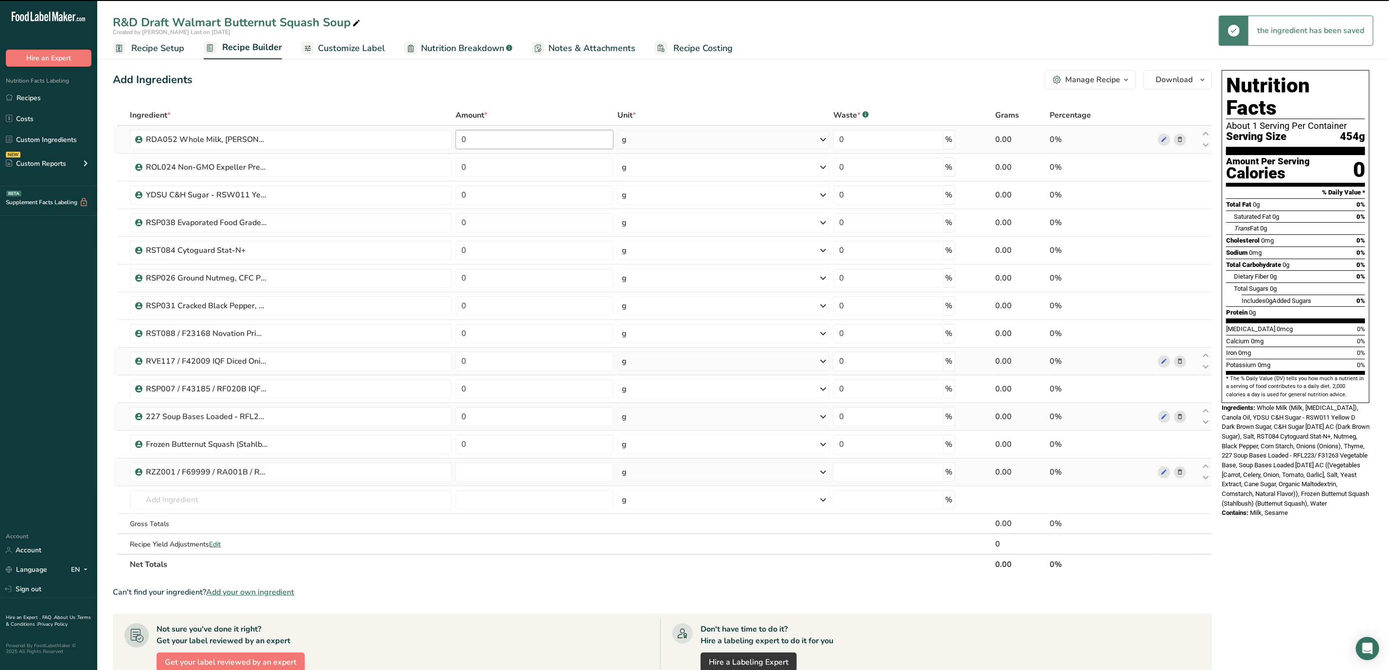
type input "0"
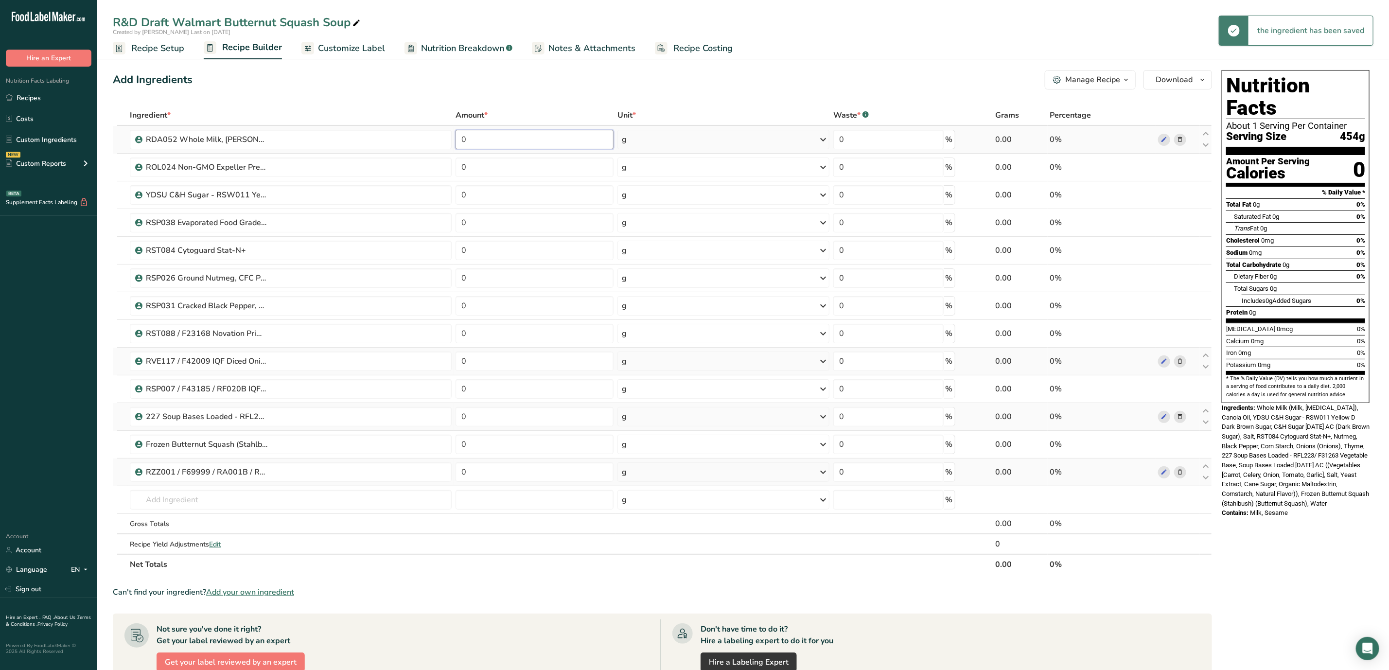
click at [514, 143] on input "0" at bounding box center [535, 139] width 158 height 19
type input "4.5577"
click at [504, 169] on div "Ingredient * Amount * Unit * Waste * .a-a{fill:#347362;}.b-a{fill:#fff;} Grams …" at bounding box center [662, 340] width 1099 height 470
type input "1.9989"
click at [511, 197] on div "Ingredient * Amount * Unit * Waste * .a-a{fill:#347362;}.b-a{fill:#fff;} Grams …" at bounding box center [662, 340] width 1099 height 470
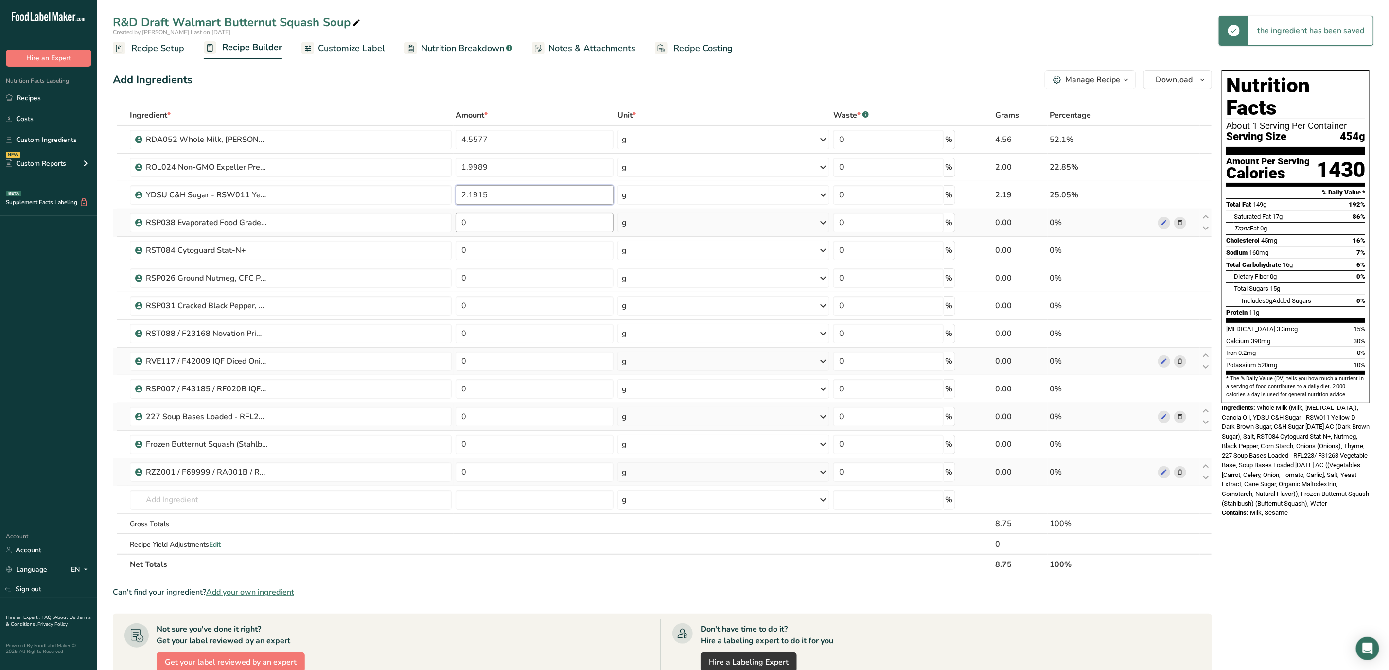
type input "2.1915"
click at [499, 219] on div "Ingredient * Amount * Unit * Waste * .a-a{fill:#347362;}.b-a{fill:#fff;} Grams …" at bounding box center [662, 340] width 1099 height 470
type input "0.5269"
click at [512, 248] on div "Ingredient * Amount * Unit * Waste * .a-a{fill:#347362;}.b-a{fill:#fff;} Grams …" at bounding box center [662, 340] width 1099 height 470
type input "1.0079"
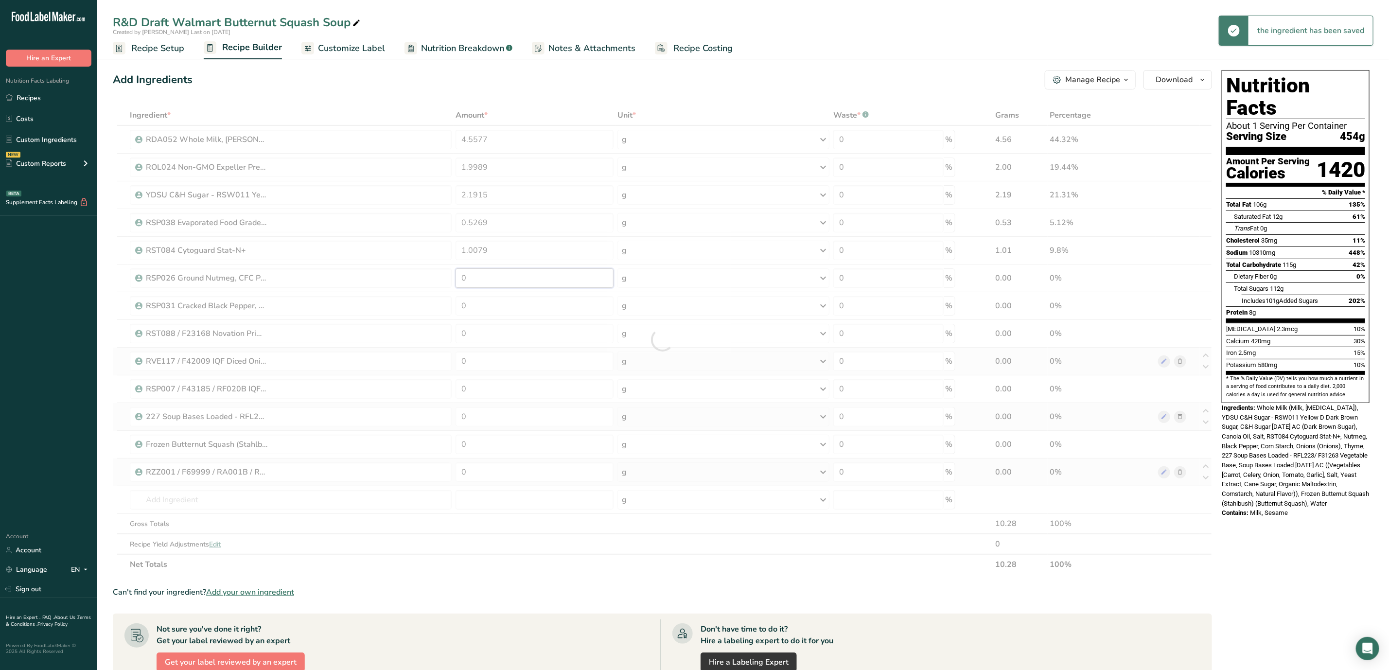
click at [525, 273] on div "Ingredient * Amount * Unit * Waste * .a-a{fill:#347362;}.b-a{fill:#fff;} Grams …" at bounding box center [662, 340] width 1099 height 470
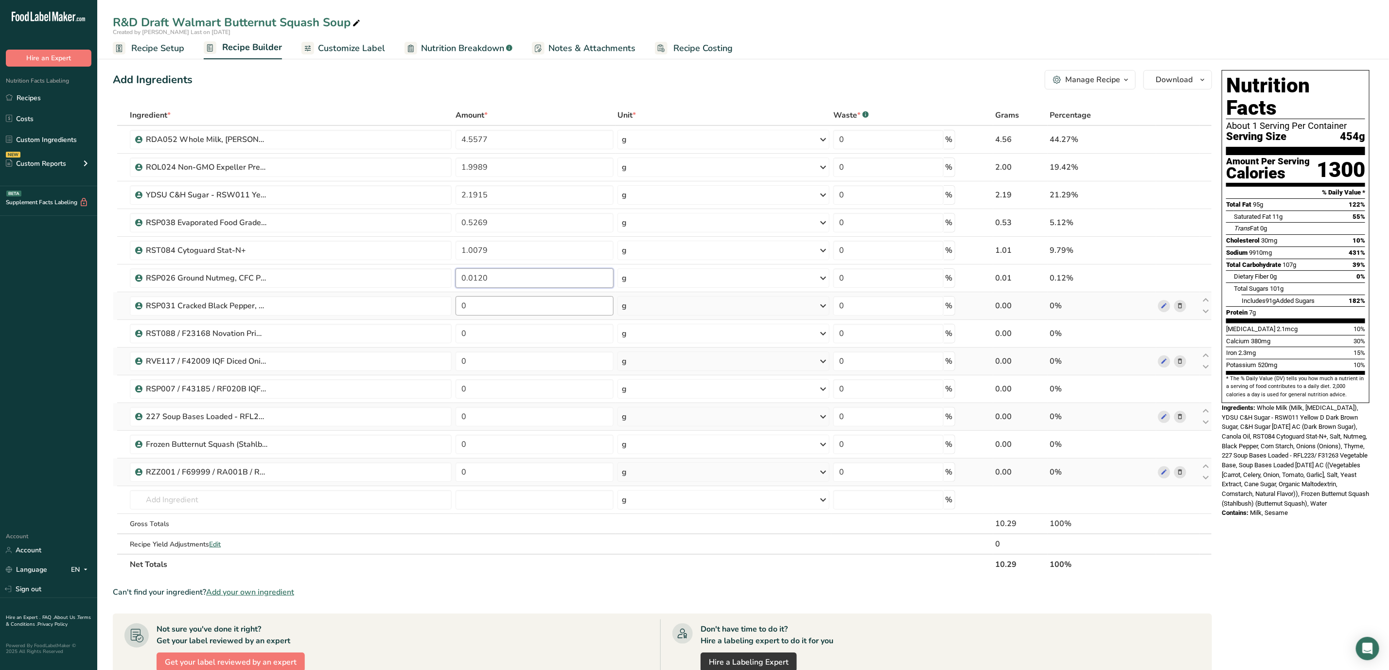
type input "0.0120"
click at [543, 303] on div "Ingredient * Amount * Unit * Waste * .a-a{fill:#347362;}.b-a{fill:#fff;} Grams …" at bounding box center [662, 340] width 1099 height 470
type input "0.0469"
click at [547, 332] on div "Ingredient * Amount * Unit * Waste * .a-a{fill:#347362;}.b-a{fill:#fff;} Grams …" at bounding box center [662, 340] width 1099 height 470
type input "0.4601"
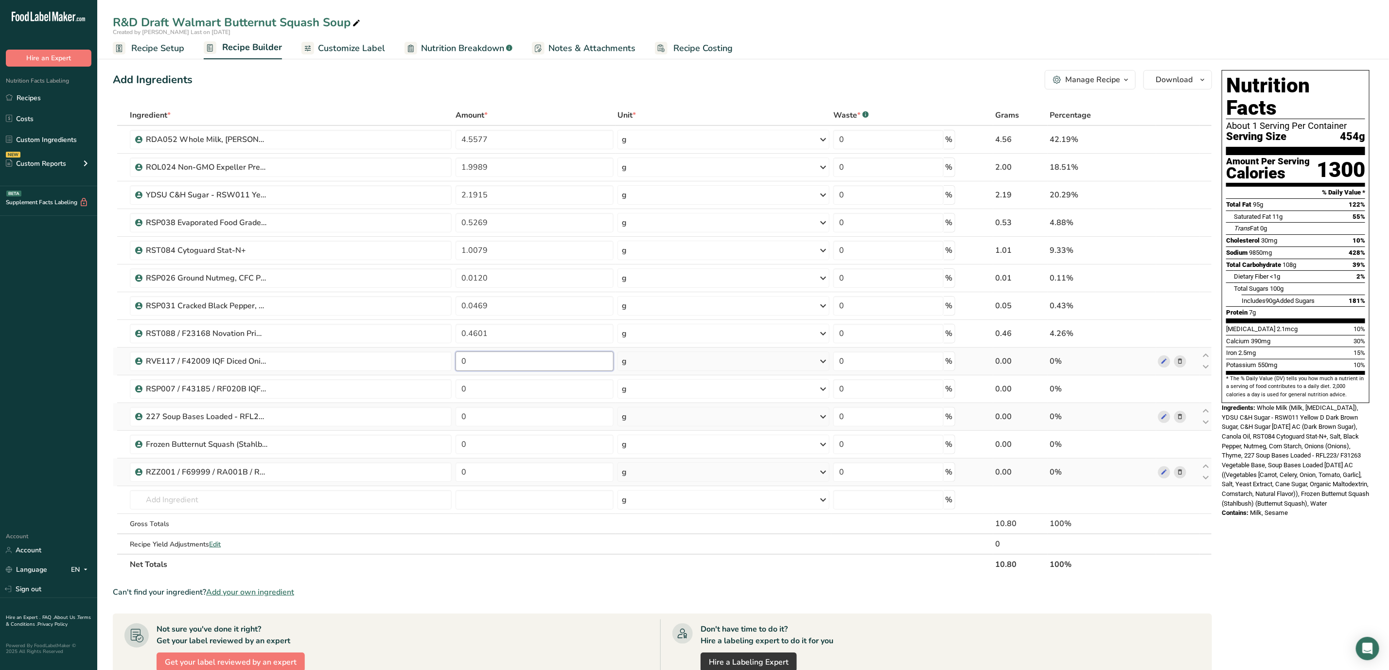
click at [517, 371] on div "Ingredient * Amount * Unit * Waste * .a-a{fill:#347362;}.b-a{fill:#fff;} Grams …" at bounding box center [662, 340] width 1099 height 470
type input "4.6006"
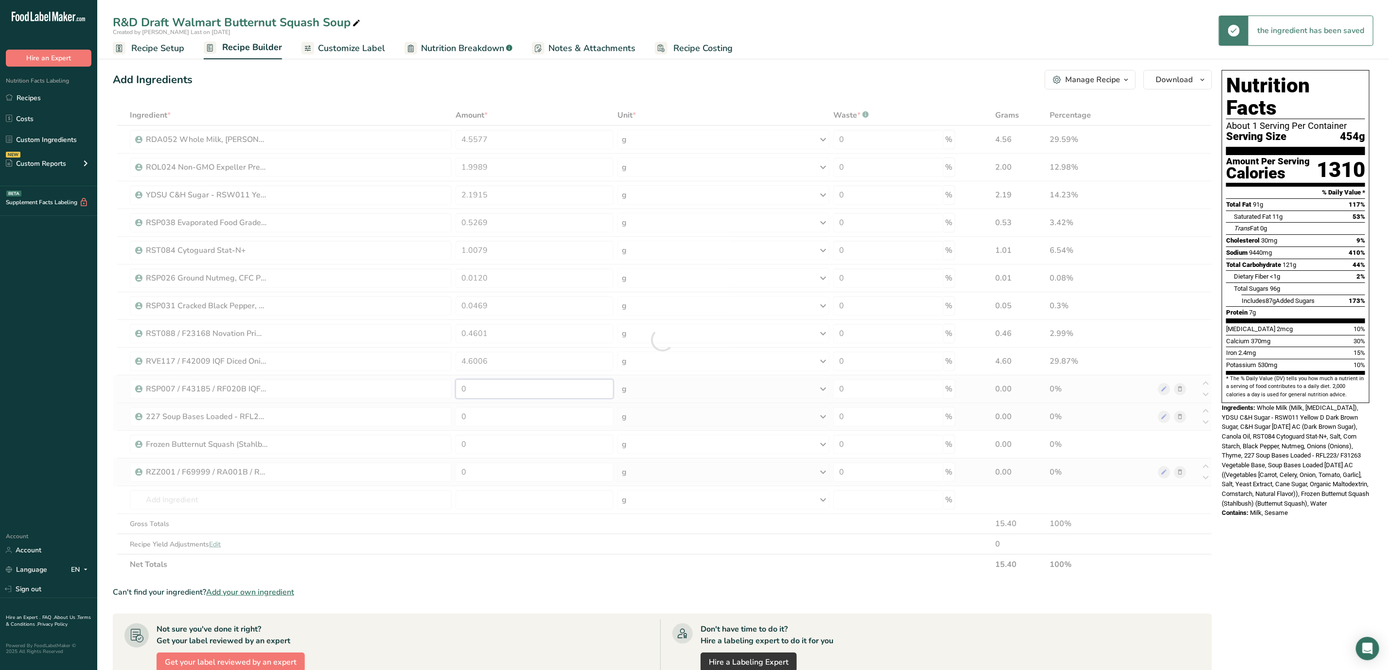
click at [536, 389] on div "Ingredient * Amount * Unit * Waste * .a-a{fill:#347362;}.b-a{fill:#fff;} Grams …" at bounding box center [662, 340] width 1099 height 470
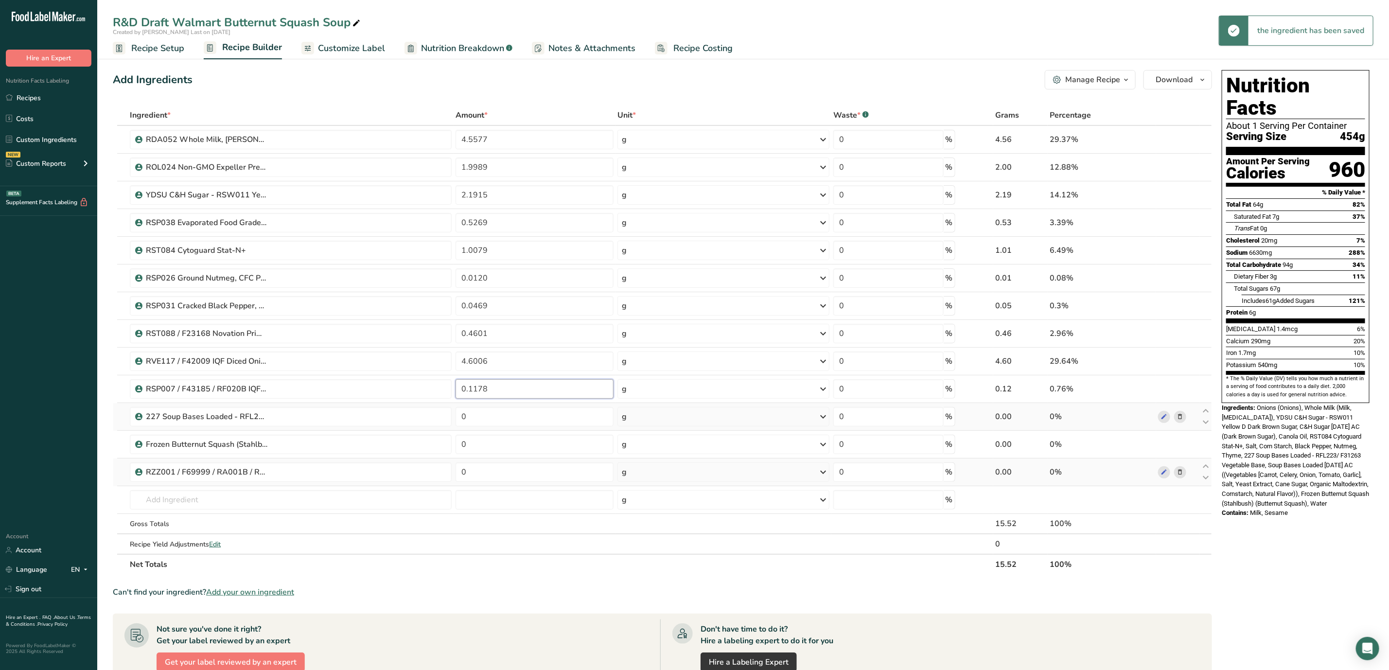
type input "0.1178"
click at [523, 430] on div "Ingredient * Amount * Unit * Waste * .a-a{fill:#347362;}.b-a{fill:#fff;} Grams …" at bounding box center [662, 340] width 1099 height 470
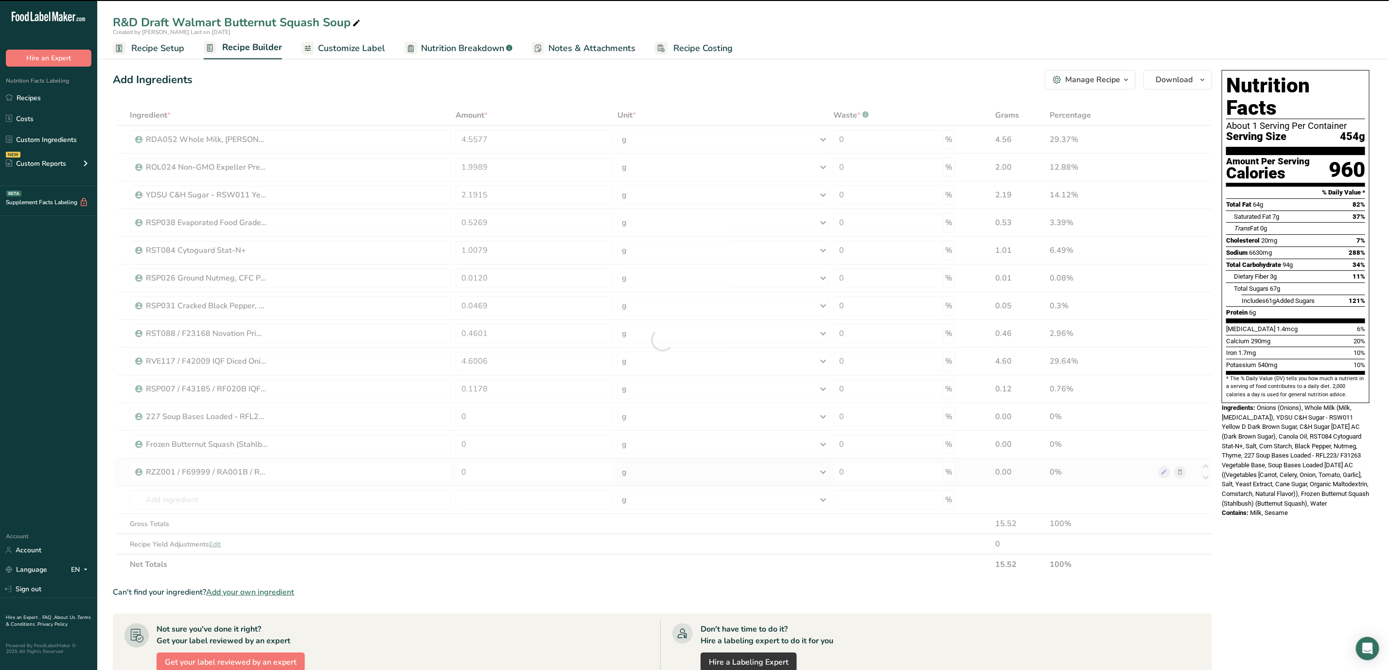
click at [520, 418] on div at bounding box center [662, 340] width 1099 height 470
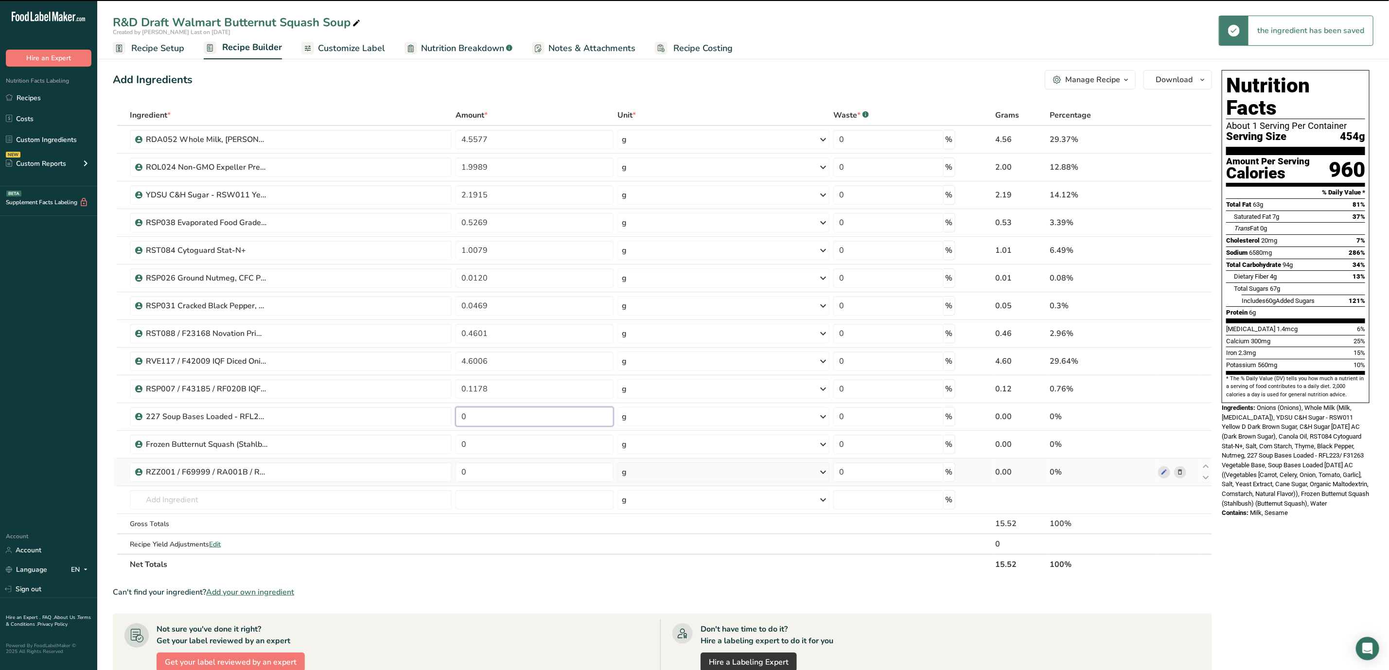
click at [520, 418] on input "0" at bounding box center [535, 416] width 158 height 19
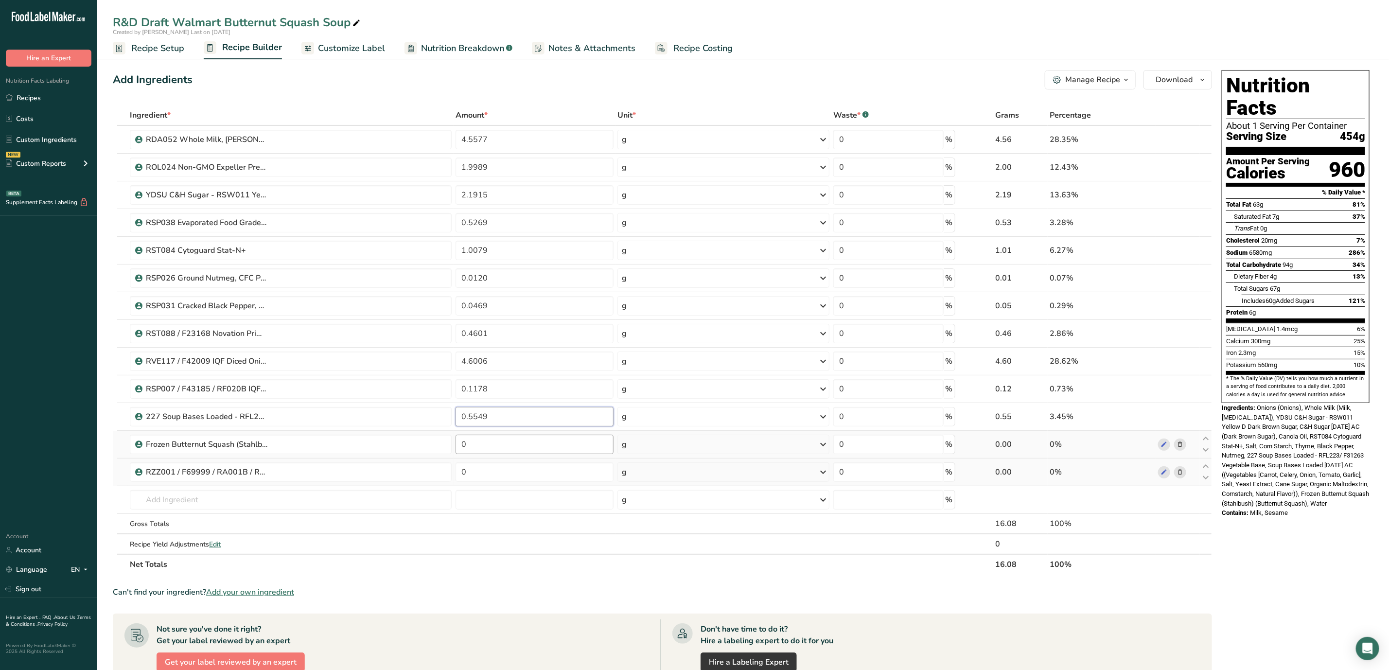
type input "0.5549"
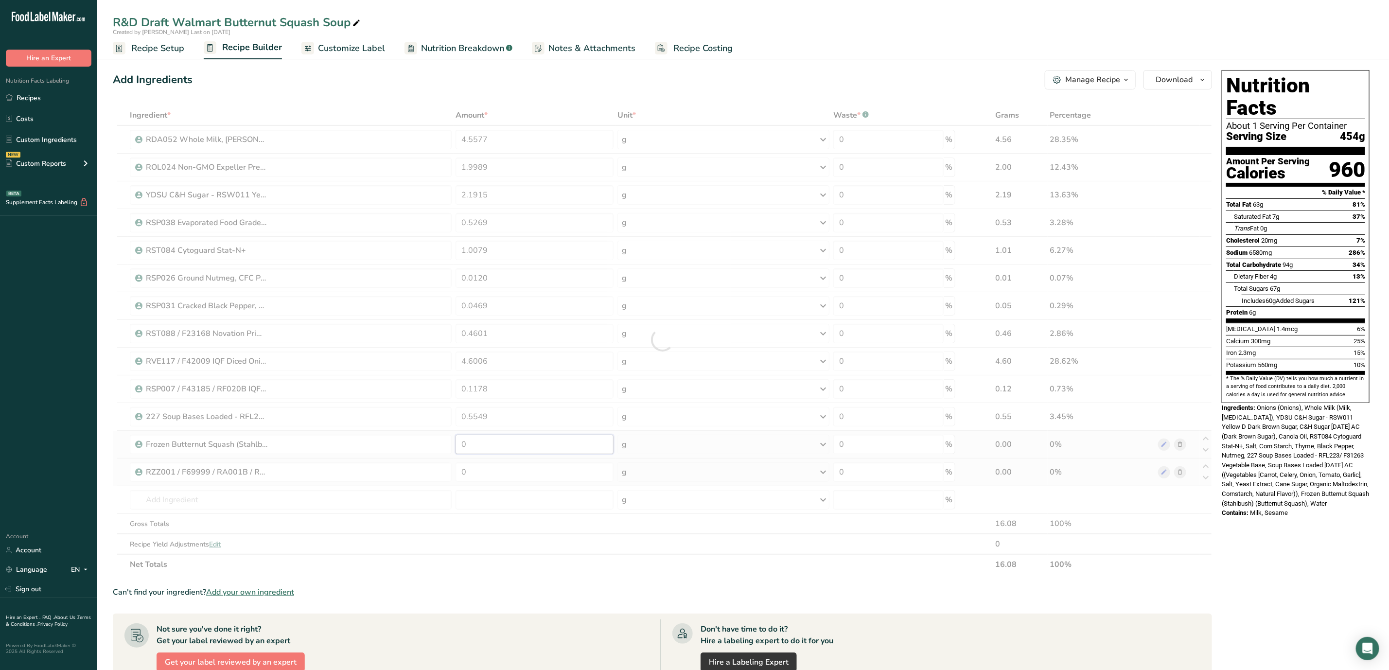
click at [521, 437] on div "Ingredient * Amount * Unit * Waste * .a-a{fill:#347362;}.b-a{fill:#fff;} Grams …" at bounding box center [662, 340] width 1099 height 470
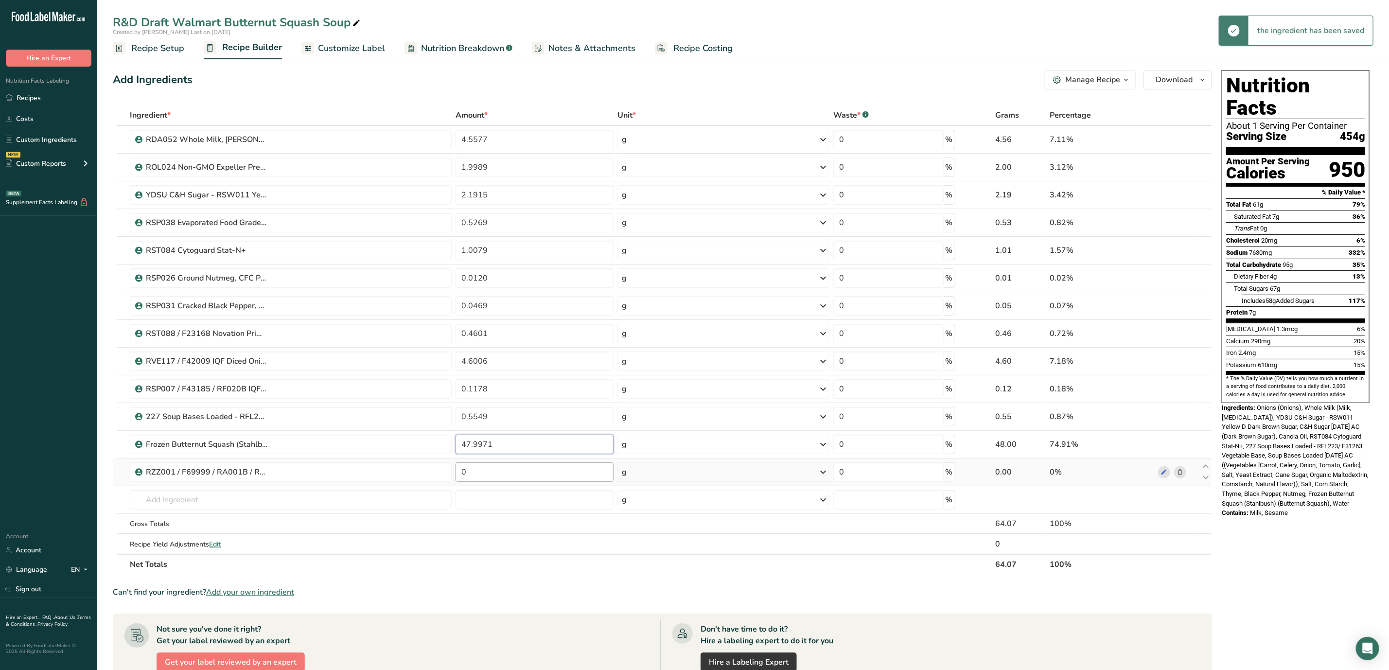
type input "47.9971"
click at [511, 475] on div "Ingredient * Amount * Unit * Waste * .a-a{fill:#347362;}.b-a{fill:#fff;} Grams …" at bounding box center [662, 340] width 1099 height 470
type input "35.9277"
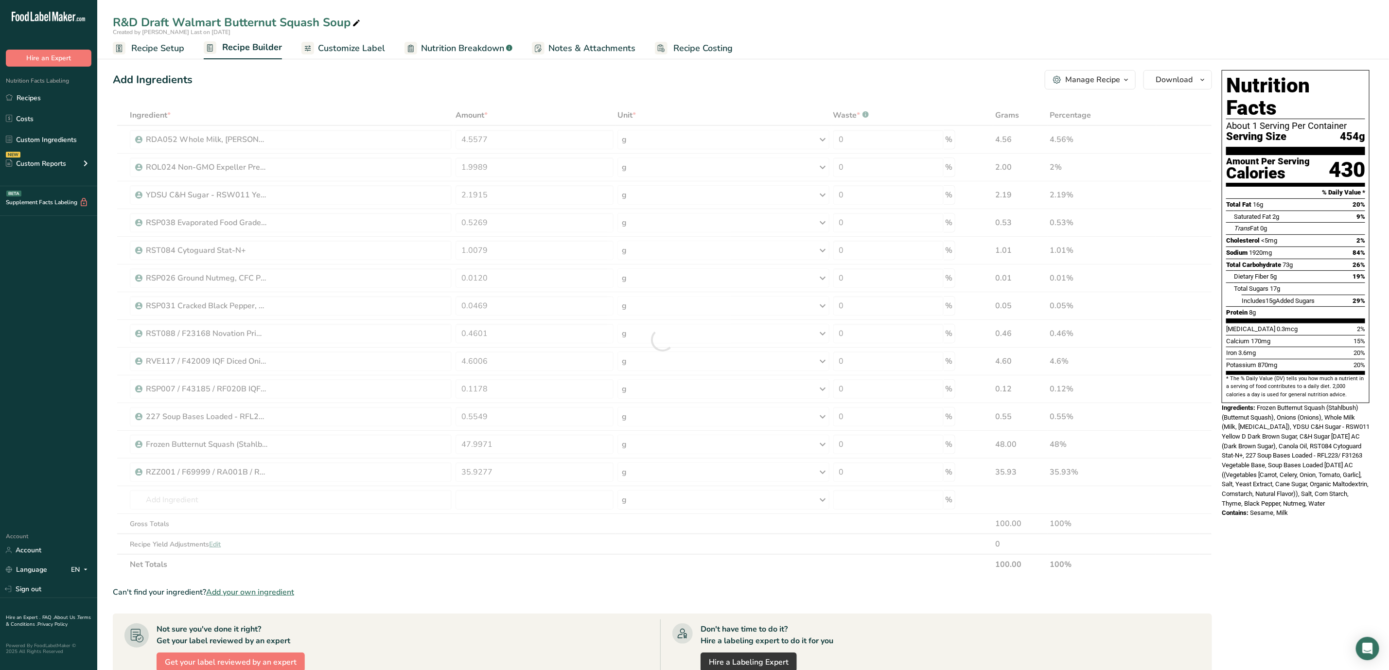
click at [602, 579] on section "Ingredient * Amount * Unit * Waste * .a-a{fill:#347362;}.b-a{fill:#fff;} Grams …" at bounding box center [662, 504] width 1099 height 798
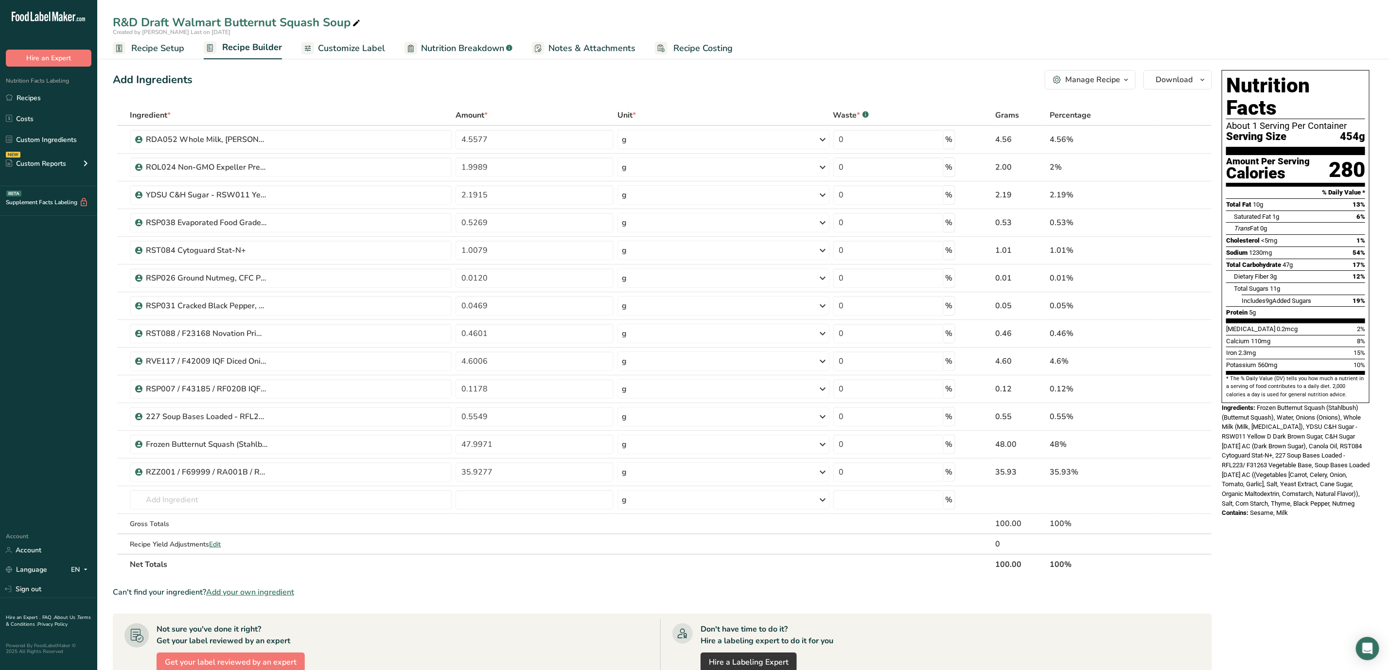
click at [356, 21] on icon at bounding box center [356, 24] width 9 height 14
type input "R&D Draft Walmart Butternut Squash Soup [DATE] SR"
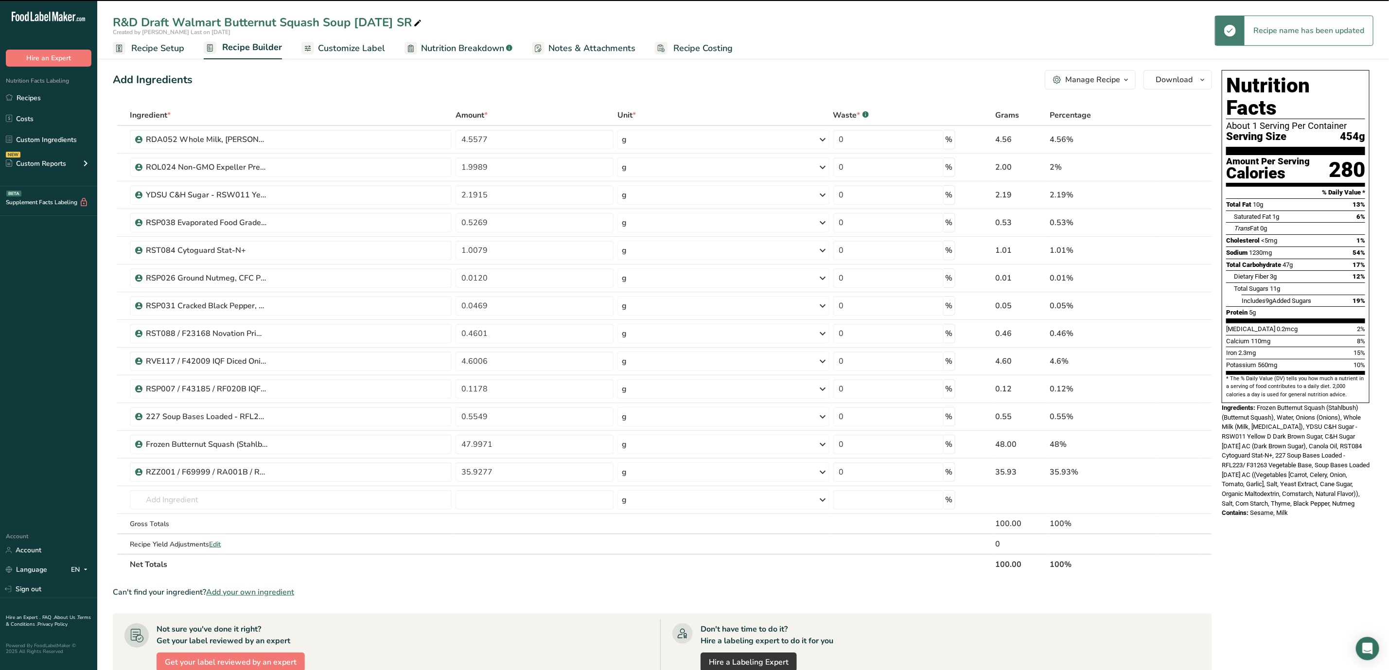
click at [896, 73] on div "Add Ingredients Manage Recipe Delete Recipe Duplicate Recipe Scale Recipe Save …" at bounding box center [662, 79] width 1099 height 19
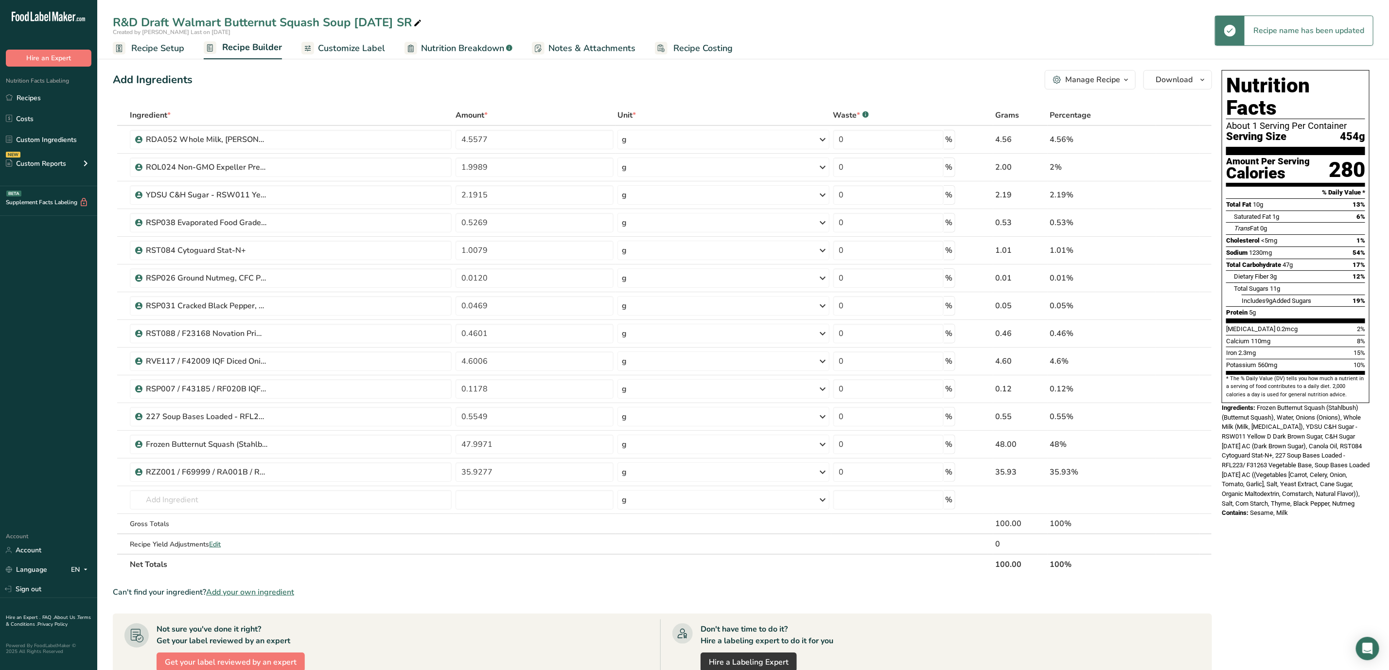
click at [1216, 74] on div "Add Ingredients Manage Recipe Delete Recipe Duplicate Recipe Scale Recipe Save …" at bounding box center [665, 492] width 1105 height 853
click at [1203, 77] on icon "button" at bounding box center [1202, 80] width 8 height 12
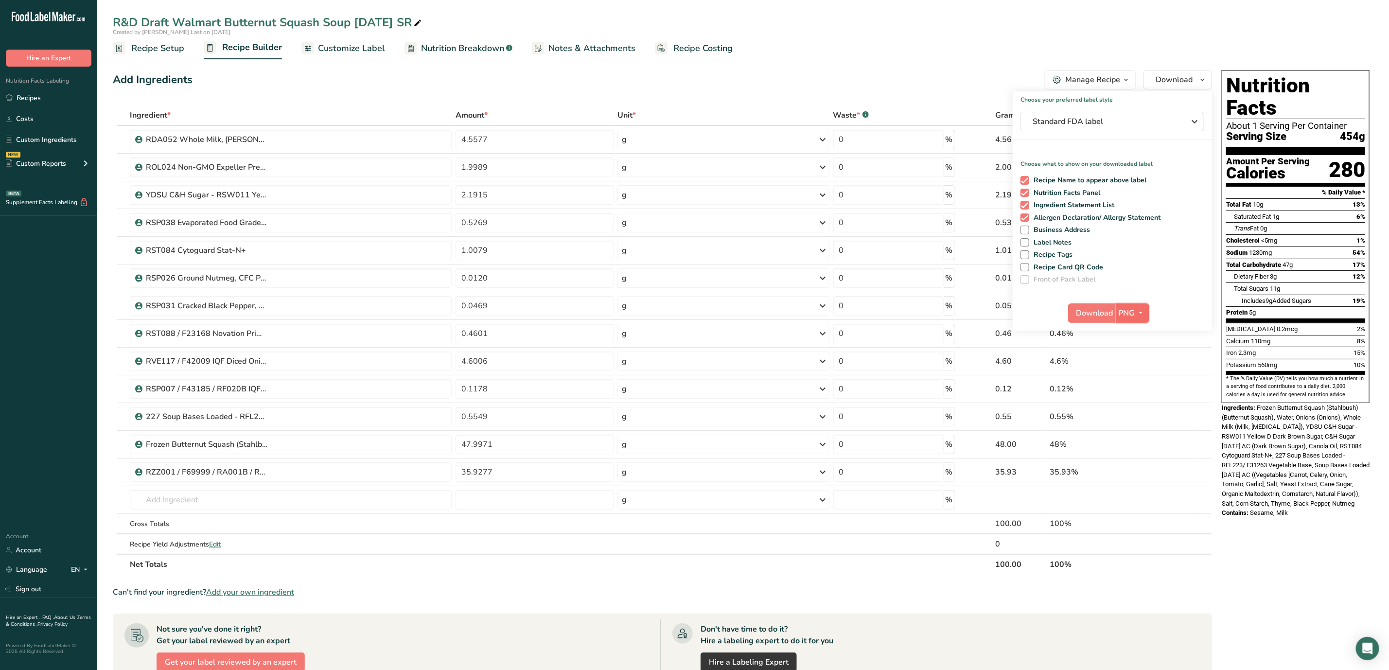
click at [1145, 311] on span "button" at bounding box center [1141, 313] width 12 height 12
click at [1135, 378] on link "PDF" at bounding box center [1133, 381] width 31 height 16
click at [1093, 308] on span "Download" at bounding box center [1095, 313] width 37 height 12
click at [911, 37] on ul "Recipe Setup Recipe Builder Customize Label Nutrition Breakdown .a-a{fill:#3473…" at bounding box center [743, 47] width 1292 height 23
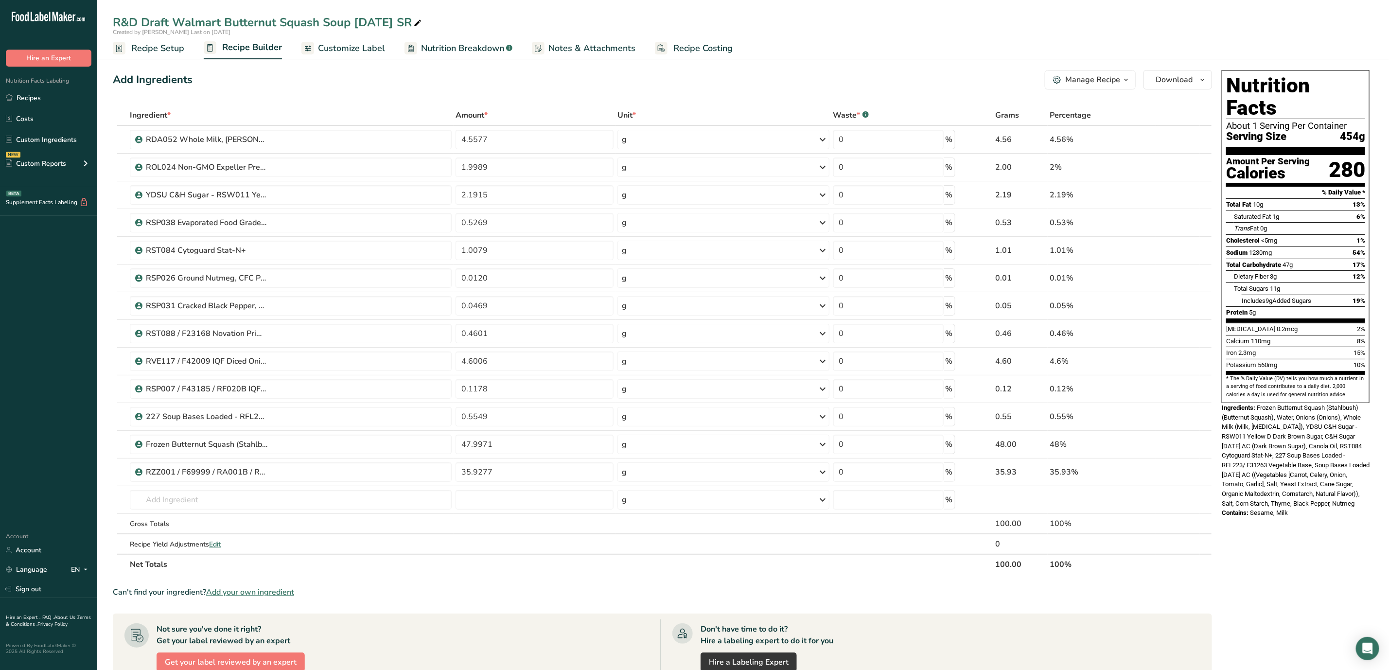
click at [151, 50] on span "Recipe Setup" at bounding box center [157, 48] width 53 height 13
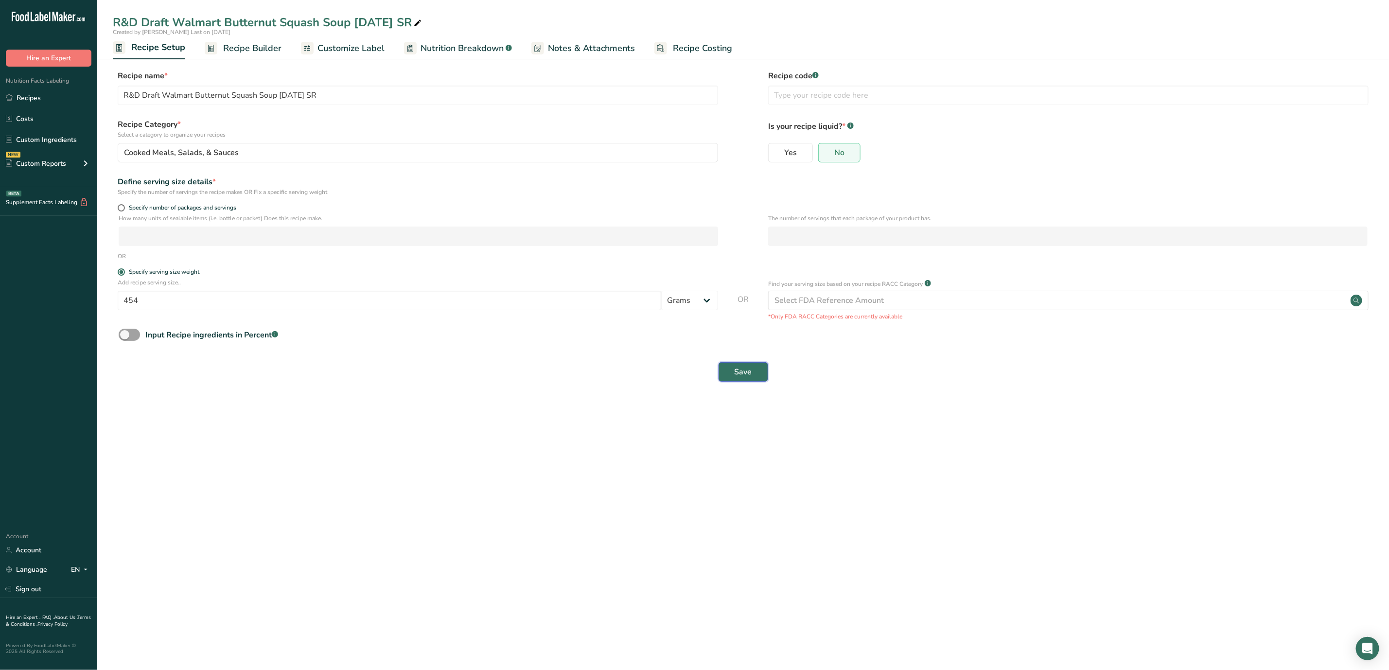
click at [753, 375] on button "Save" at bounding box center [744, 371] width 50 height 19
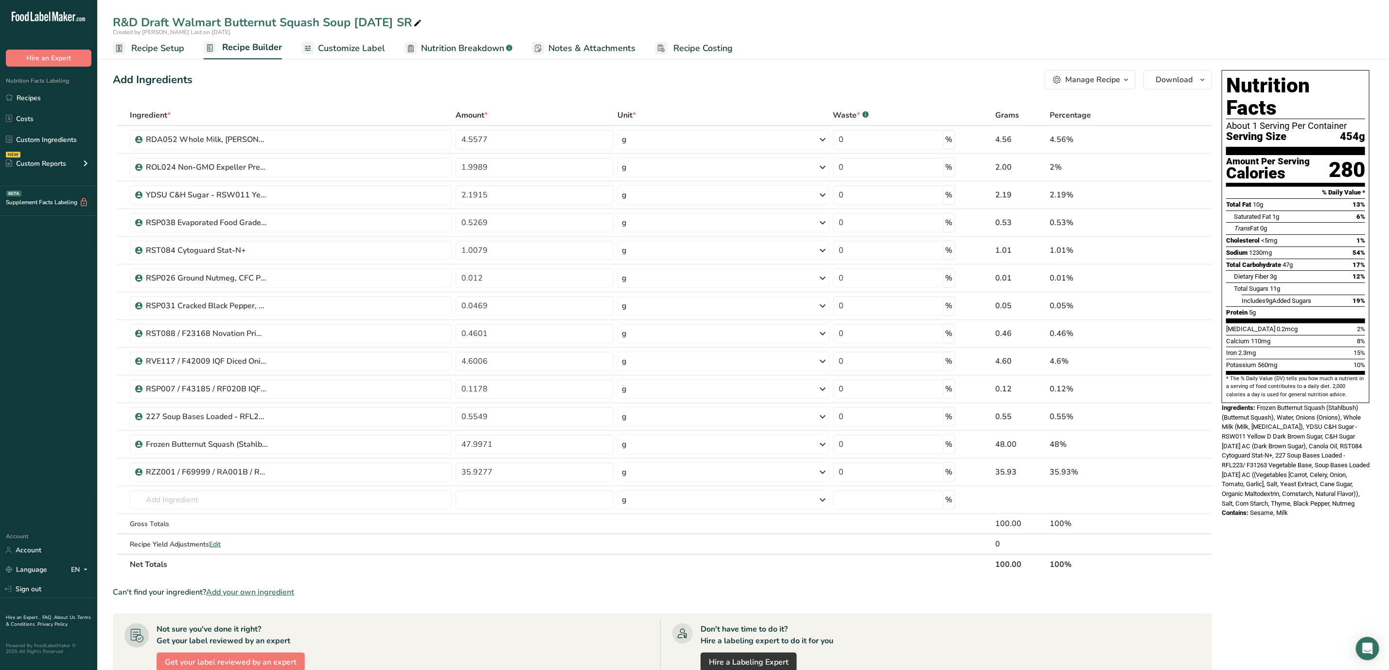
click at [452, 44] on span "Nutrition Breakdown" at bounding box center [462, 48] width 83 height 13
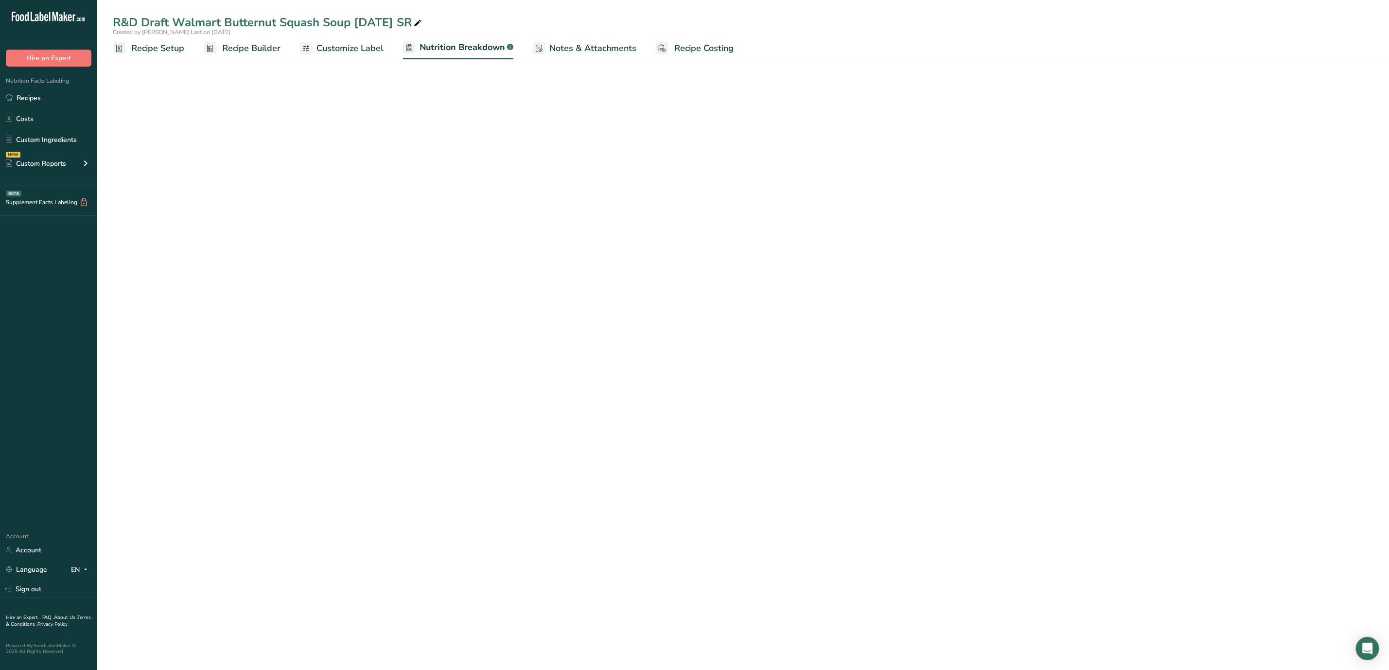
select select "Calories"
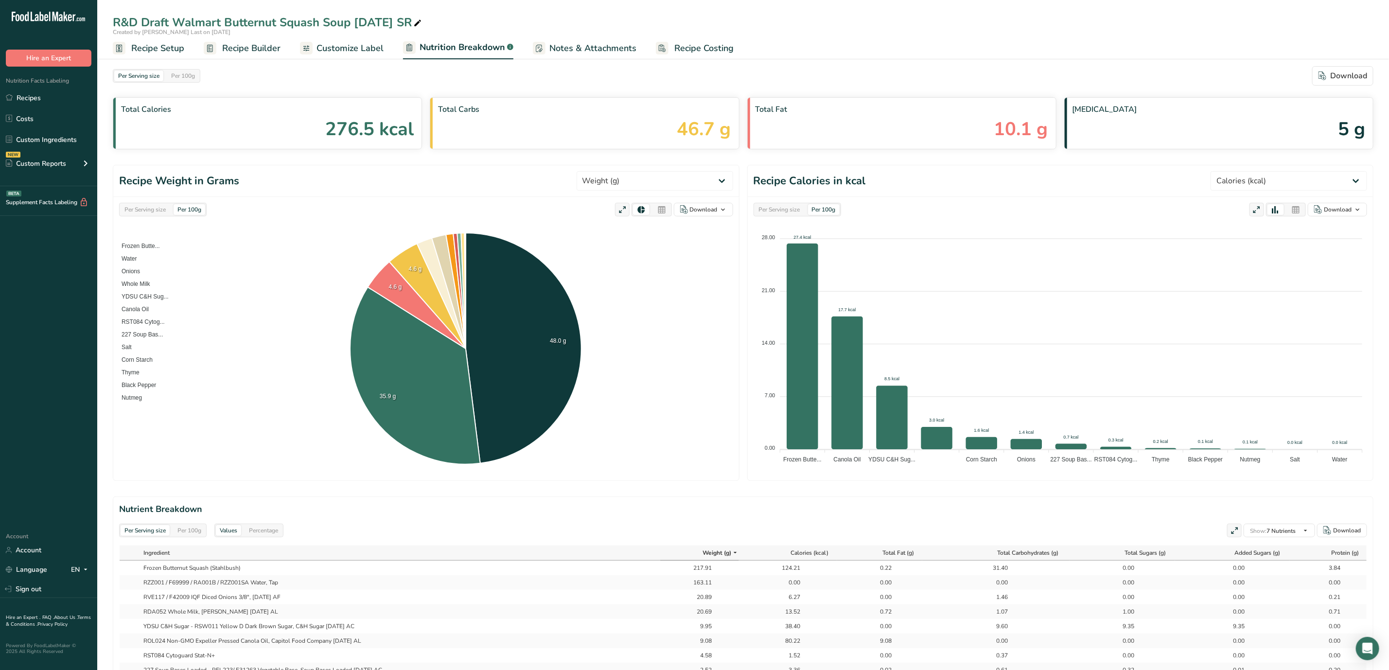
click at [341, 55] on link "Customize Label" at bounding box center [342, 48] width 84 height 22
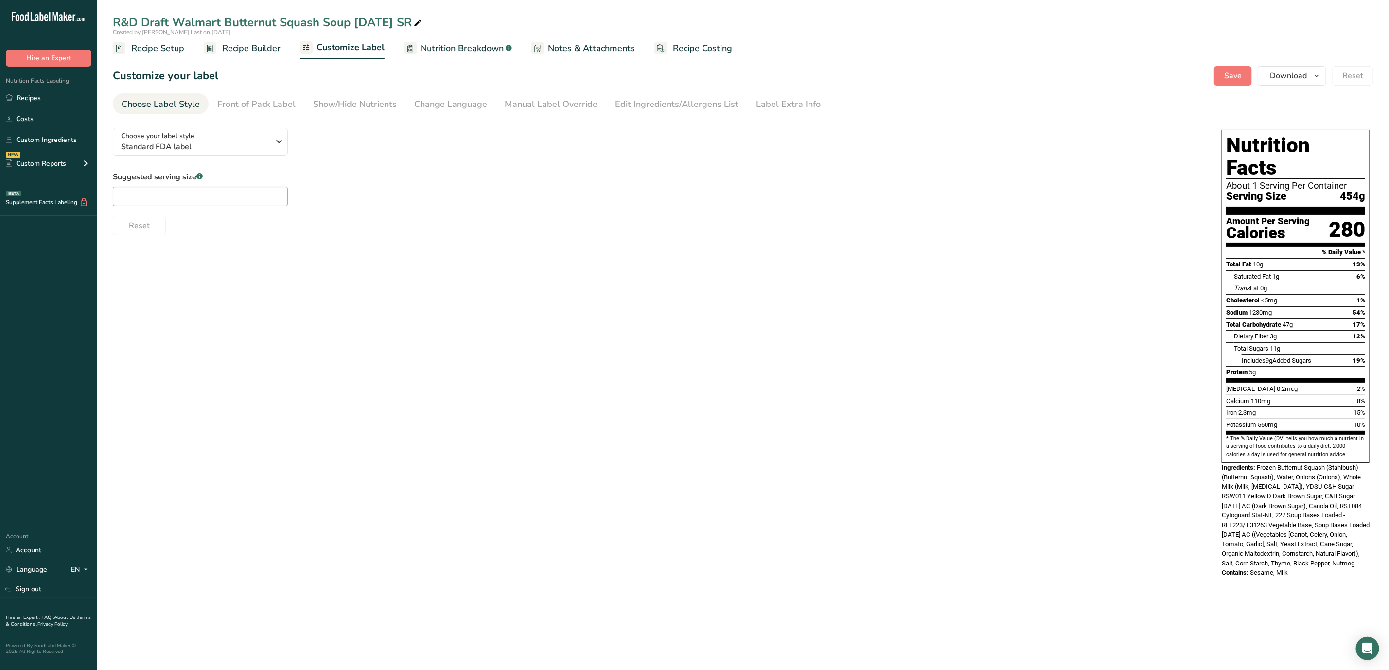
click at [261, 53] on span "Recipe Builder" at bounding box center [251, 48] width 58 height 13
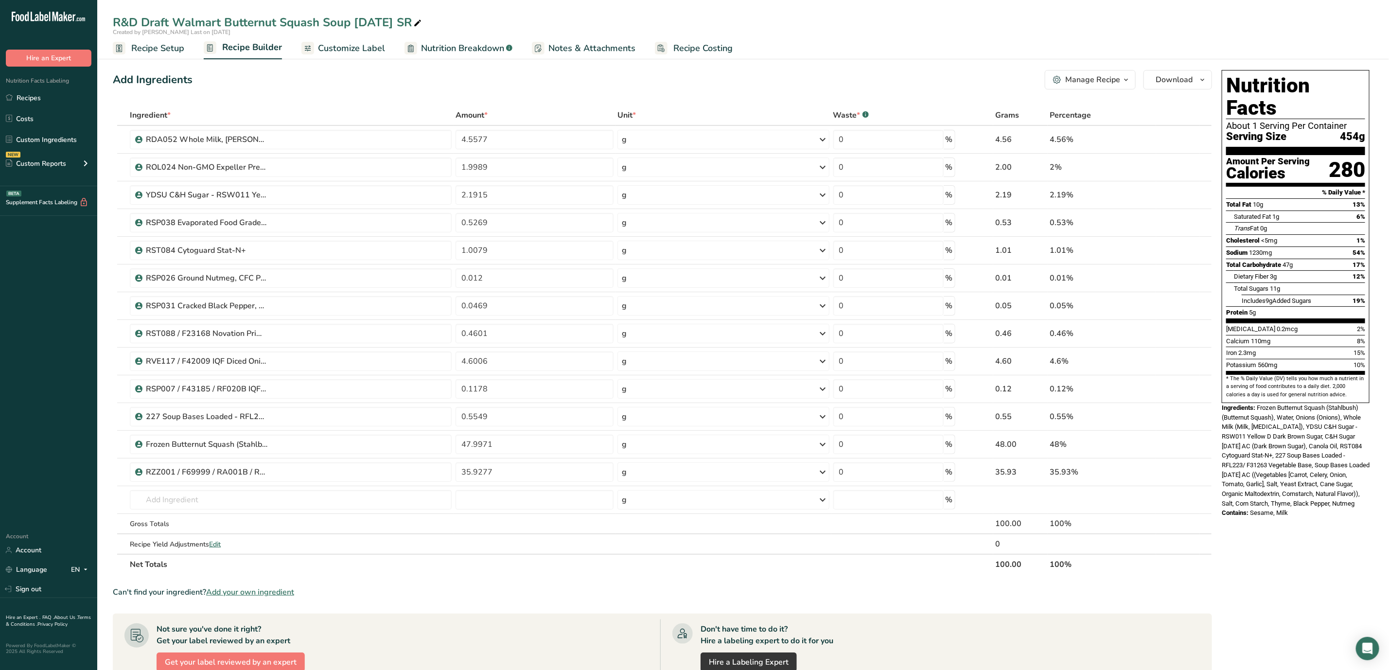
click at [749, 47] on ul "Recipe Setup Recipe Builder Customize Label Nutrition Breakdown .a-a{fill:#3473…" at bounding box center [743, 47] width 1292 height 23
click at [593, 43] on span "Notes & Attachments" at bounding box center [591, 48] width 87 height 13
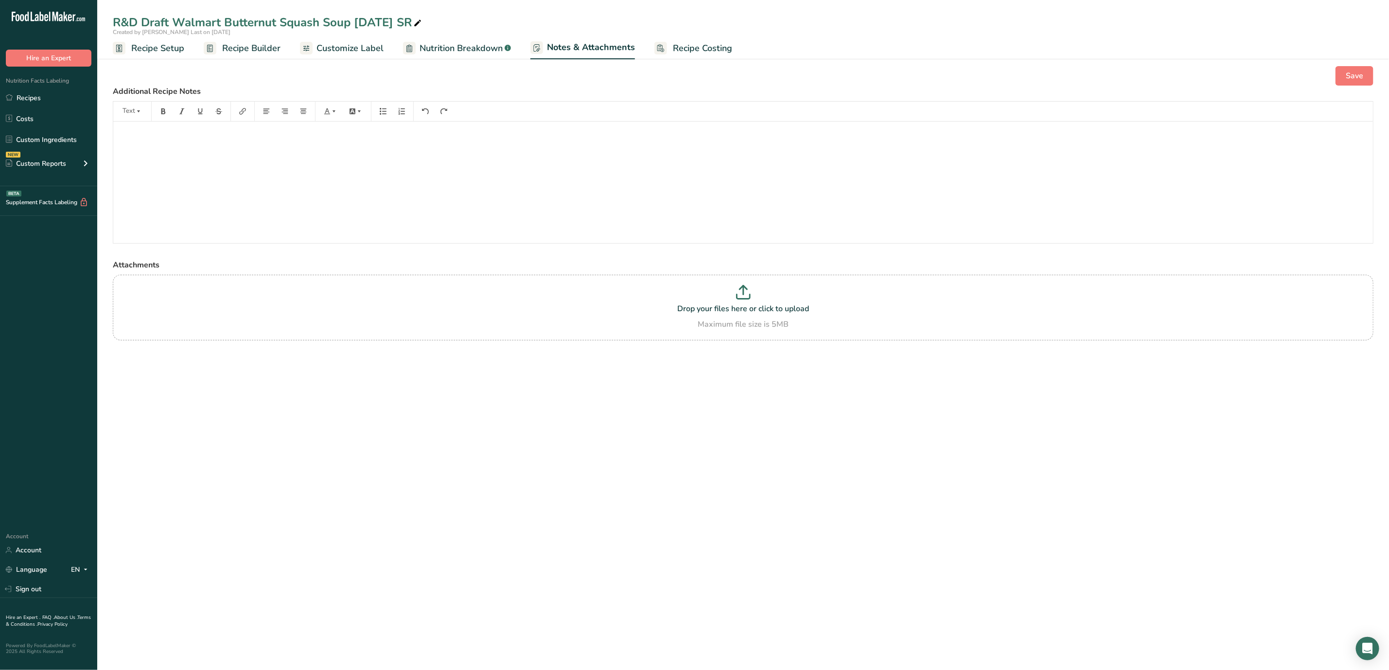
click at [440, 60] on div "Save Additional Recipe Notes Text ﻿ Attachments Drop your files here or click t…" at bounding box center [743, 216] width 1292 height 331
click at [443, 53] on span "Nutrition Breakdown" at bounding box center [461, 48] width 83 height 13
select select "Calories"
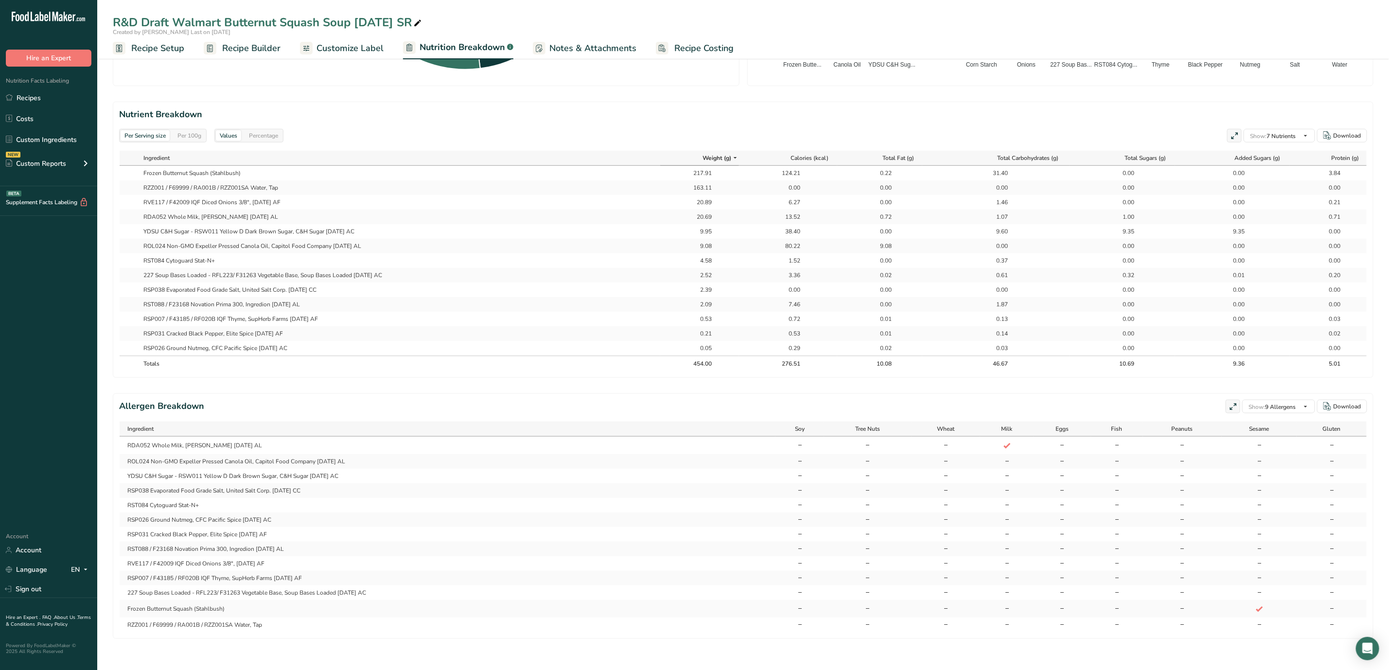
scroll to position [398, 0]
click at [108, 49] on ul "Recipe Setup Recipe Builder Customize Label Nutrition Breakdown .a-a{fill:#3473…" at bounding box center [743, 47] width 1292 height 23
click at [132, 45] on span "Recipe Setup" at bounding box center [157, 48] width 53 height 13
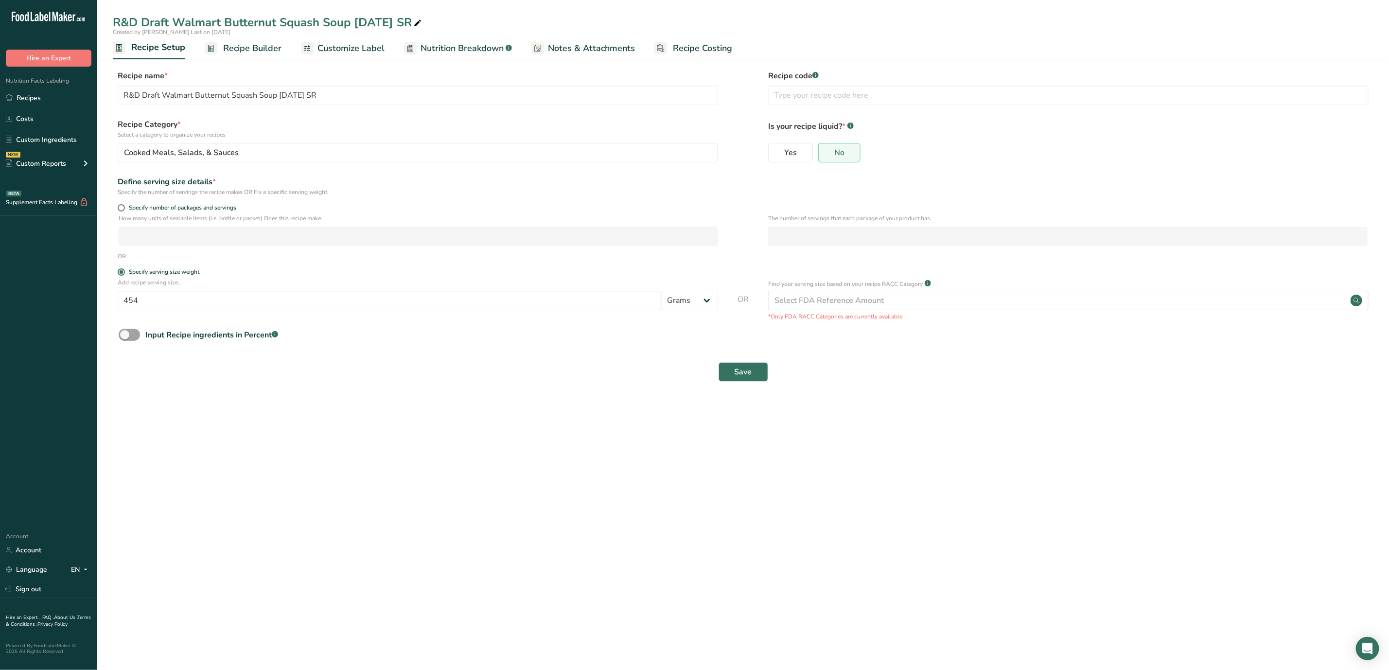
click at [248, 53] on span "Recipe Builder" at bounding box center [252, 48] width 58 height 13
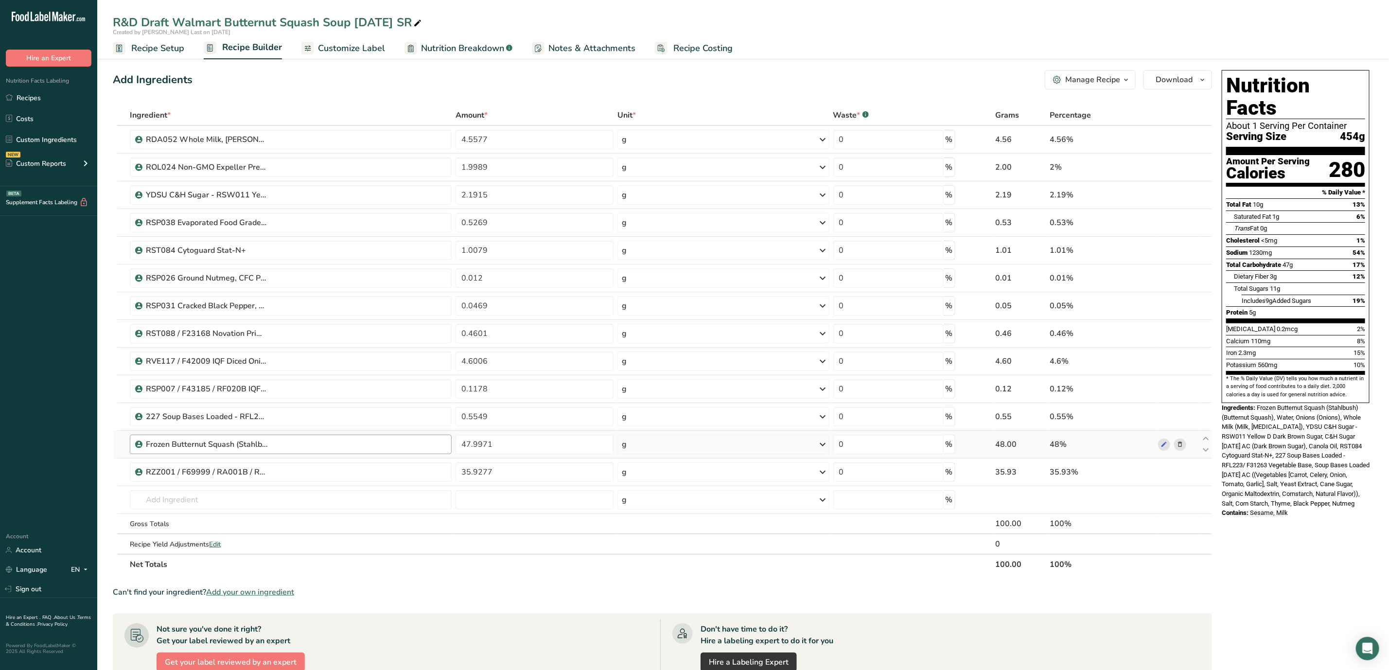
click at [420, 448] on div "Frozen Butternut Squash (Stahlbush)" at bounding box center [296, 445] width 300 height 12
click at [257, 450] on div "Frozen Butternut Squash (Stahlbush)" at bounding box center [207, 445] width 122 height 12
click at [282, 449] on div "Frozen Butternut Squash (Stahlbush)" at bounding box center [296, 445] width 300 height 12
click at [239, 441] on div "Frozen Butternut Squash (Stahlbush)" at bounding box center [207, 445] width 122 height 12
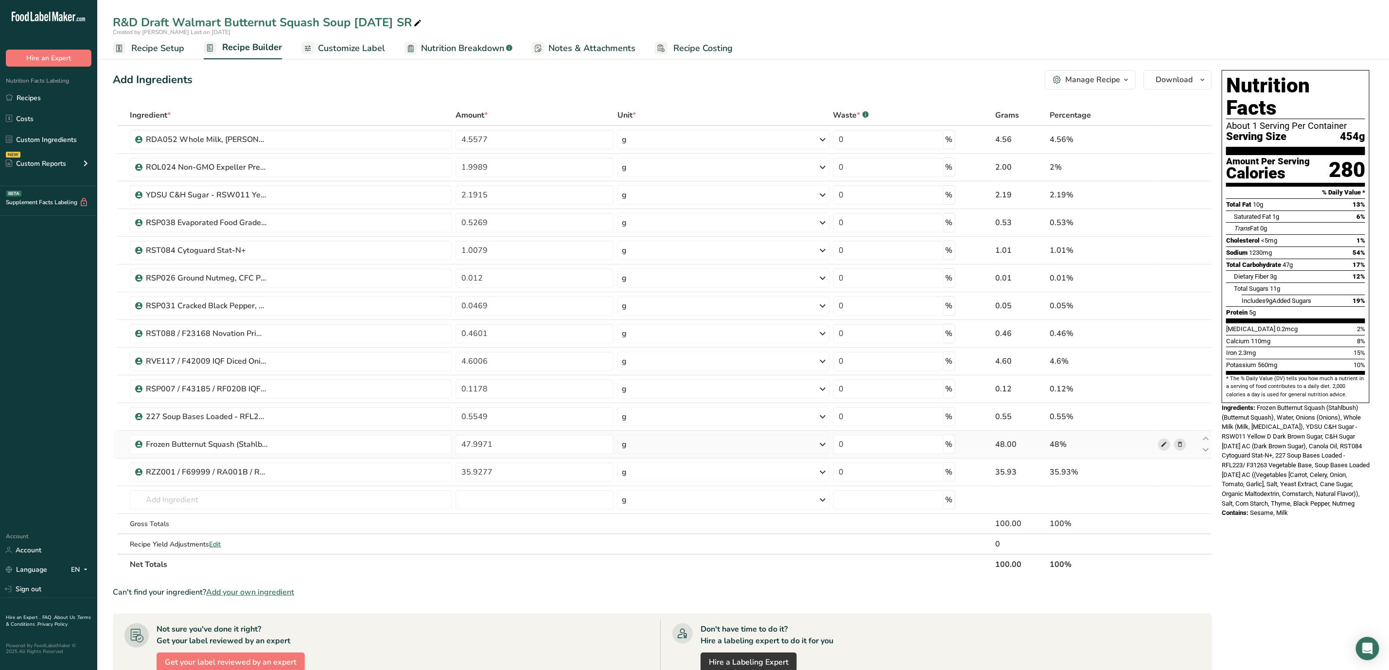
click at [1167, 443] on icon at bounding box center [1164, 444] width 7 height 10
click at [237, 447] on div "Frozen Butternut Squash (Stahlbush)" at bounding box center [207, 445] width 122 height 12
click at [238, 447] on div "Frozen Butternut Squash (Stahlbush)" at bounding box center [207, 445] width 122 height 12
click at [239, 447] on div "Frozen Butternut Squash (Stahlbush)" at bounding box center [207, 445] width 122 height 12
click at [1183, 446] on icon at bounding box center [1180, 444] width 7 height 10
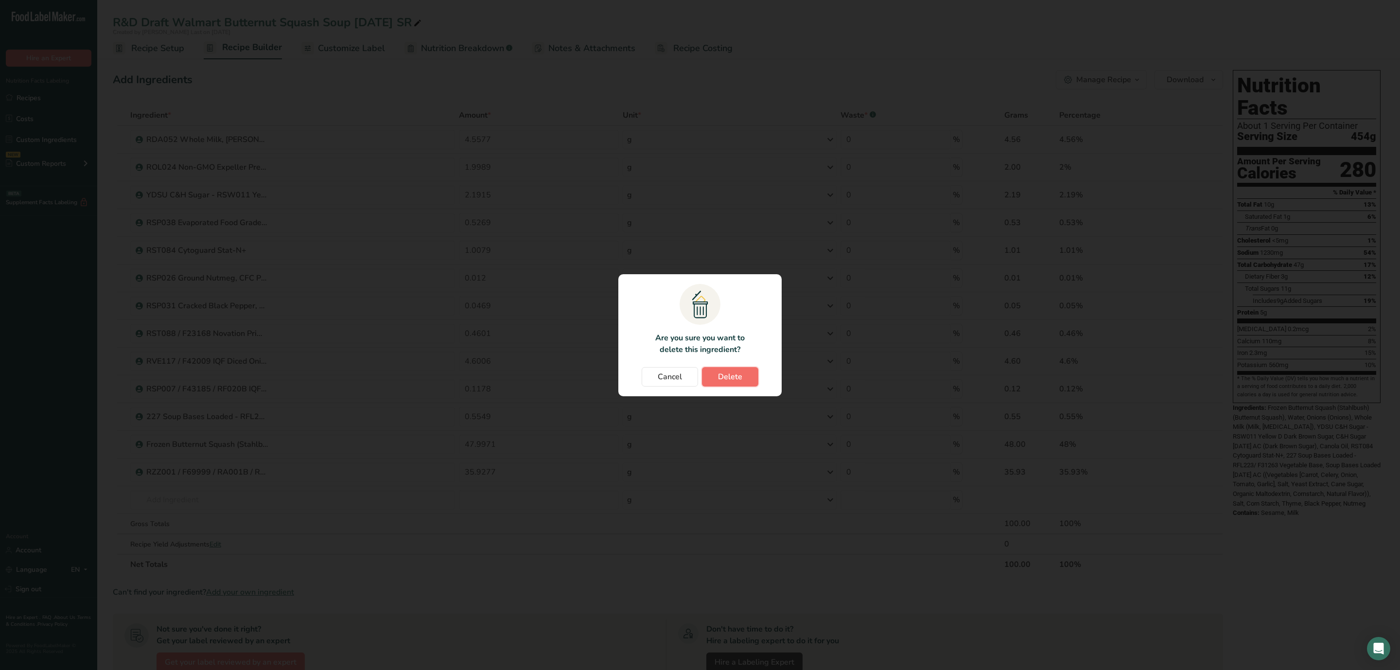
click at [735, 371] on span "Delete" at bounding box center [730, 377] width 24 height 12
type input "35.9277"
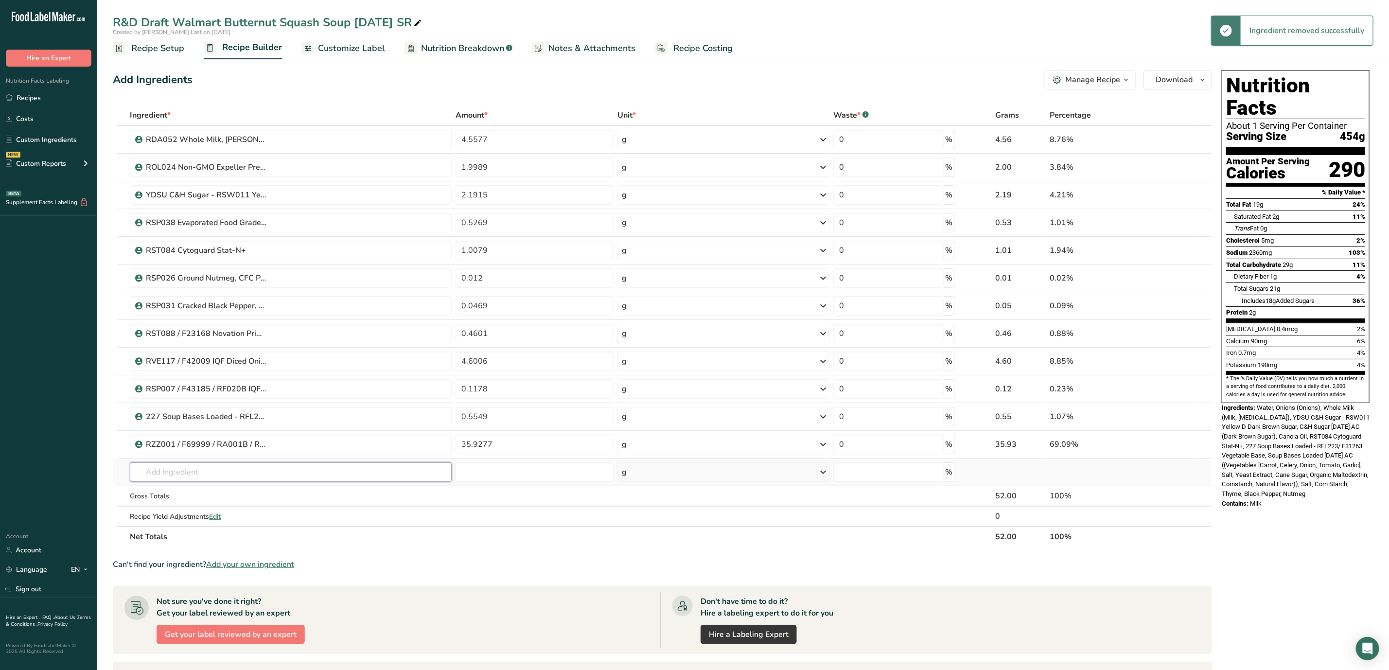
click at [191, 469] on input "text" at bounding box center [291, 471] width 322 height 19
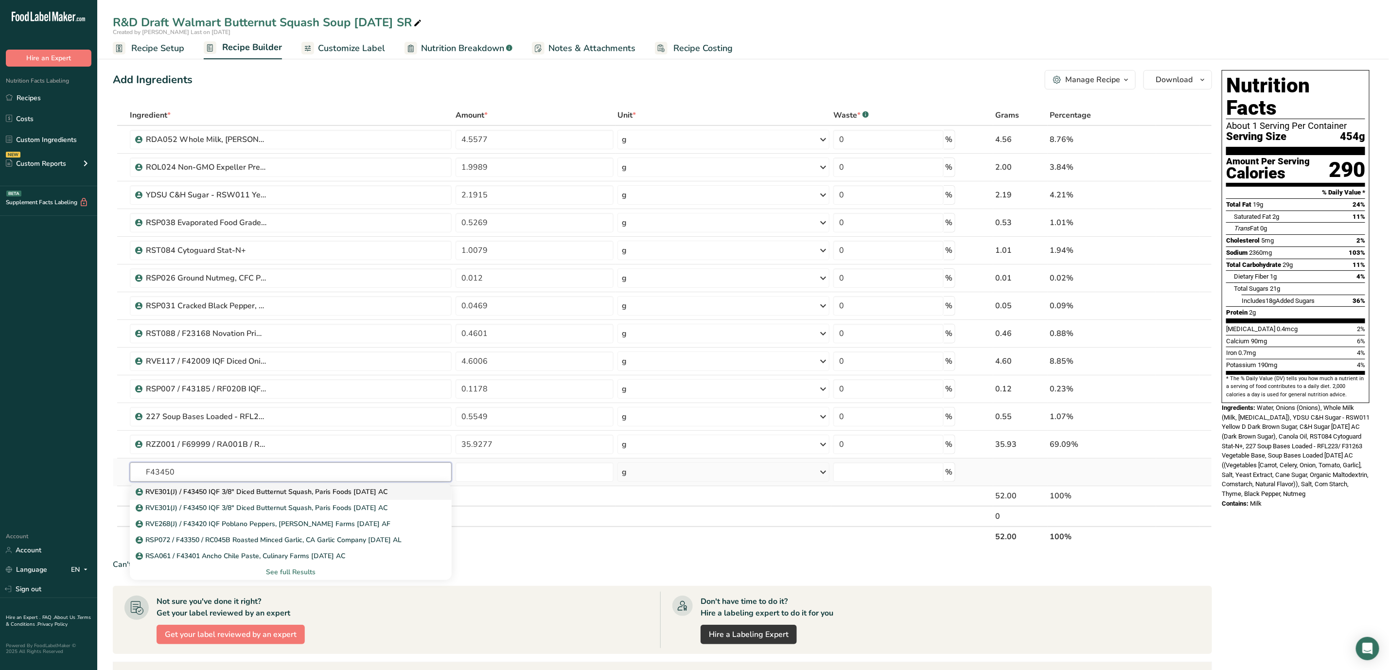
type input "F43450"
click at [298, 496] on p "RVE301(J) / F43450 IQF 3/8" Diced Butternut Squash, Paris Foods [DATE] AC" at bounding box center [263, 492] width 250 height 10
type input "RVE301(J) / F43450 IQF 3/8" Diced Butternut Squash, Paris Foods [DATE] AC"
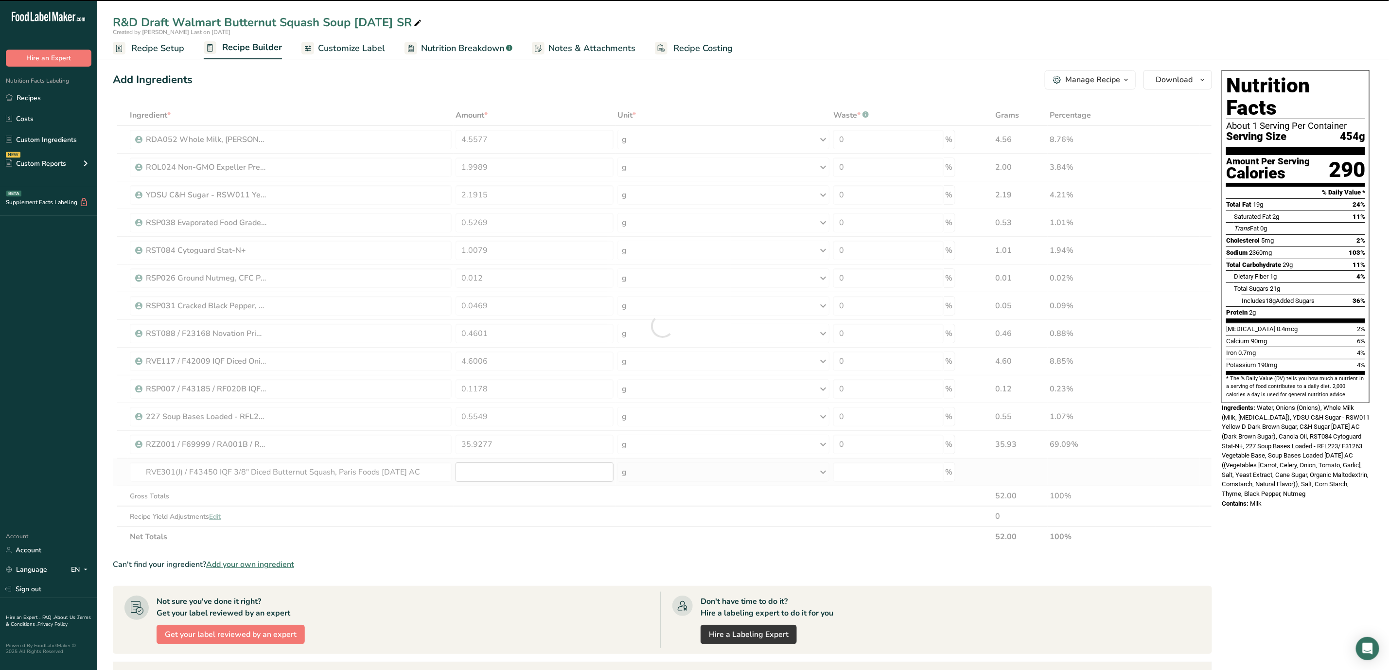
type input "0"
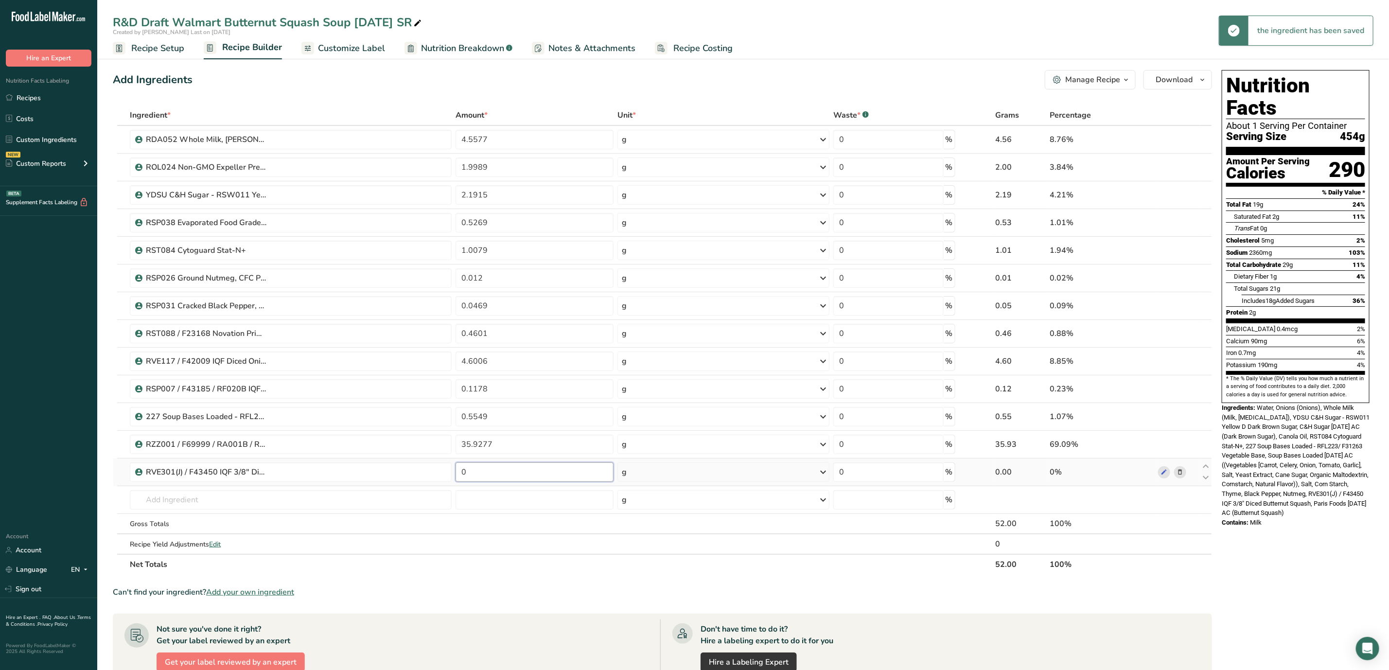
click at [533, 477] on input "0" at bounding box center [535, 471] width 158 height 19
click at [498, 475] on input "48" at bounding box center [535, 471] width 158 height 19
click at [409, 545] on div "Ingredient * Amount * Unit * Waste * .a-a{fill:#347362;}.b-a{fill:#fff;} Grams …" at bounding box center [662, 340] width 1099 height 470
click at [1209, 82] on button "Download" at bounding box center [1177, 79] width 69 height 19
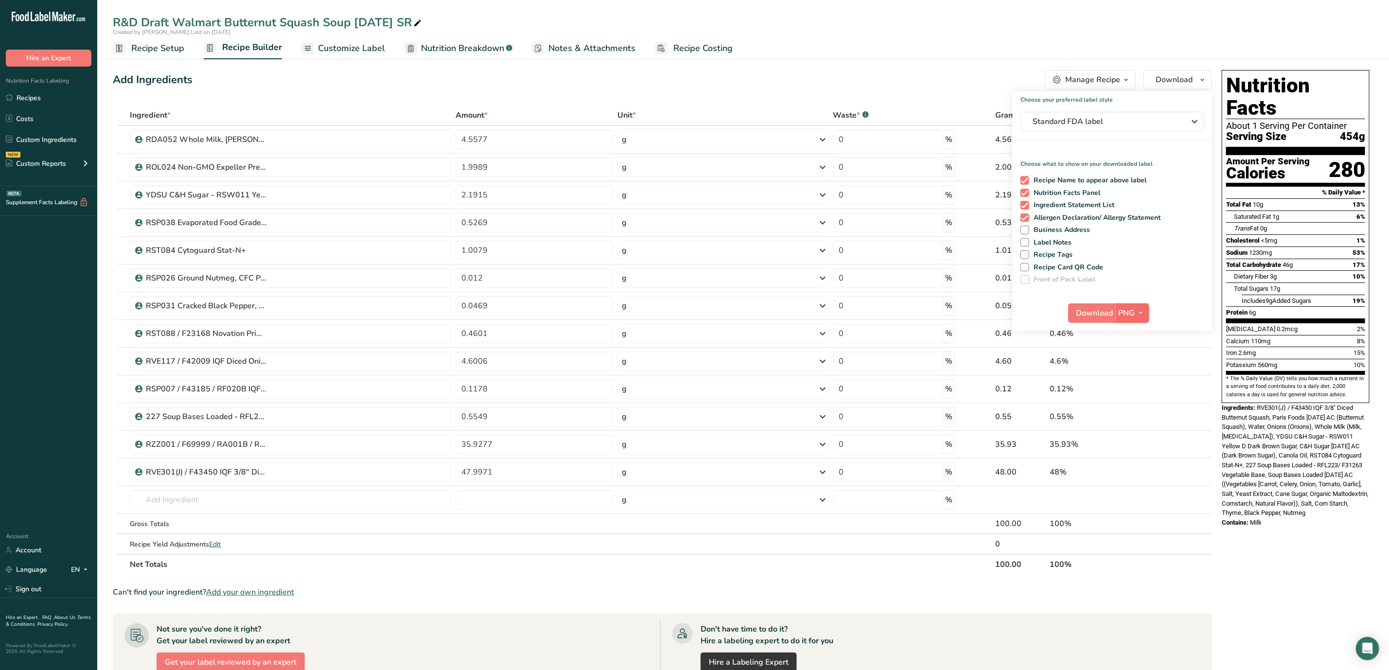
click at [1124, 316] on span "PNG" at bounding box center [1127, 313] width 17 height 12
click at [1142, 377] on link "PDF" at bounding box center [1133, 381] width 31 height 16
click at [1093, 311] on span "Download" at bounding box center [1095, 313] width 37 height 12
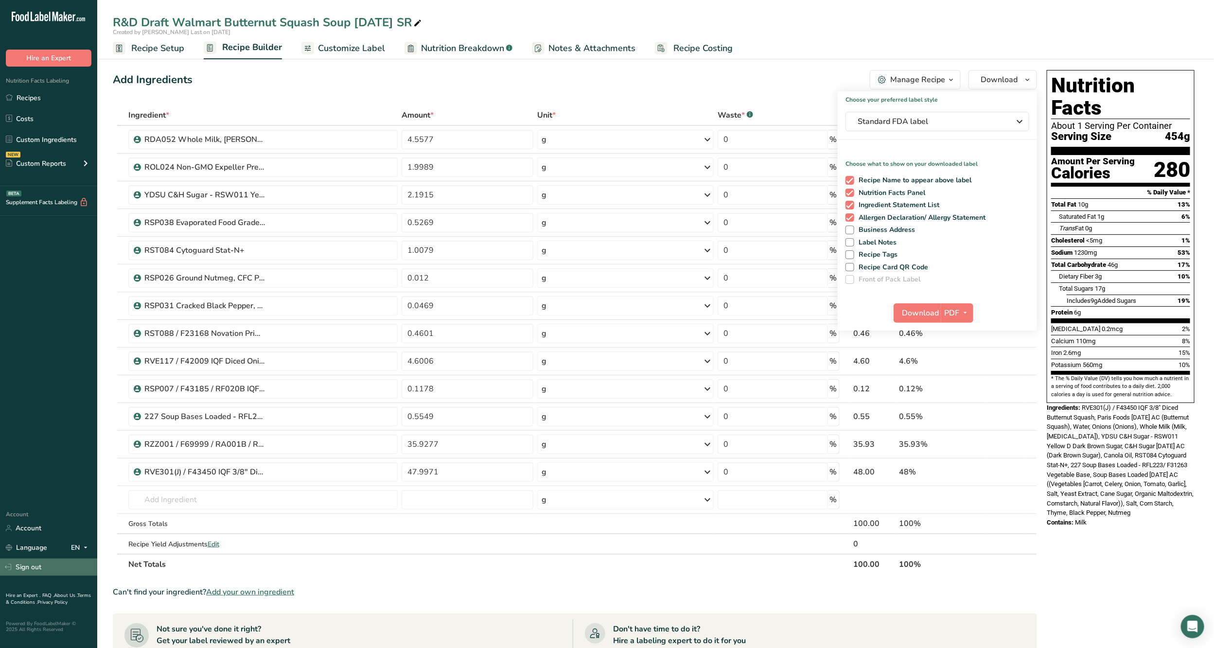
click at [22, 566] on link "Sign out" at bounding box center [48, 567] width 97 height 17
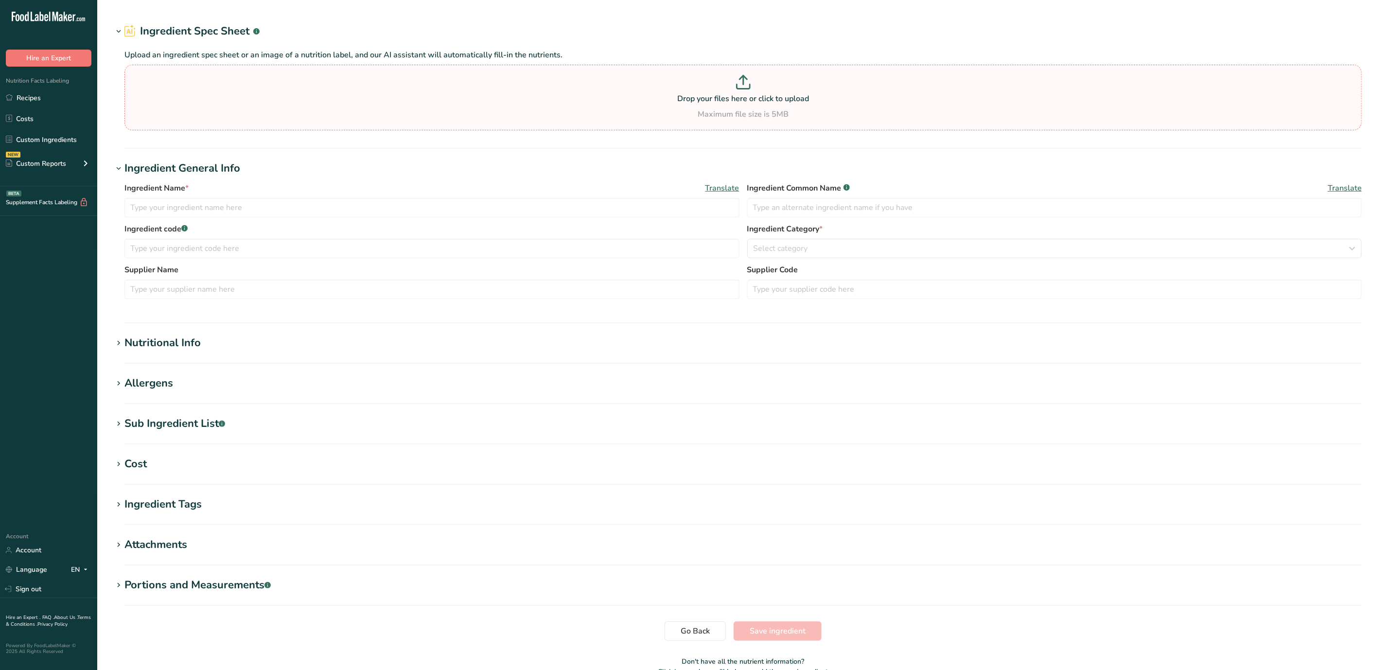
type input "Frozen Butternut Squash (Stahlbush)"
